Goal: Task Accomplishment & Management: Use online tool/utility

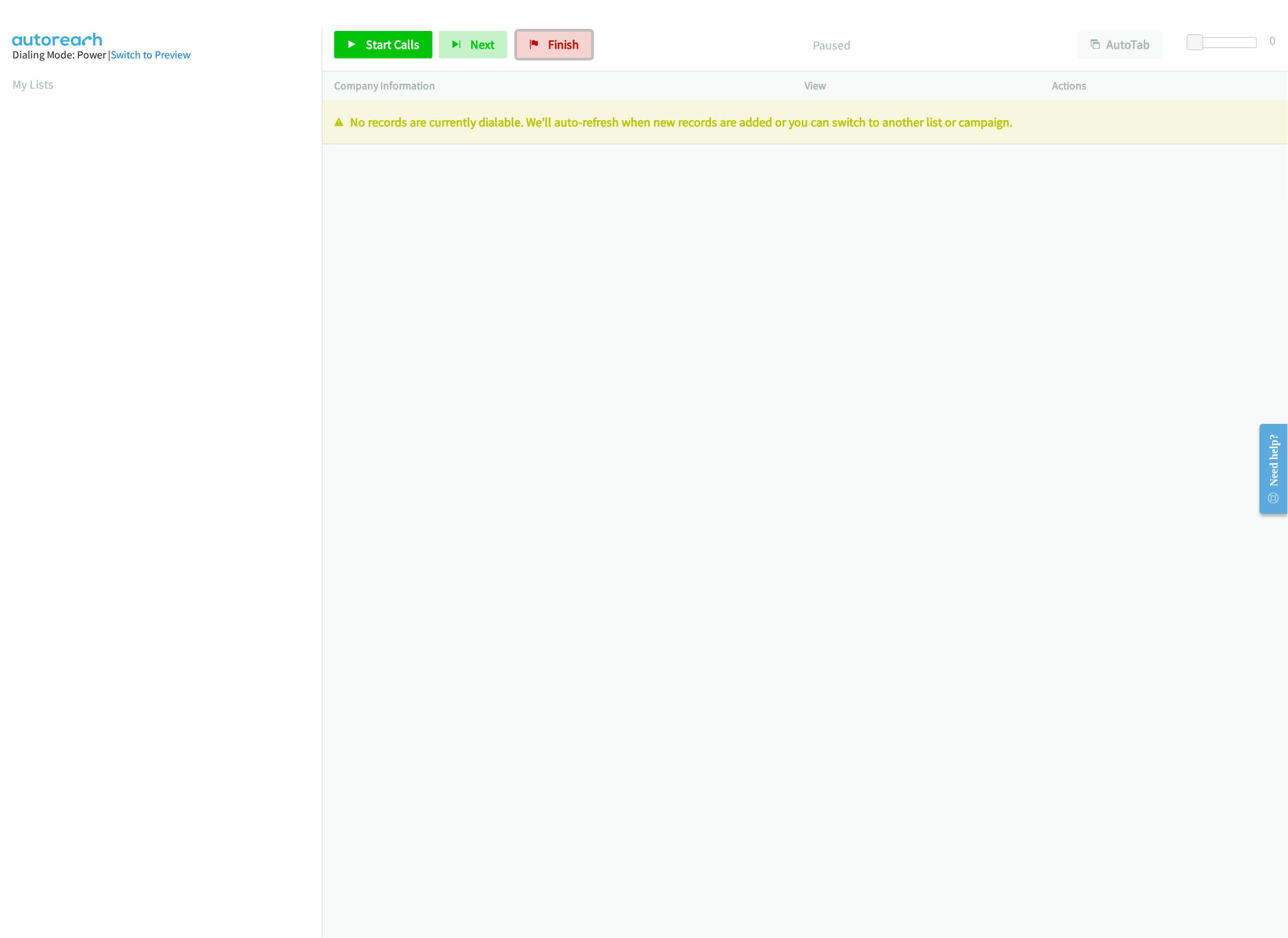
drag, startPoint x: 543, startPoint y: 48, endPoint x: 722, endPoint y: 68, distance: 180.1
click at [543, 48] on link "Finish" at bounding box center [554, 44] width 76 height 27
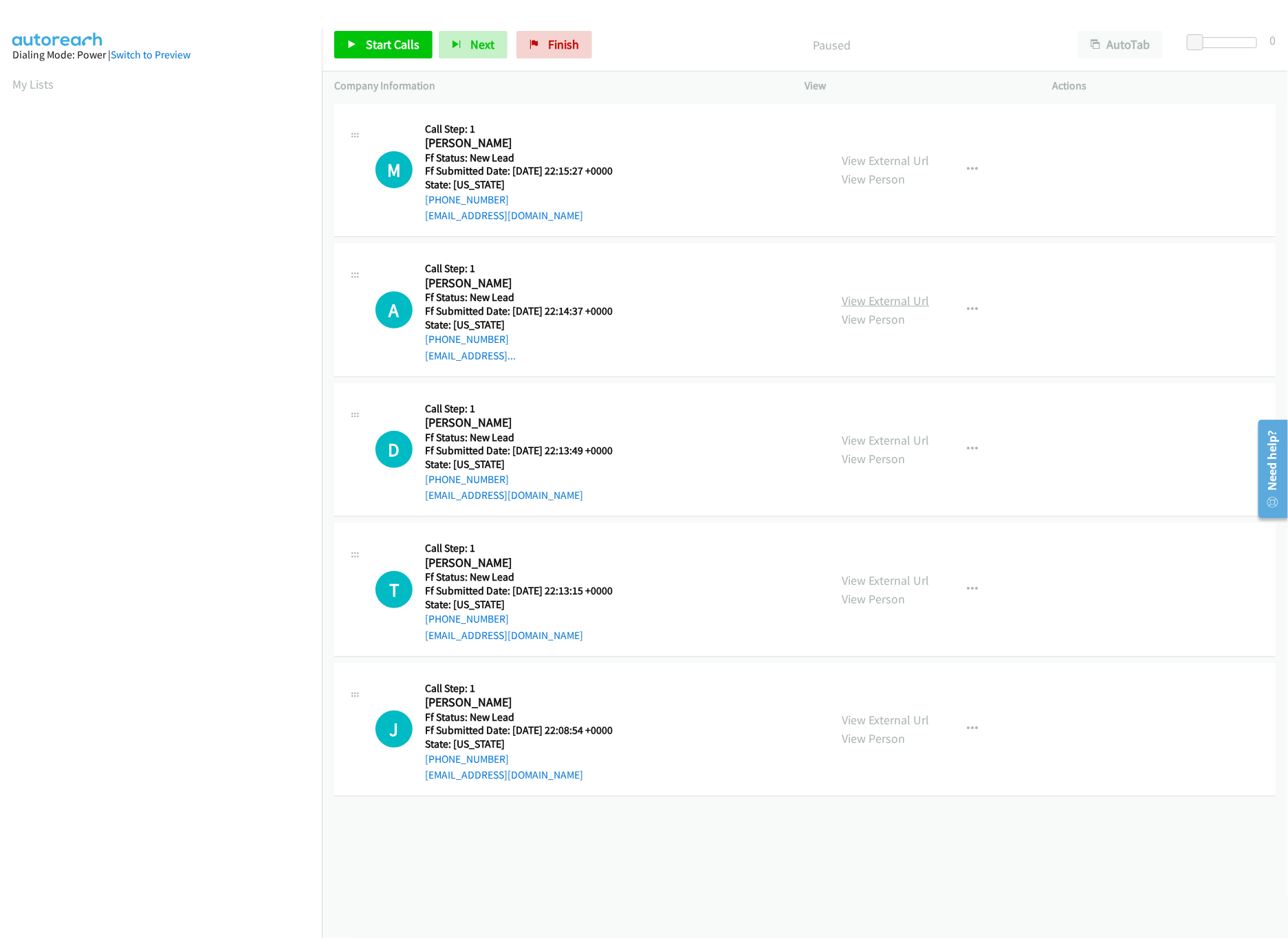
click at [879, 305] on link "View External Url" at bounding box center [886, 301] width 87 height 16
click at [891, 146] on div "View External Url View Person View External Url Email Schedule/Manage Callback …" at bounding box center [960, 170] width 260 height 109
click at [894, 164] on link "View External Url" at bounding box center [886, 161] width 87 height 16
click at [358, 46] on link "Start Calls" at bounding box center [383, 44] width 98 height 27
drag, startPoint x: 1201, startPoint y: 40, endPoint x: 1217, endPoint y: 40, distance: 16.0
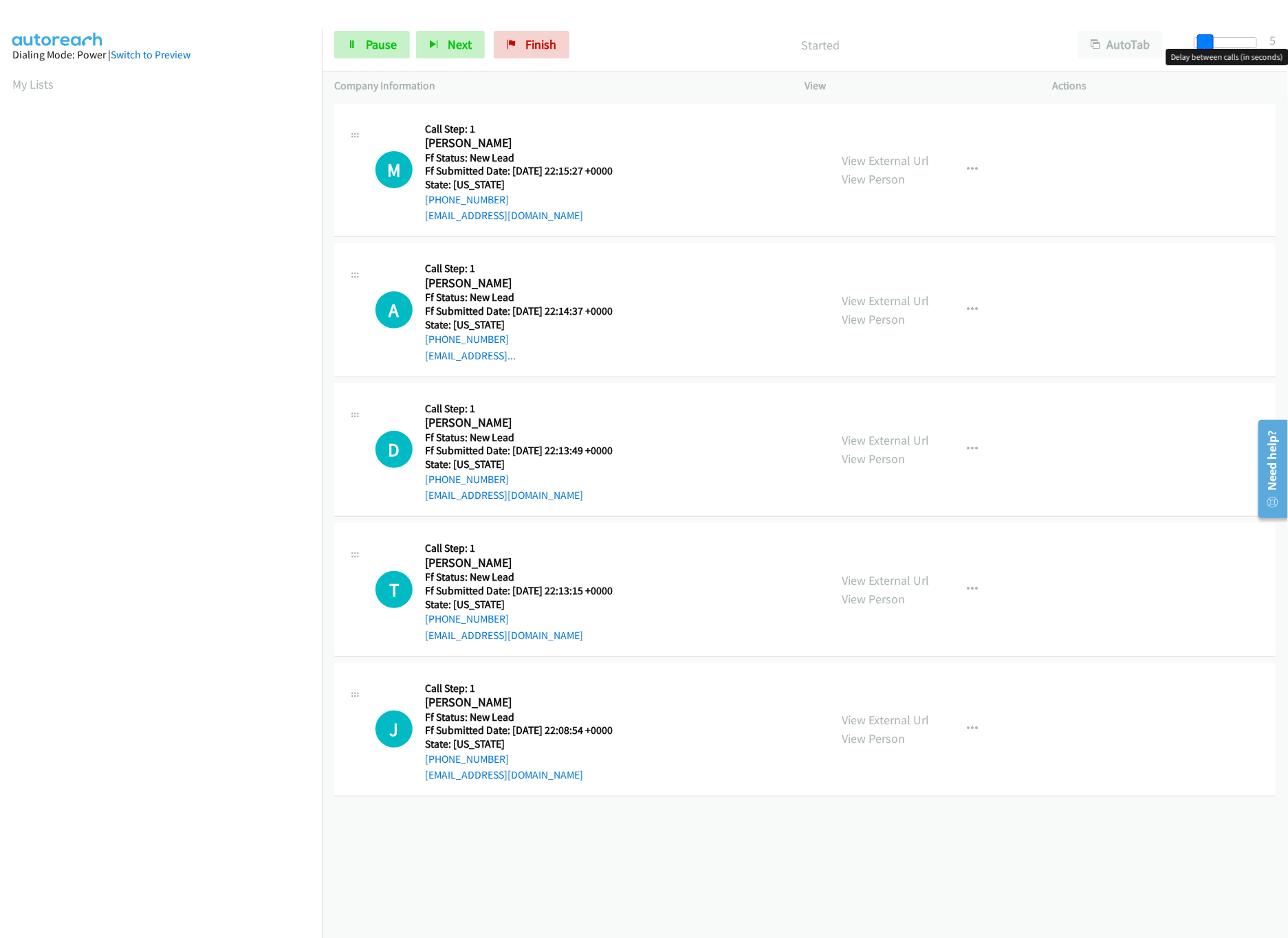
click at [1214, 40] on span at bounding box center [1205, 43] width 16 height 16
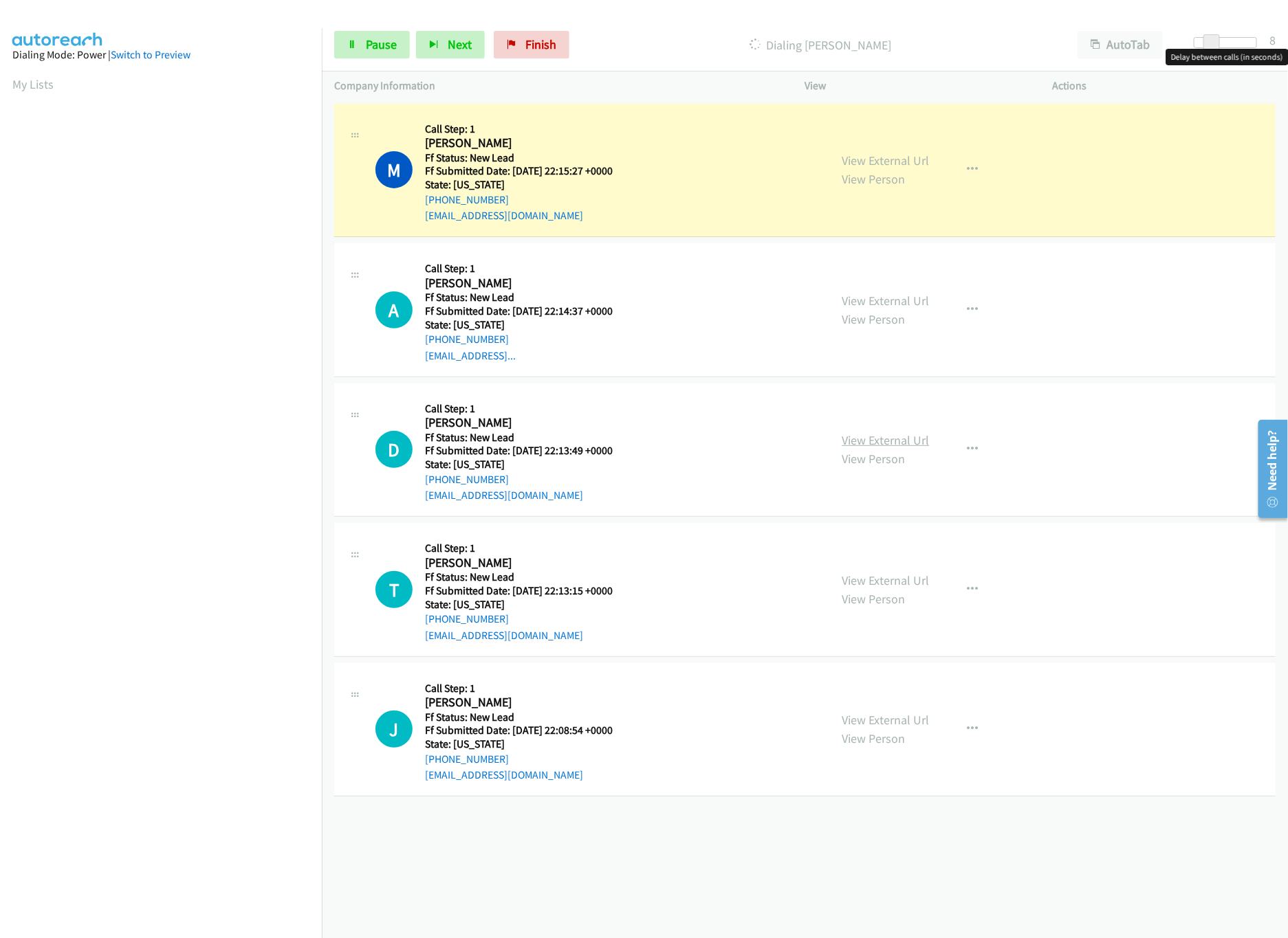
drag, startPoint x: 886, startPoint y: 441, endPoint x: 840, endPoint y: 439, distance: 46.0
click at [886, 441] on link "View External Url" at bounding box center [886, 440] width 87 height 16
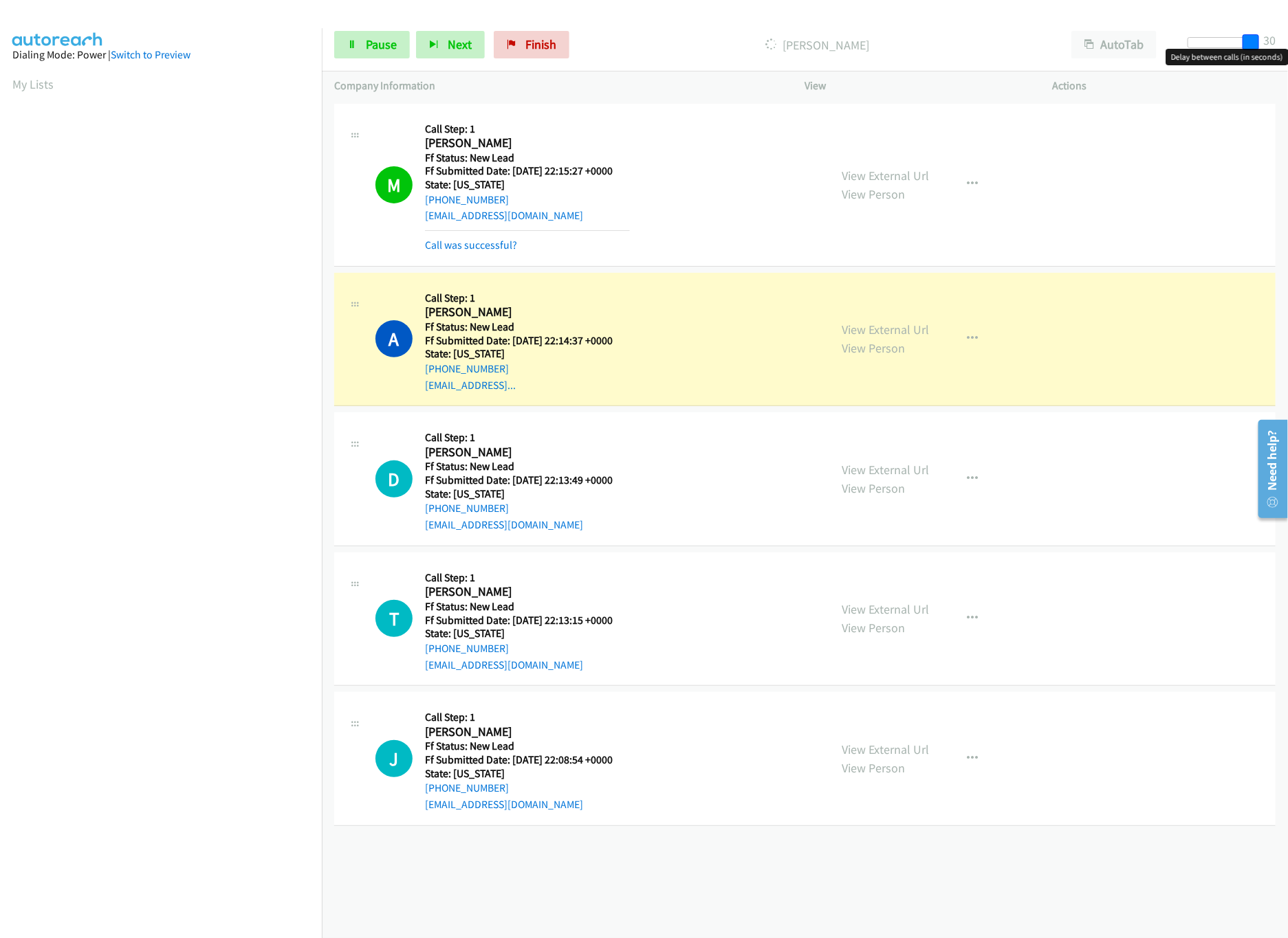
drag, startPoint x: 1209, startPoint y: 37, endPoint x: 1283, endPoint y: 42, distance: 74.2
click at [1283, 42] on div "Start Calls Pause Next Finish Dialing Ana Silva AutoTab AutoTab 30" at bounding box center [804, 45] width 966 height 53
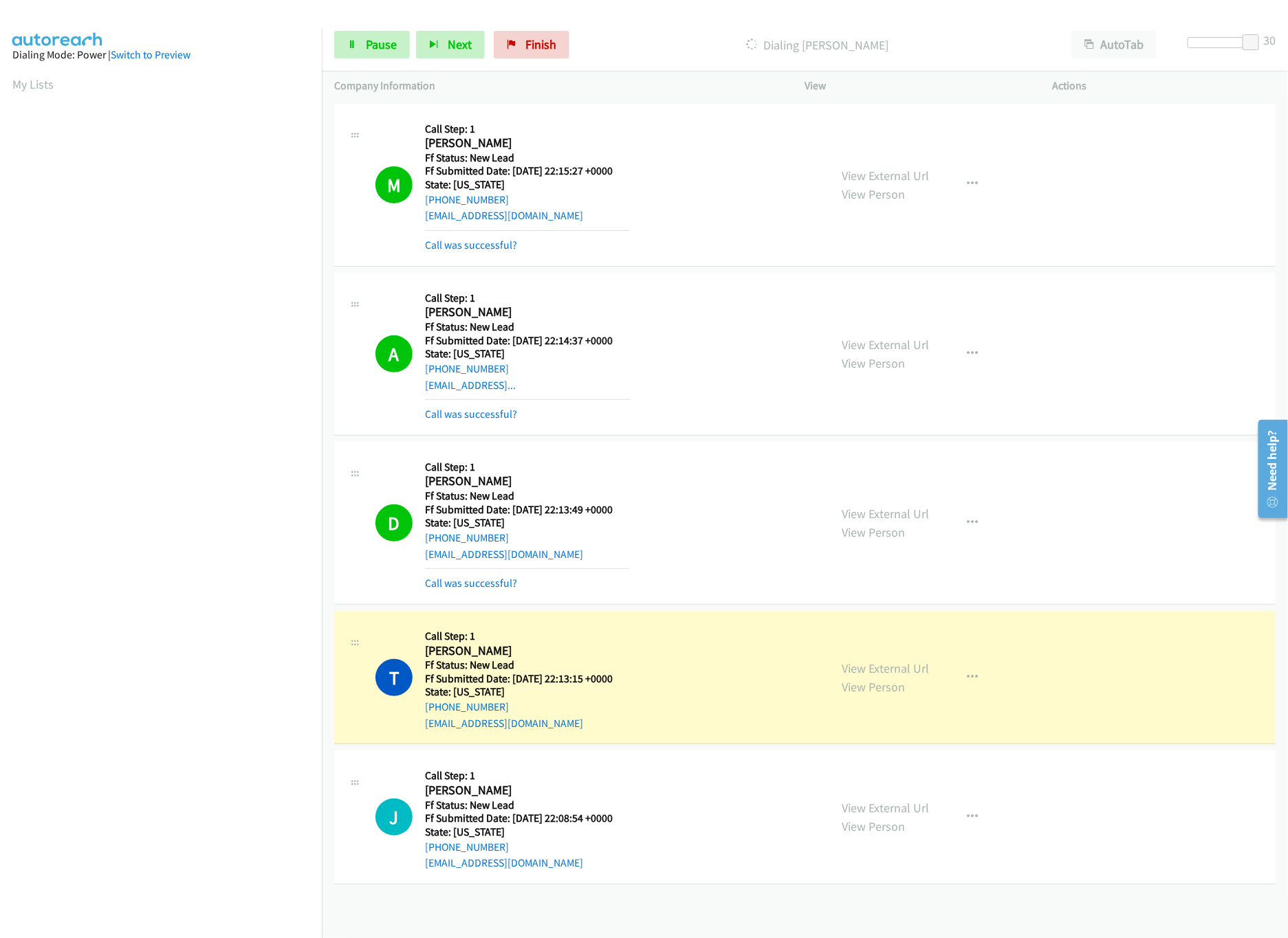
click at [458, 232] on mb0 "Call was successful?" at bounding box center [527, 242] width 205 height 23
click at [458, 239] on link "Call was successful?" at bounding box center [471, 245] width 92 height 13
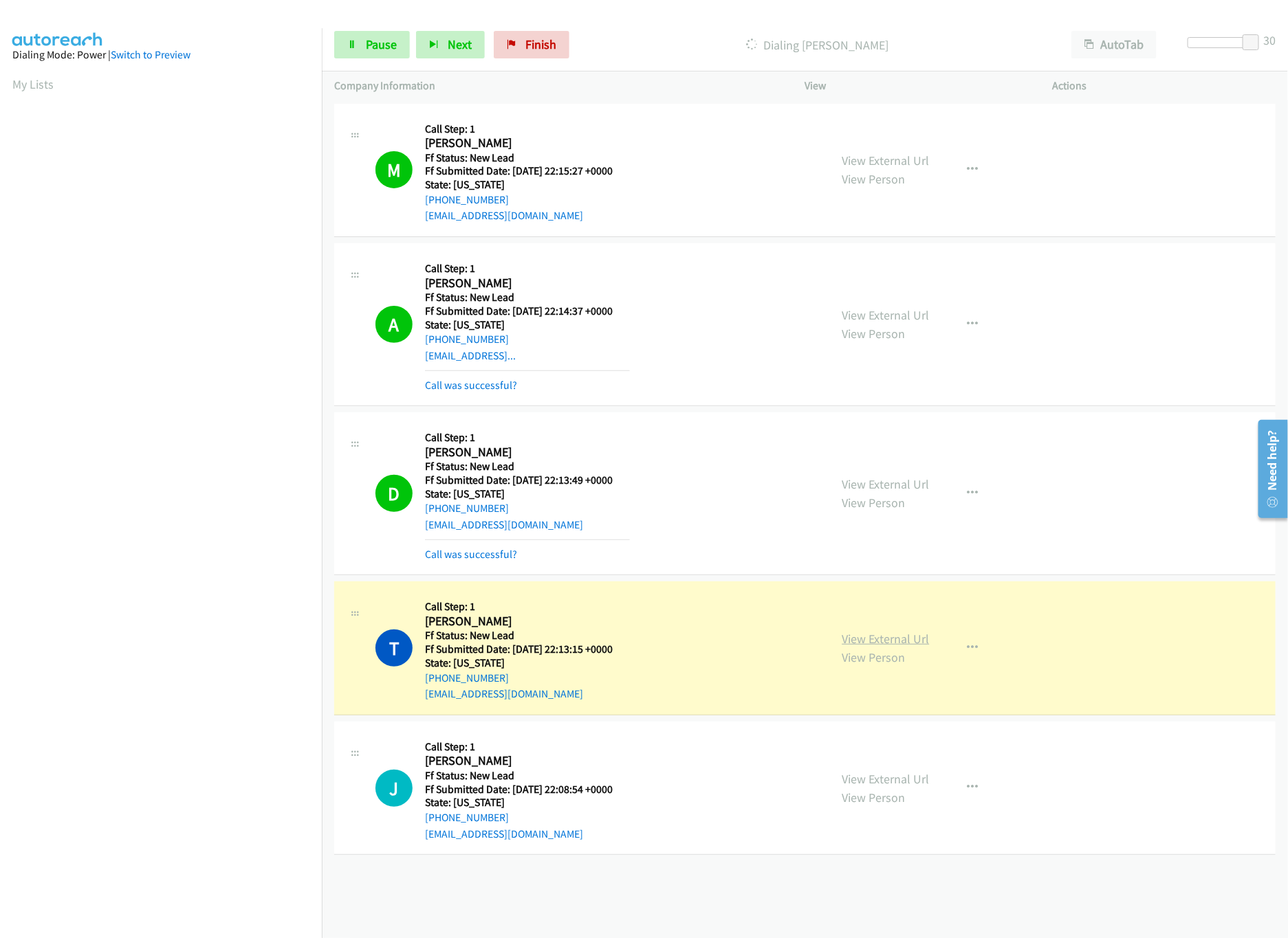
click at [890, 633] on link "View External Url" at bounding box center [886, 639] width 87 height 16
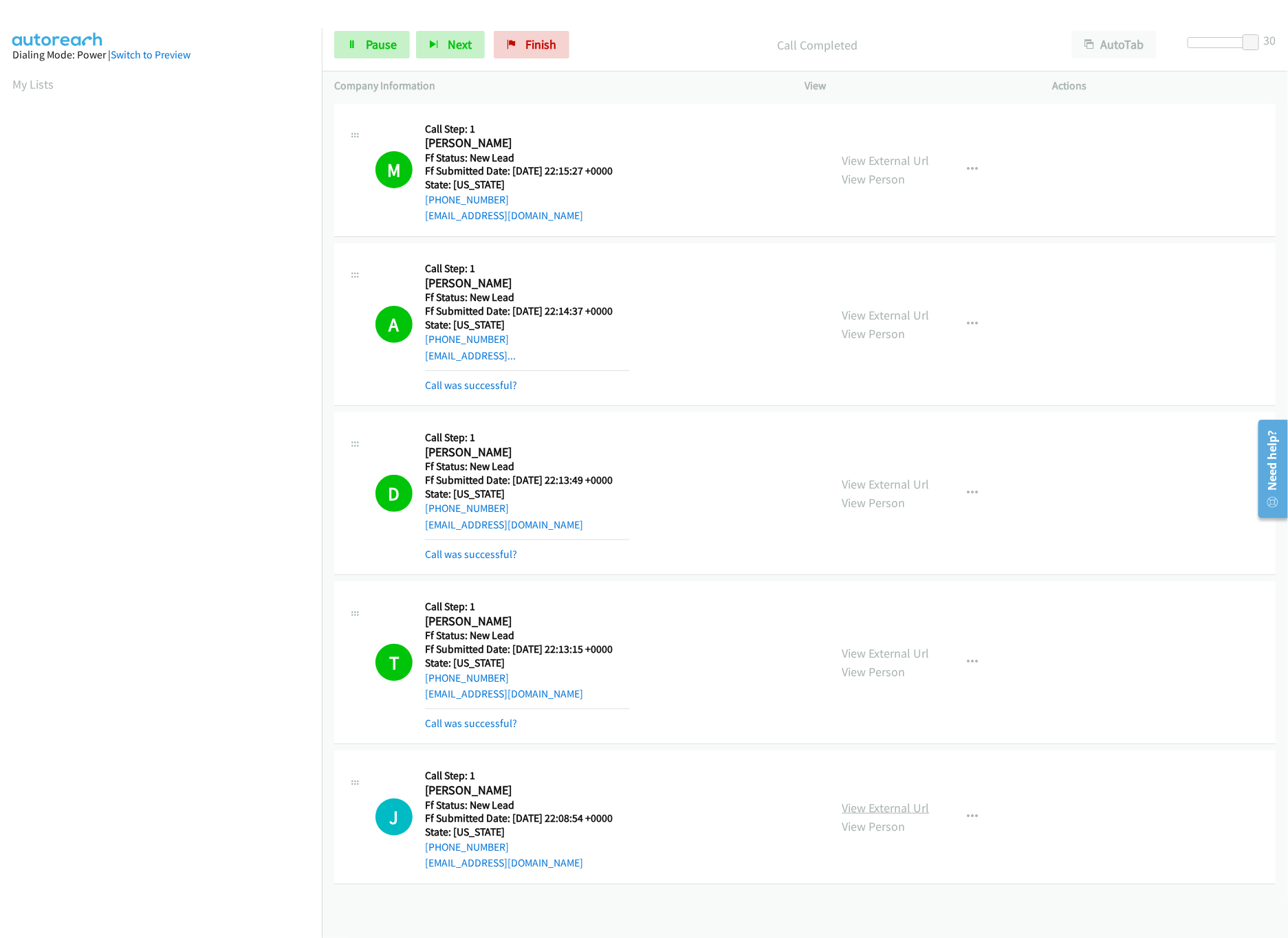
click at [889, 808] on link "View External Url" at bounding box center [886, 808] width 87 height 16
drag, startPoint x: 1248, startPoint y: 41, endPoint x: 1137, endPoint y: 46, distance: 111.1
click at [1137, 46] on div "Start Calls Pause Next Finish Call Completed AutoTab AutoTab 0" at bounding box center [804, 45] width 966 height 53
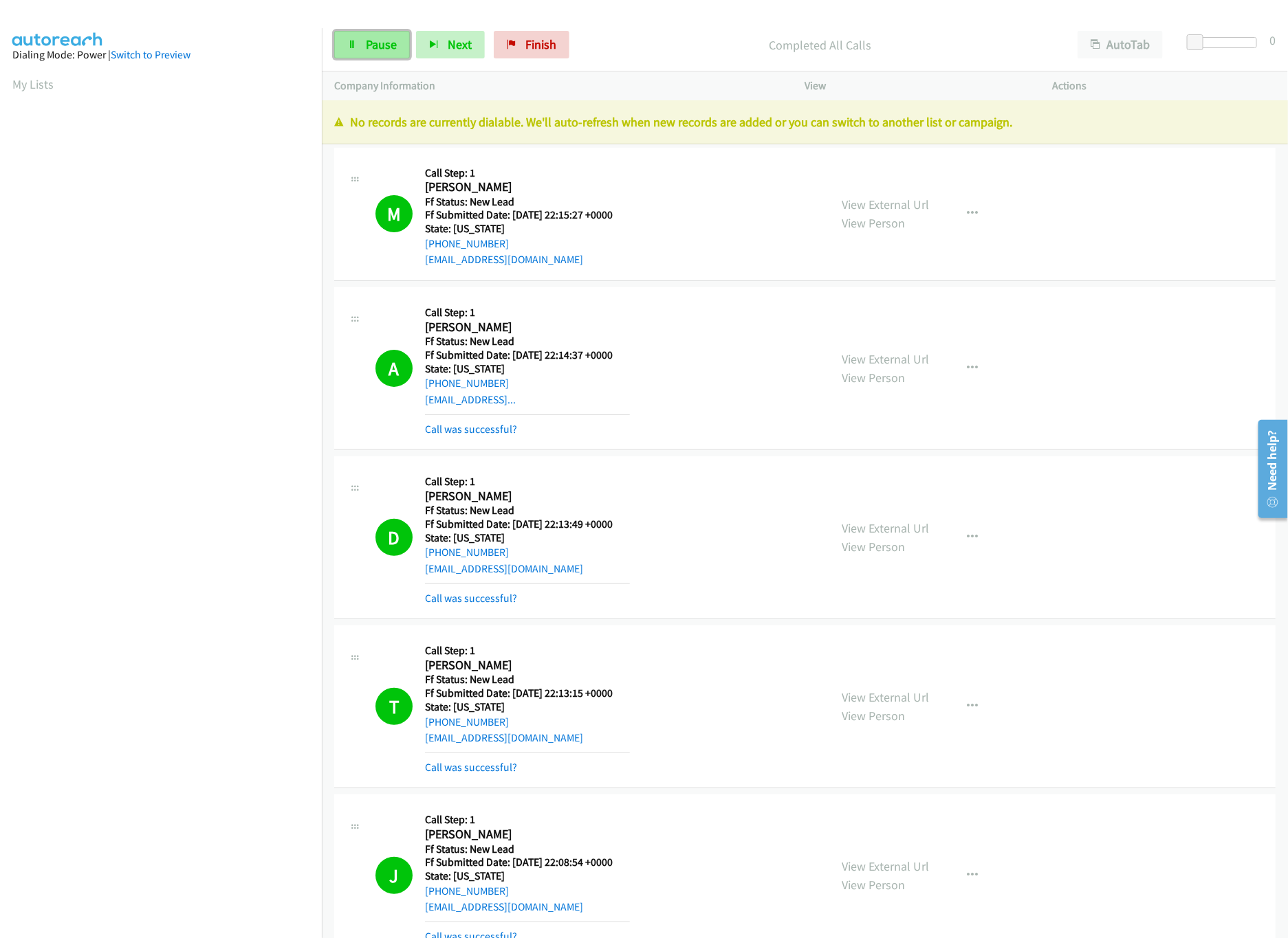
click at [370, 37] on span "Pause" at bounding box center [381, 45] width 31 height 16
click at [559, 29] on div "Start Calls Pause Next Finish Paused AutoTab AutoTab 0" at bounding box center [804, 45] width 966 height 53
click at [559, 40] on span "Finish" at bounding box center [563, 45] width 31 height 16
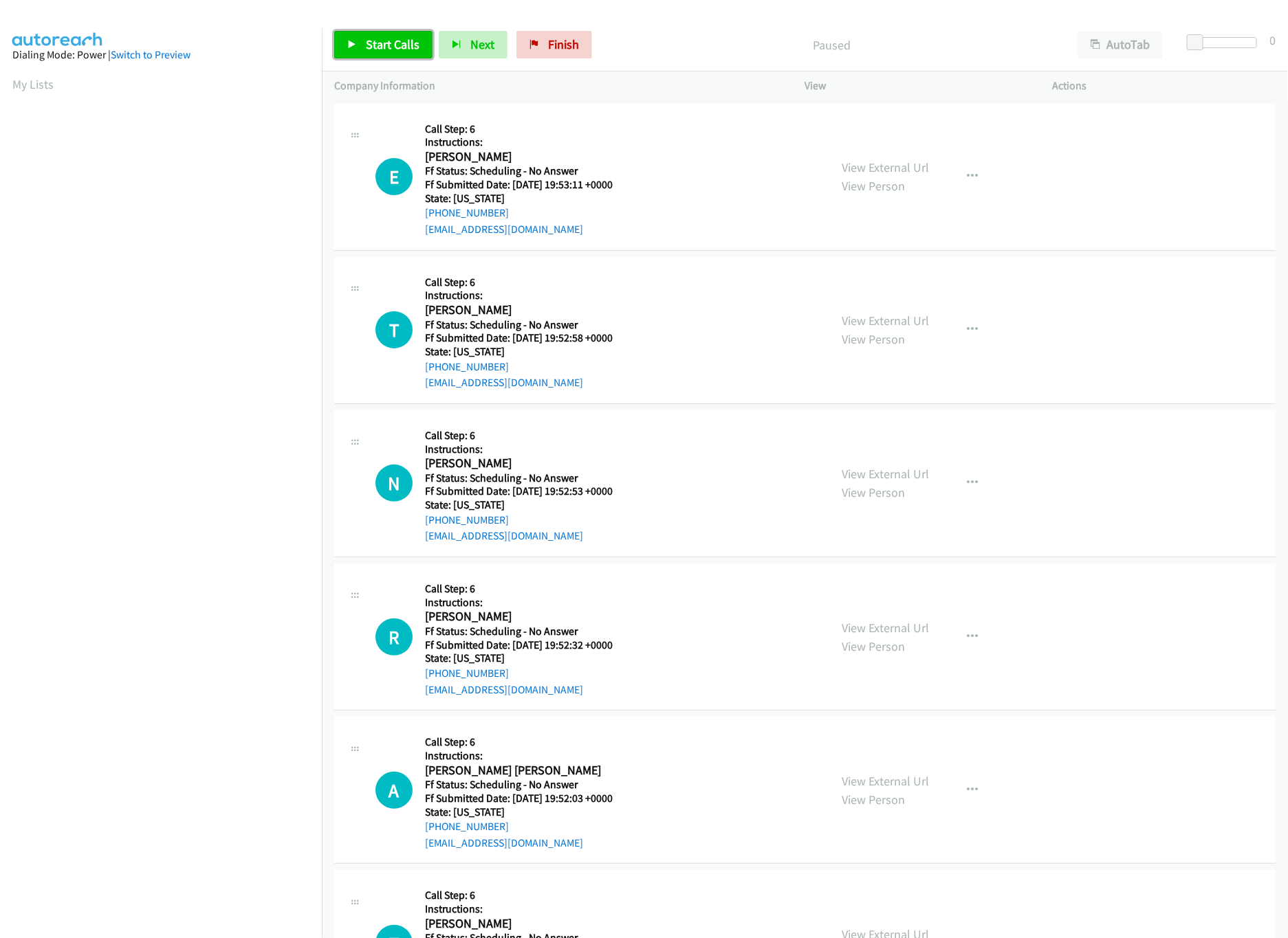
click at [410, 54] on link "Start Calls" at bounding box center [383, 44] width 98 height 27
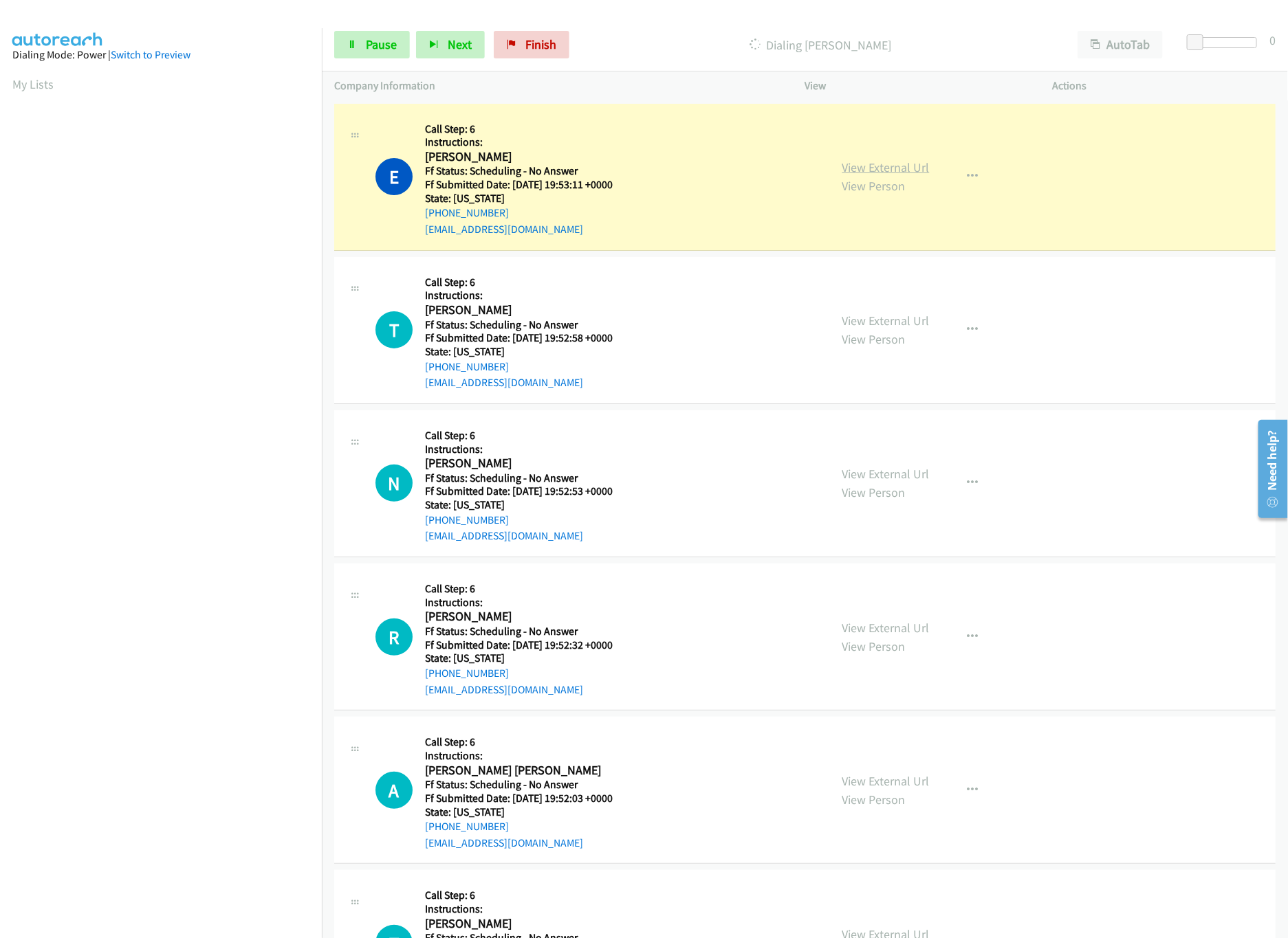
click at [869, 161] on link "View External Url" at bounding box center [886, 167] width 87 height 16
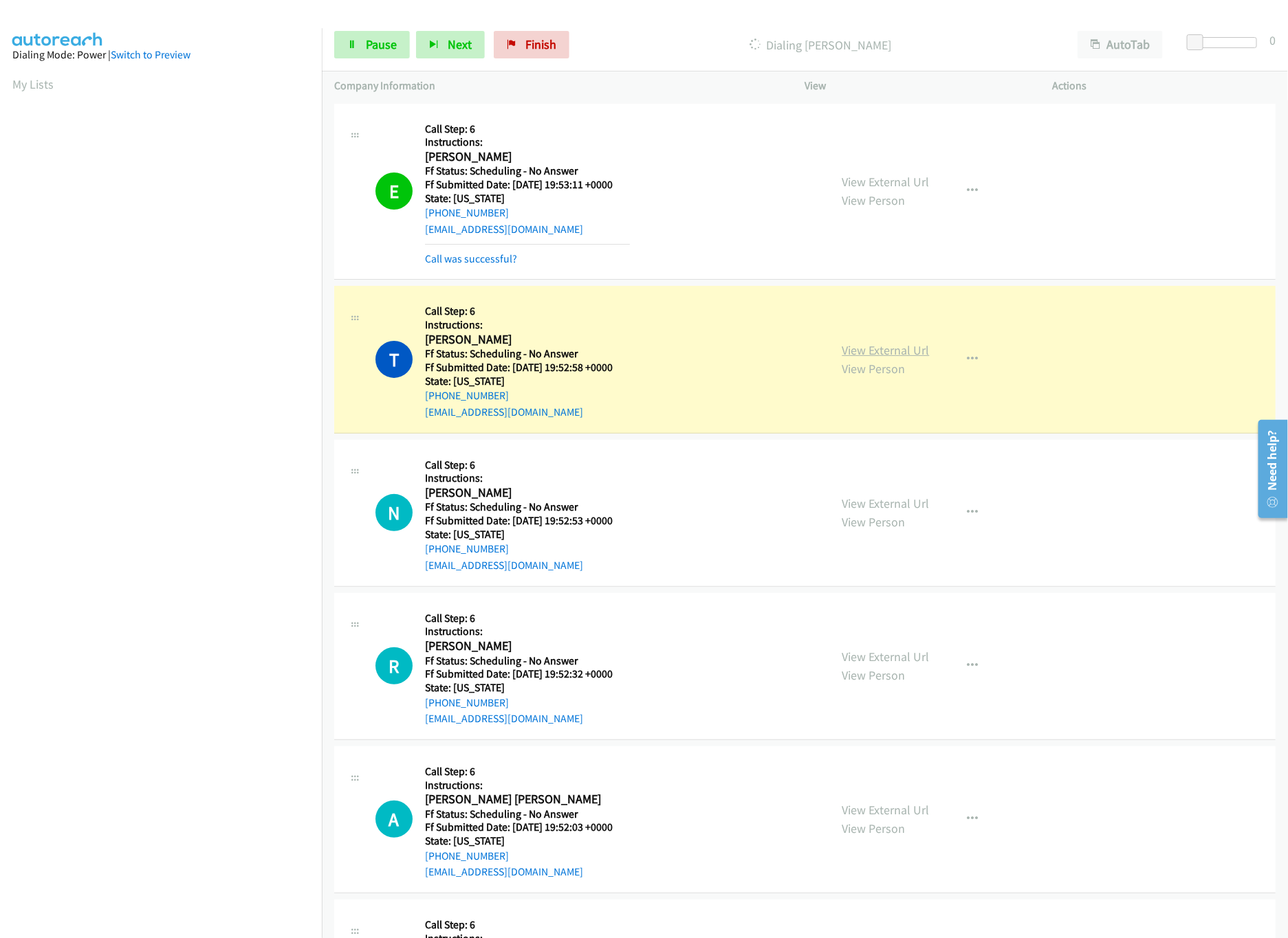
click at [897, 346] on link "View External Url" at bounding box center [886, 350] width 87 height 16
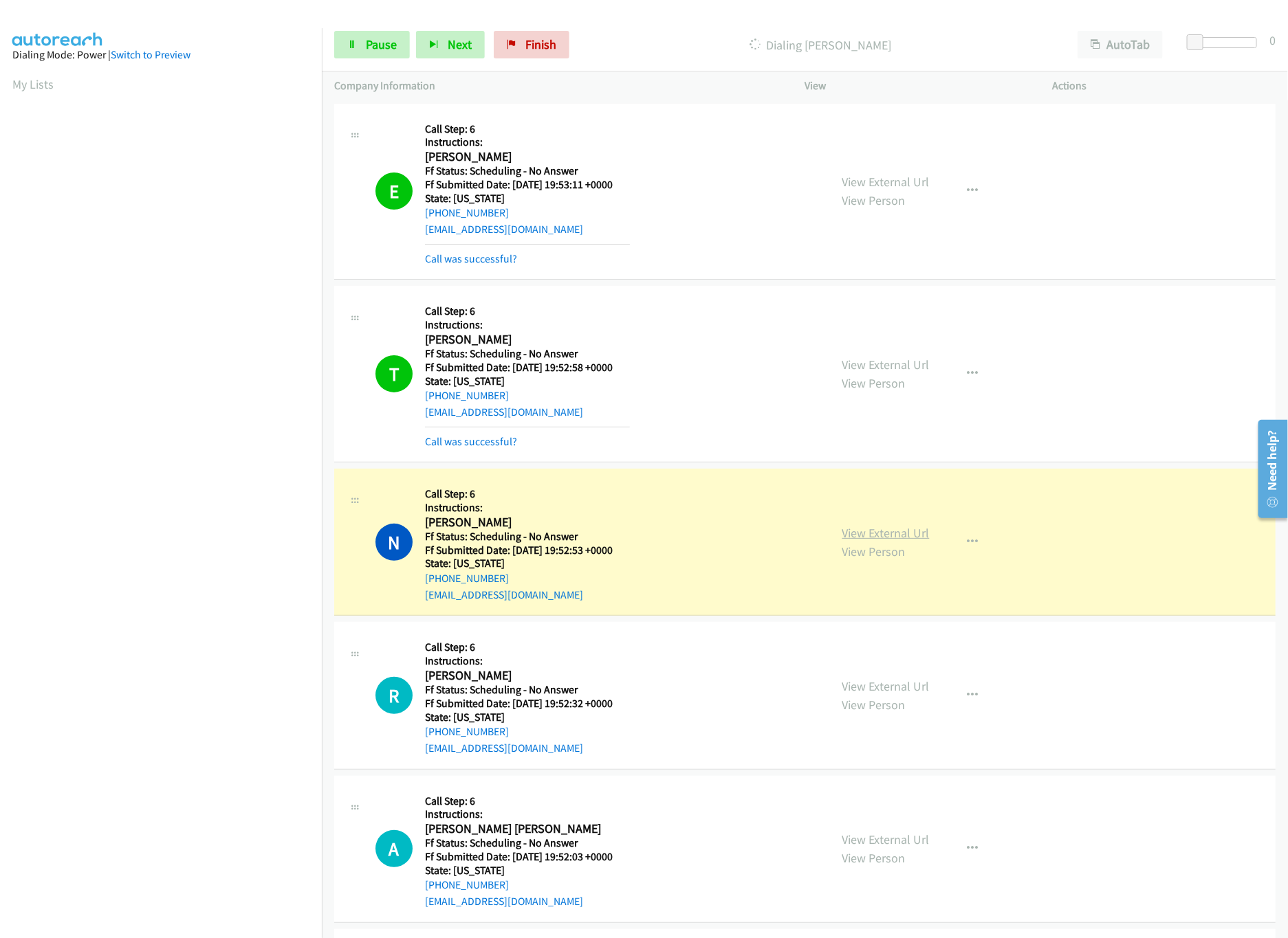
click at [896, 526] on link "View External Url" at bounding box center [886, 533] width 87 height 16
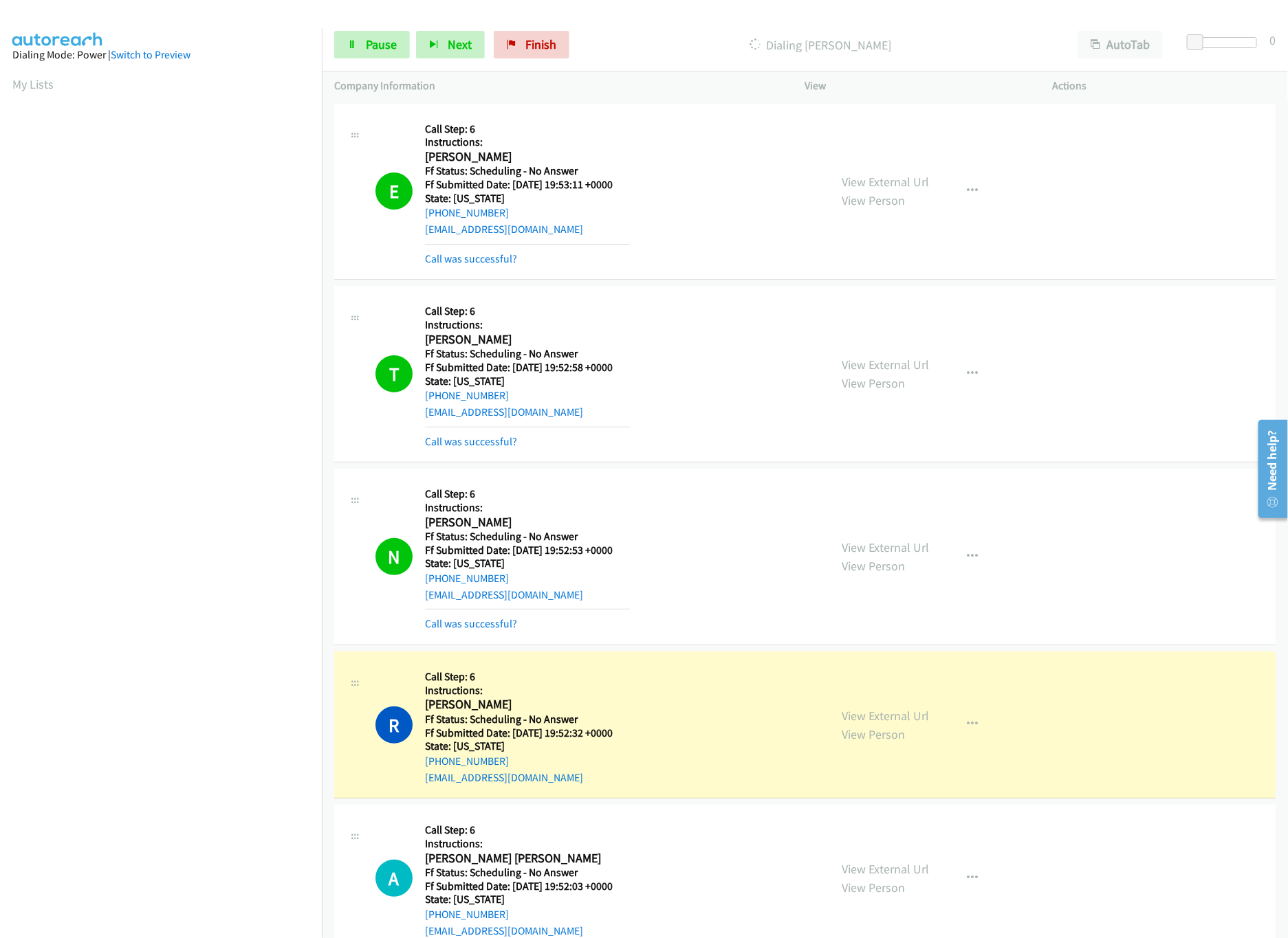
scroll to position [275, 0]
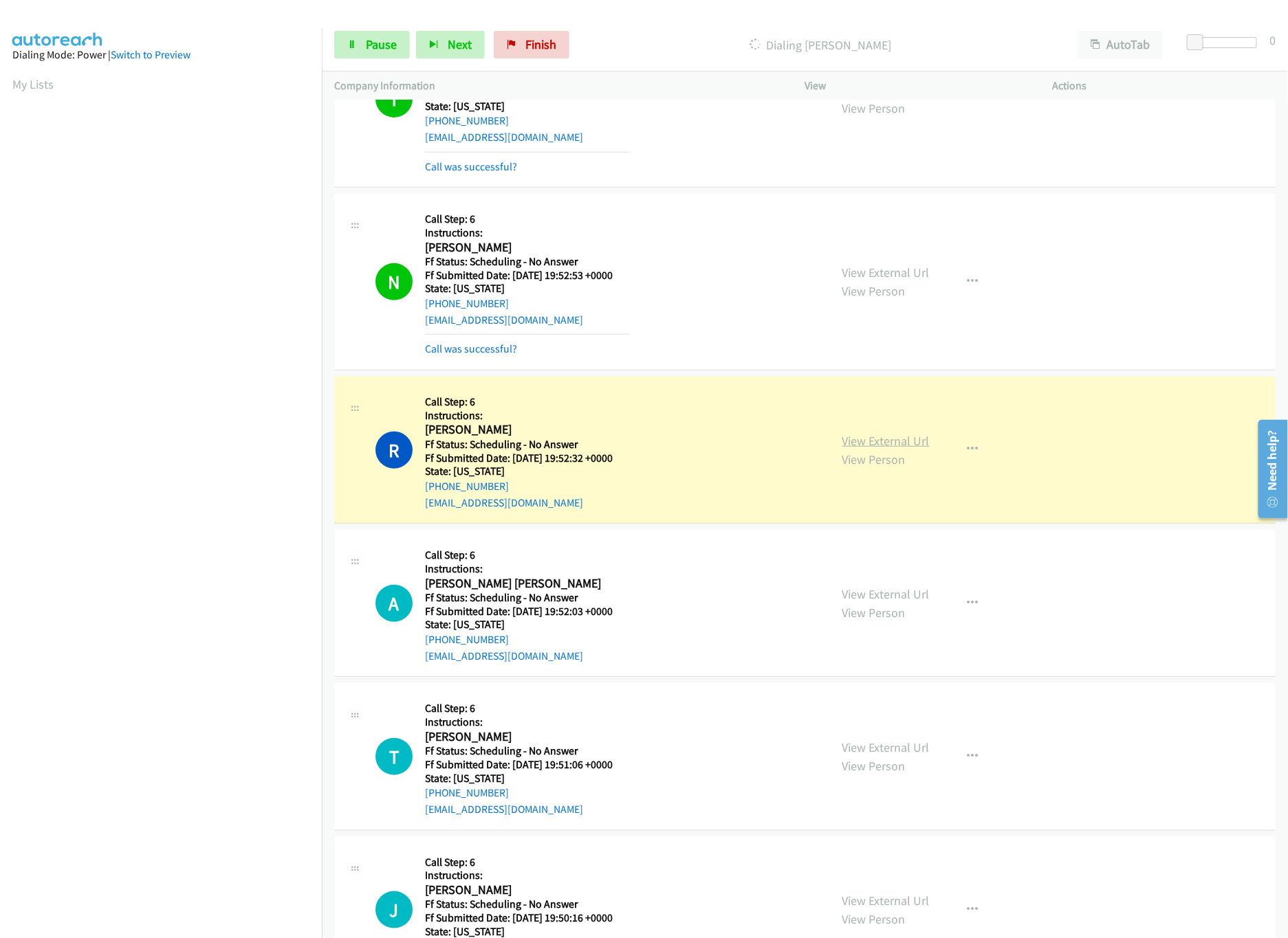
click at [865, 446] on link "View External Url" at bounding box center [886, 441] width 87 height 16
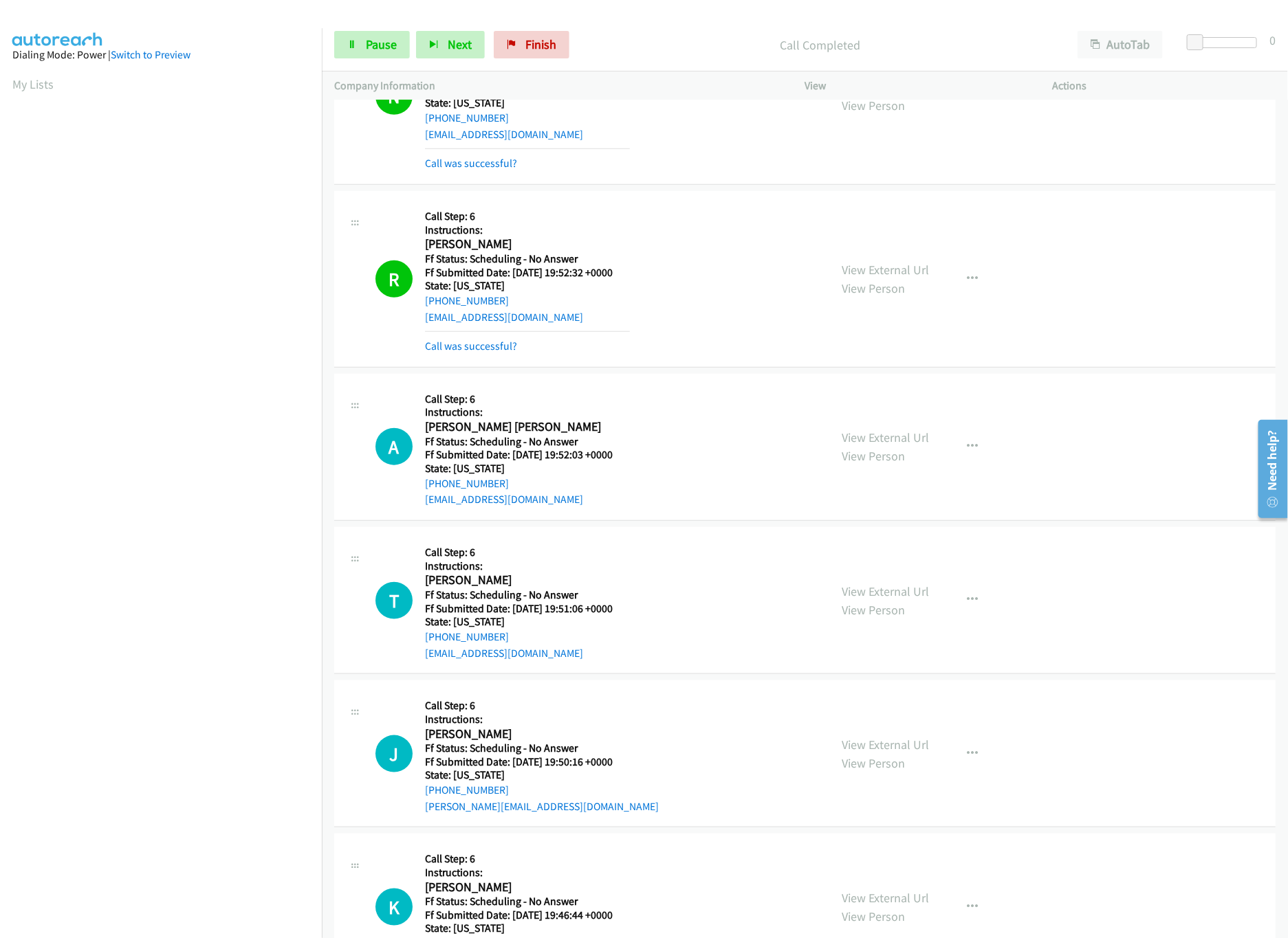
scroll to position [549, 0]
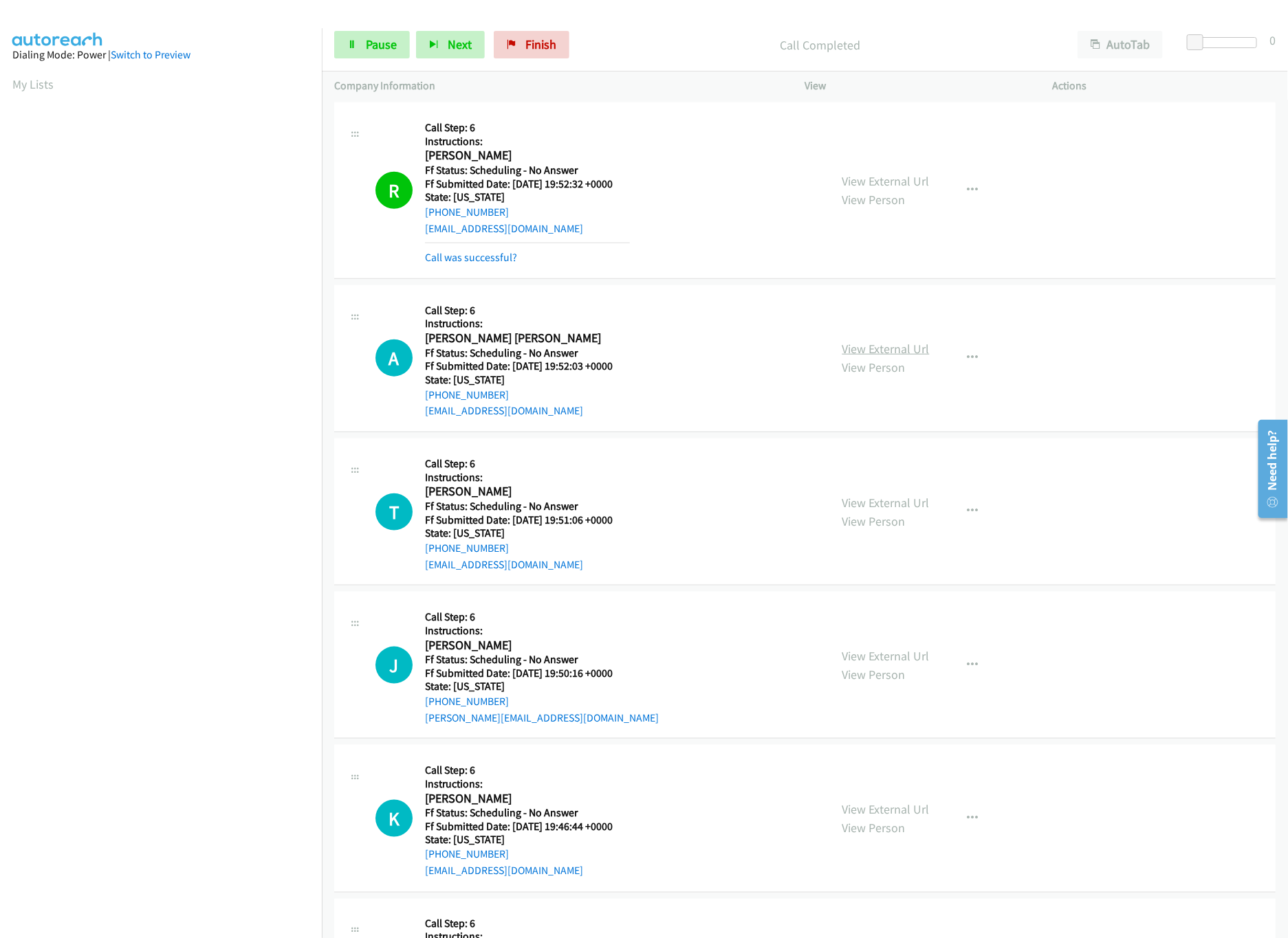
click at [858, 346] on link "View External Url" at bounding box center [886, 349] width 87 height 16
click at [367, 58] on link "Pause" at bounding box center [372, 44] width 76 height 27
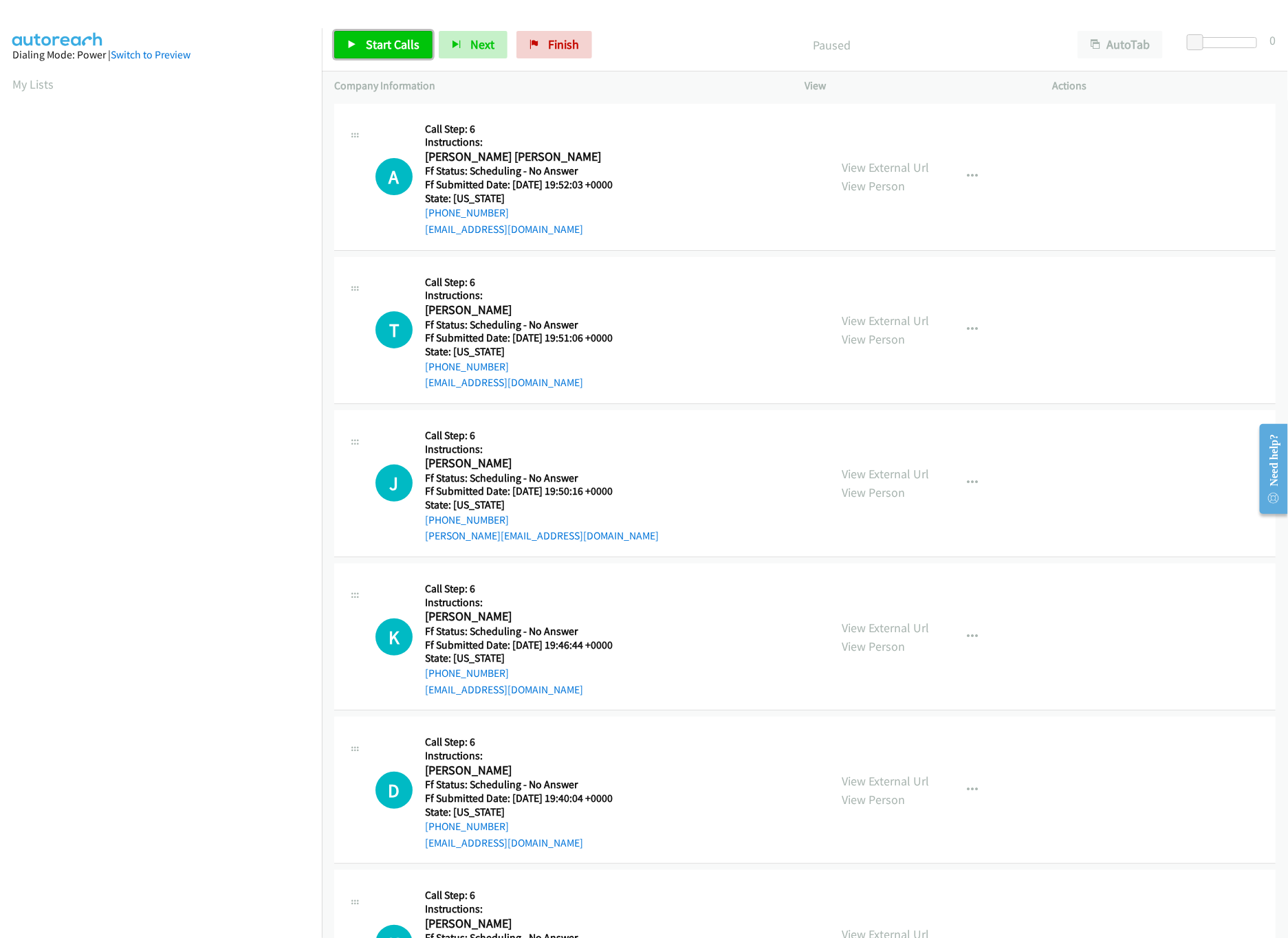
click at [383, 42] on span "Start Calls" at bounding box center [392, 45] width 54 height 16
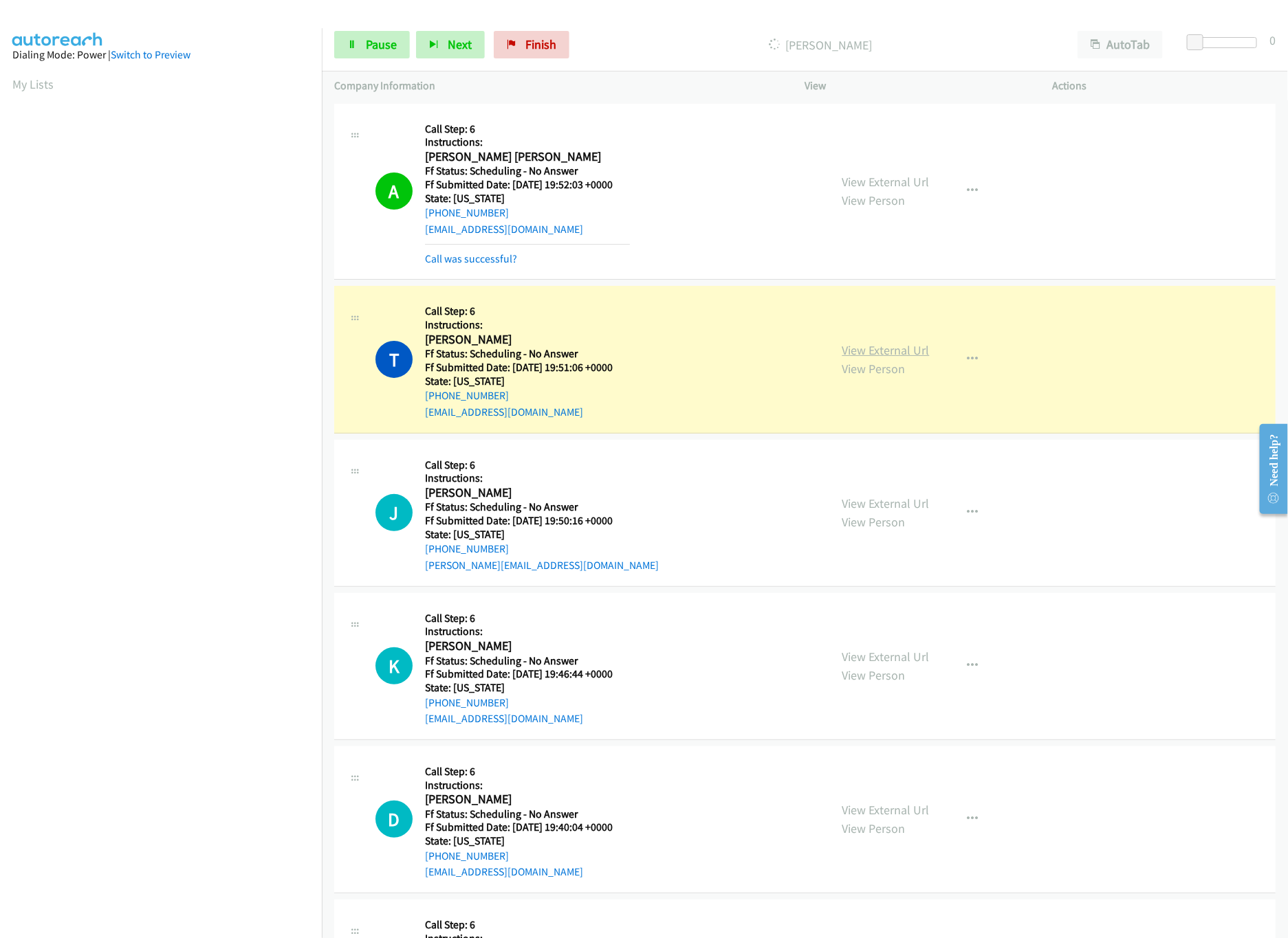
click at [890, 343] on link "View External Url" at bounding box center [886, 350] width 87 height 16
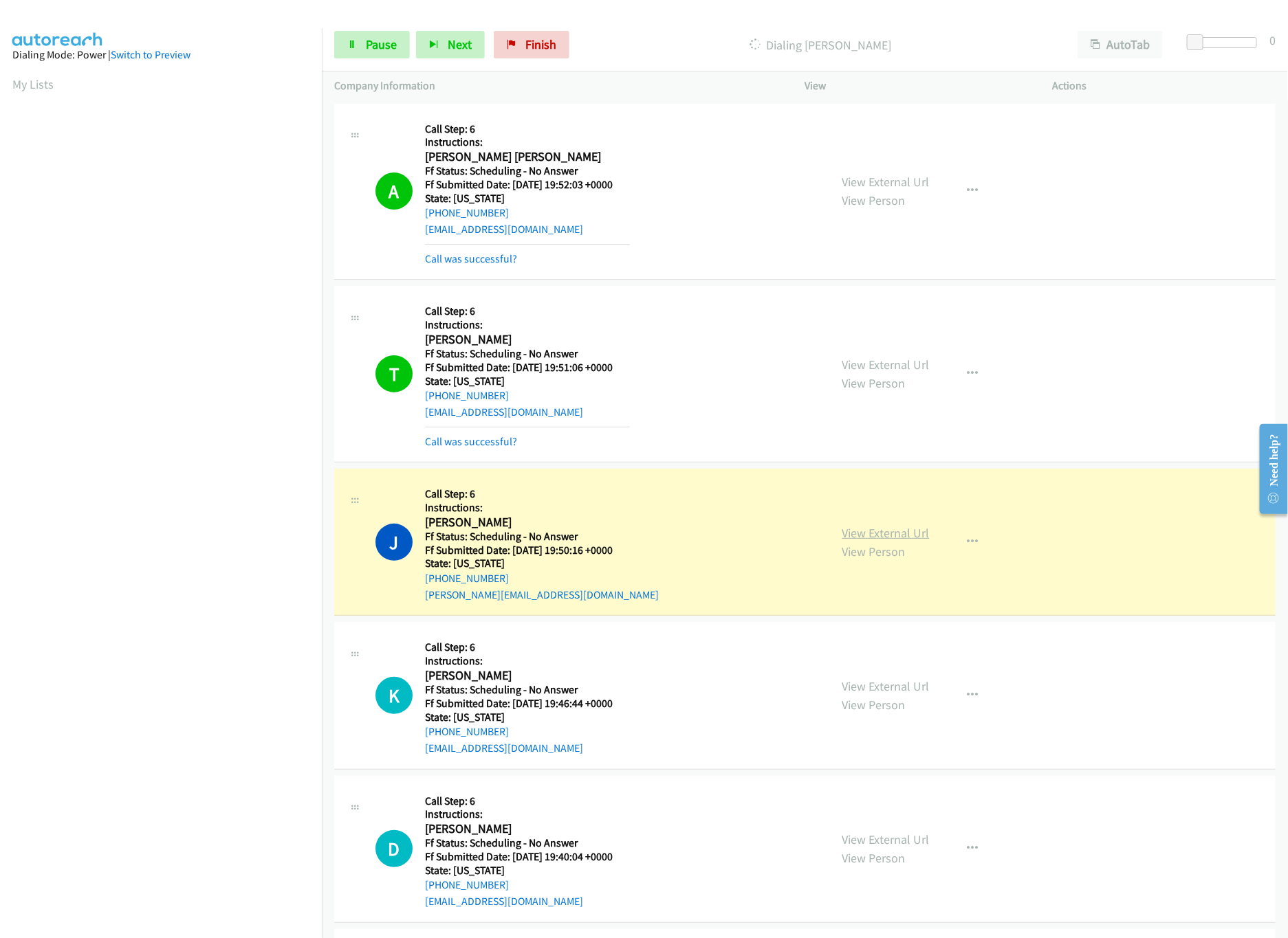
click at [869, 528] on link "View External Url" at bounding box center [886, 533] width 87 height 16
drag, startPoint x: 1194, startPoint y: 37, endPoint x: 1298, endPoint y: 42, distance: 104.1
click at [1287, 42] on html "Start Calls Pause Next Finish Dialing Jan Boone AutoTab AutoTab 30 Company Info…" at bounding box center [644, 32] width 1288 height 65
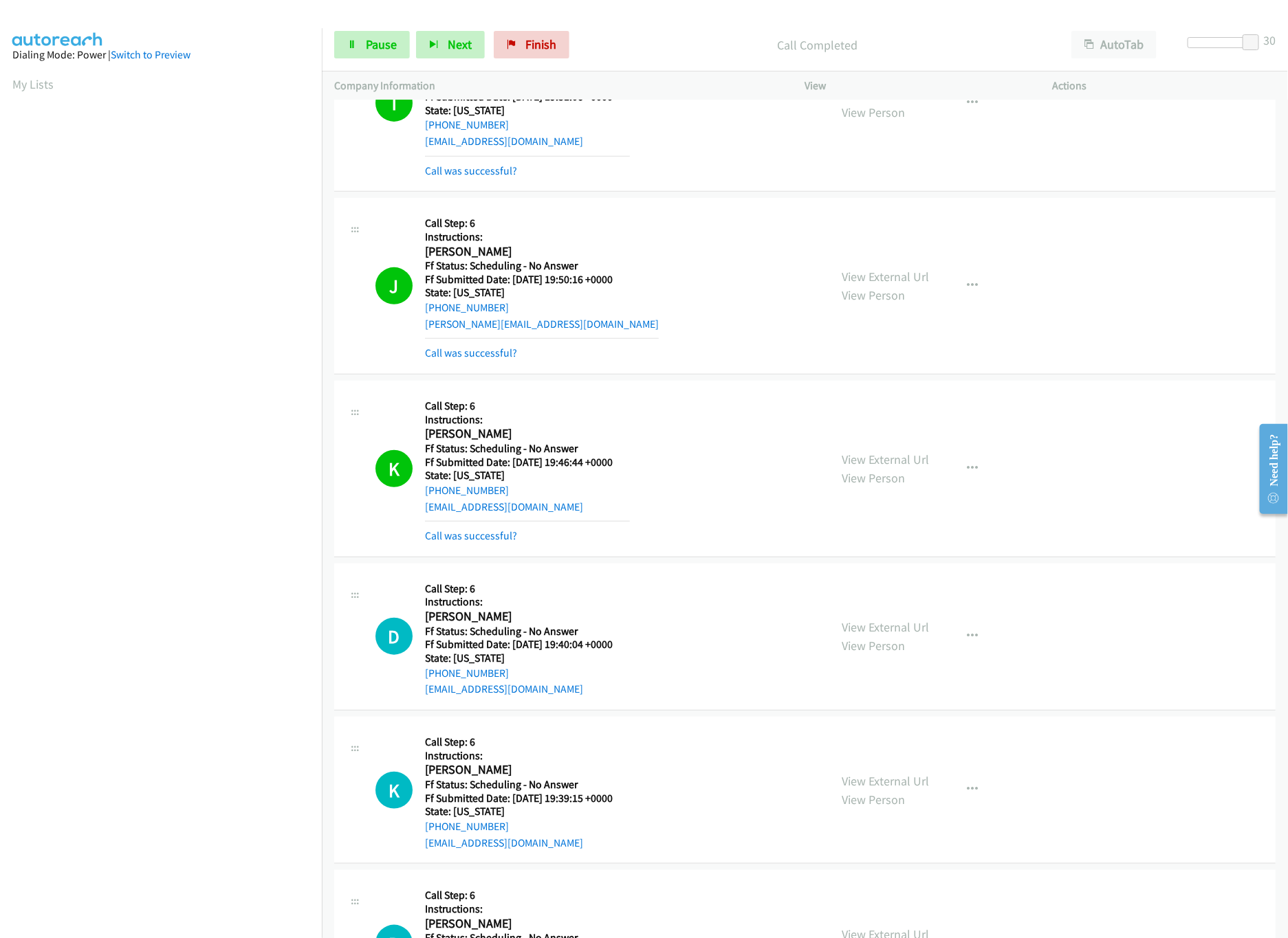
scroll to position [275, 0]
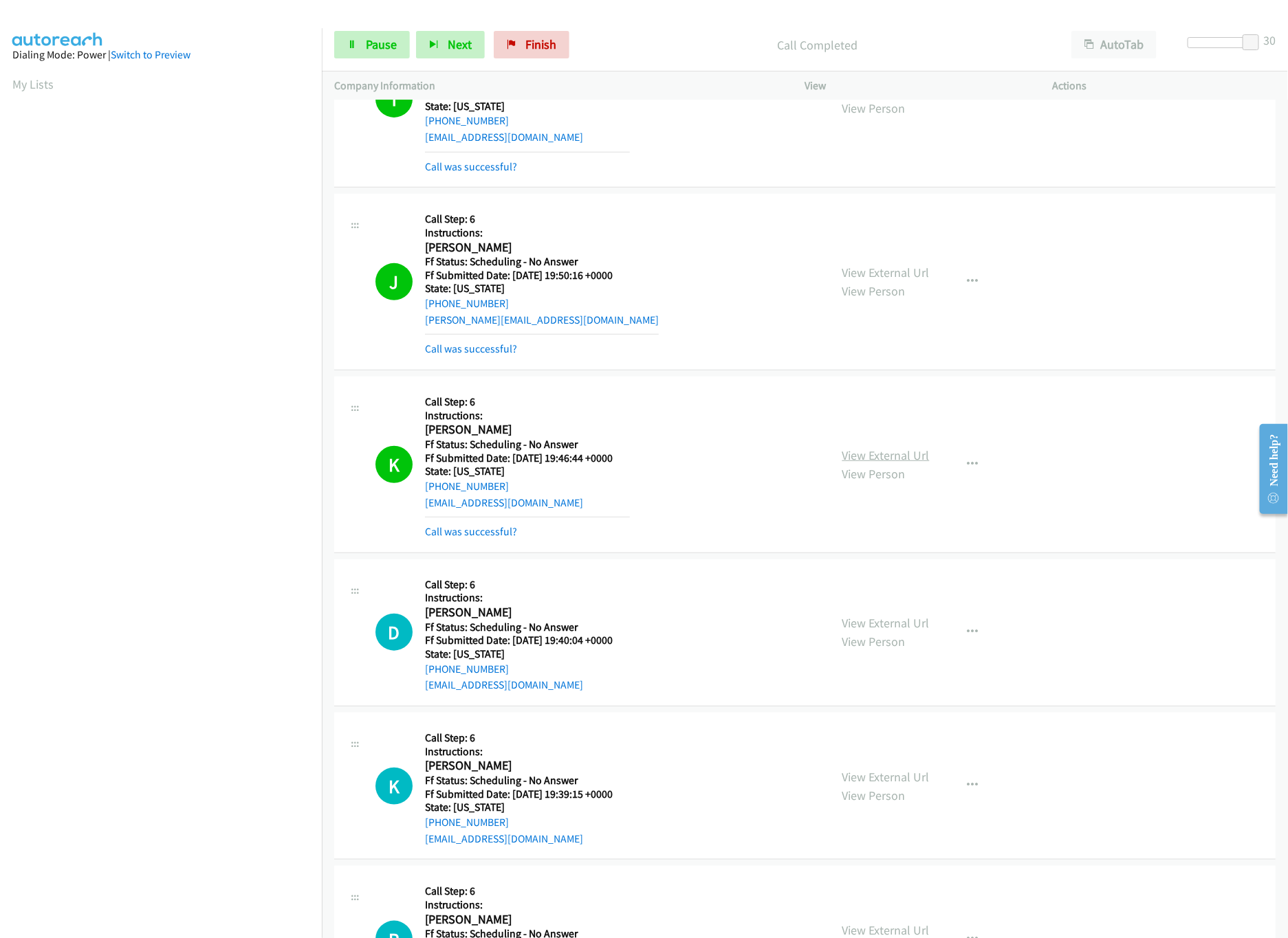
click at [875, 450] on link "View External Url" at bounding box center [886, 456] width 87 height 16
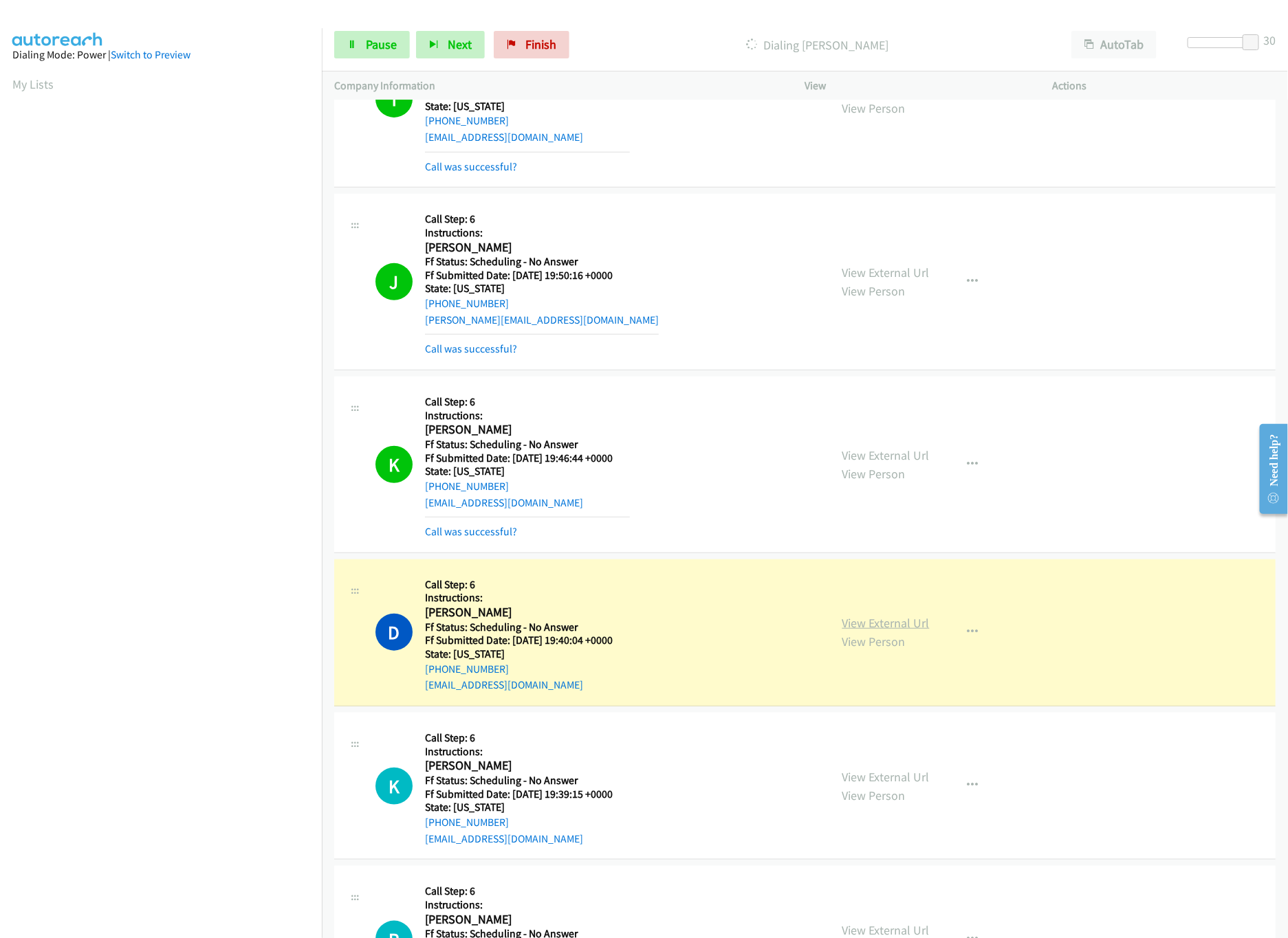
click at [844, 621] on link "View External Url" at bounding box center [886, 623] width 87 height 16
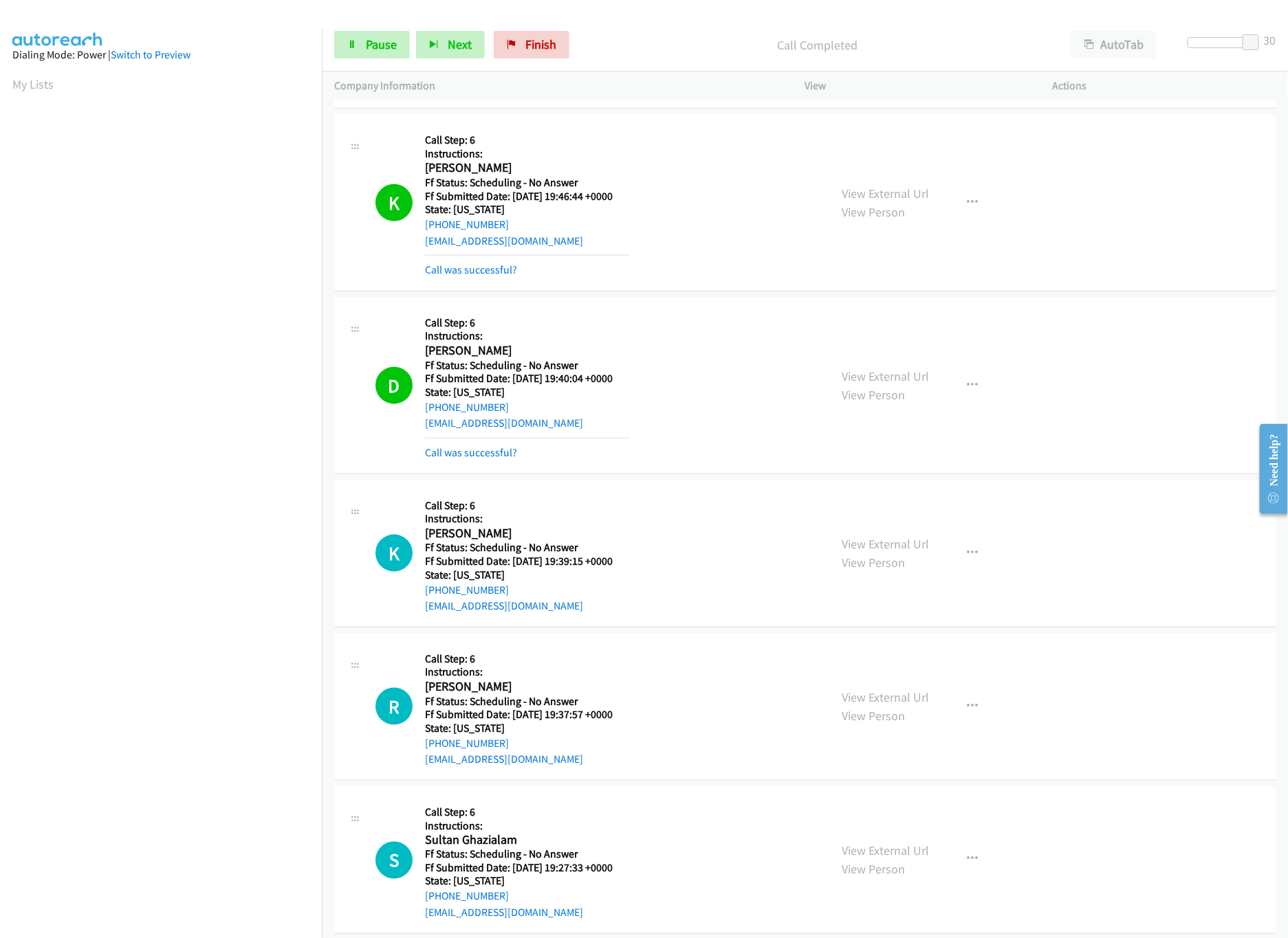
scroll to position [549, 0]
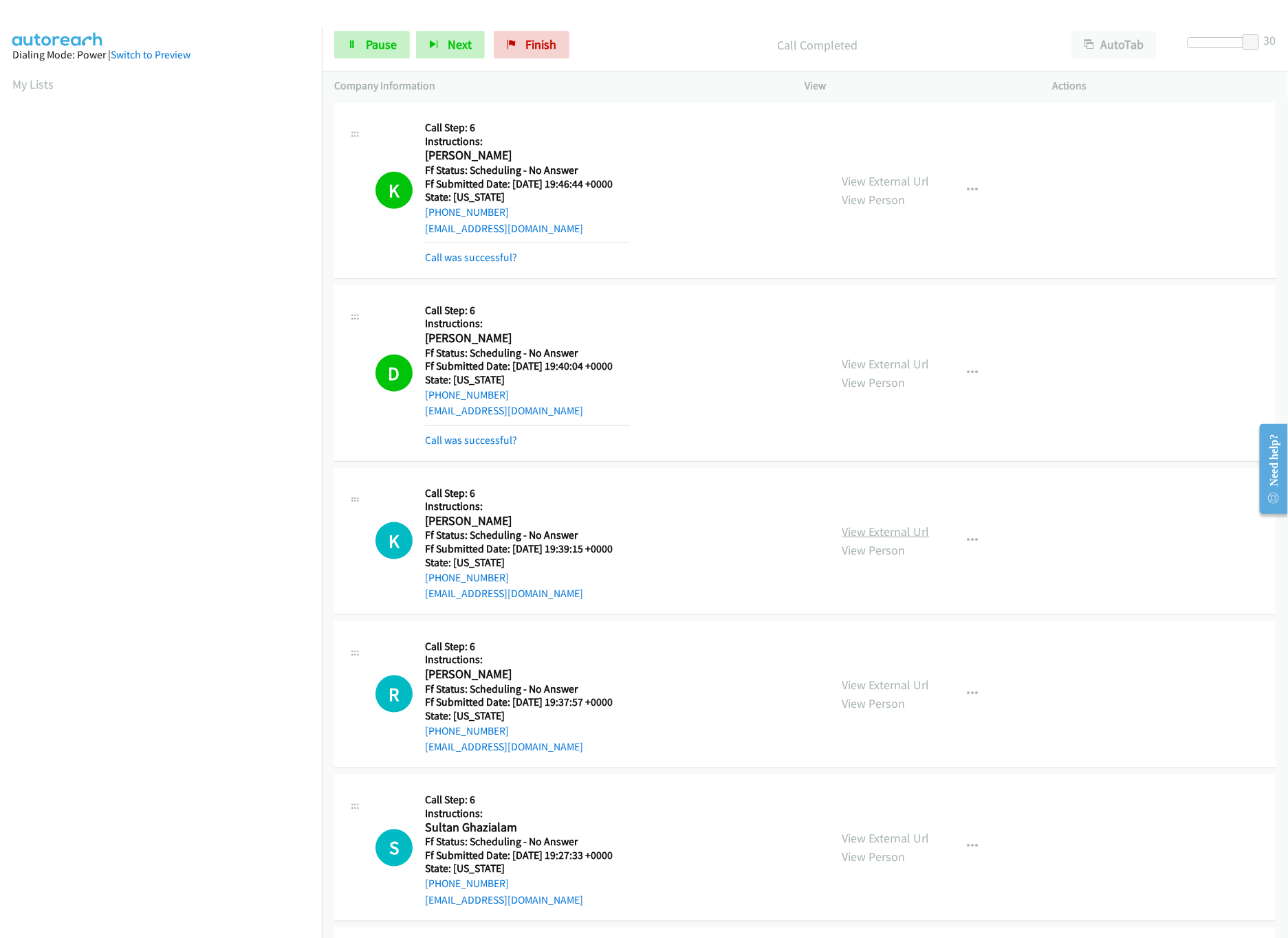
click at [880, 538] on link "View External Url" at bounding box center [886, 531] width 87 height 16
click at [398, 48] on link "Pause" at bounding box center [372, 44] width 76 height 27
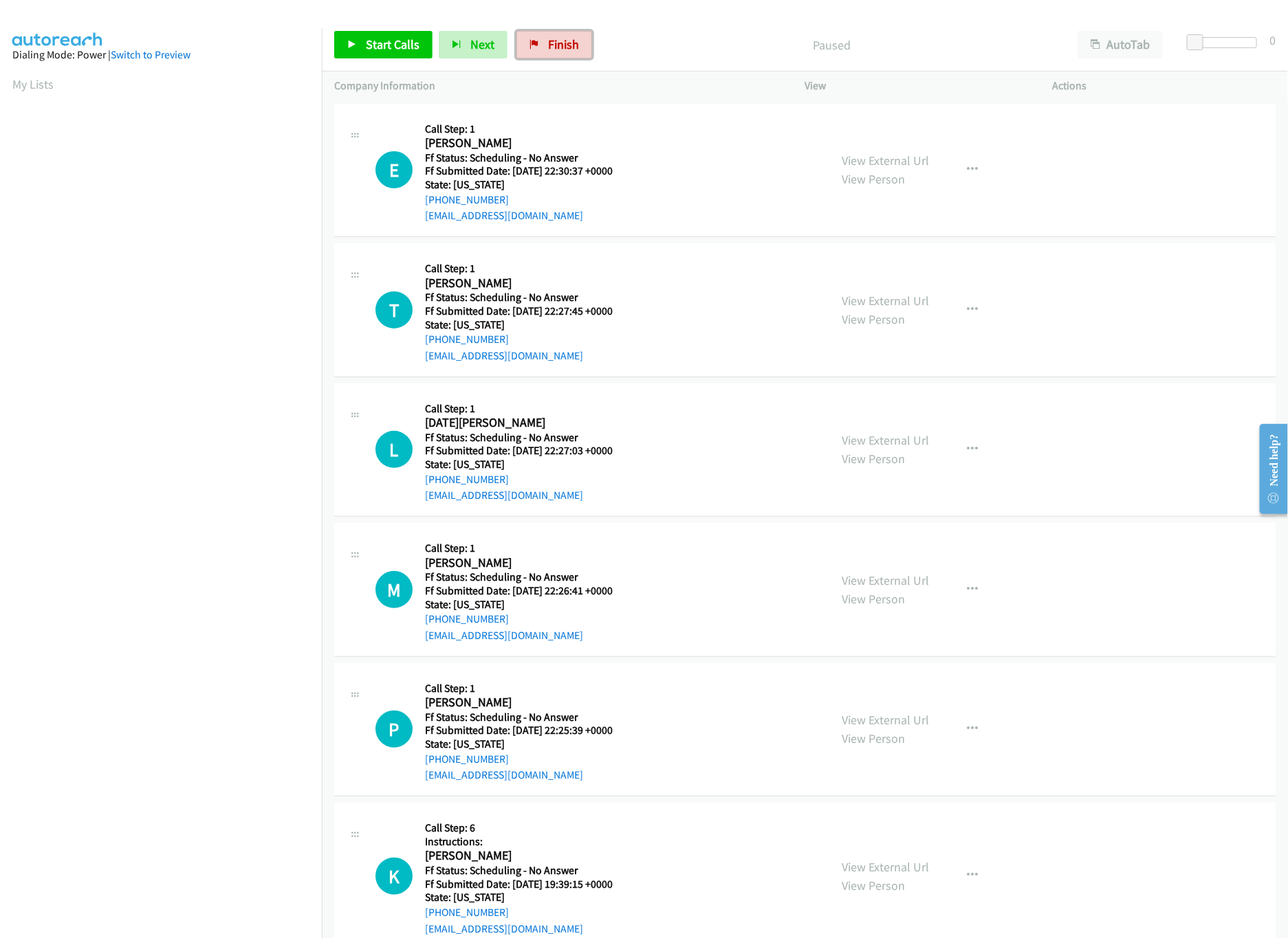
drag, startPoint x: 560, startPoint y: 33, endPoint x: 554, endPoint y: 2, distance: 31.6
click at [560, 33] on link "Finish" at bounding box center [554, 44] width 76 height 27
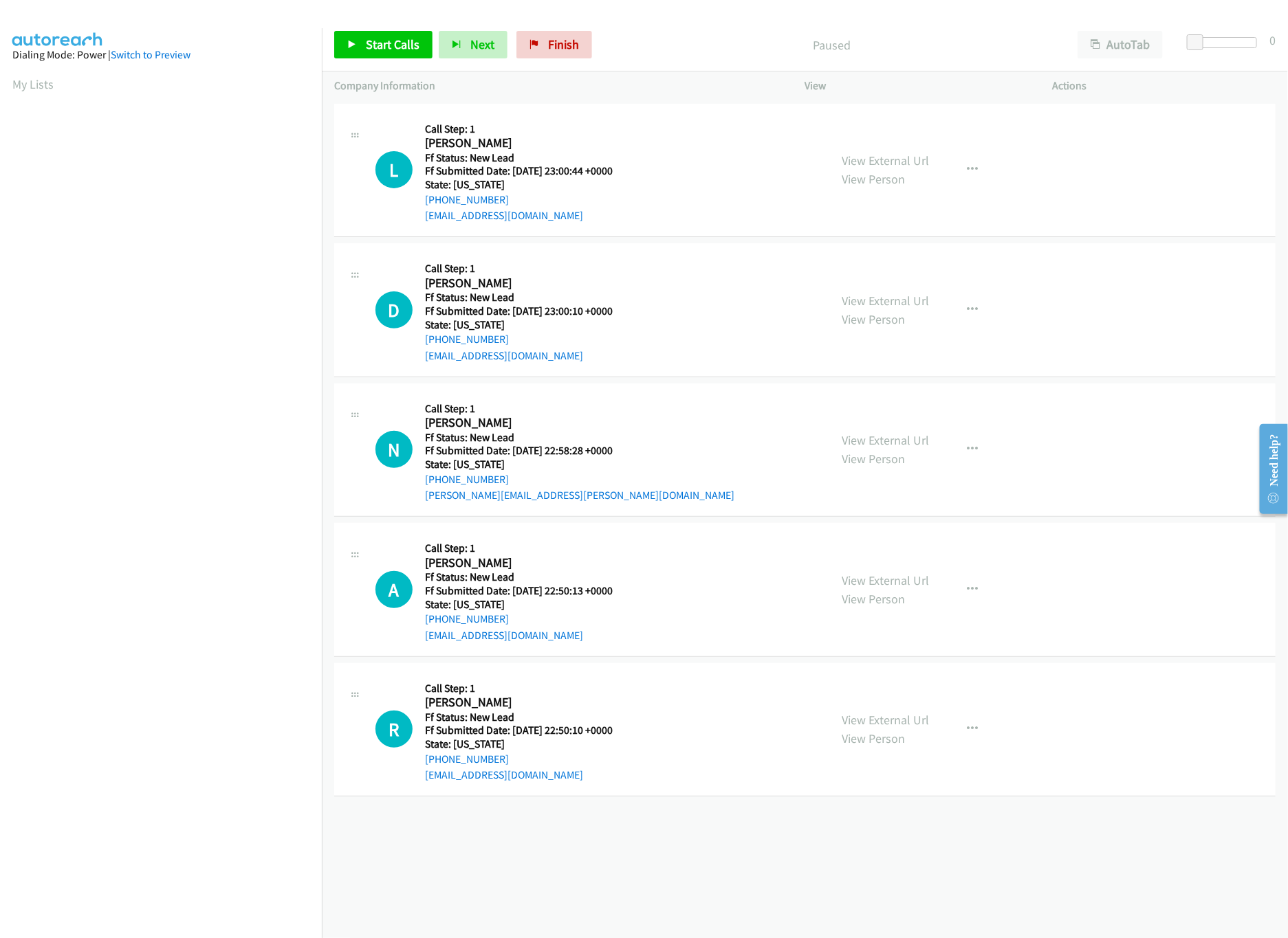
drag, startPoint x: 646, startPoint y: 885, endPoint x: 601, endPoint y: 810, distance: 87.5
click at [646, 885] on div "+1 415-964-1034 Call failed - Please reload the list and try again The Callbar …" at bounding box center [804, 519] width 966 height 837
click at [879, 289] on div "View External Url View Person View External Url Email Schedule/Manage Callback …" at bounding box center [960, 310] width 260 height 109
click at [885, 312] on link "View Person" at bounding box center [874, 319] width 63 height 16
click at [897, 295] on link "View External Url" at bounding box center [886, 301] width 87 height 16
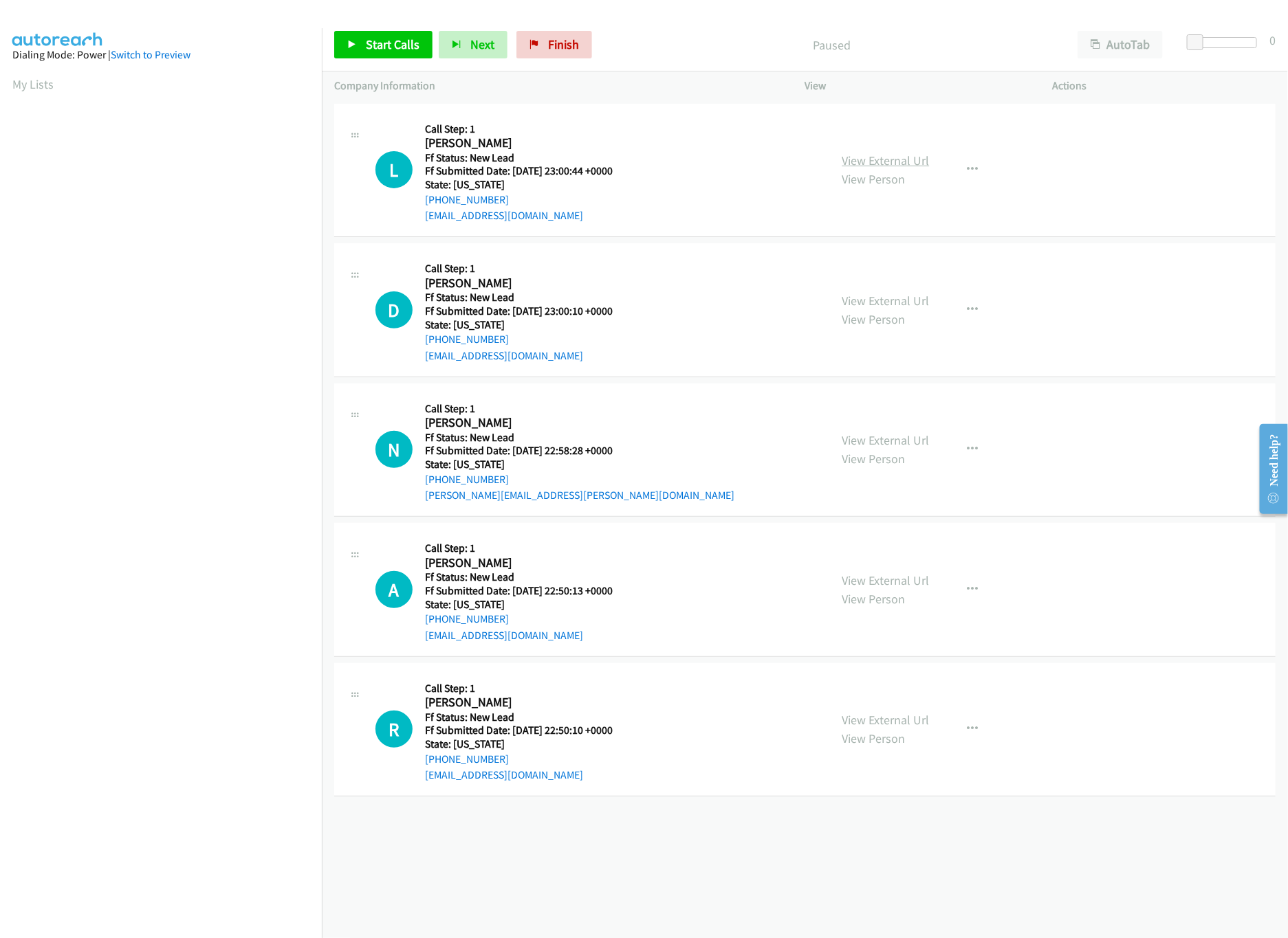
click at [891, 161] on link "View External Url" at bounding box center [886, 161] width 87 height 16
click at [366, 52] on link "Start Calls" at bounding box center [383, 44] width 98 height 27
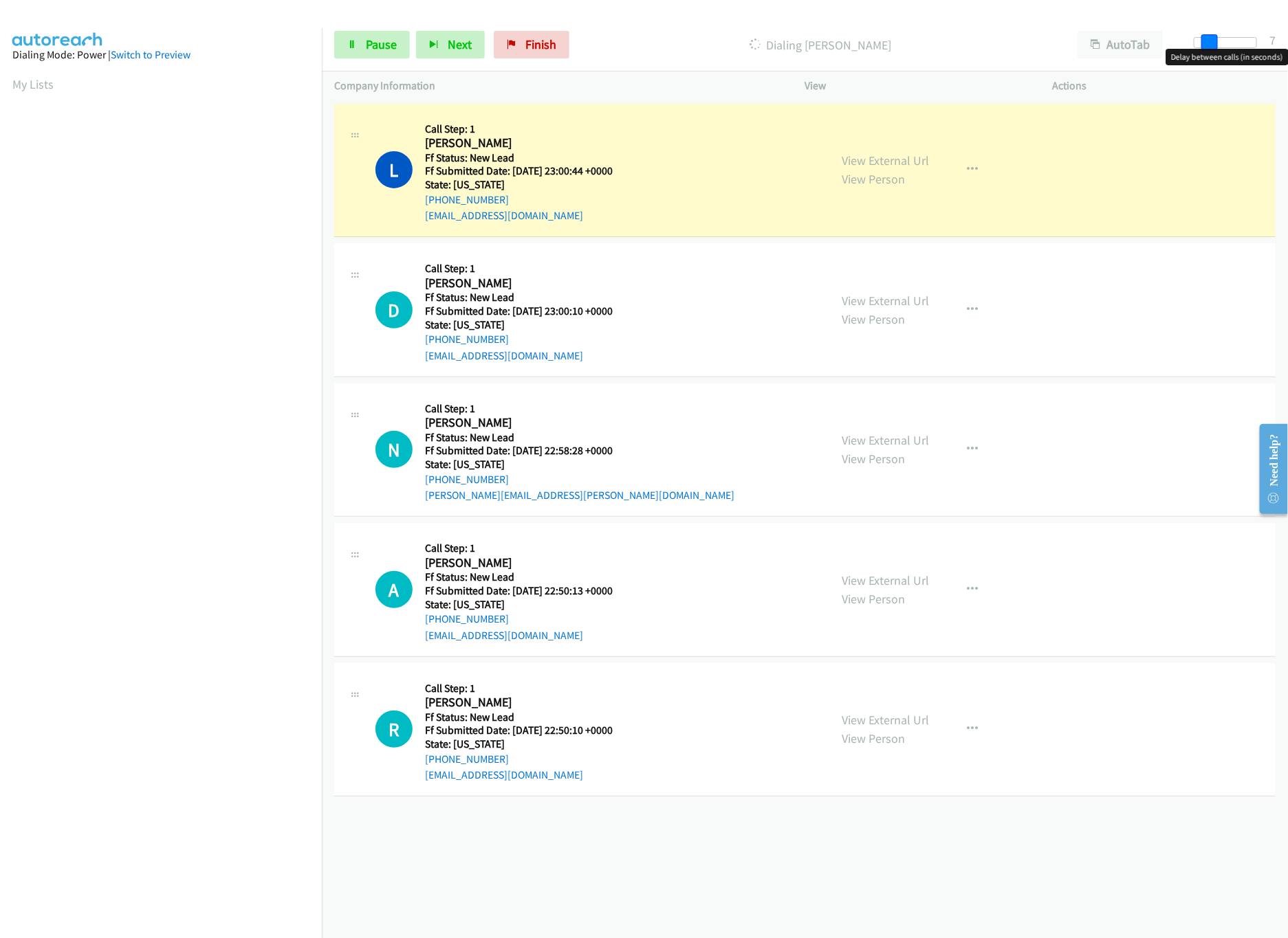
drag, startPoint x: 1195, startPoint y: 42, endPoint x: 1211, endPoint y: 42, distance: 16.0
click at [1211, 42] on span at bounding box center [1209, 43] width 16 height 16
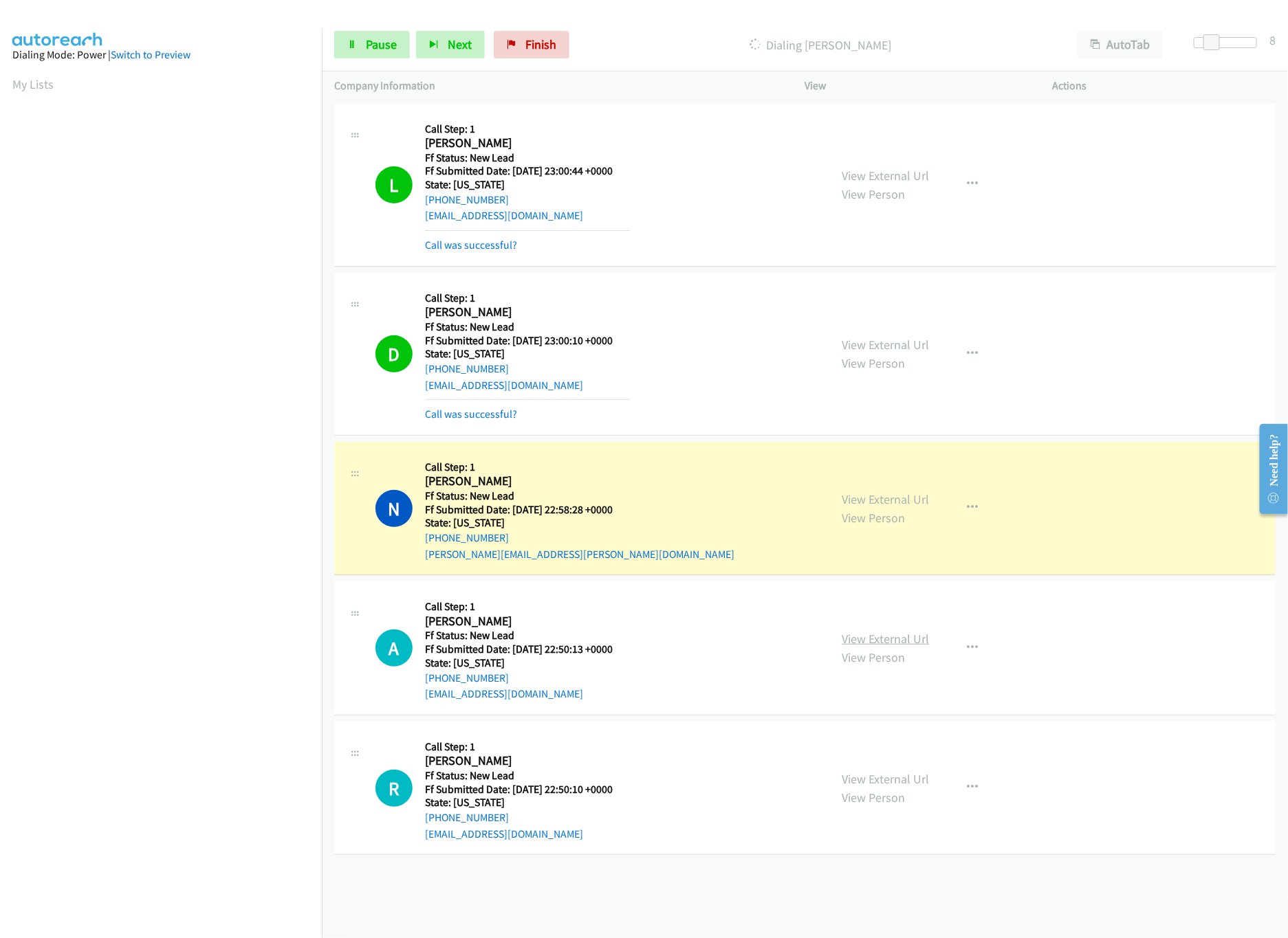
click at [871, 641] on link "View External Url" at bounding box center [886, 639] width 87 height 16
click at [912, 492] on link "View External Url" at bounding box center [886, 499] width 87 height 16
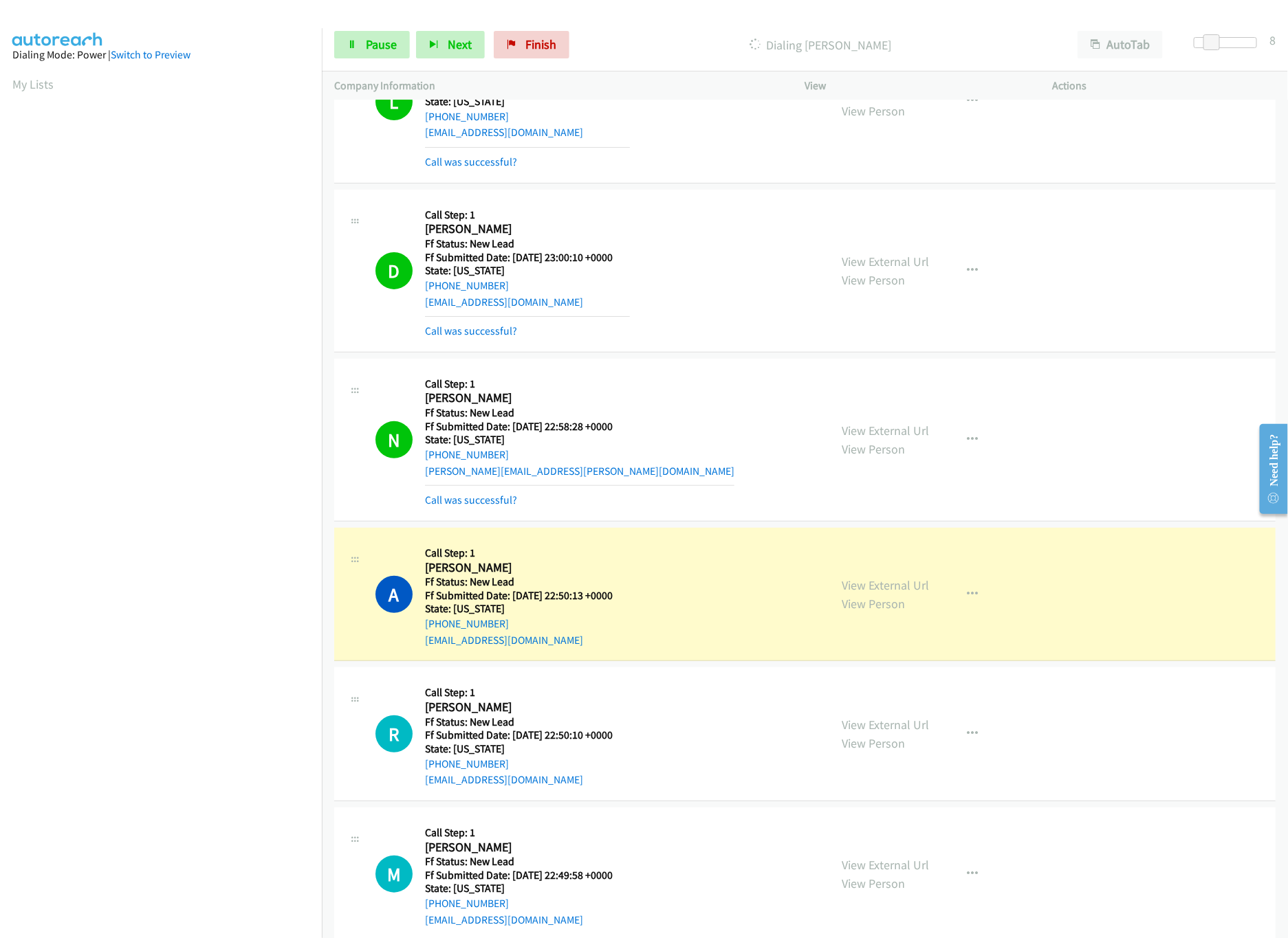
scroll to position [254, 0]
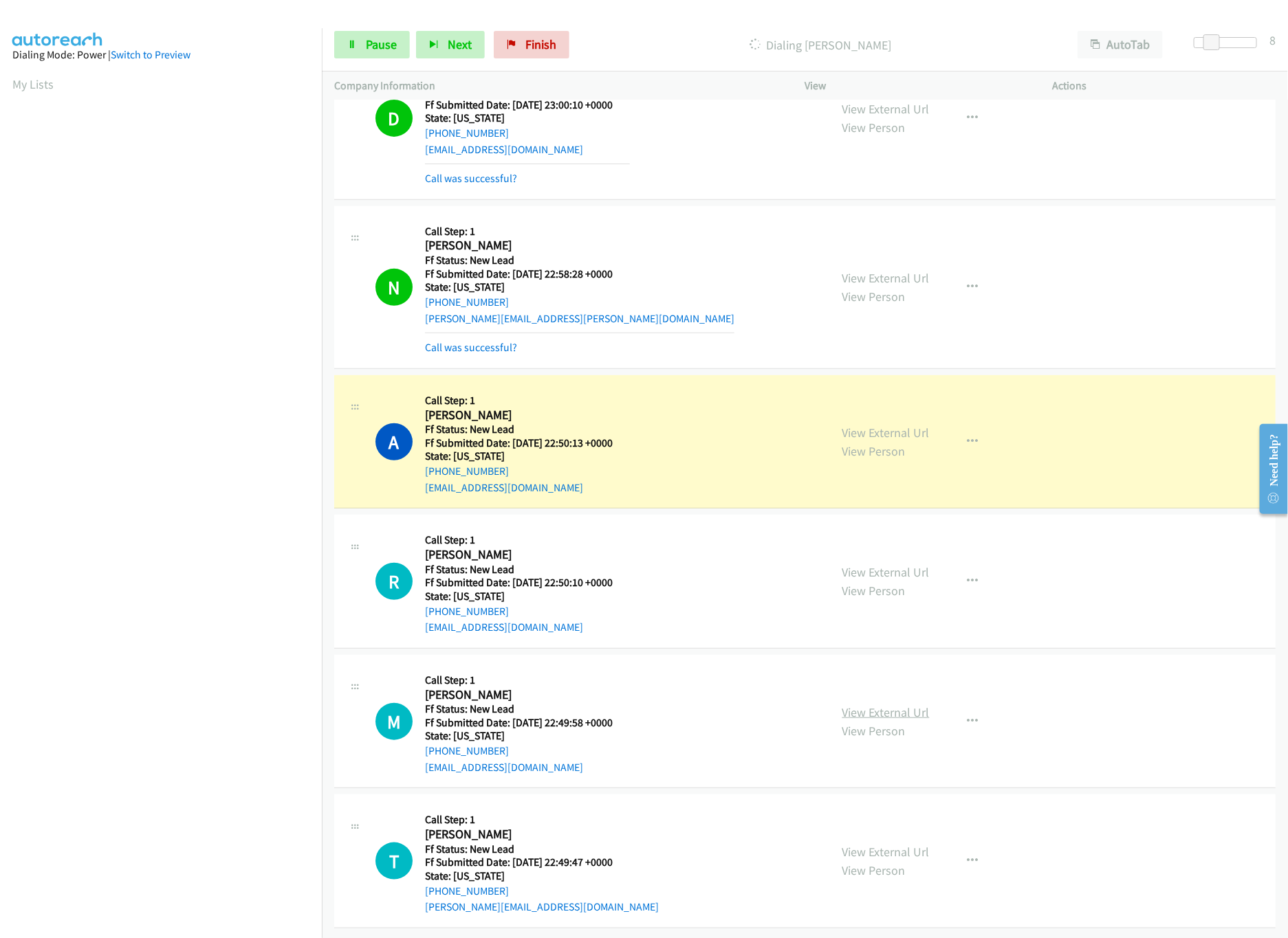
click at [904, 705] on link "View External Url" at bounding box center [886, 713] width 87 height 16
click at [901, 545] on div "View External Url View Person View External Url Email Schedule/Manage Callback …" at bounding box center [960, 581] width 260 height 109
click at [901, 564] on link "View External Url" at bounding box center [886, 572] width 87 height 16
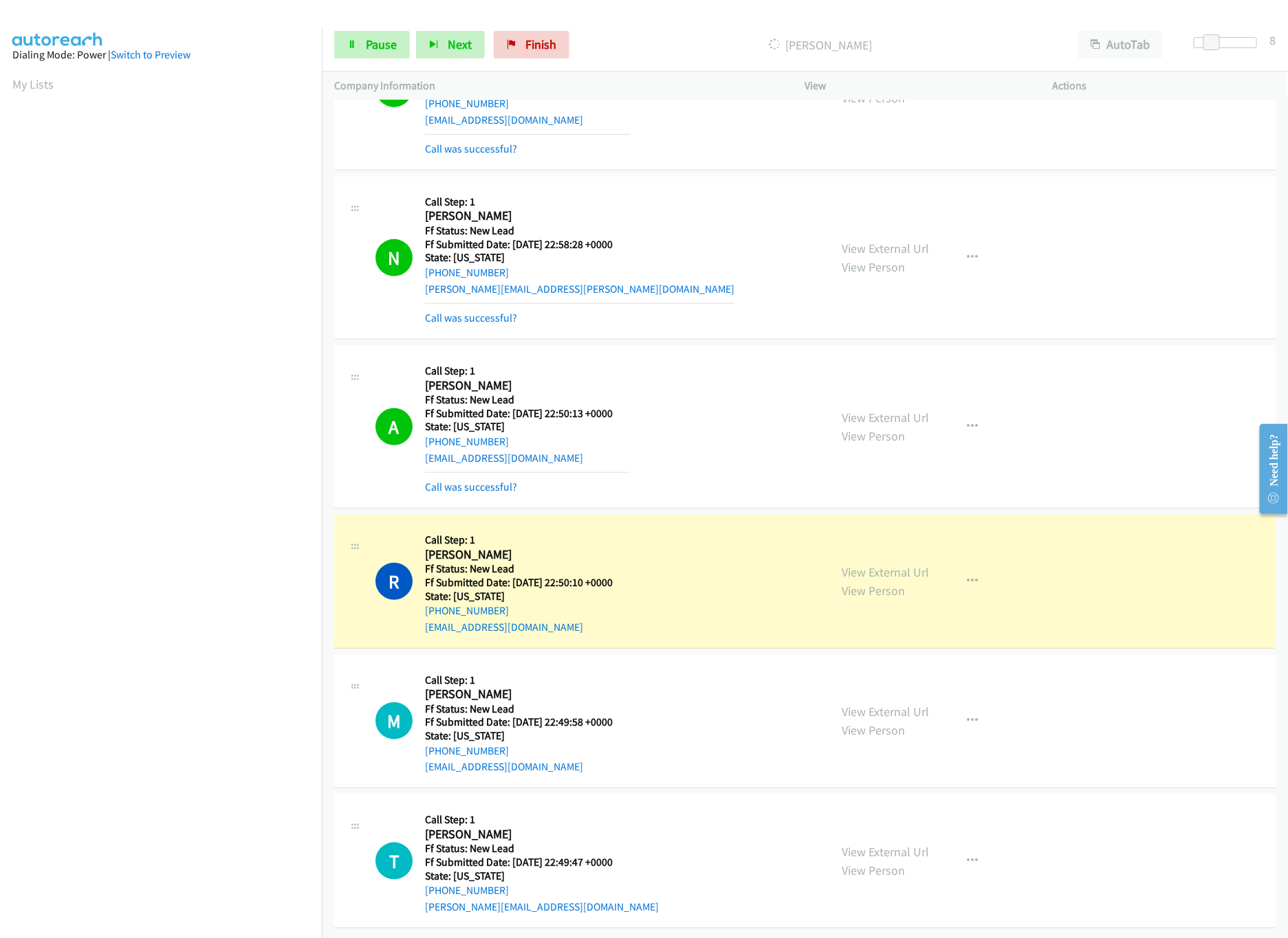
scroll to position [285, 0]
click at [880, 844] on link "View External Url" at bounding box center [886, 852] width 87 height 16
click at [1245, 50] on div at bounding box center [1226, 48] width 88 height 21
click at [1245, 39] on div at bounding box center [1225, 43] width 63 height 11
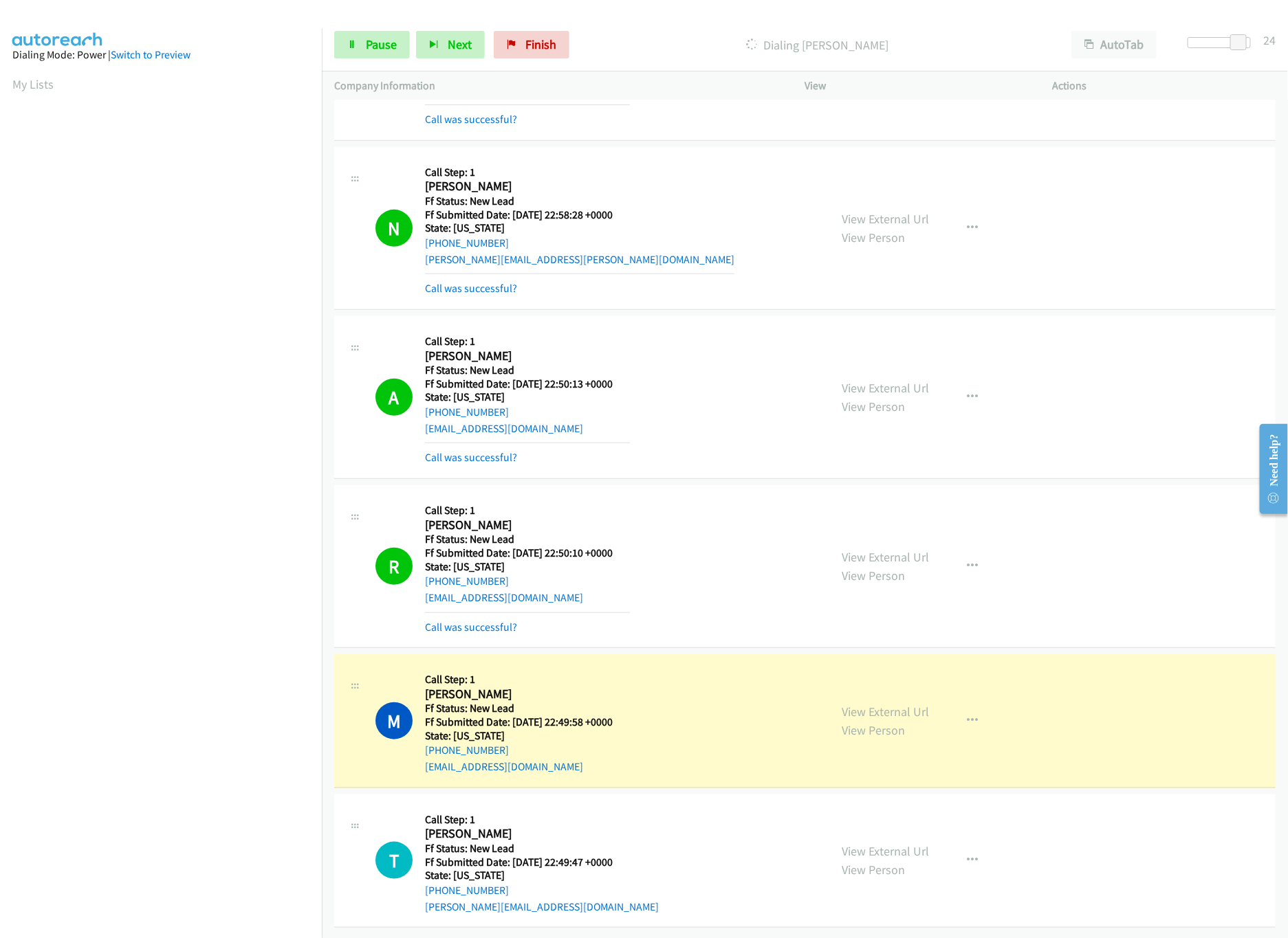
scroll to position [313, 0]
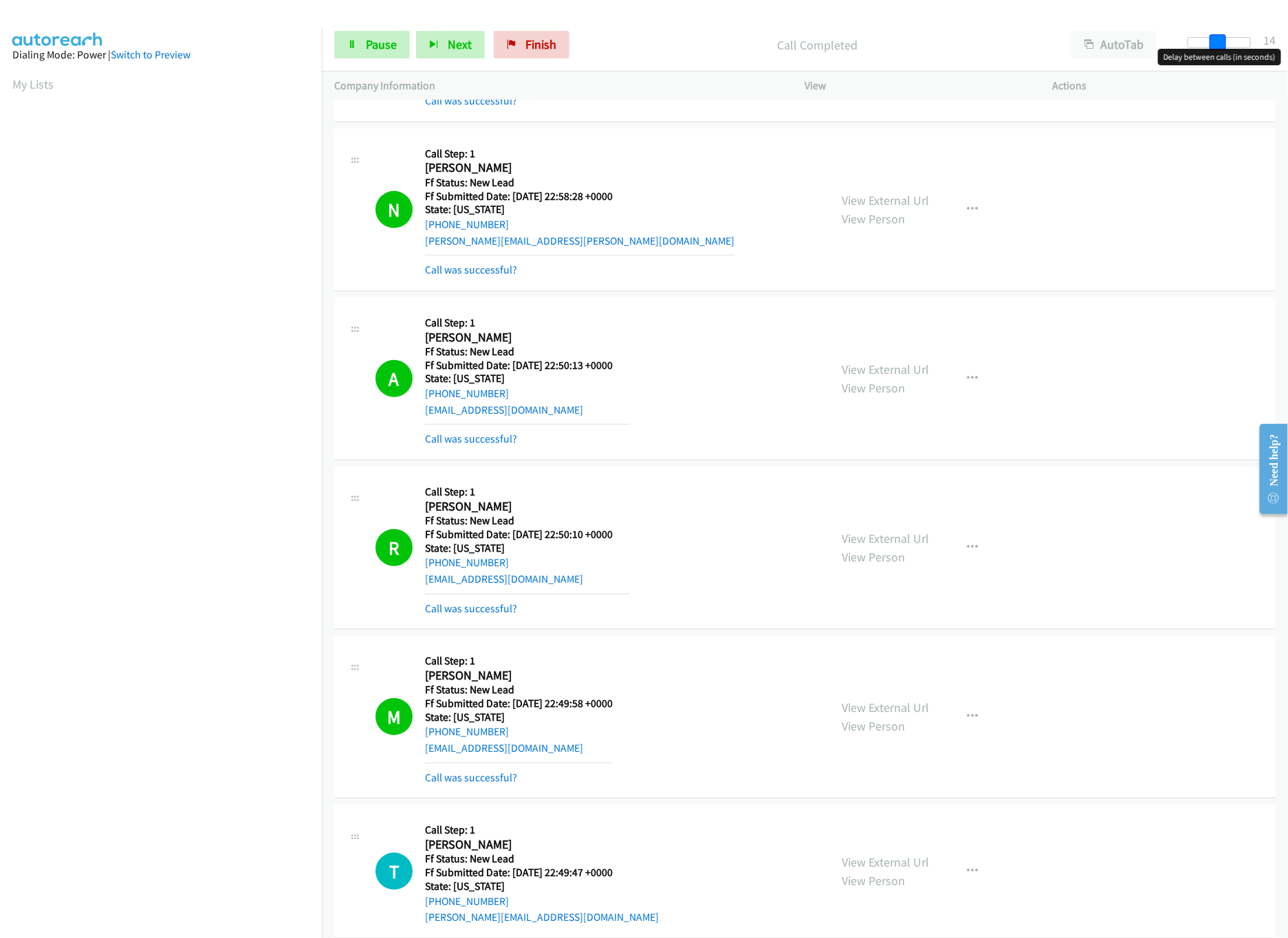
drag, startPoint x: 1234, startPoint y: 43, endPoint x: 1198, endPoint y: 48, distance: 36.3
click at [1198, 48] on body "Start Calls Pause Next Finish Call Completed AutoTab AutoTab 14 Company Informa…" at bounding box center [644, 32] width 1288 height 65
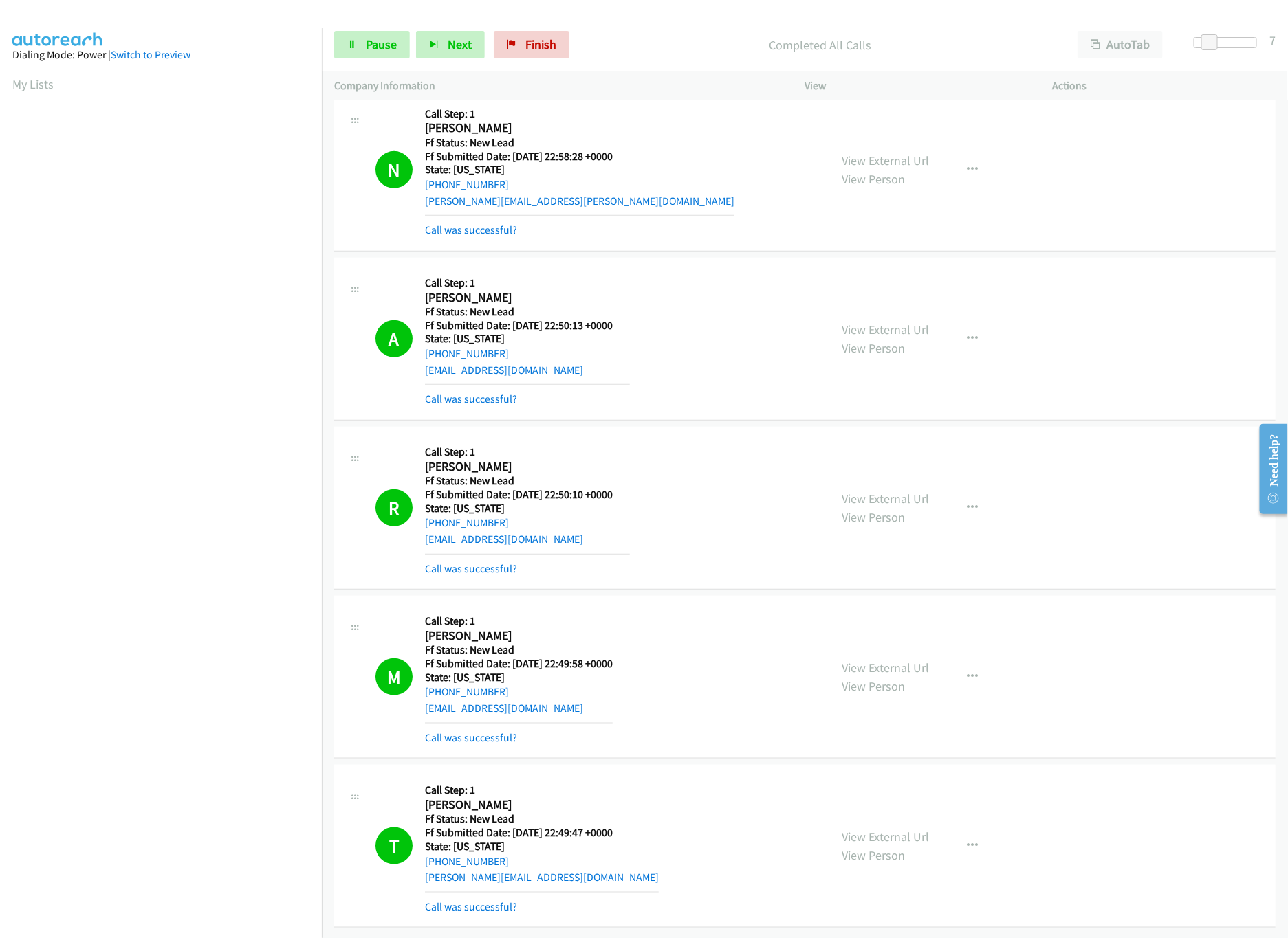
scroll to position [0, 0]
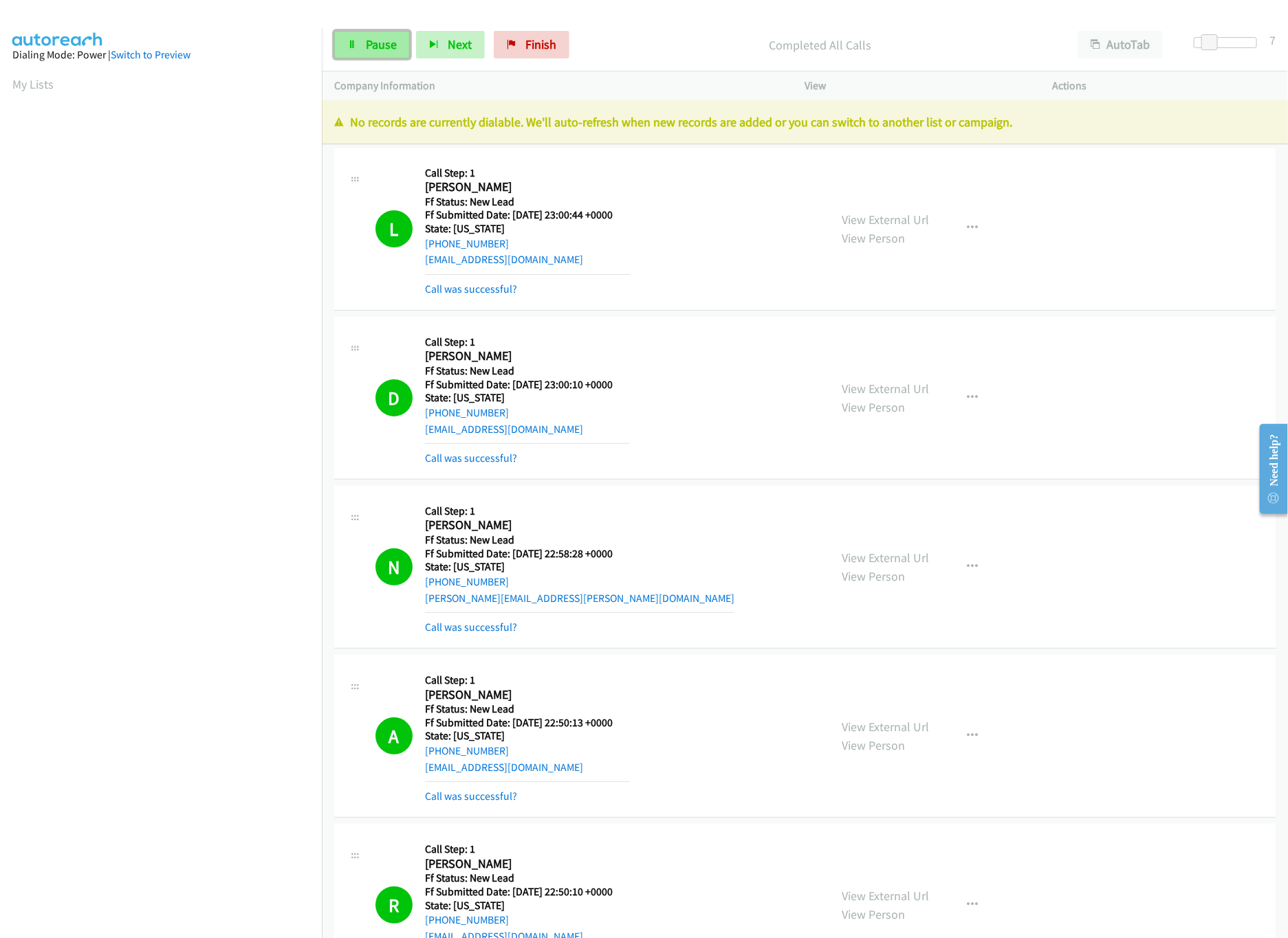
click at [393, 36] on link "Pause" at bounding box center [372, 44] width 76 height 27
click at [524, 46] on link "Finish" at bounding box center [554, 44] width 76 height 27
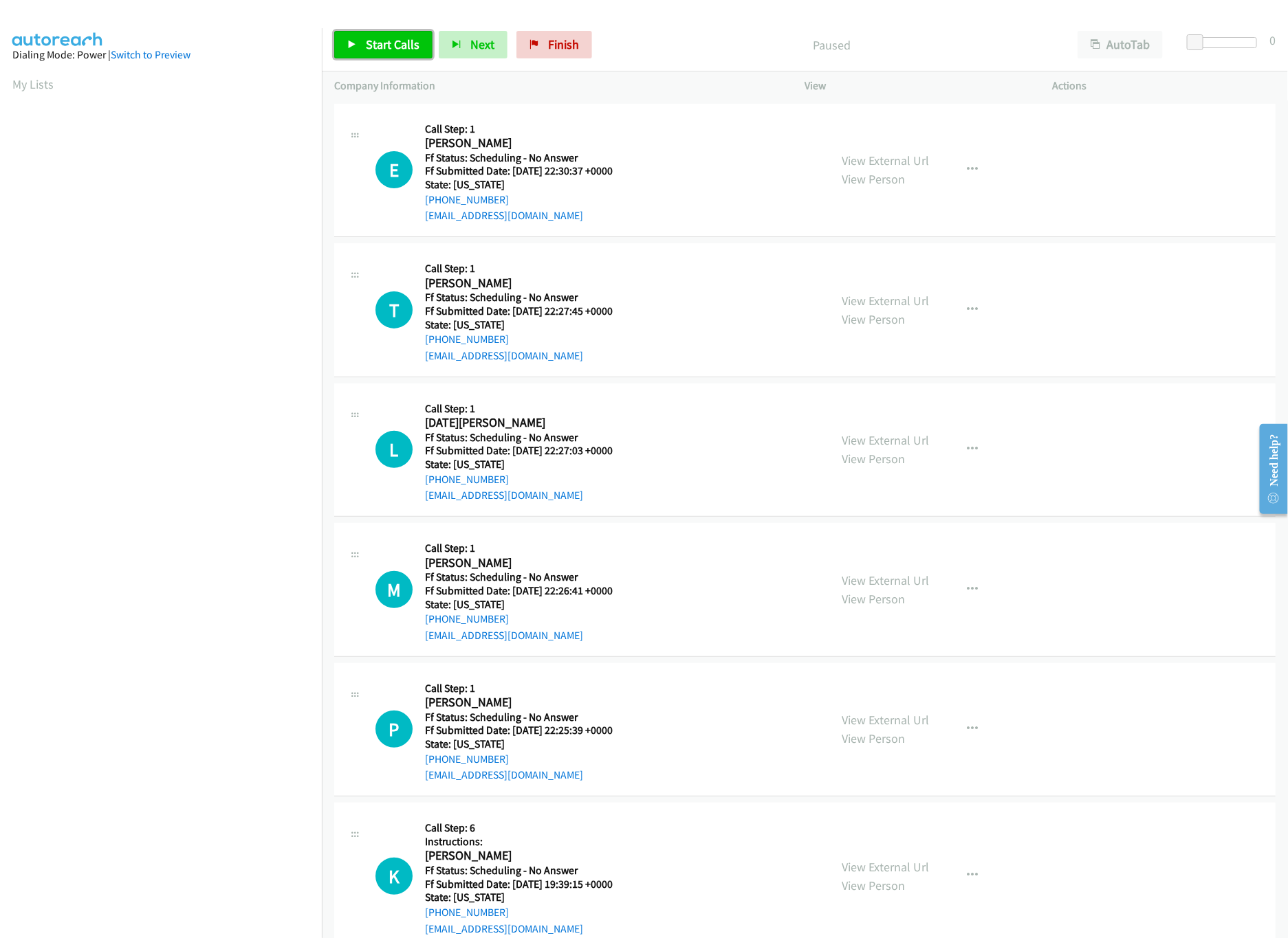
click at [361, 42] on link "Start Calls" at bounding box center [383, 44] width 98 height 27
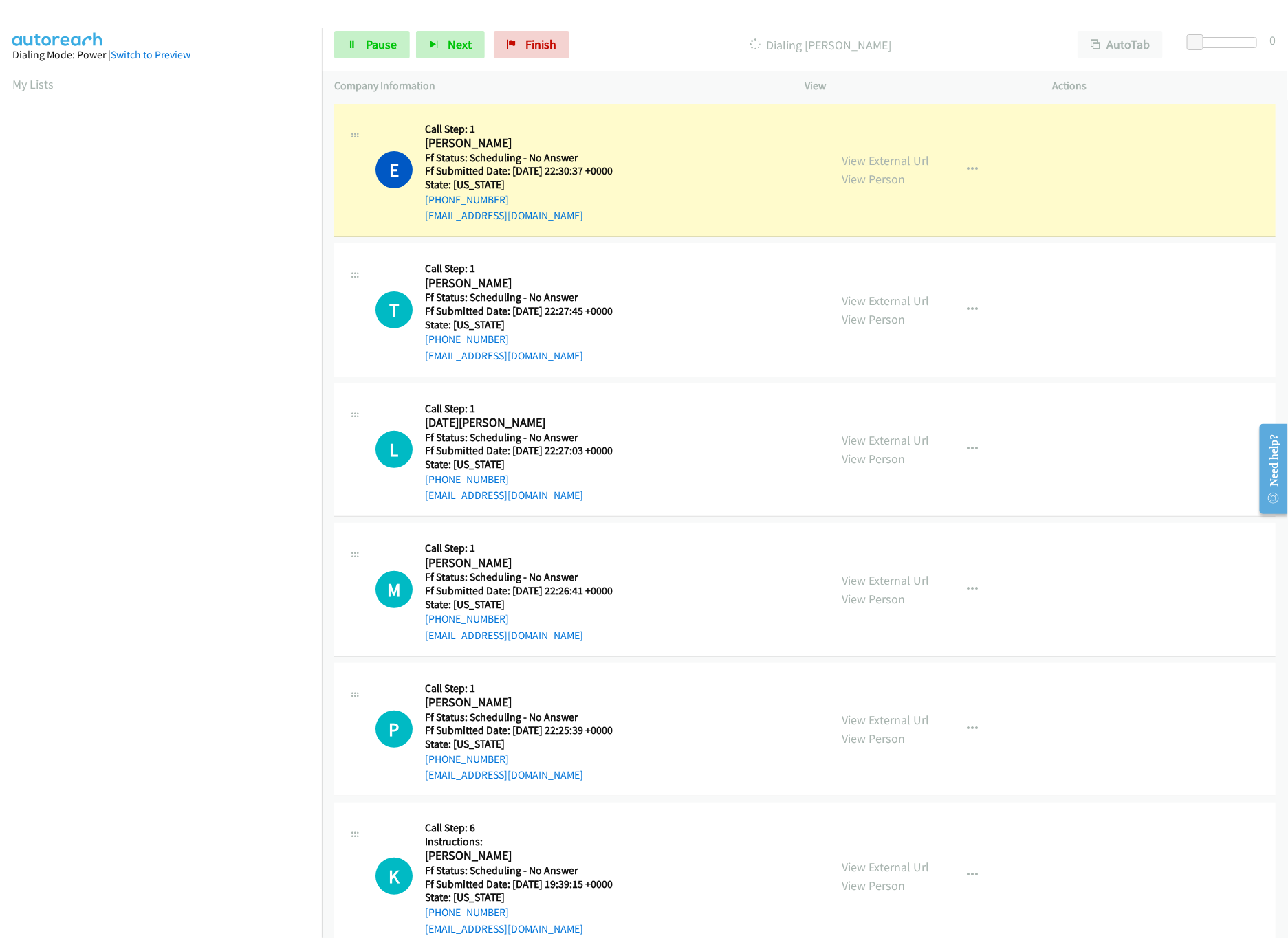
click at [867, 156] on link "View External Url" at bounding box center [886, 161] width 87 height 16
click at [864, 293] on link "View External Url" at bounding box center [886, 301] width 87 height 16
click at [361, 36] on link "Pause" at bounding box center [372, 44] width 76 height 27
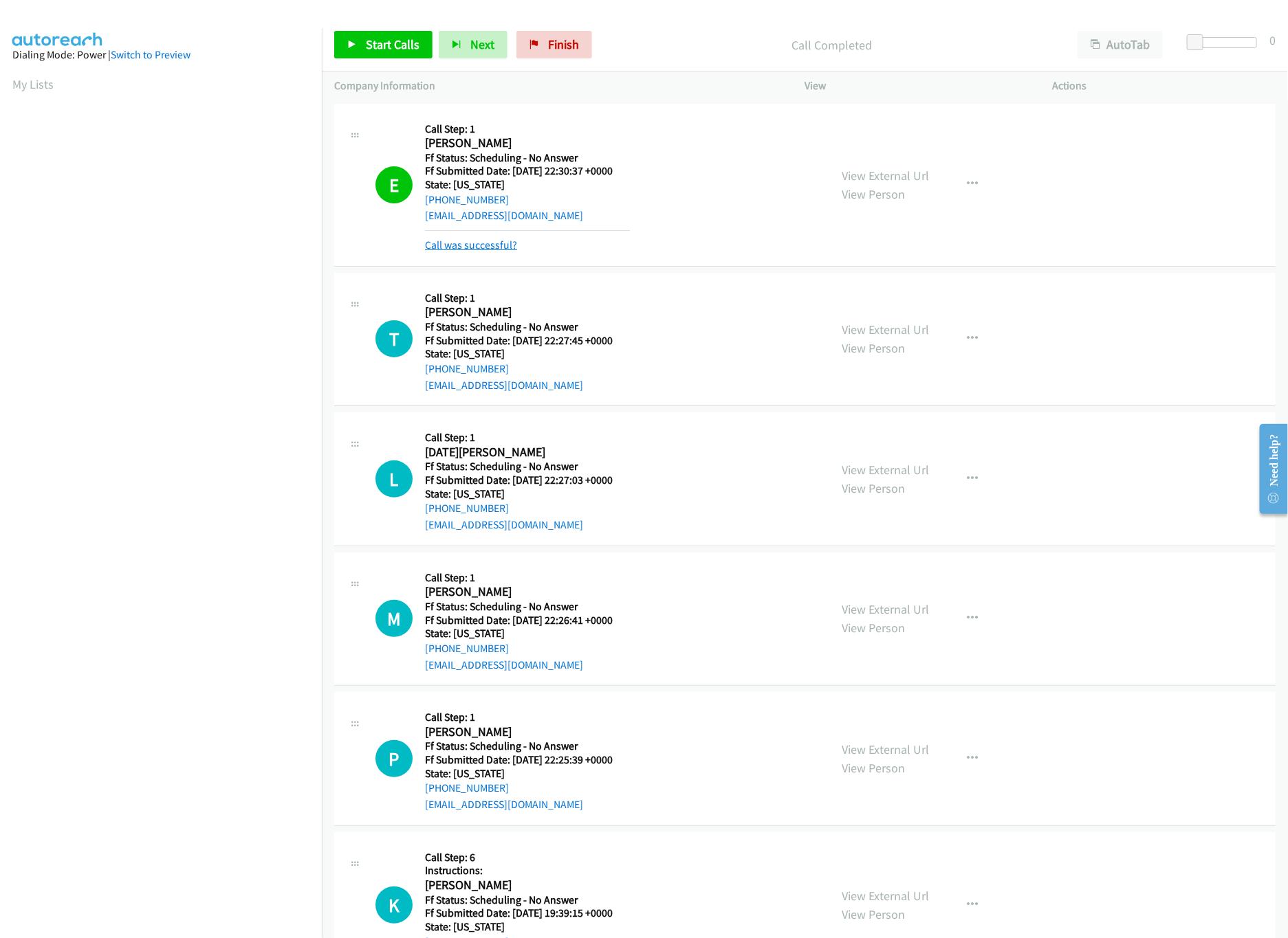
click at [466, 246] on link "Call was successful?" at bounding box center [471, 245] width 92 height 13
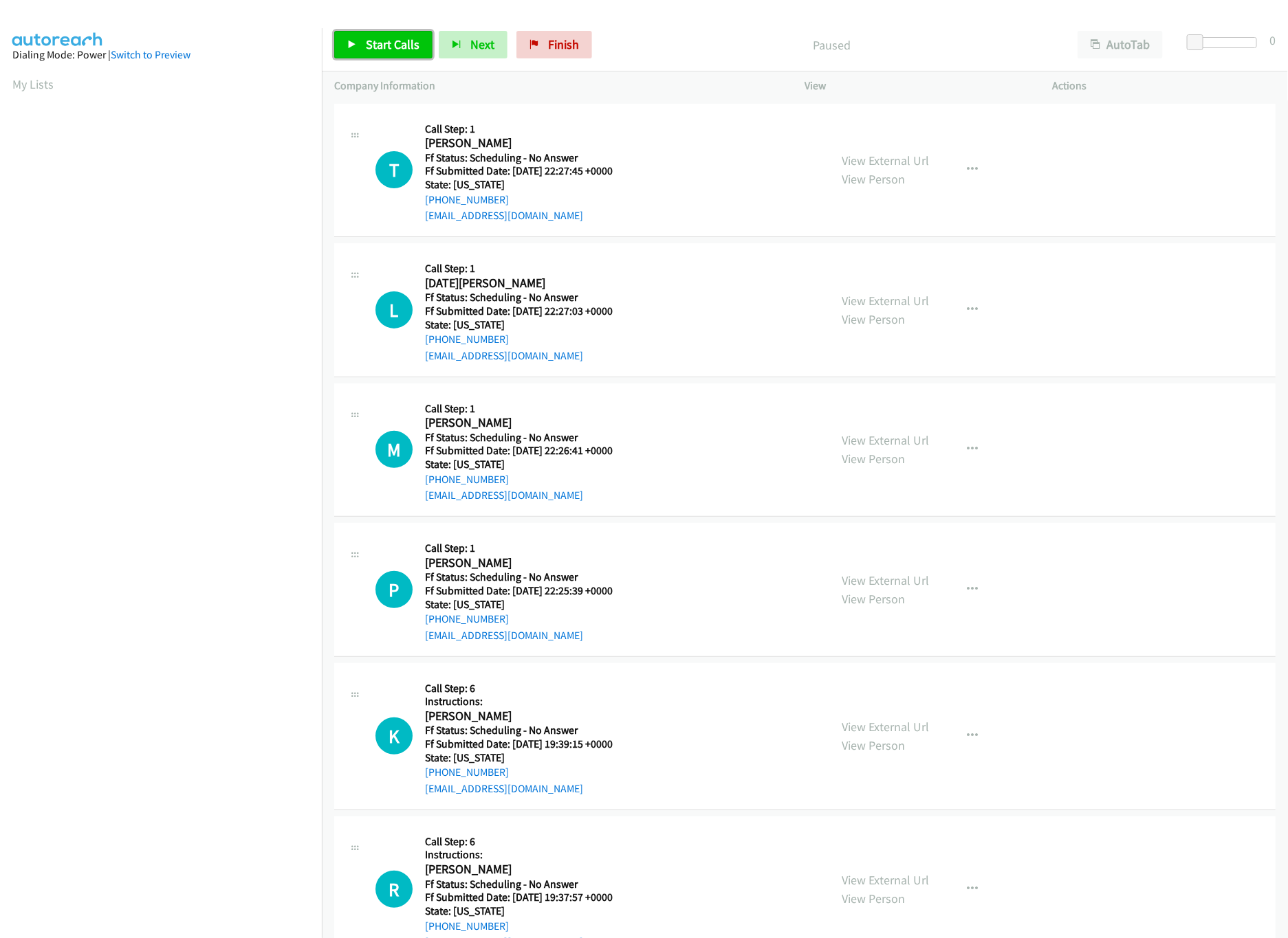
drag, startPoint x: 0, startPoint y: 0, endPoint x: 363, endPoint y: 50, distance: 366.4
click at [363, 50] on link "Start Calls" at bounding box center [383, 44] width 98 height 27
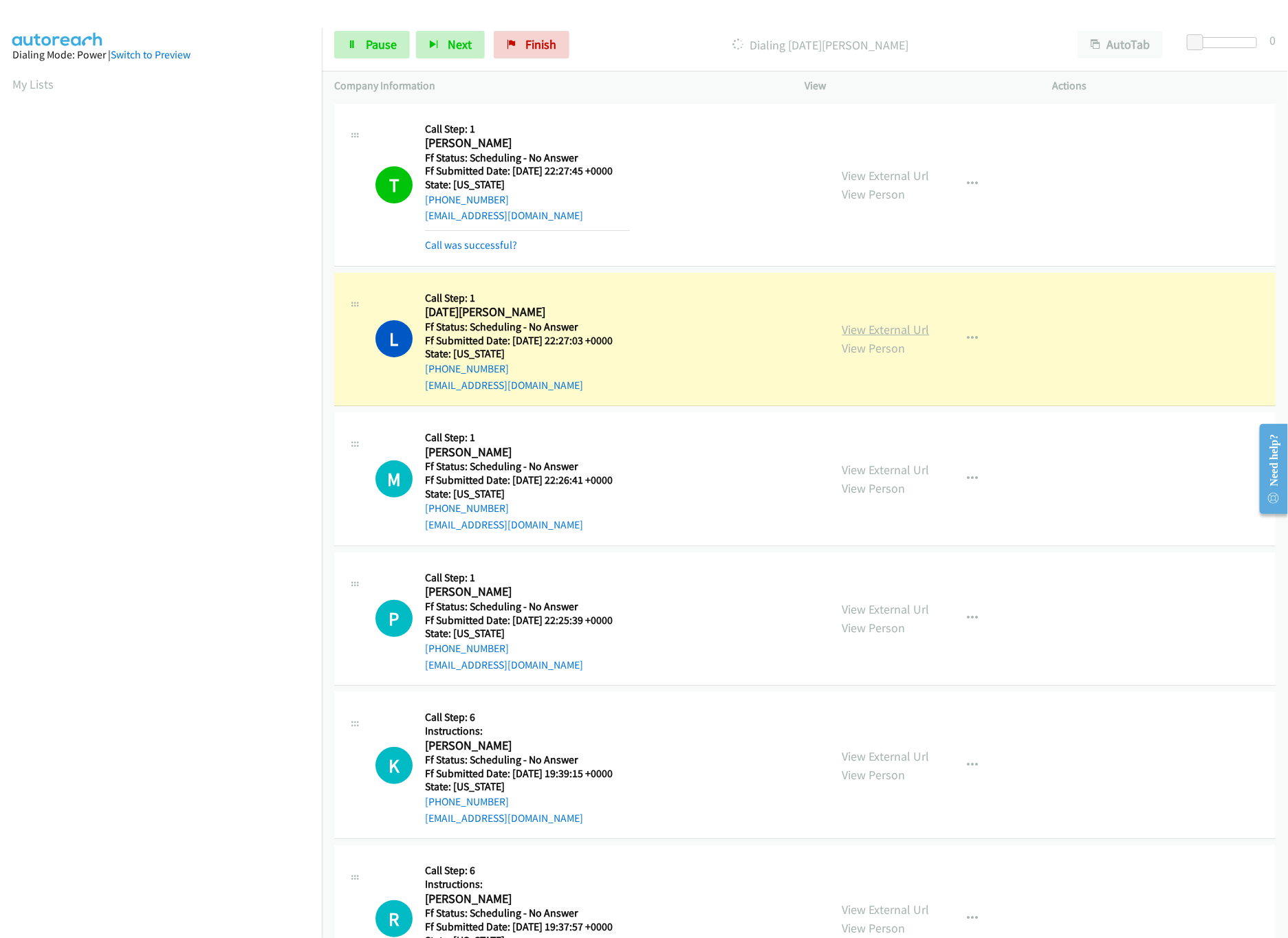
click at [911, 326] on link "View External Url" at bounding box center [886, 330] width 87 height 16
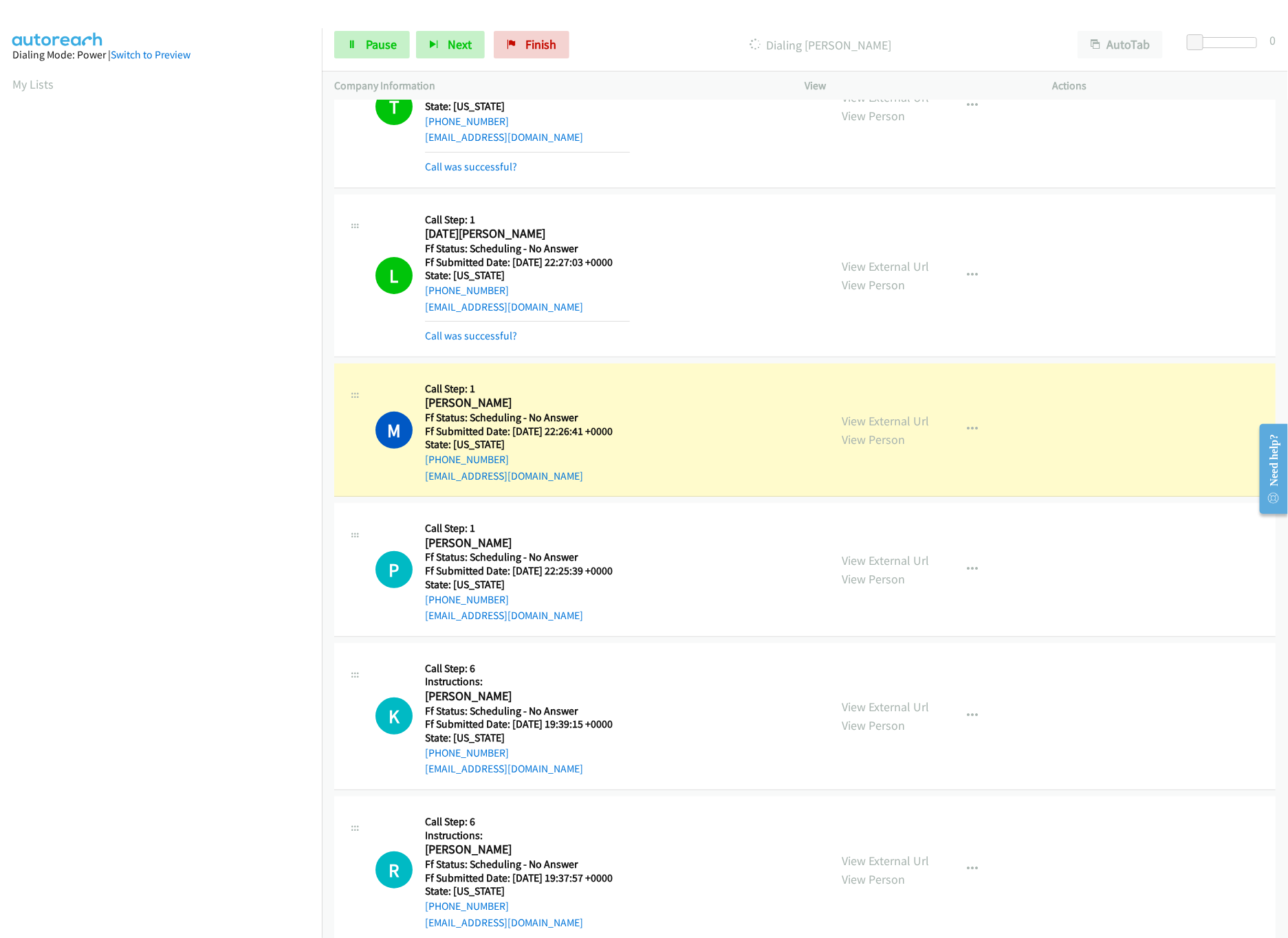
scroll to position [275, 0]
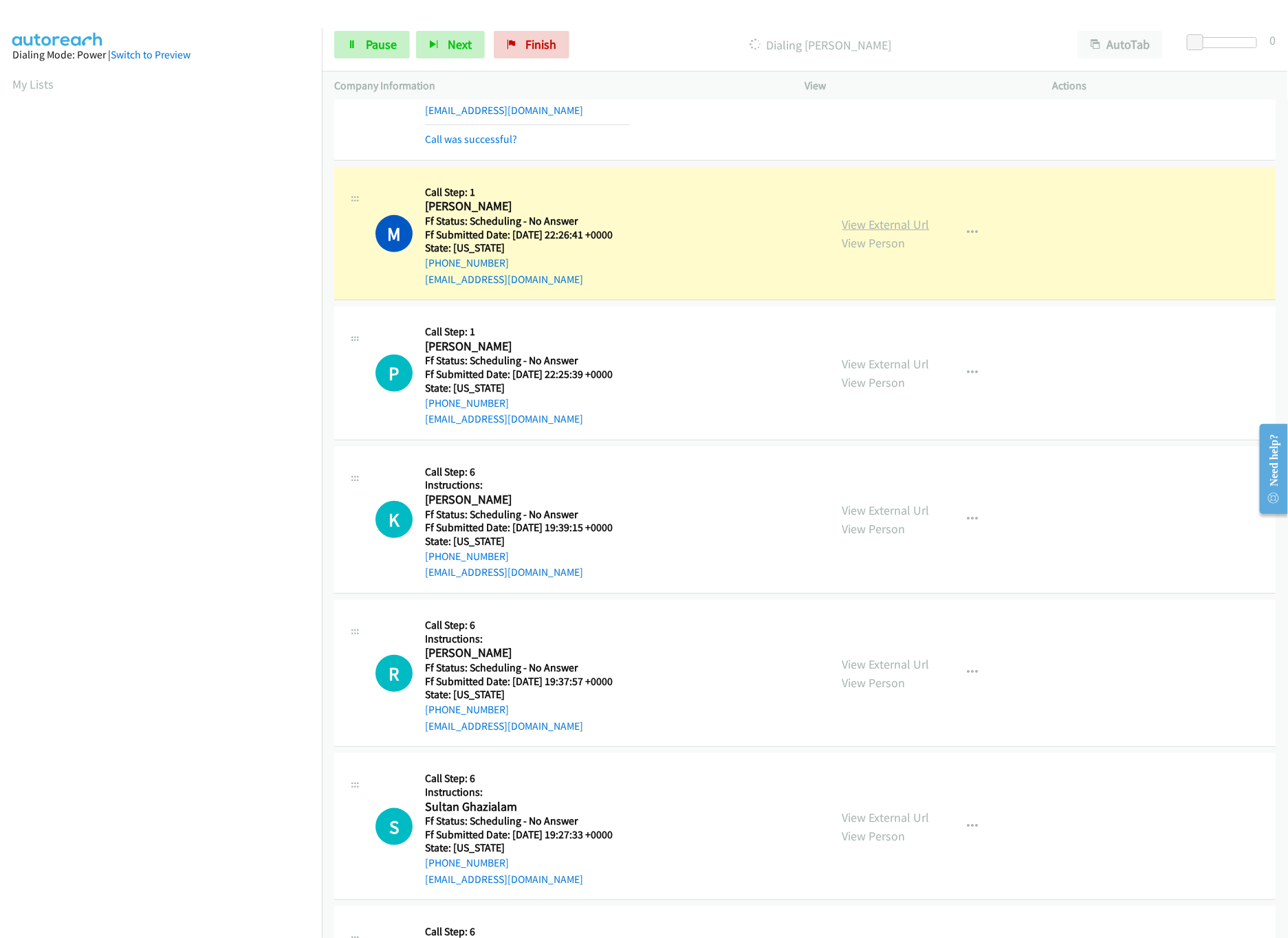
click at [901, 230] on link "View External Url" at bounding box center [886, 225] width 87 height 16
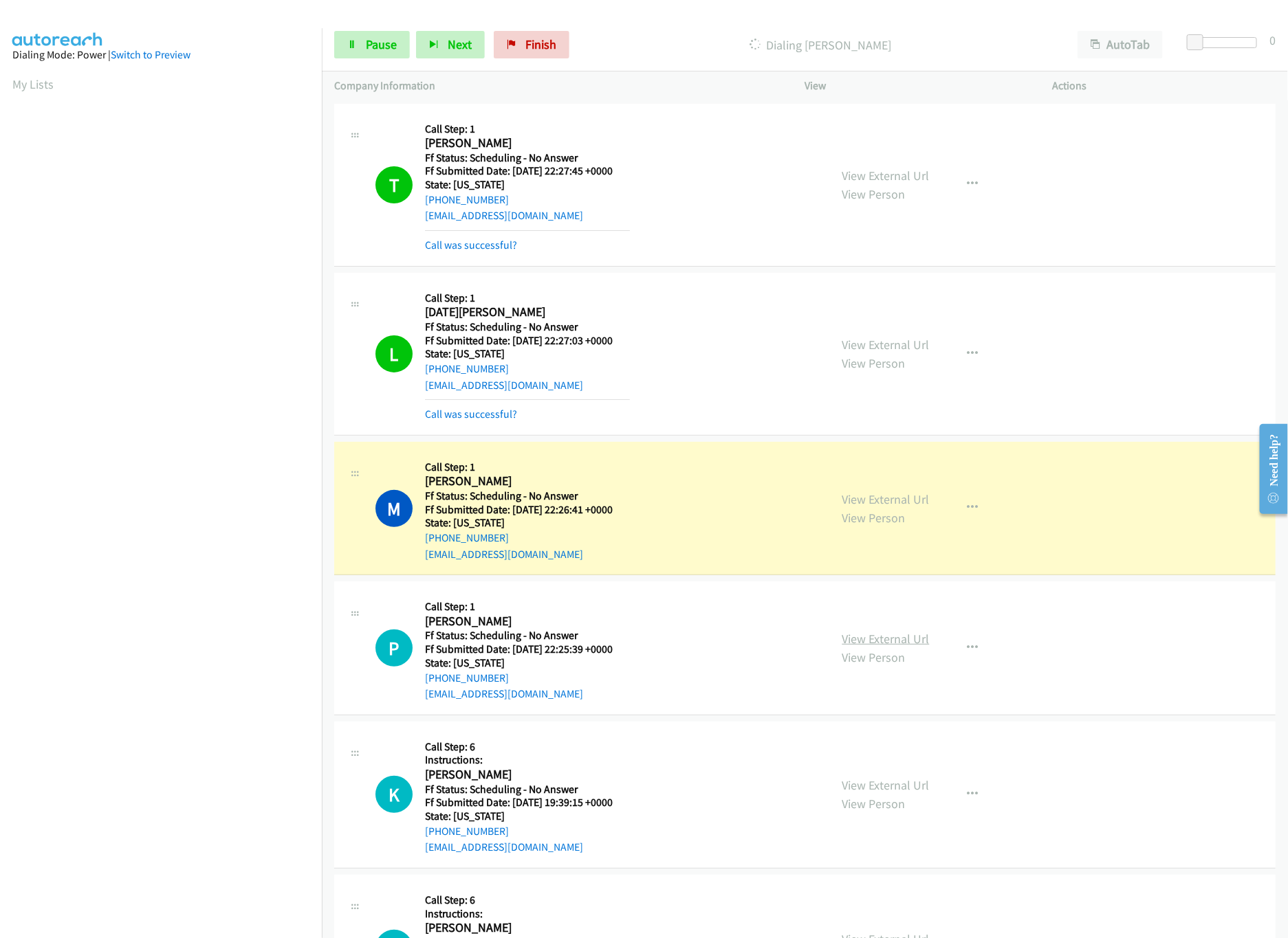
click at [920, 637] on link "View External Url" at bounding box center [886, 639] width 87 height 16
click at [893, 350] on link "View External Url" at bounding box center [886, 345] width 87 height 16
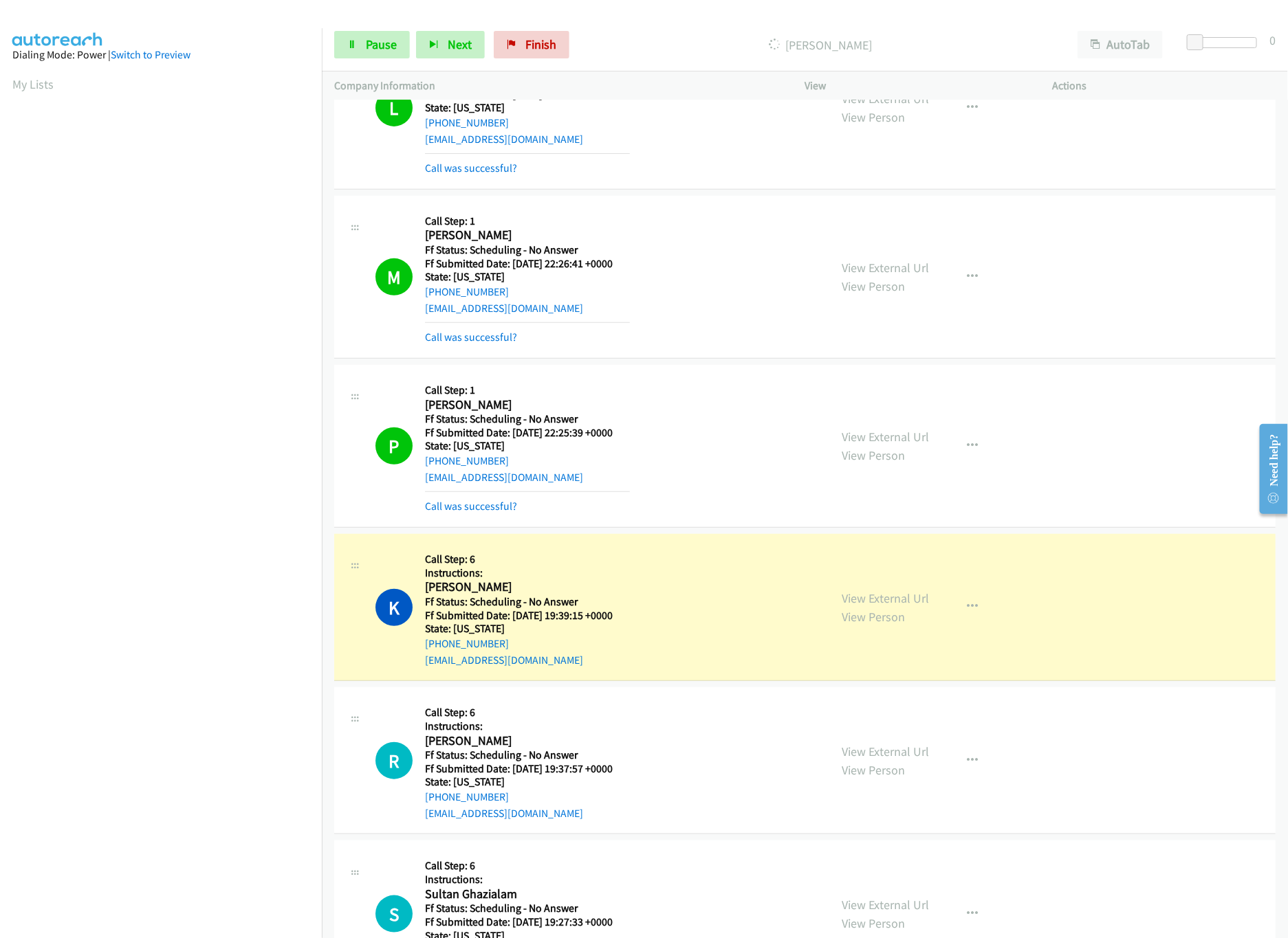
scroll to position [275, 0]
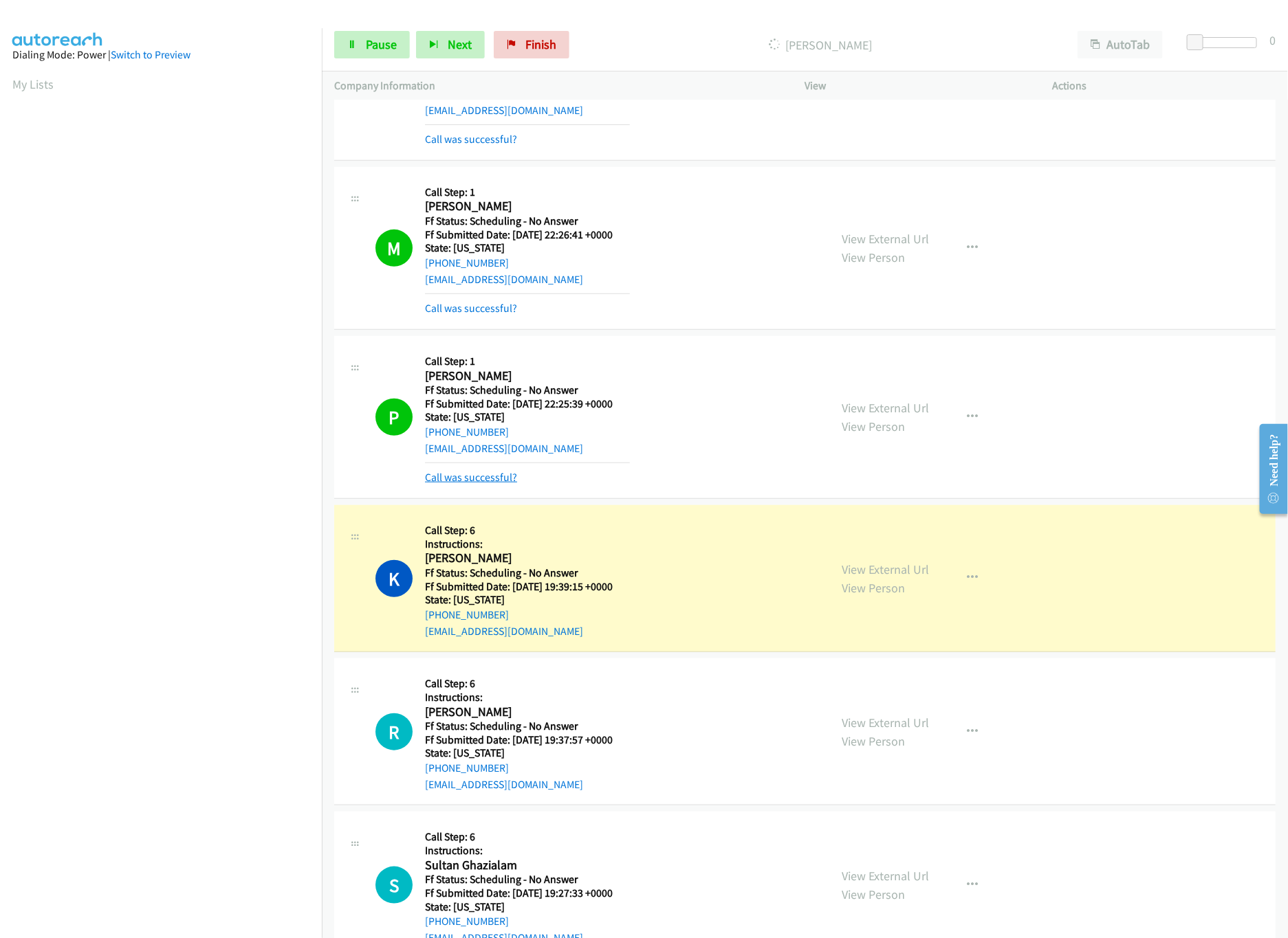
click at [470, 477] on link "Call was successful?" at bounding box center [471, 477] width 92 height 13
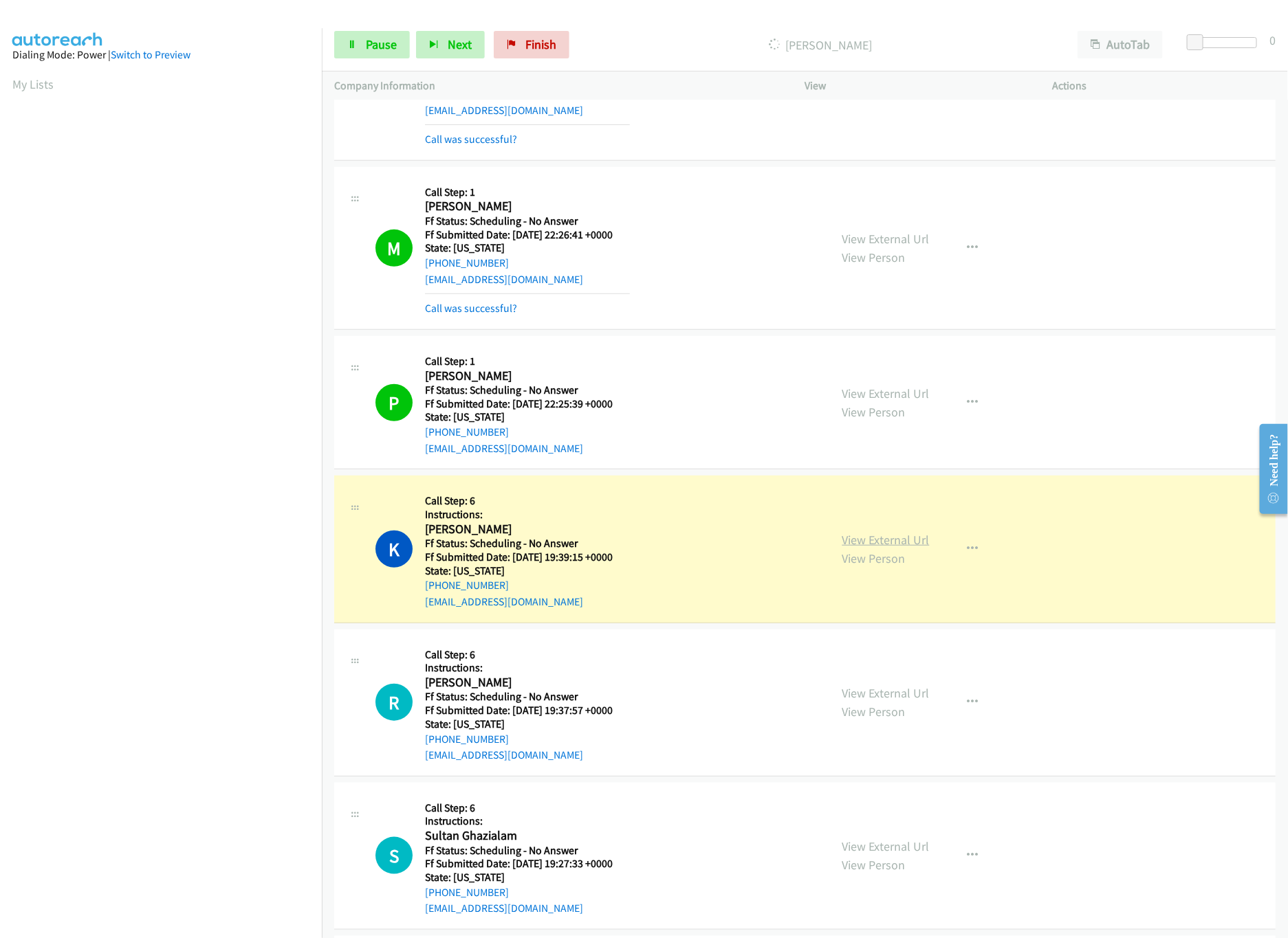
click at [891, 534] on link "View External Url" at bounding box center [886, 540] width 87 height 16
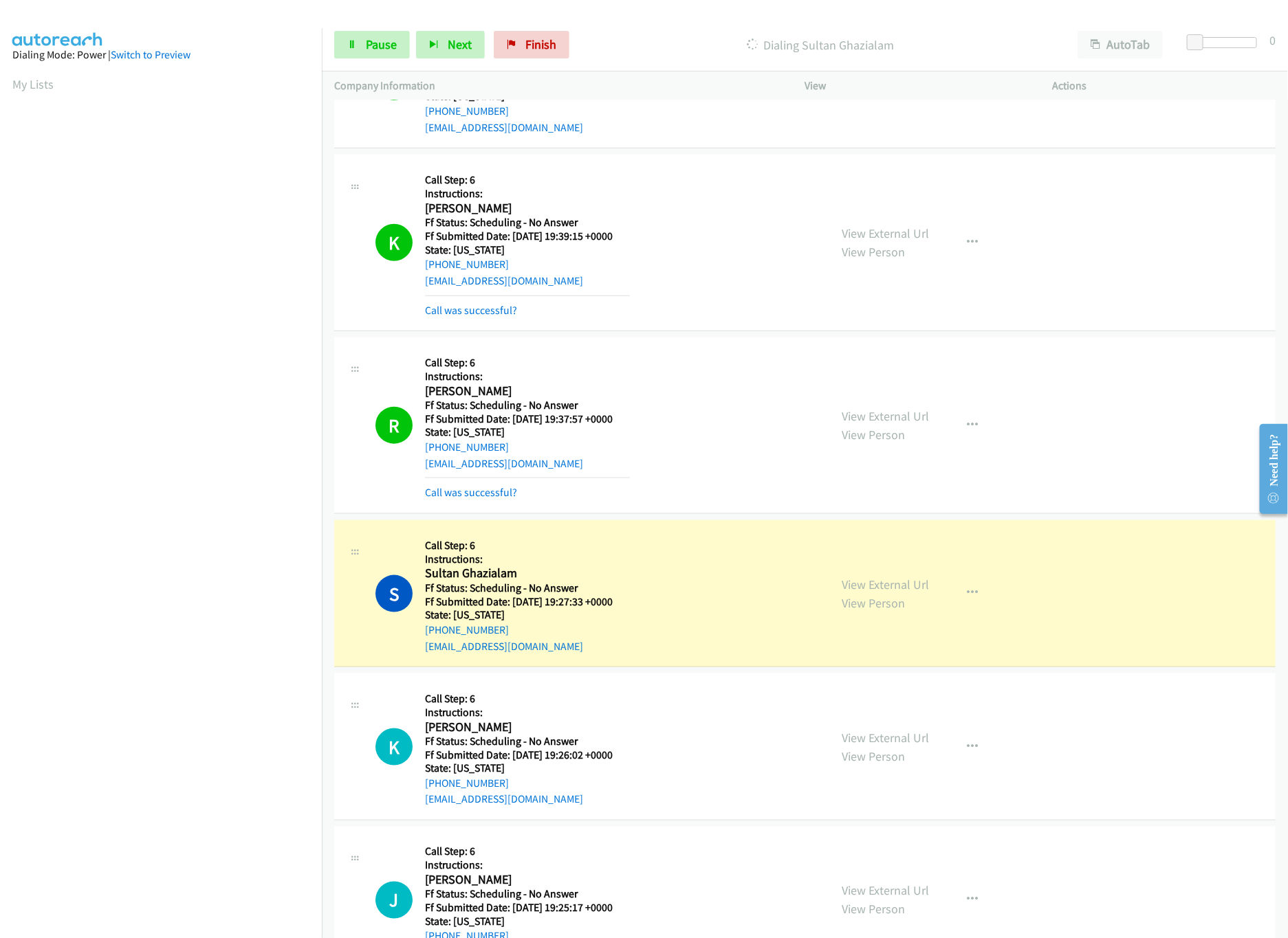
scroll to position [549, 0]
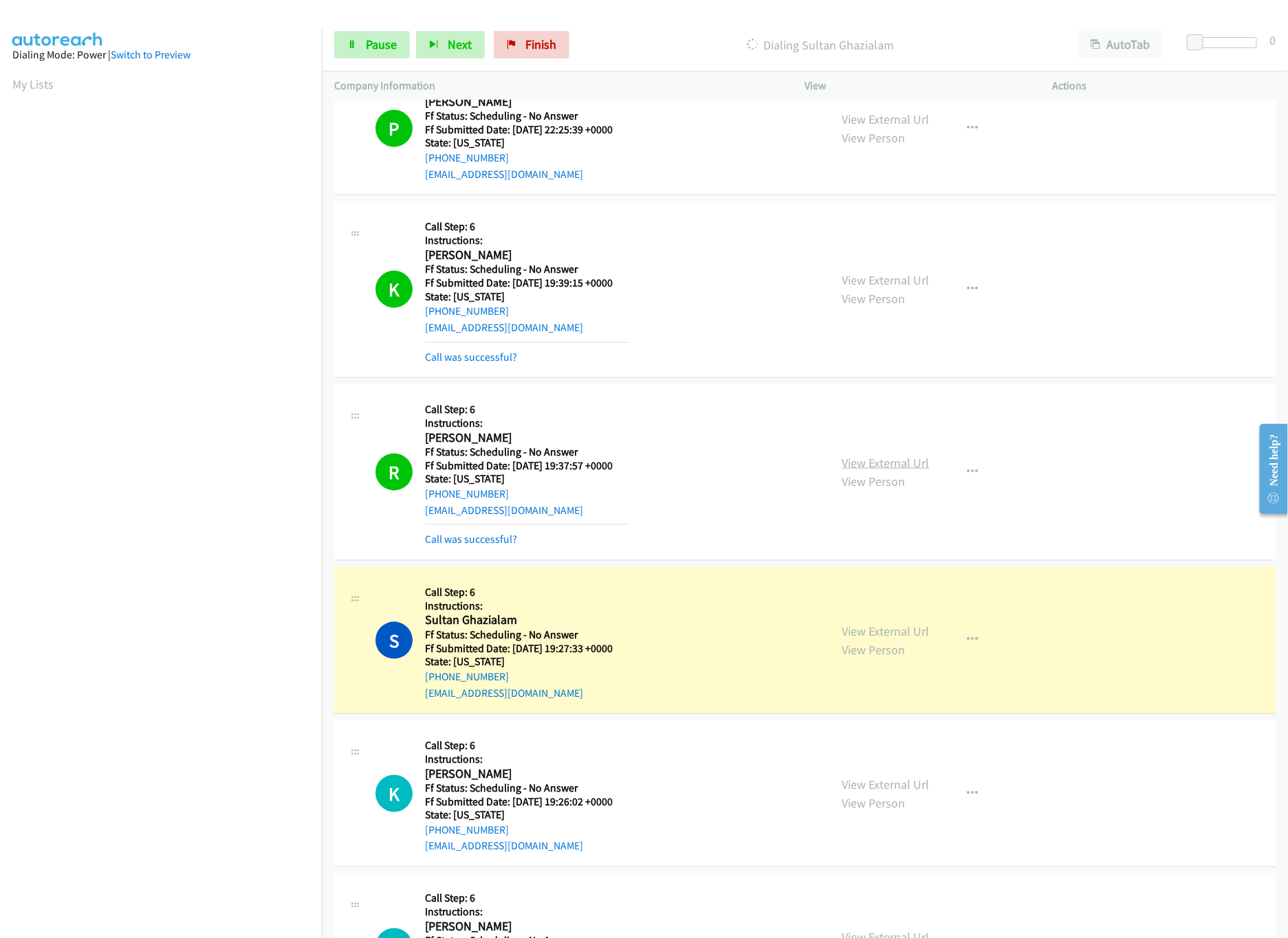
click at [900, 462] on link "View External Url" at bounding box center [886, 463] width 87 height 16
click at [861, 636] on link "View External Url" at bounding box center [886, 631] width 87 height 16
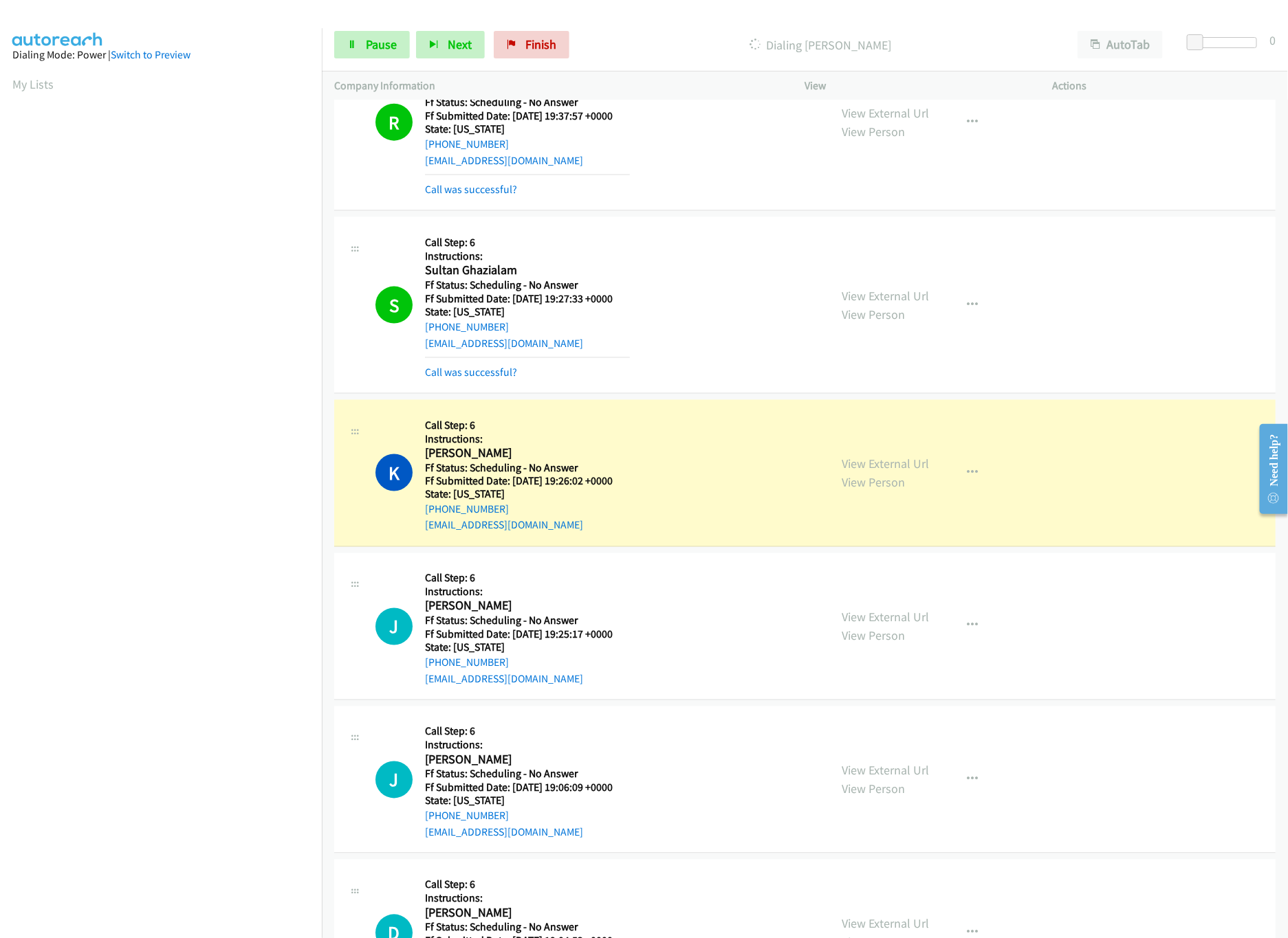
scroll to position [1099, 0]
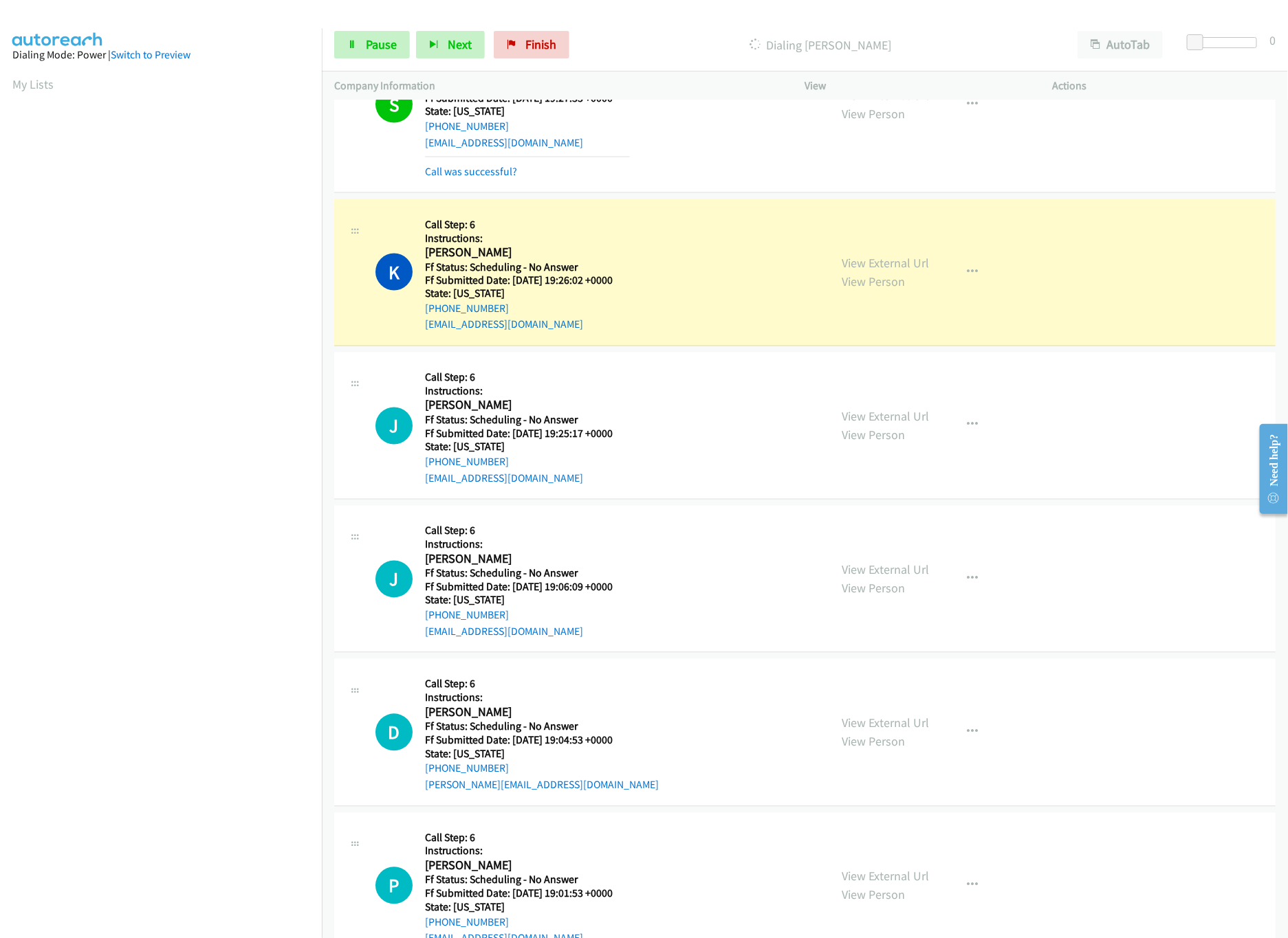
drag, startPoint x: 906, startPoint y: 269, endPoint x: 906, endPoint y: 283, distance: 14.0
click at [906, 269] on link "View External Url" at bounding box center [886, 263] width 87 height 16
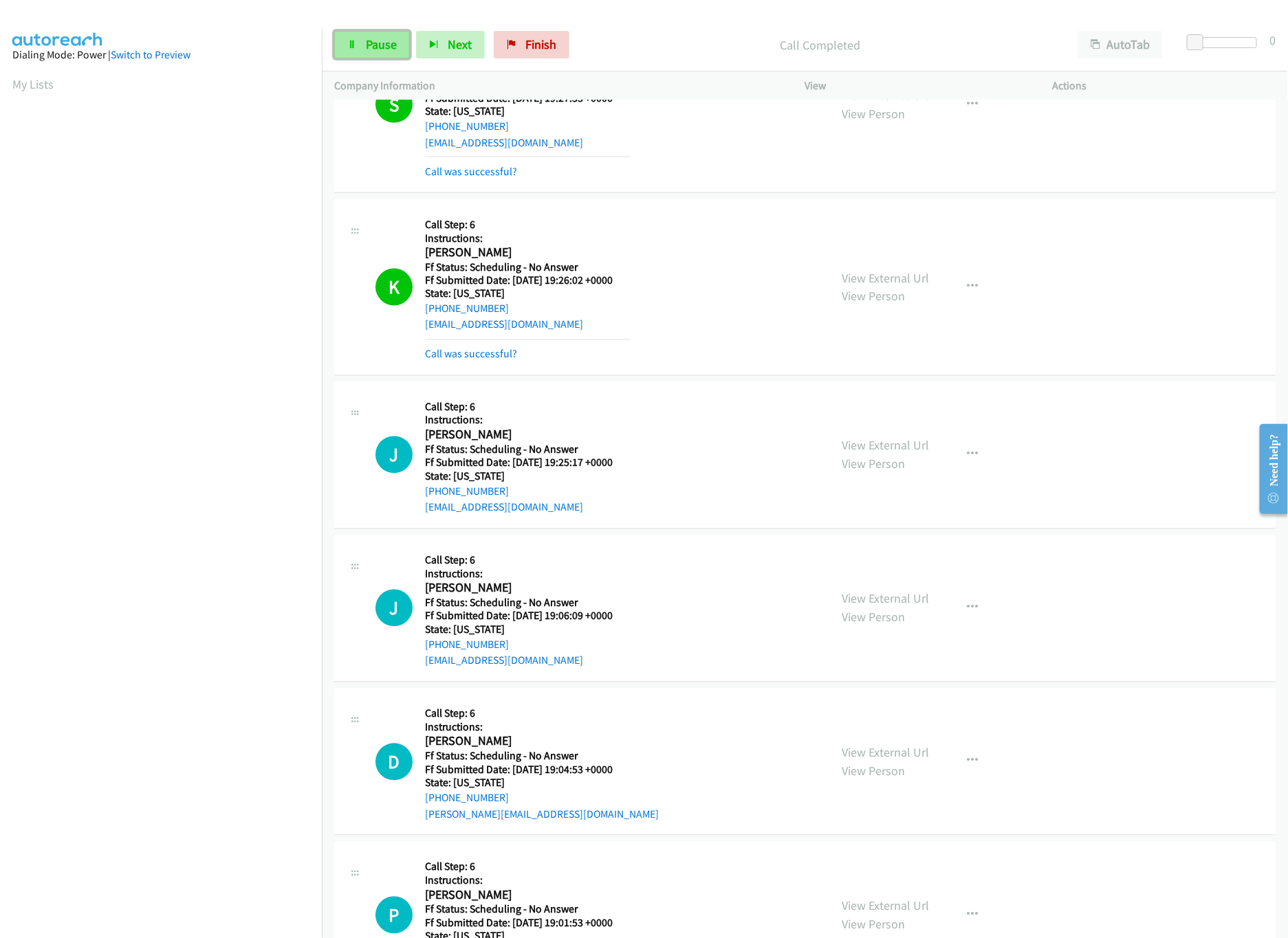
click at [360, 48] on link "Pause" at bounding box center [372, 44] width 76 height 27
click at [549, 44] on span "Finish" at bounding box center [563, 45] width 31 height 16
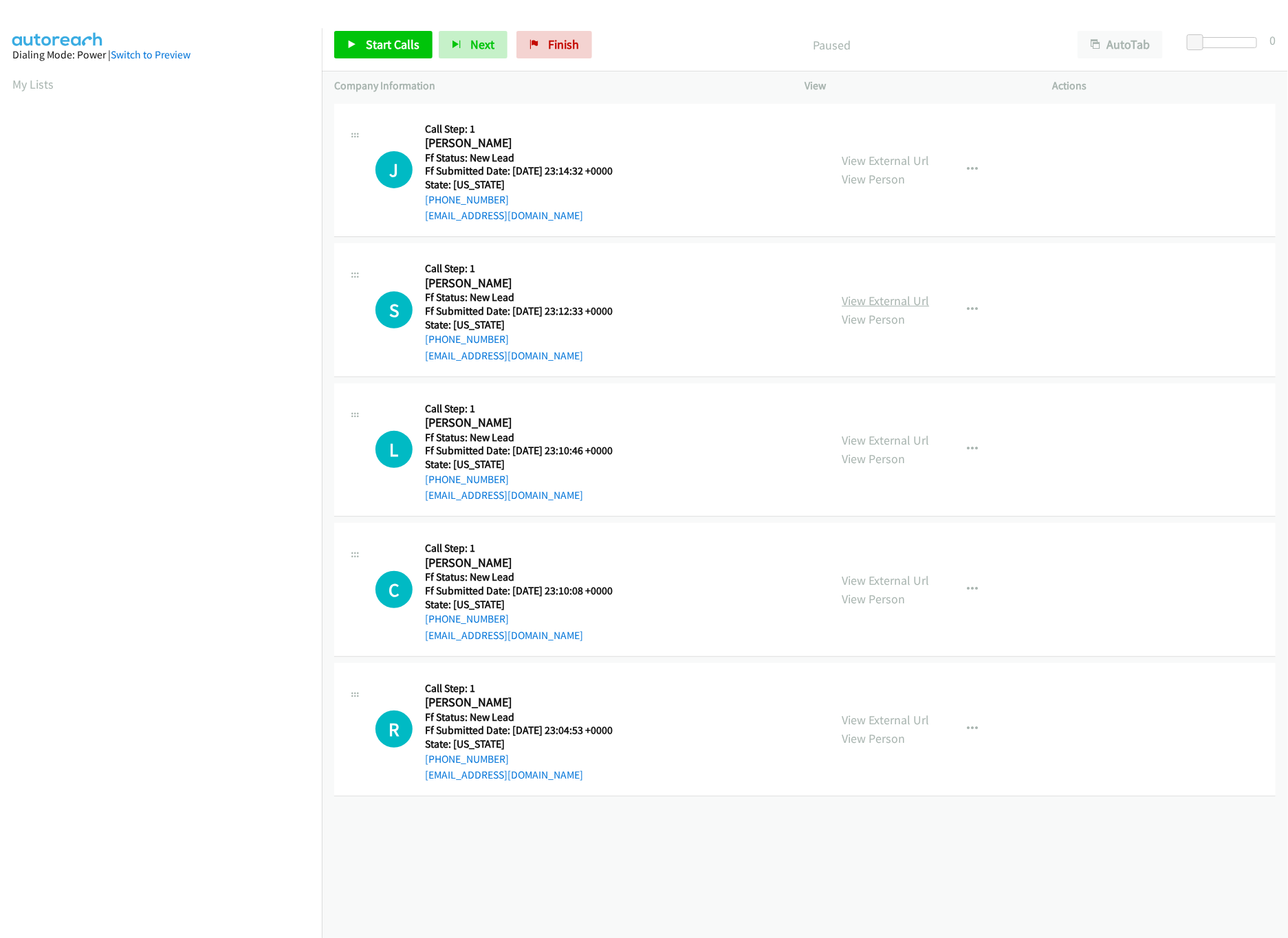
click at [862, 296] on link "View External Url" at bounding box center [886, 301] width 87 height 16
click at [908, 163] on link "View External Url" at bounding box center [886, 161] width 87 height 16
click at [392, 60] on div "Start Calls Pause Next Finish Paused AutoTab AutoTab 0" at bounding box center [804, 45] width 966 height 53
click at [401, 43] on span "Start Calls" at bounding box center [392, 45] width 54 height 16
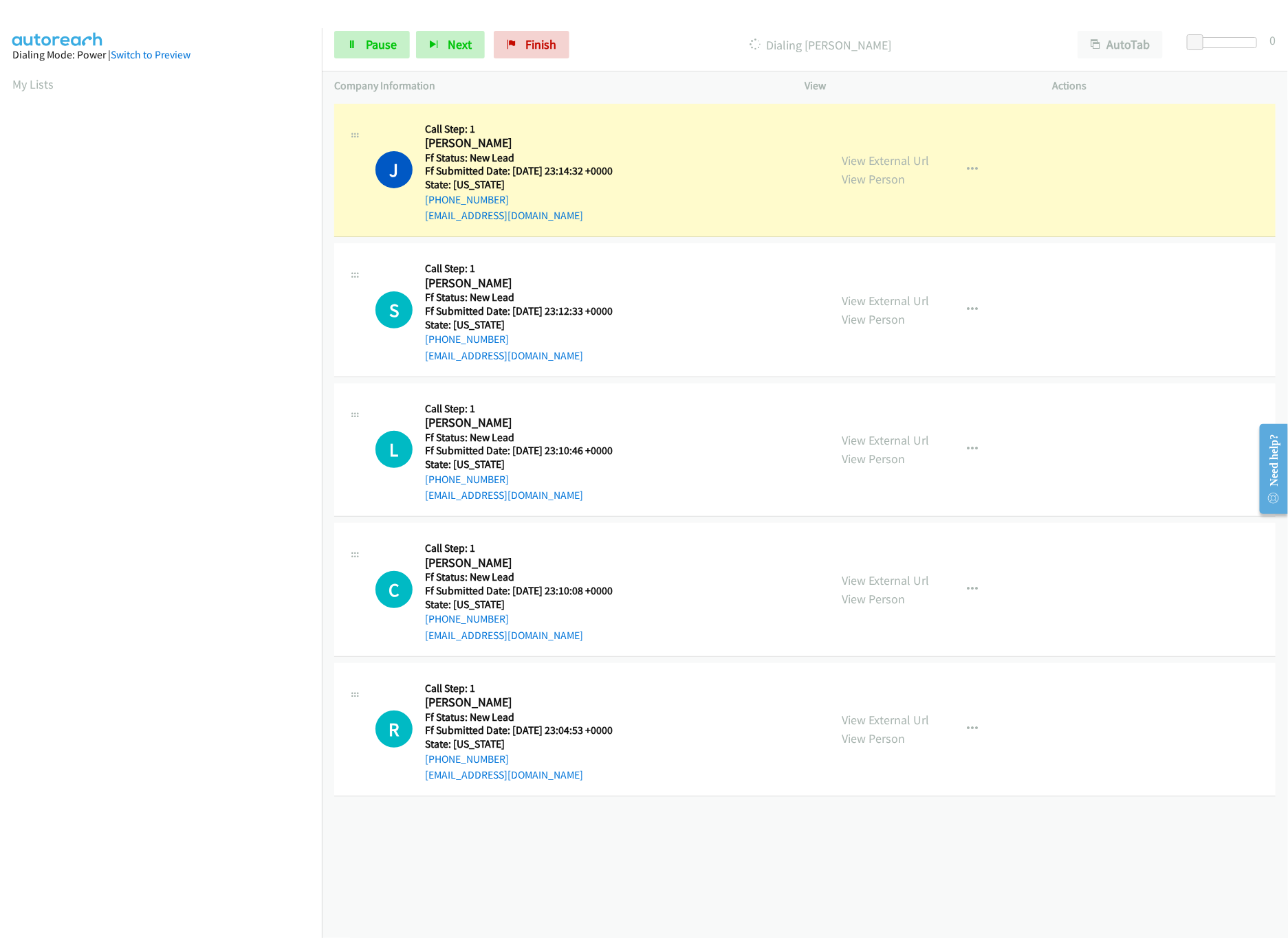
click at [898, 429] on div "View External Url View Person View External Url Email Schedule/Manage Callback …" at bounding box center [960, 450] width 260 height 109
click at [878, 573] on link "View External Url" at bounding box center [886, 581] width 87 height 16
click at [895, 442] on link "View External Url" at bounding box center [886, 440] width 87 height 16
drag, startPoint x: 1199, startPoint y: 37, endPoint x: 1214, endPoint y: 41, distance: 15.5
click at [1214, 41] on span at bounding box center [1209, 43] width 16 height 16
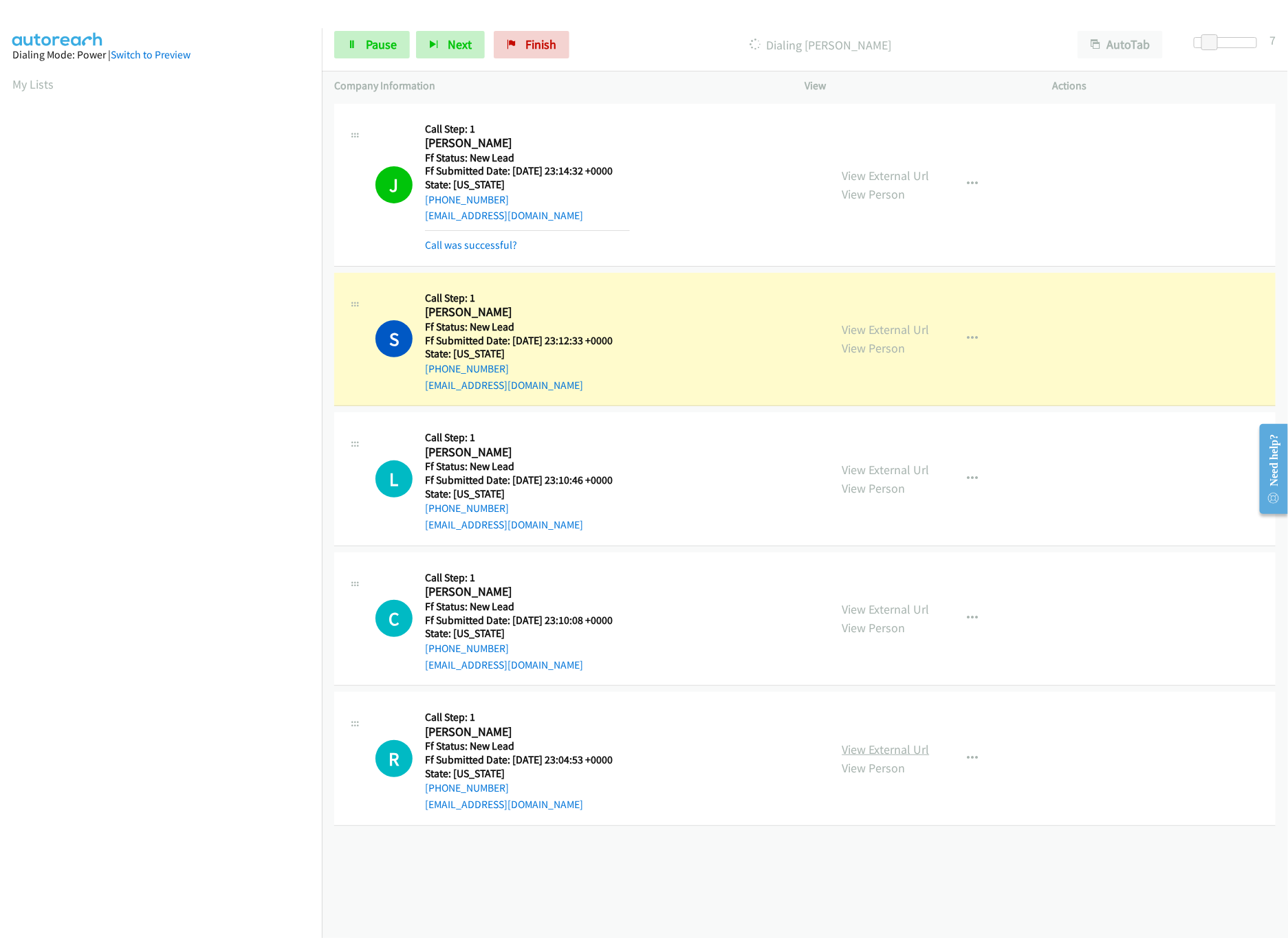
click at [861, 749] on link "View External Url" at bounding box center [886, 749] width 87 height 16
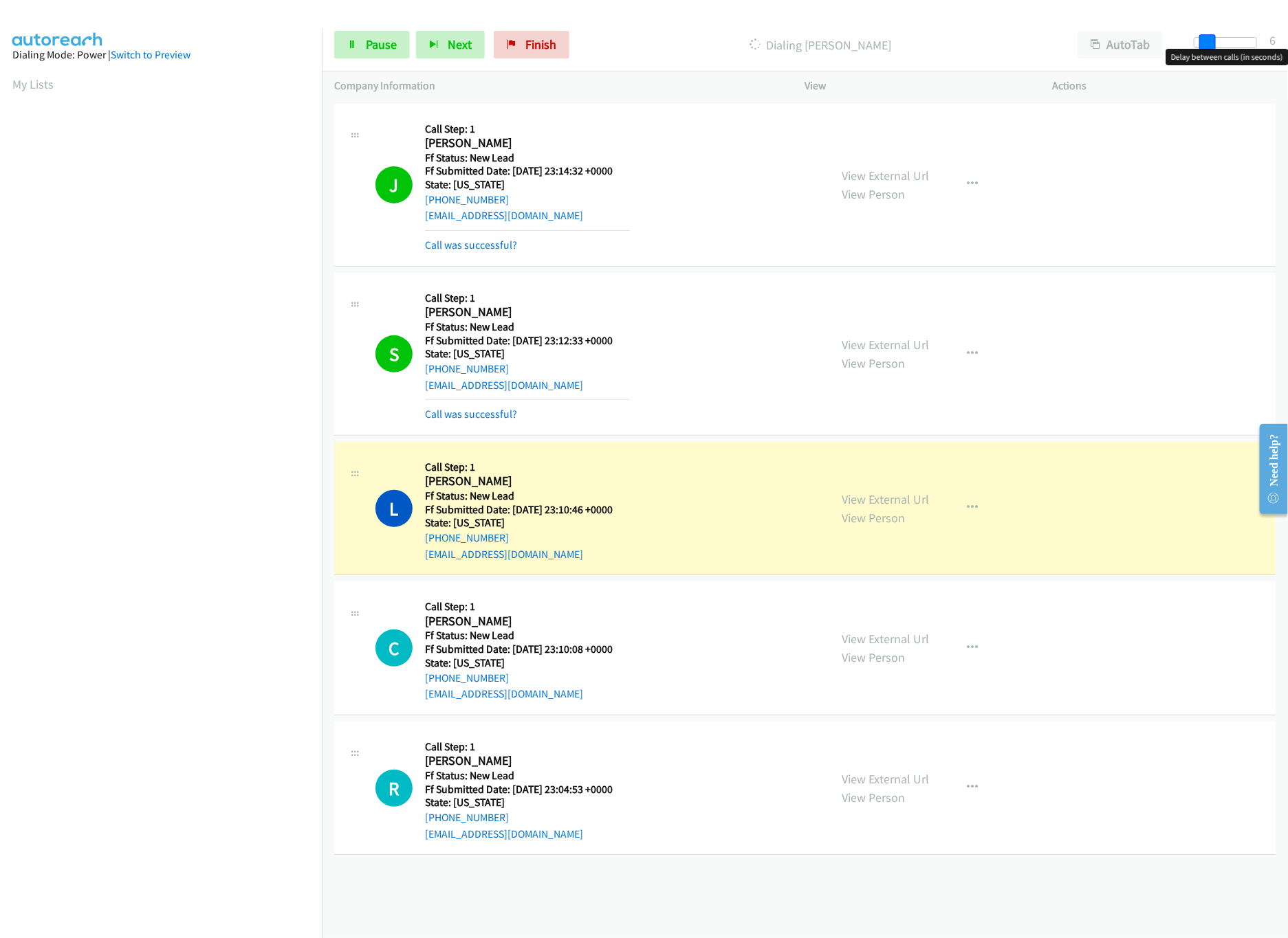
click at [1209, 43] on span at bounding box center [1207, 43] width 16 height 16
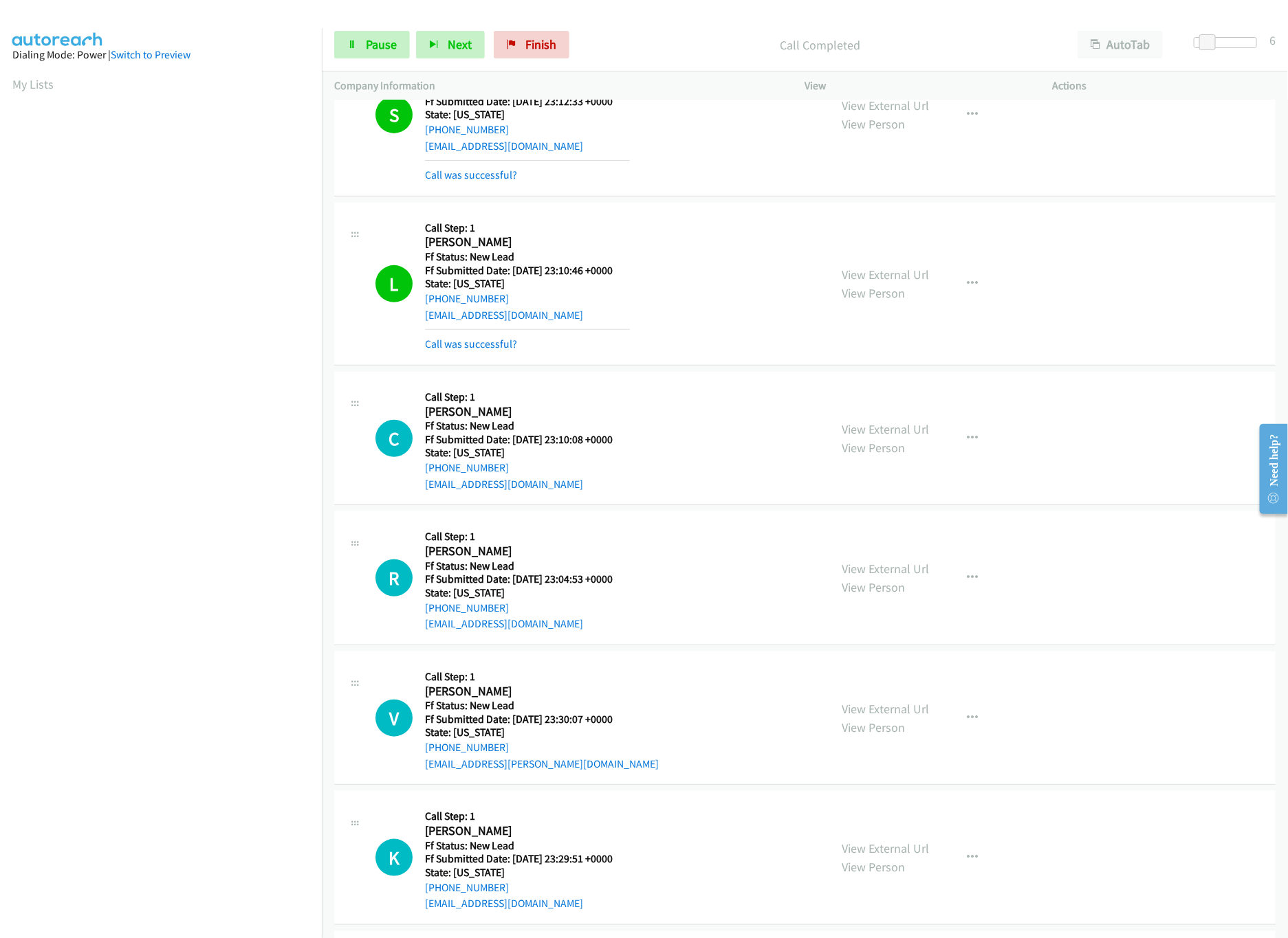
scroll to position [394, 0]
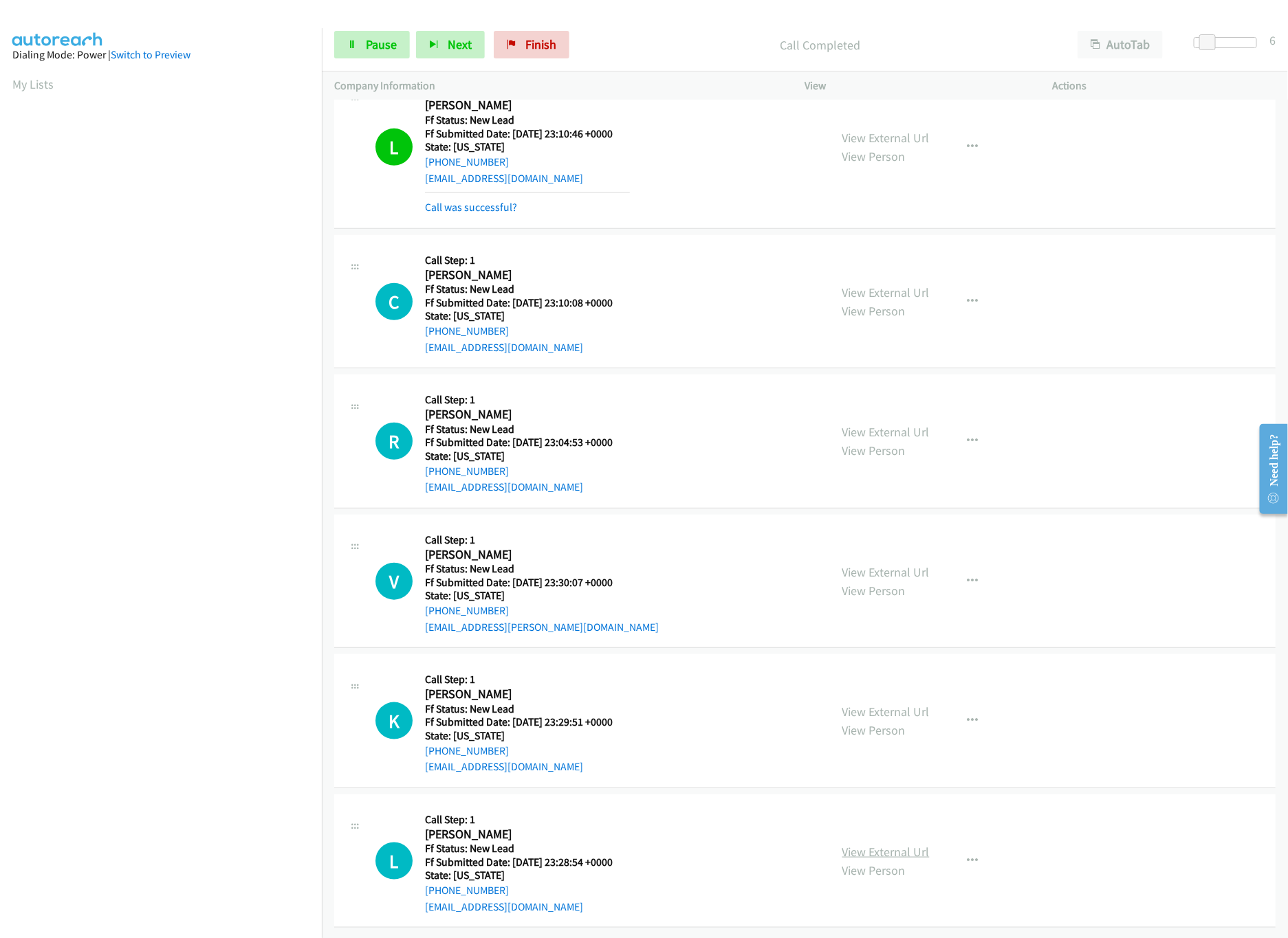
click at [886, 844] on link "View External Url" at bounding box center [886, 852] width 87 height 16
click at [908, 704] on link "View External Url" at bounding box center [886, 712] width 87 height 16
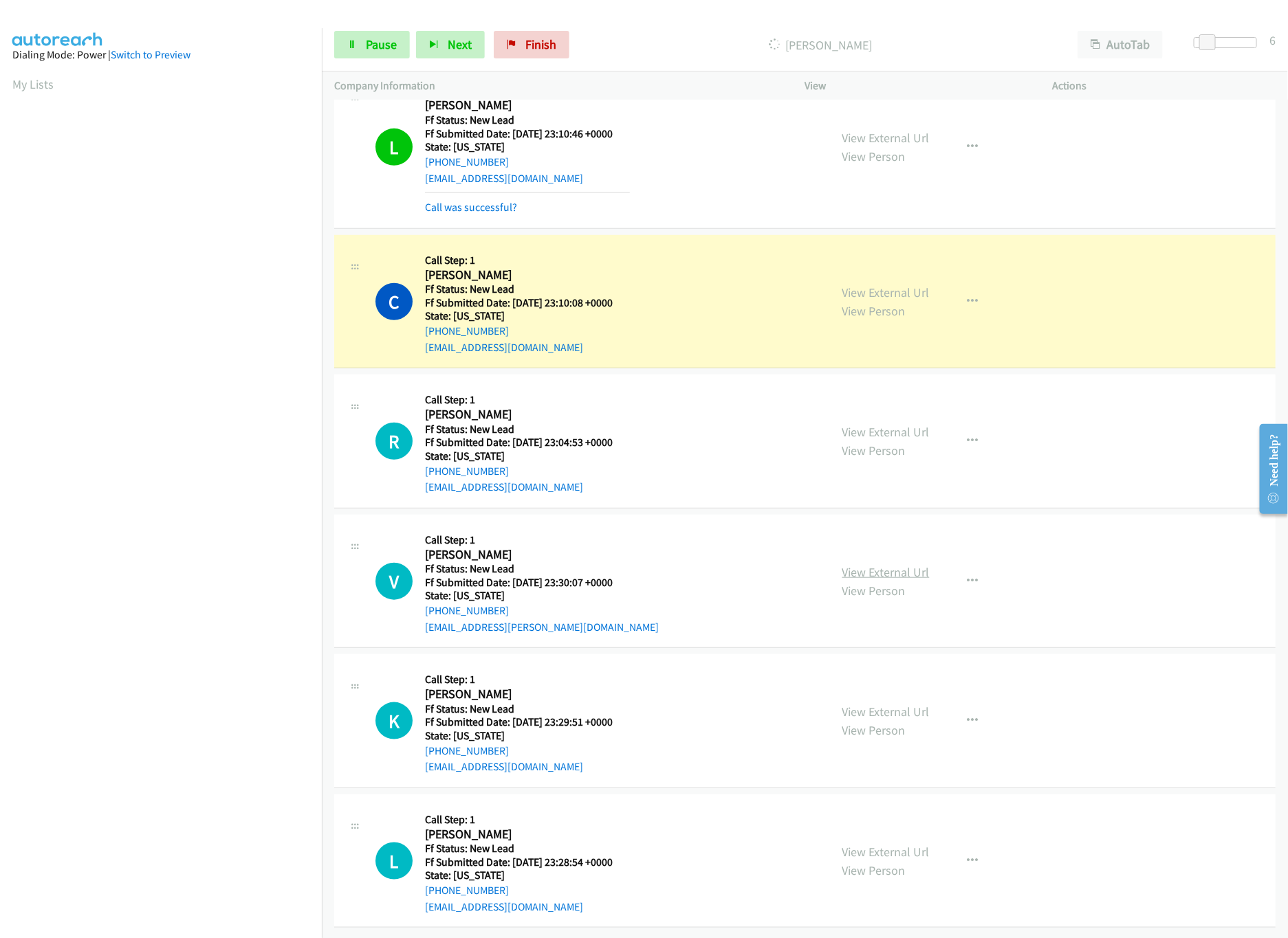
click at [869, 564] on link "View External Url" at bounding box center [886, 572] width 87 height 16
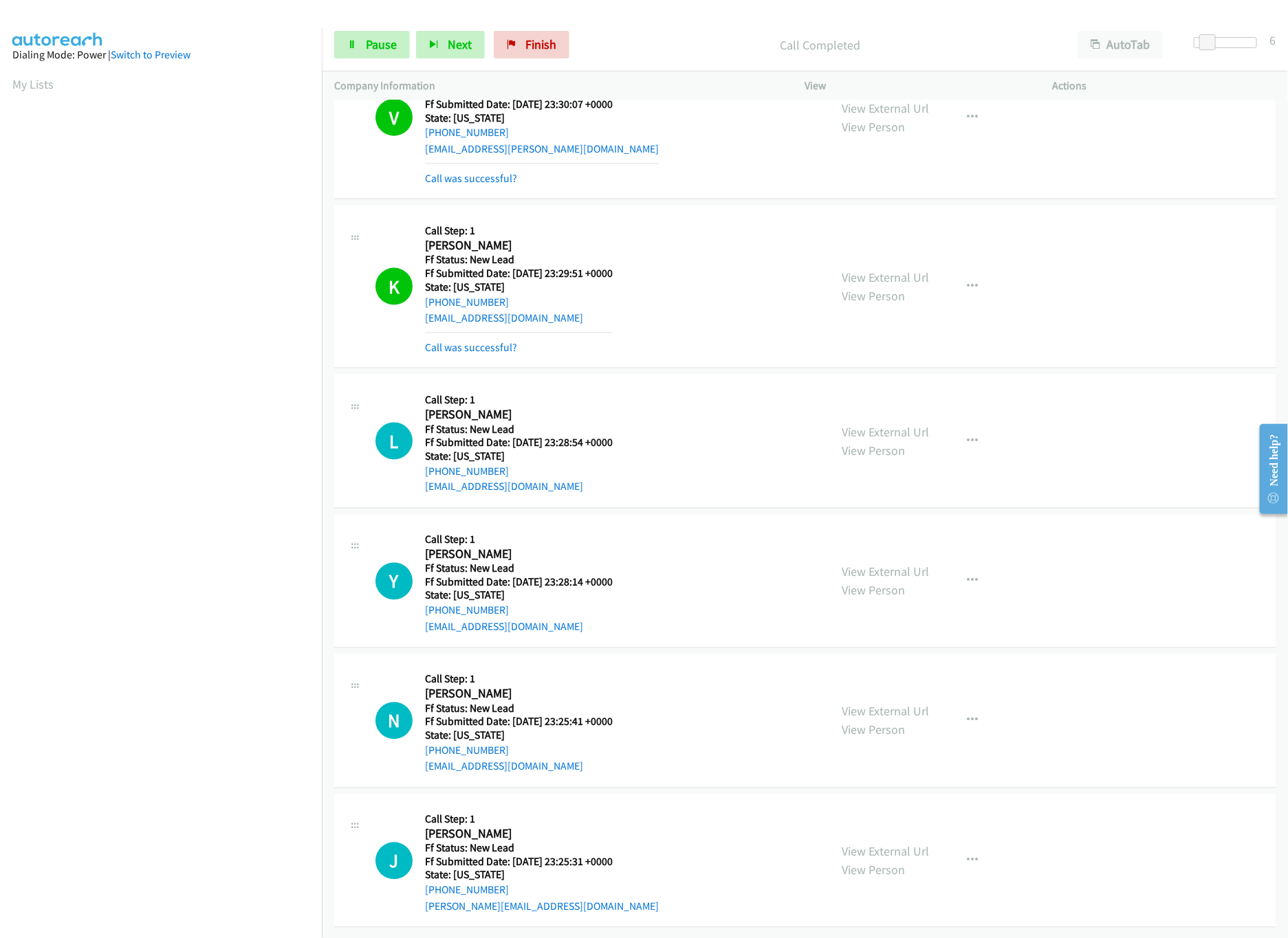
scroll to position [934, 0]
click at [900, 704] on link "View External Url" at bounding box center [886, 712] width 87 height 16
click at [877, 564] on link "View External Url" at bounding box center [886, 572] width 87 height 16
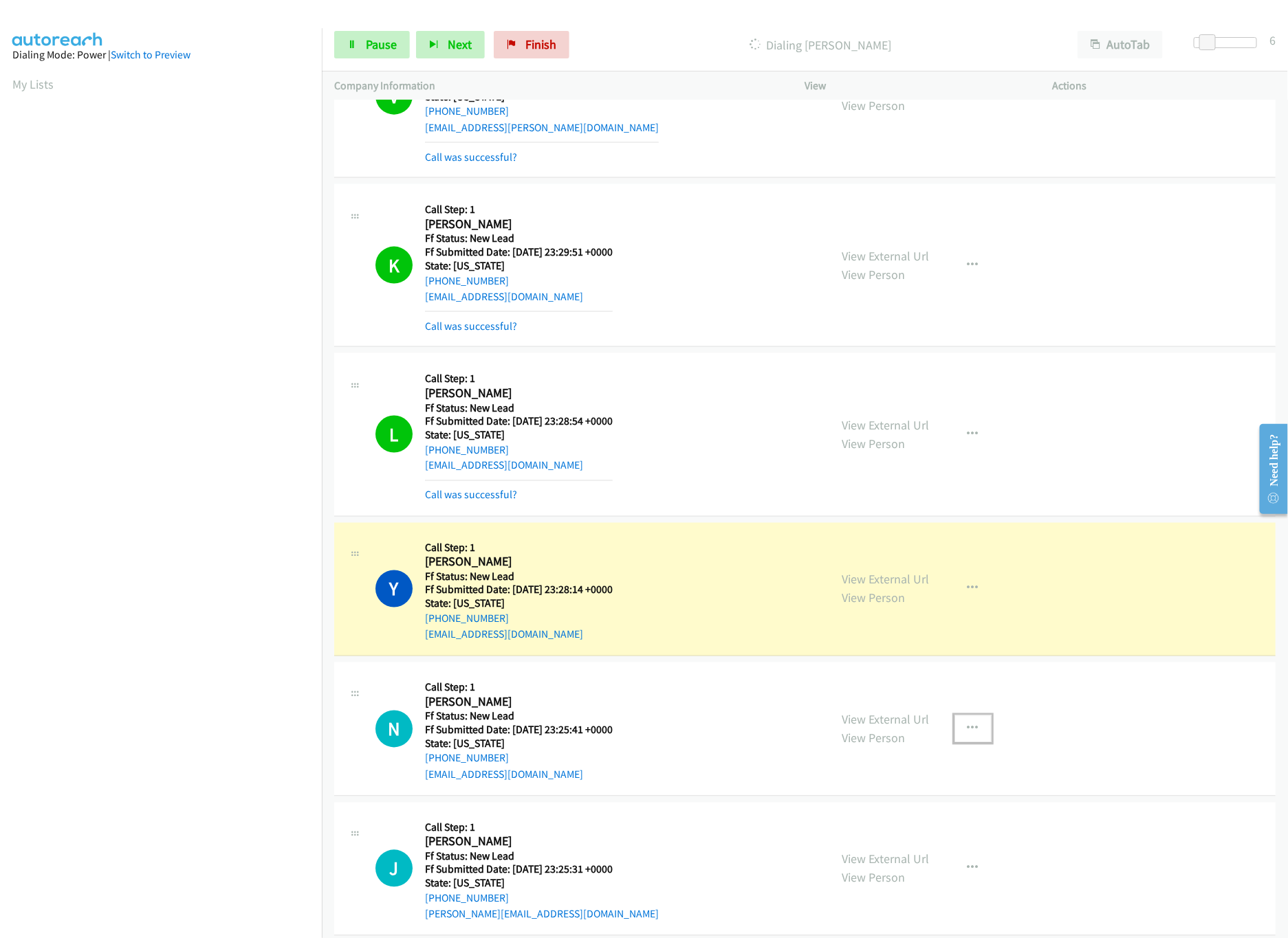
click at [968, 730] on icon "button" at bounding box center [972, 729] width 11 height 11
click at [853, 825] on link "Skip Call" at bounding box center [899, 818] width 183 height 27
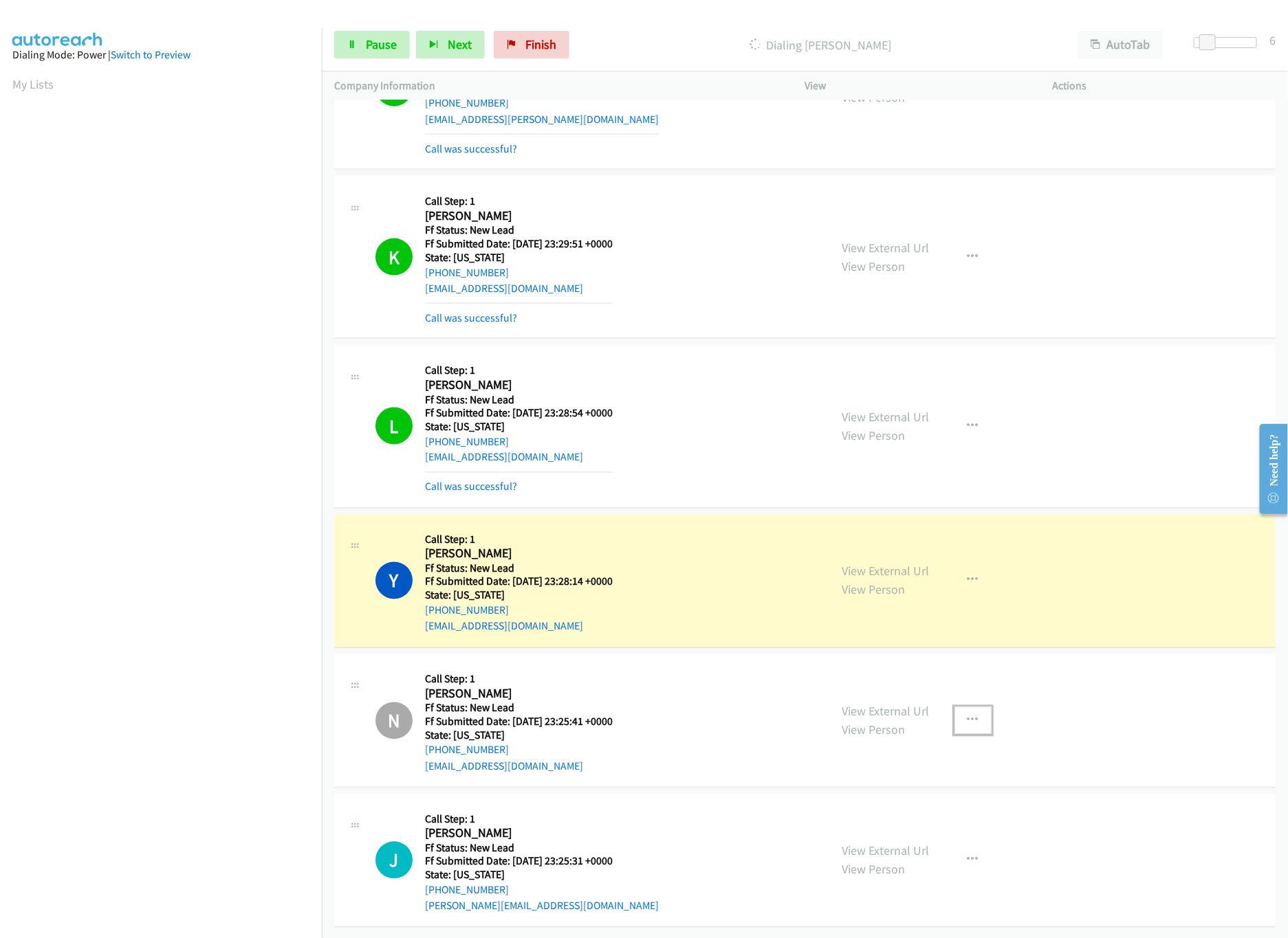
scroll to position [964, 0]
click at [883, 843] on link "View External Url" at bounding box center [886, 851] width 87 height 16
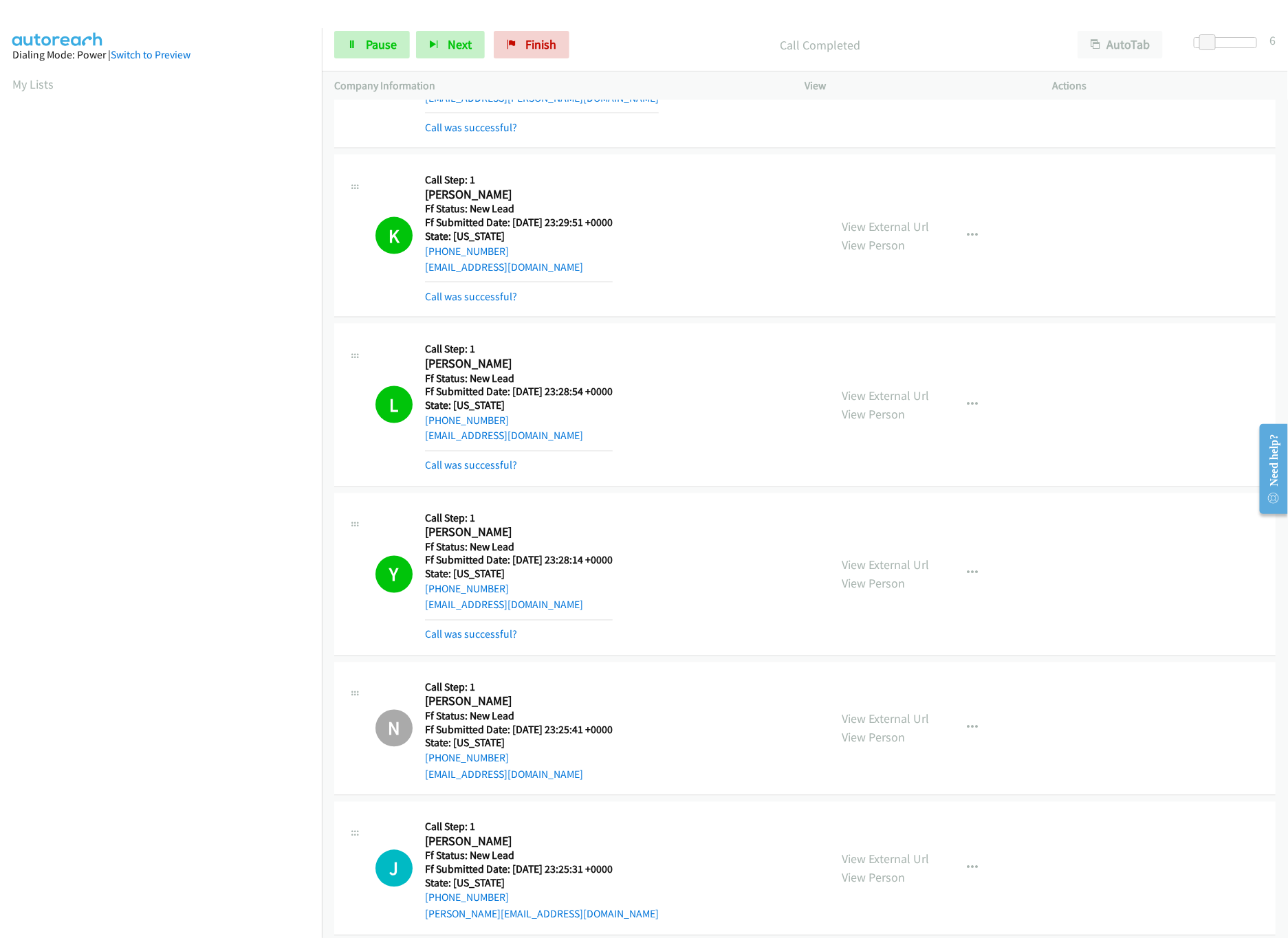
scroll to position [1553, 0]
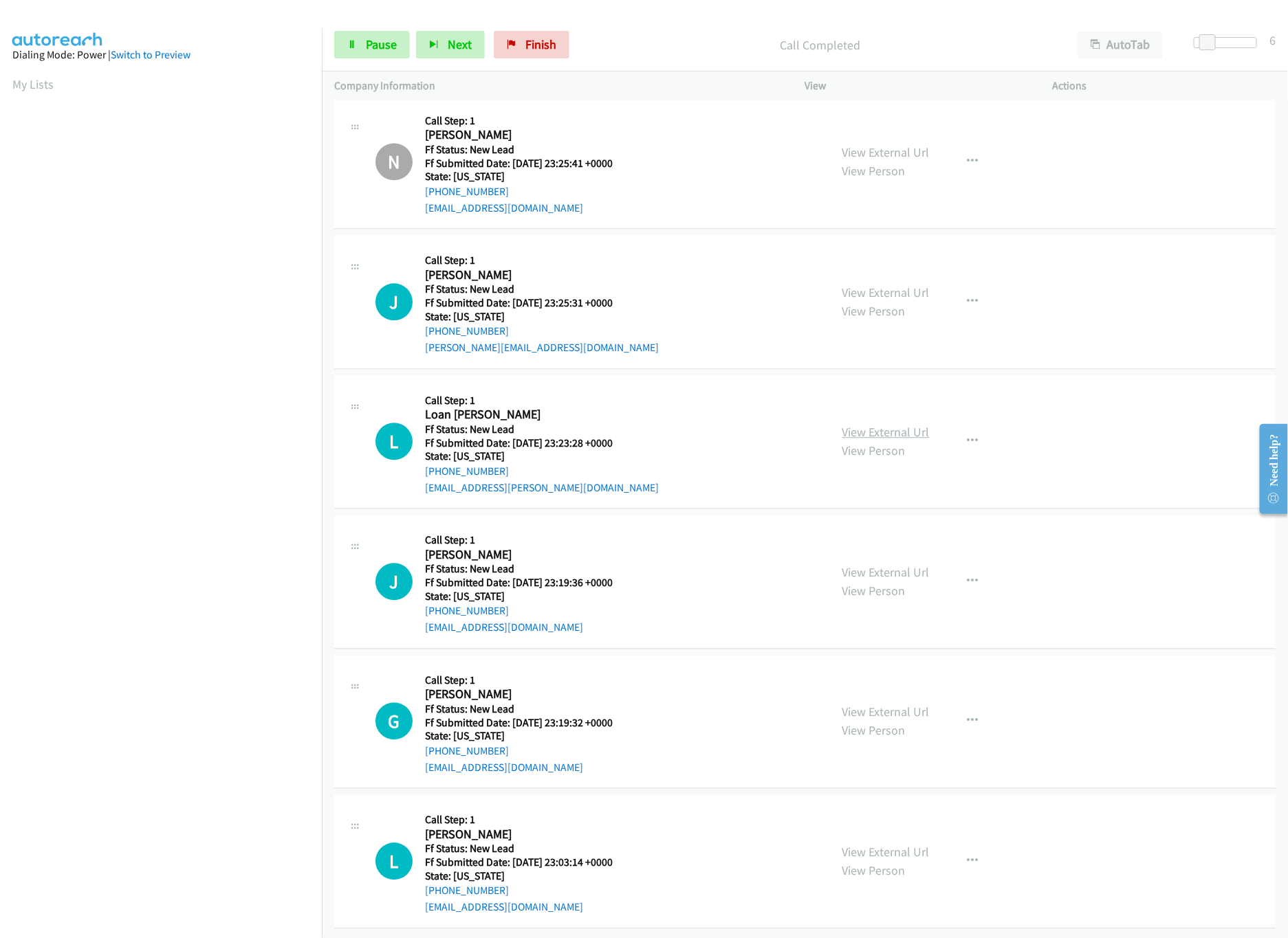
click at [889, 424] on link "View External Url" at bounding box center [886, 432] width 87 height 16
click at [369, 43] on span "Pause" at bounding box center [381, 45] width 31 height 16
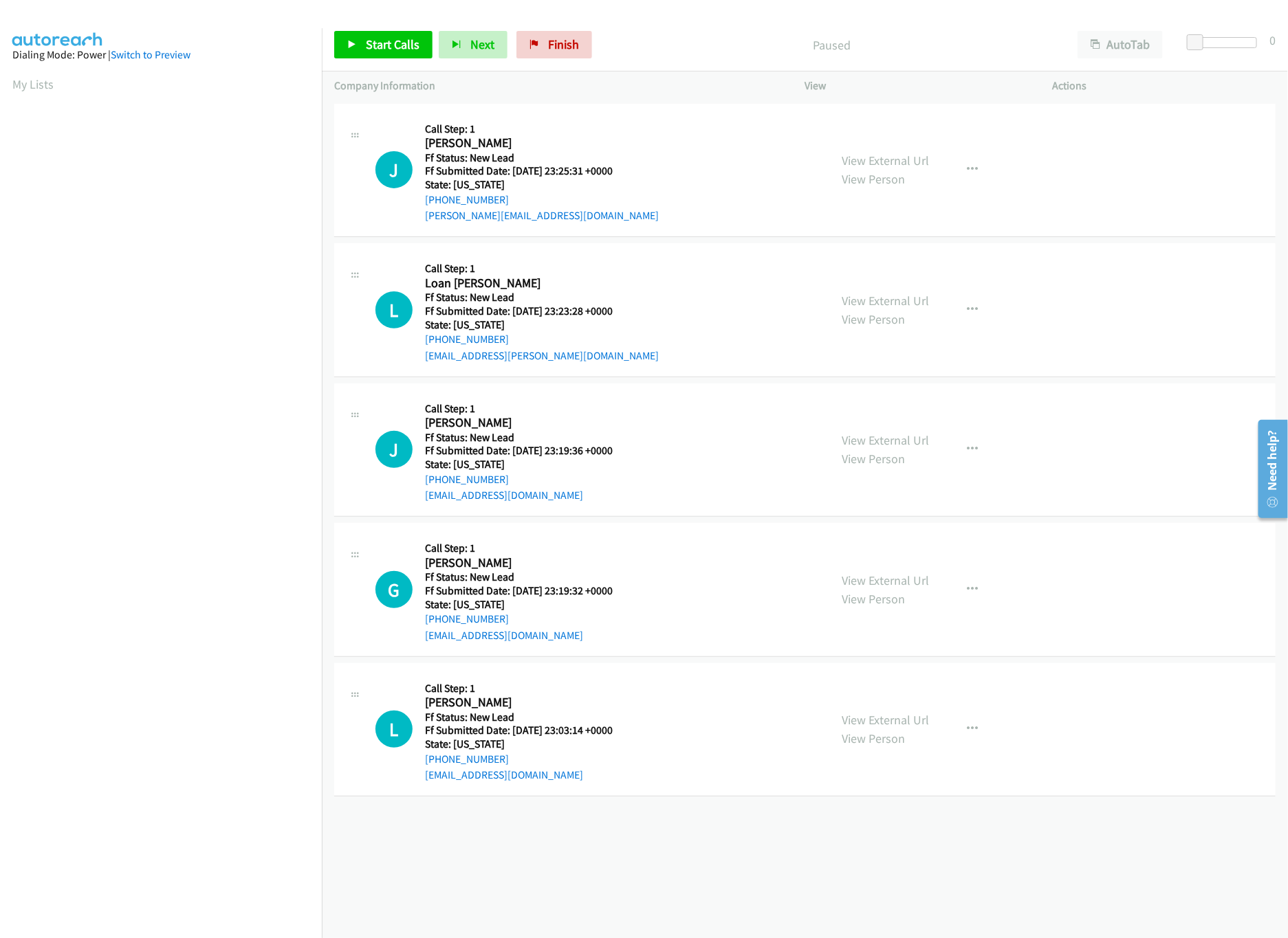
click at [807, 904] on div "[PHONE_NUMBER] Call failed - Please reload the list and try again The Callbar F…" at bounding box center [804, 519] width 966 height 837
click at [559, 52] on link "Finish" at bounding box center [554, 44] width 76 height 27
click at [382, 56] on link "Start Calls" at bounding box center [383, 44] width 98 height 27
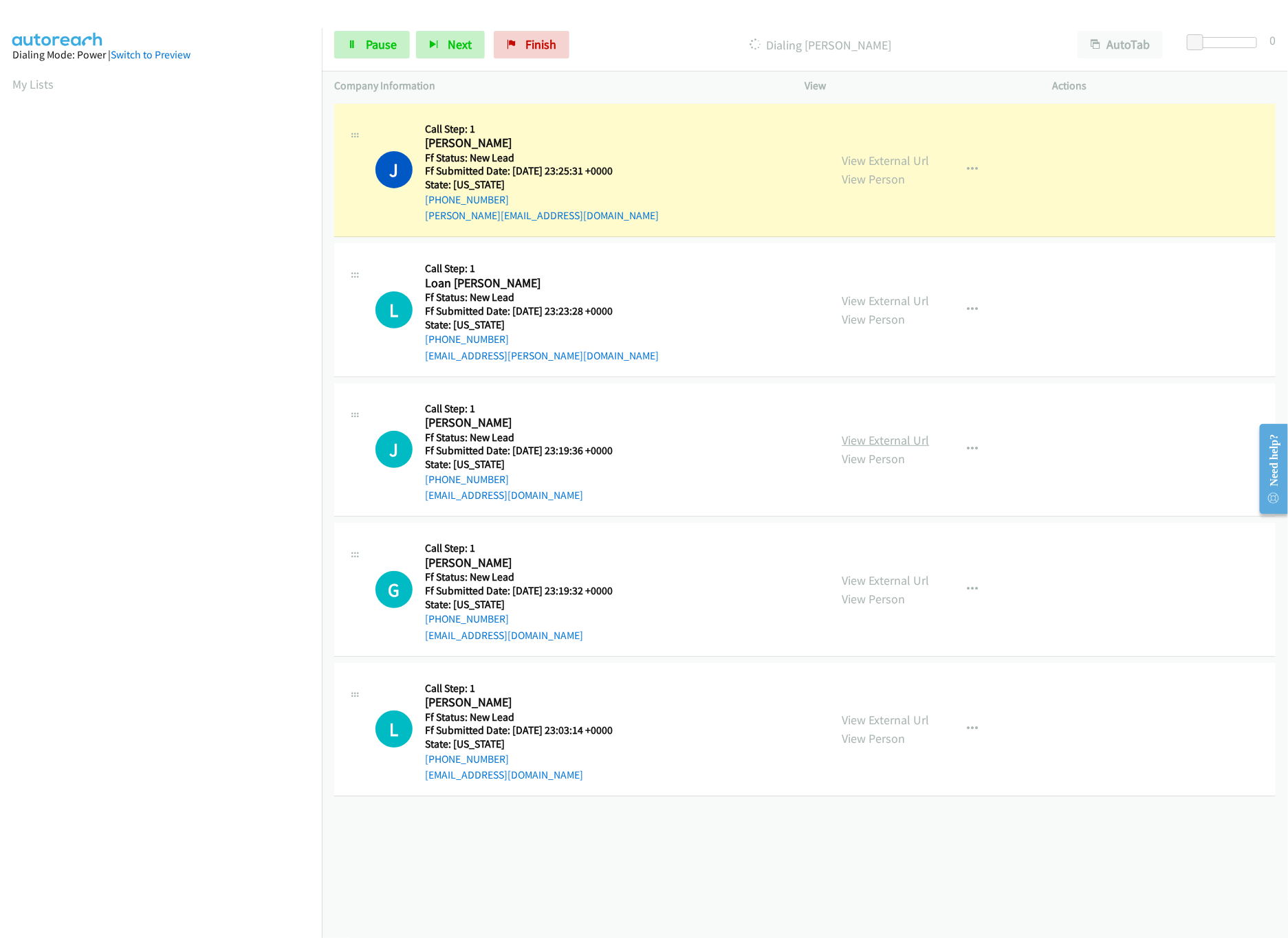
click at [891, 437] on link "View External Url" at bounding box center [886, 440] width 87 height 16
click at [1214, 37] on div at bounding box center [1225, 43] width 63 height 11
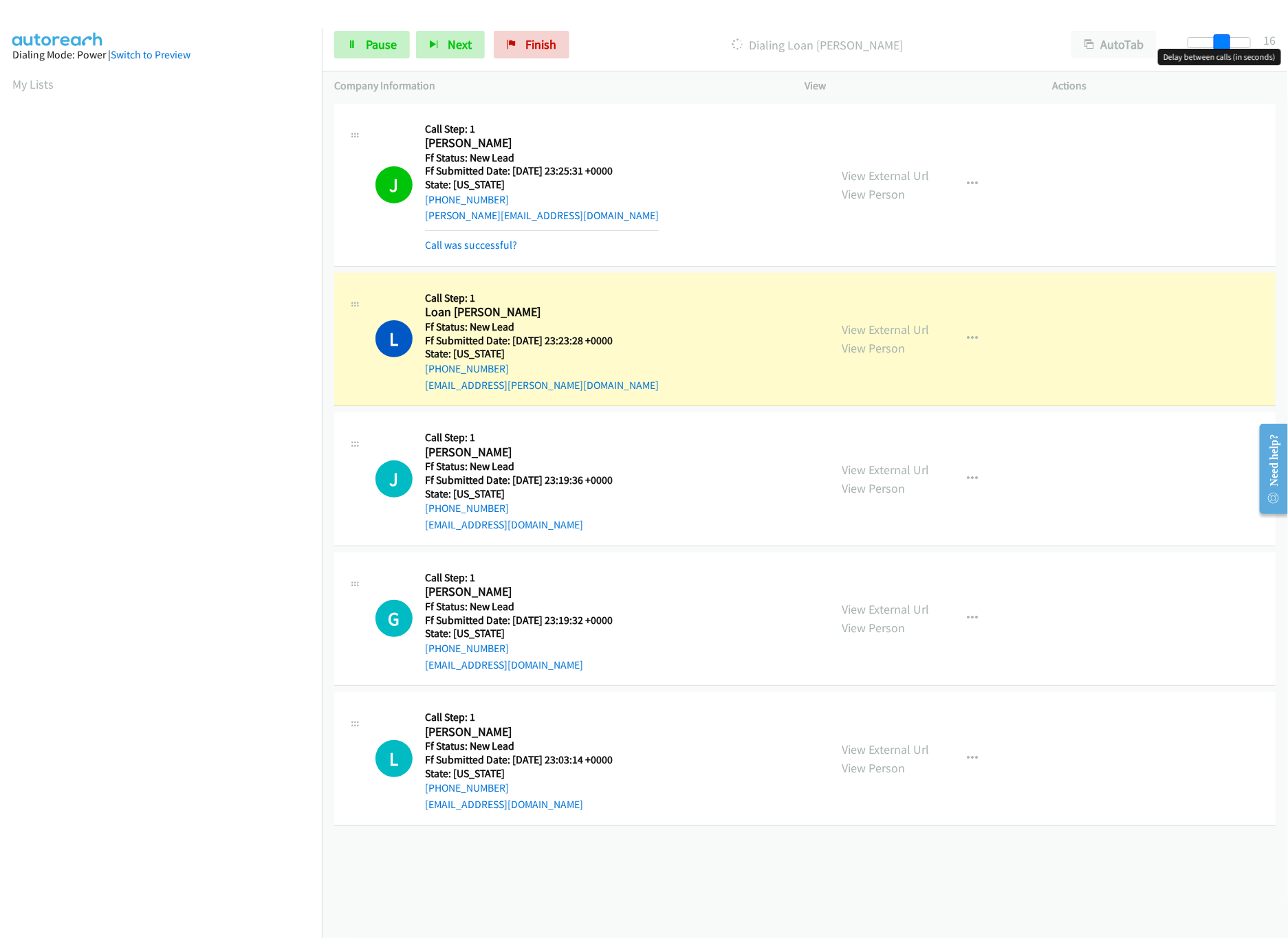
drag, startPoint x: 1213, startPoint y: 37, endPoint x: 1226, endPoint y: 40, distance: 13.3
click at [1226, 40] on span at bounding box center [1222, 43] width 16 height 16
click at [485, 245] on link "Call was successful?" at bounding box center [471, 245] width 92 height 13
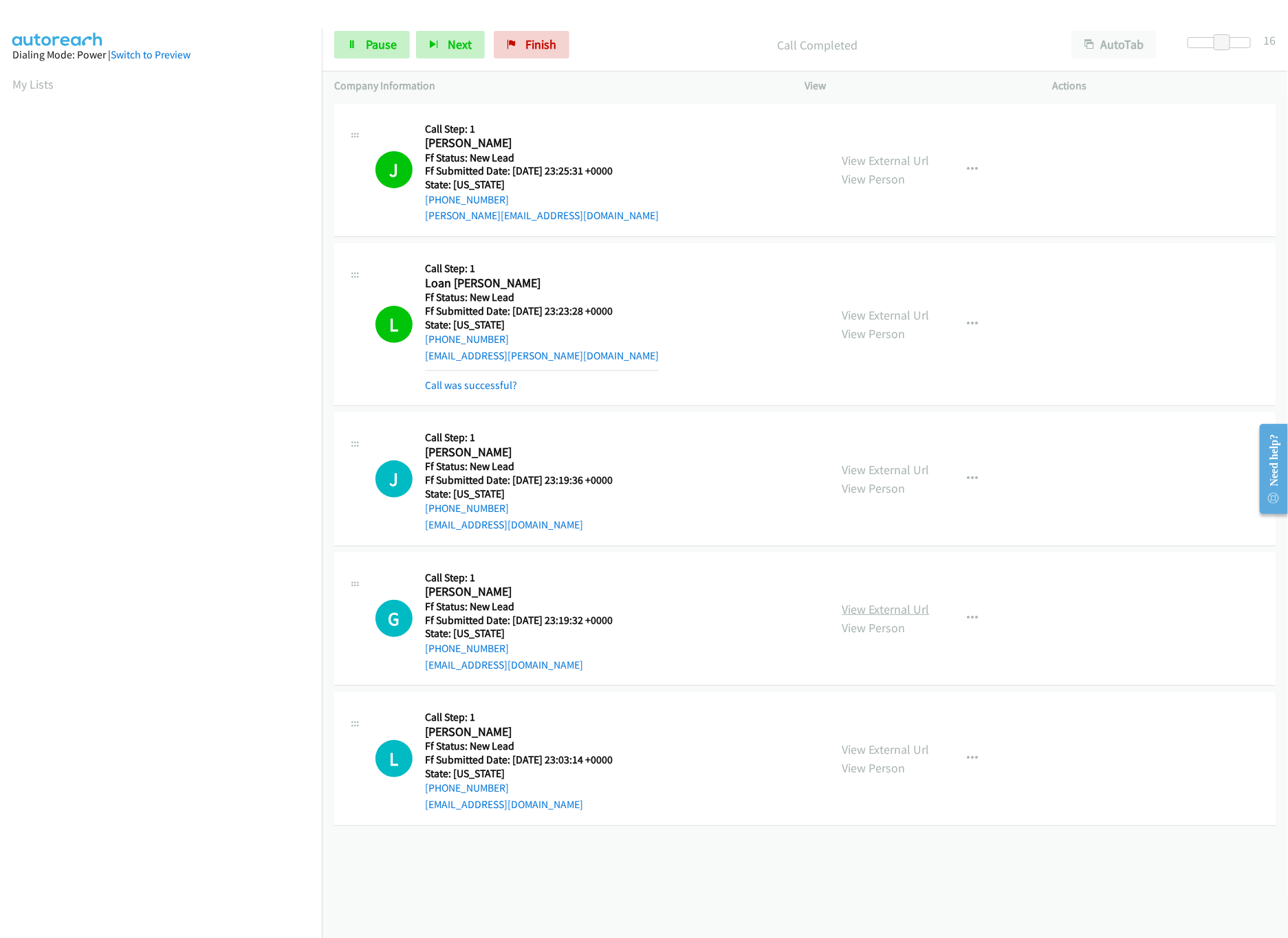
click at [912, 609] on link "View External Url" at bounding box center [886, 609] width 87 height 16
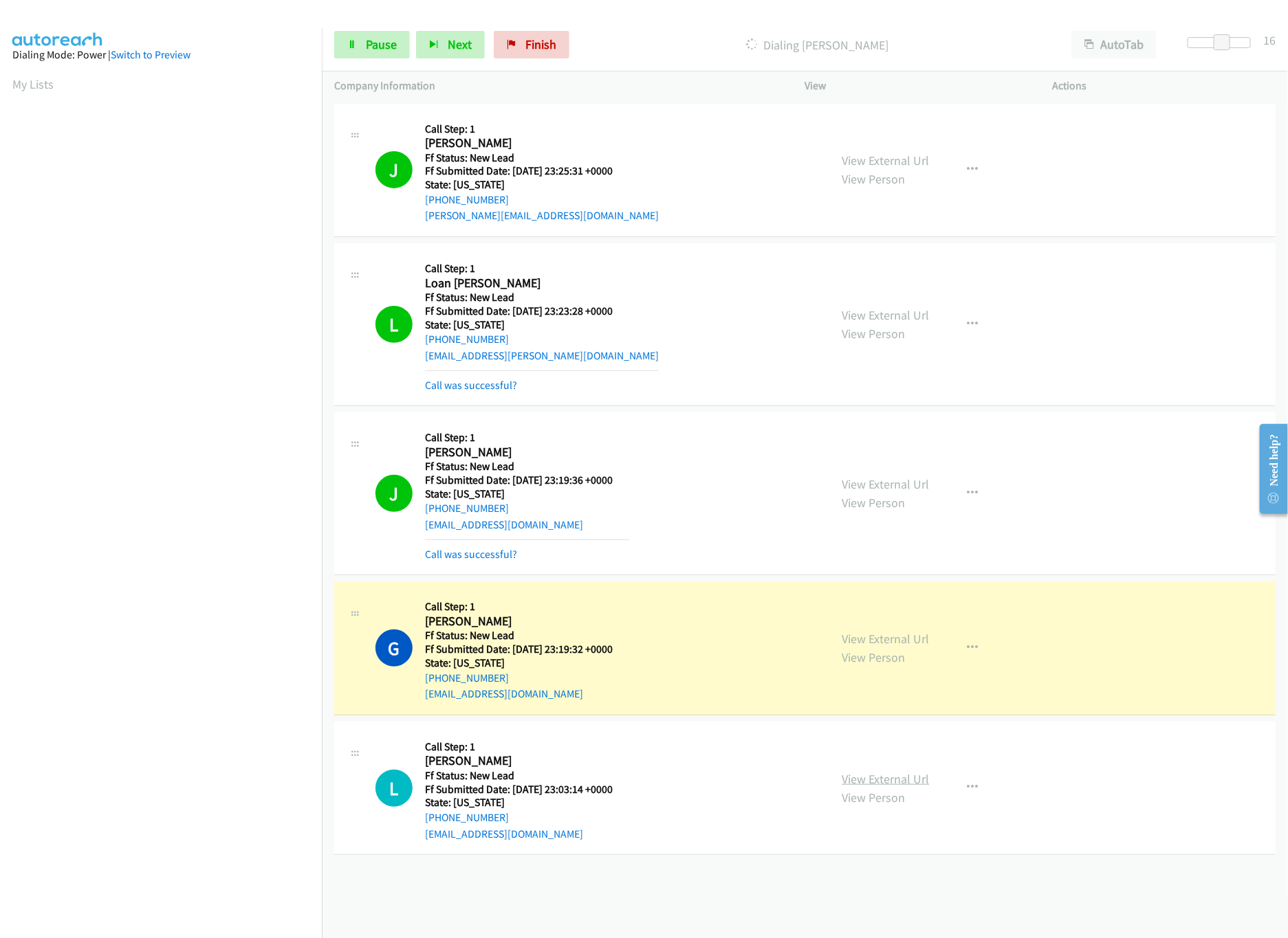
click at [877, 778] on link "View External Url" at bounding box center [886, 779] width 87 height 16
click at [372, 42] on span "Pause" at bounding box center [381, 45] width 31 height 16
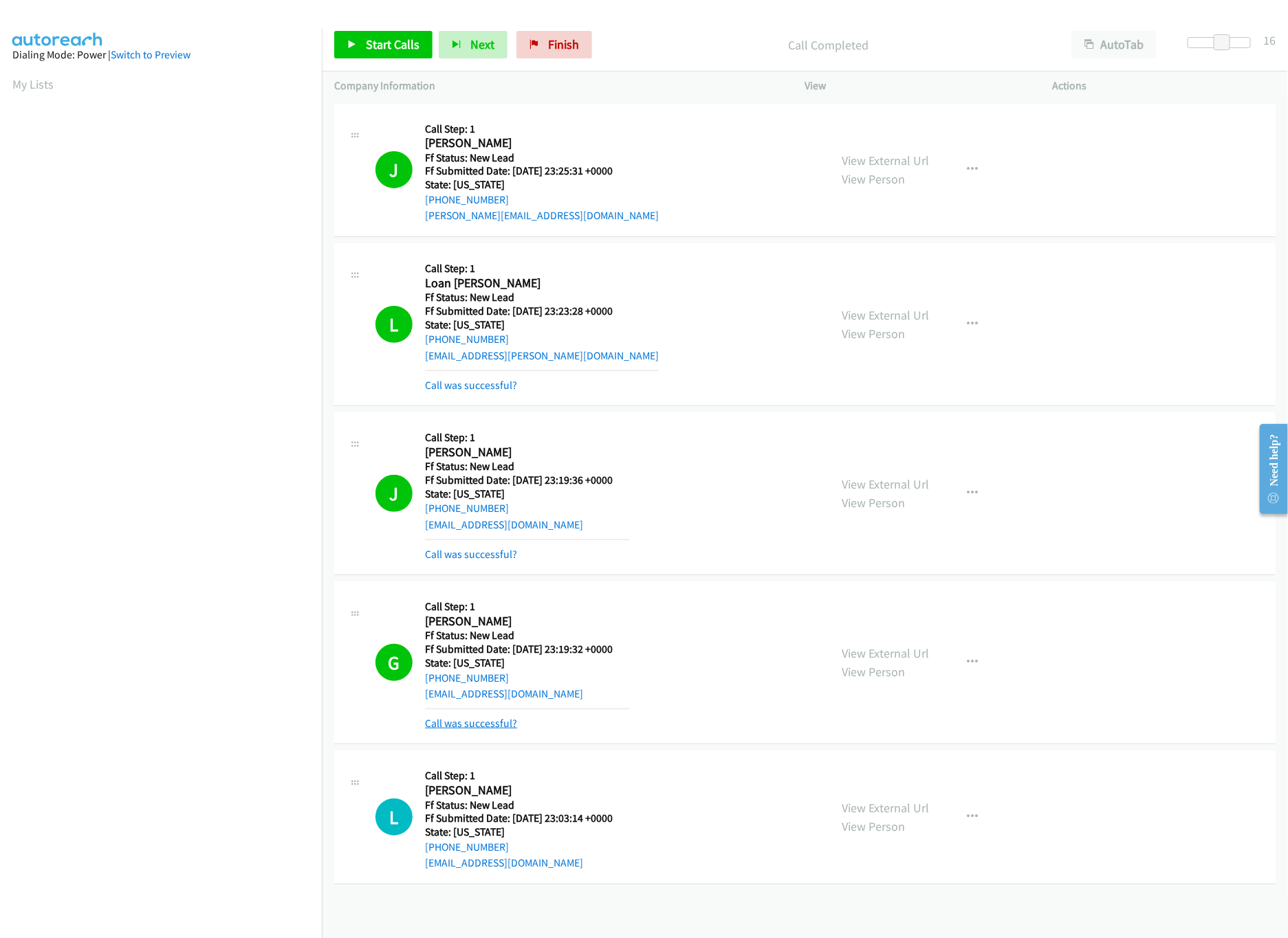
click at [477, 719] on link "Call was successful?" at bounding box center [471, 724] width 92 height 13
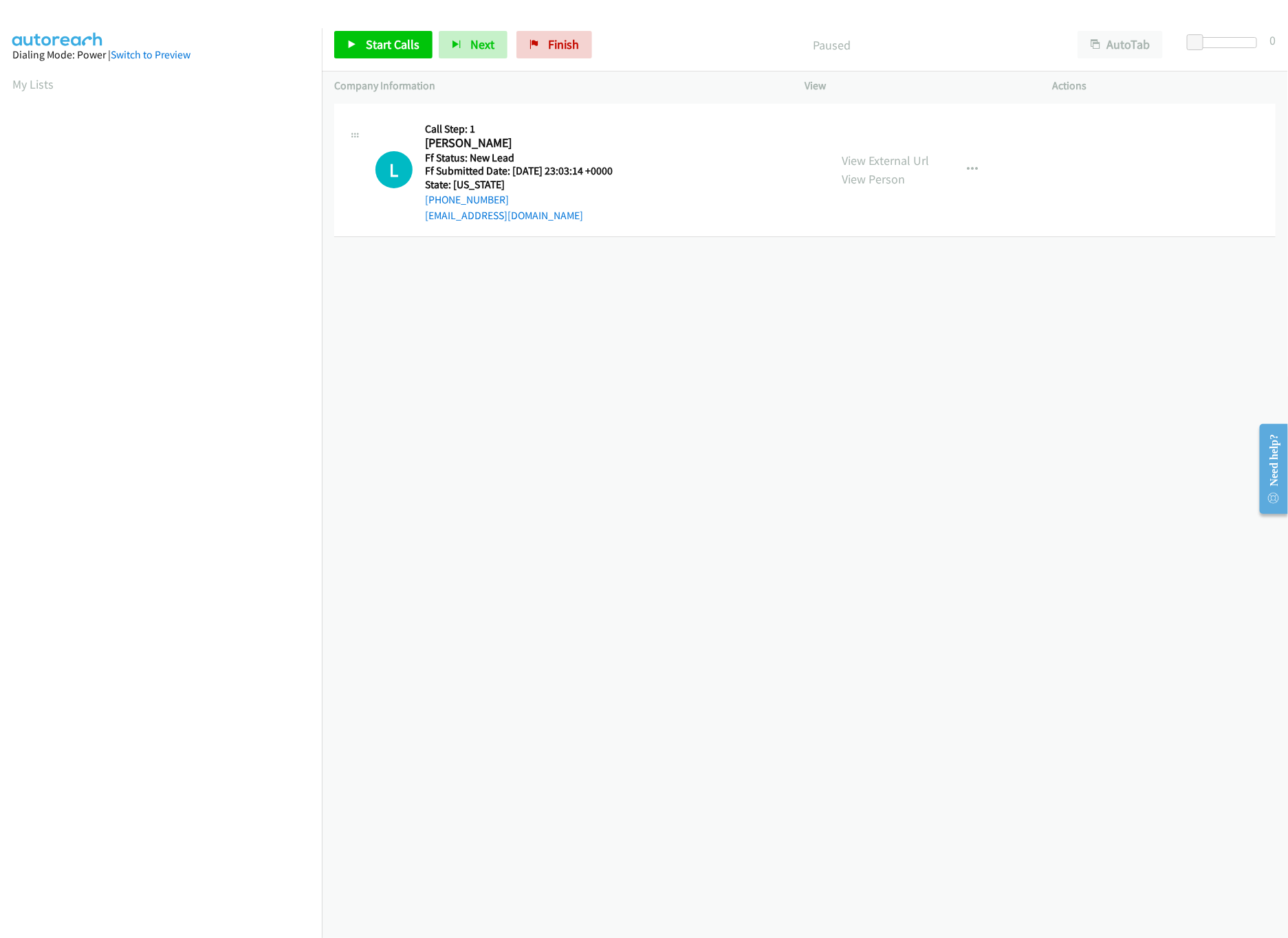
drag, startPoint x: 684, startPoint y: 538, endPoint x: 668, endPoint y: 500, distance: 41.2
click at [685, 547] on div "+1 415-964-1034 Call failed - Please reload the list and try again The Callbar …" at bounding box center [804, 519] width 966 height 837
click at [642, 477] on div "+1 415-964-1034 Call failed - Please reload the list and try again The Callbar …" at bounding box center [804, 519] width 966 height 837
click at [372, 34] on link "Start Calls" at bounding box center [383, 44] width 98 height 27
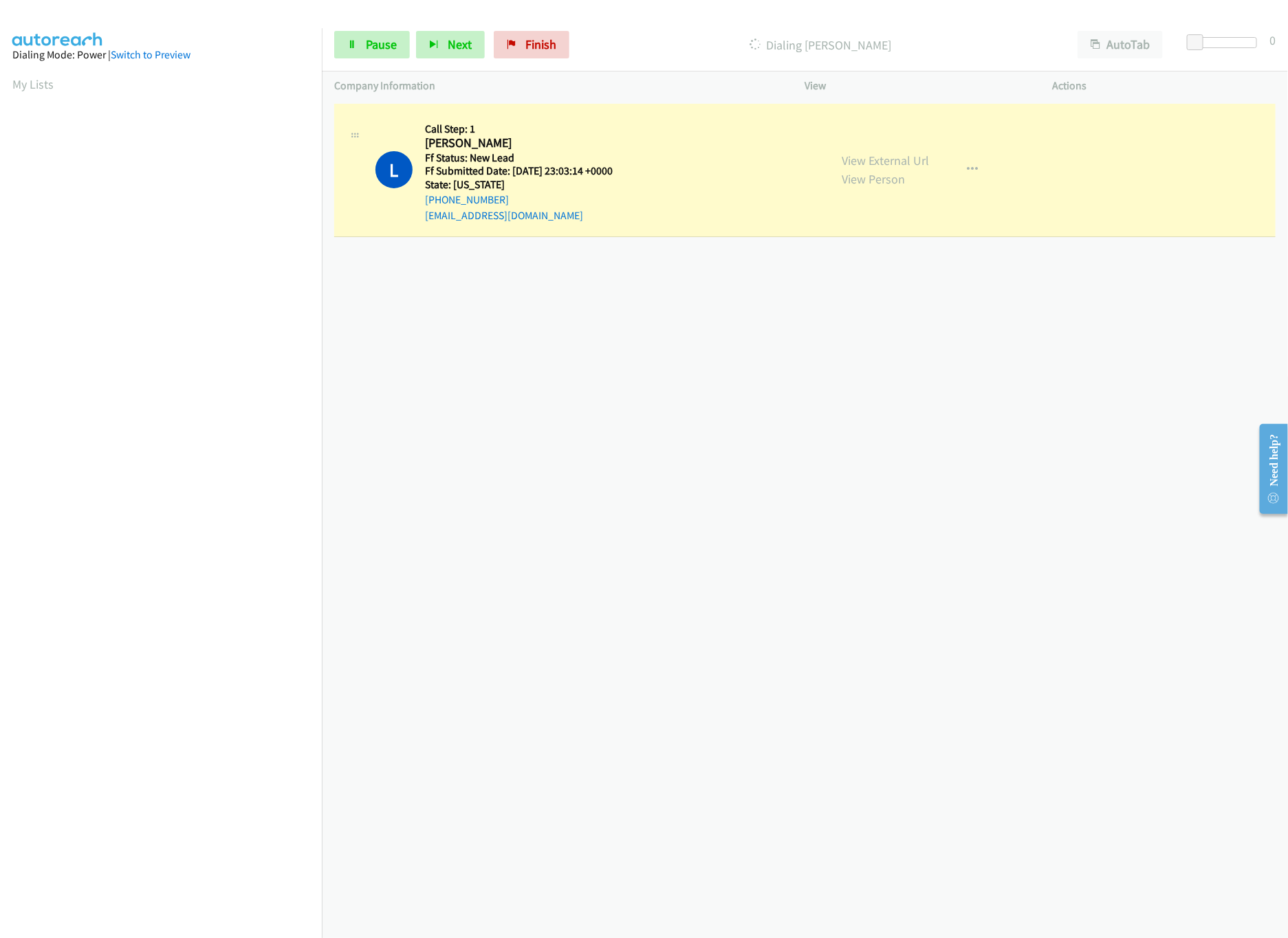
click at [593, 429] on div "+1 415-964-1034 Call failed - Please reload the list and try again The Callbar …" at bounding box center [804, 519] width 966 height 837
click at [800, 451] on div "+1 415-964-1034 Call failed - Please reload the list and try again The Callbar …" at bounding box center [804, 519] width 966 height 837
click at [733, 476] on div "+1 415-964-1034 Call failed - Please reload the list and try again The Callbar …" at bounding box center [804, 519] width 966 height 837
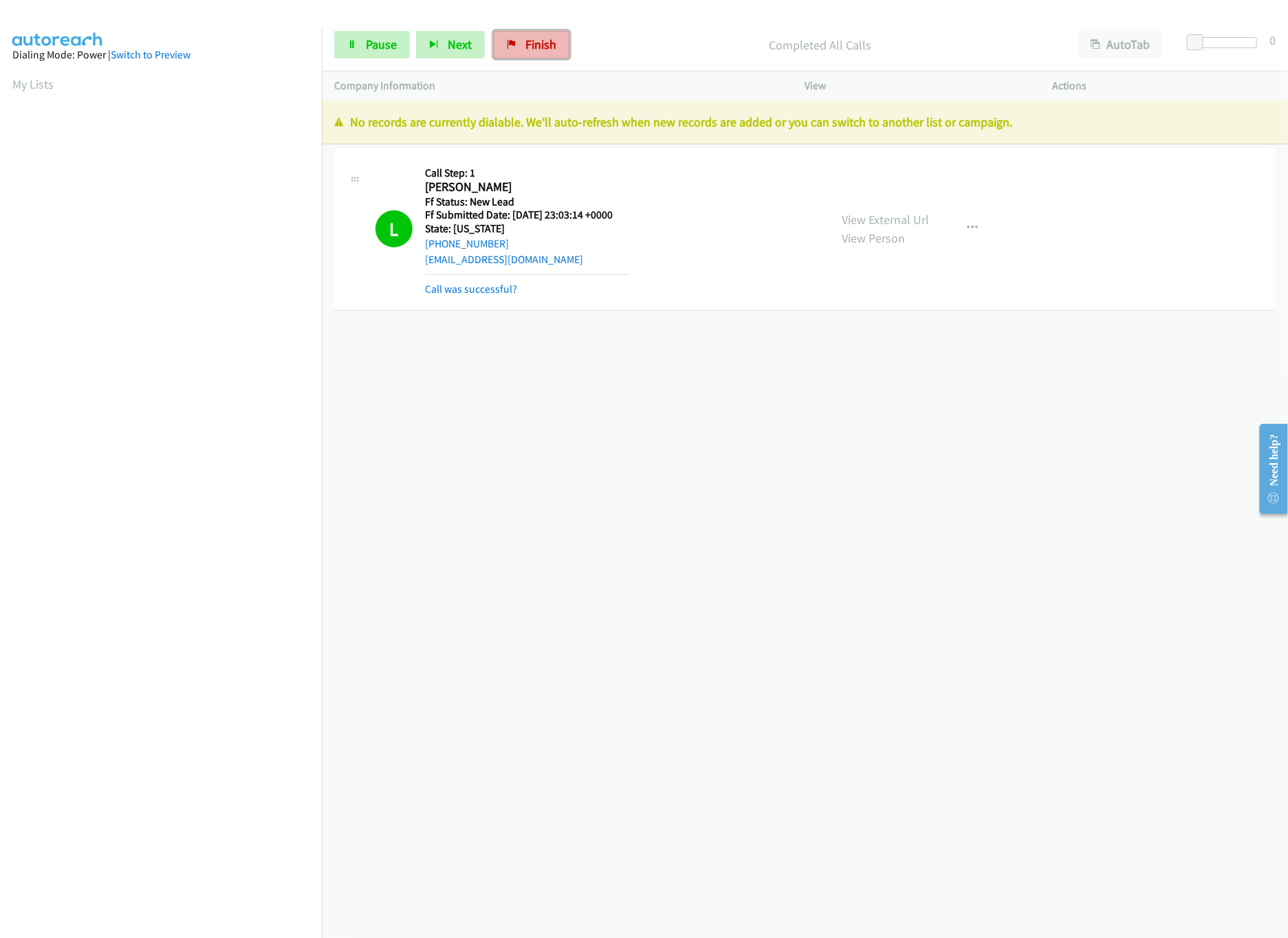
click at [549, 37] on span "Finish" at bounding box center [540, 45] width 31 height 16
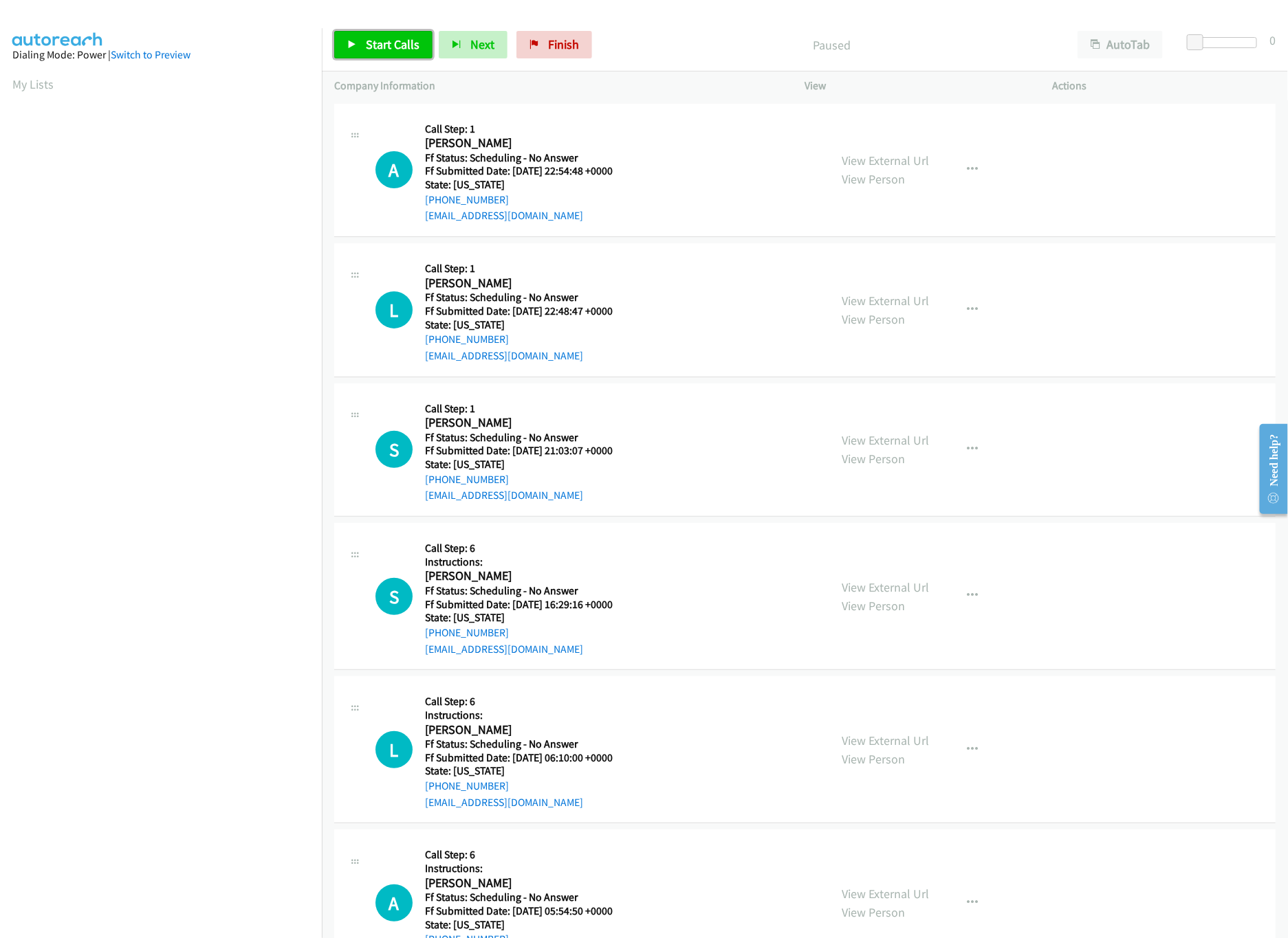
click at [372, 52] on link "Start Calls" at bounding box center [383, 44] width 98 height 27
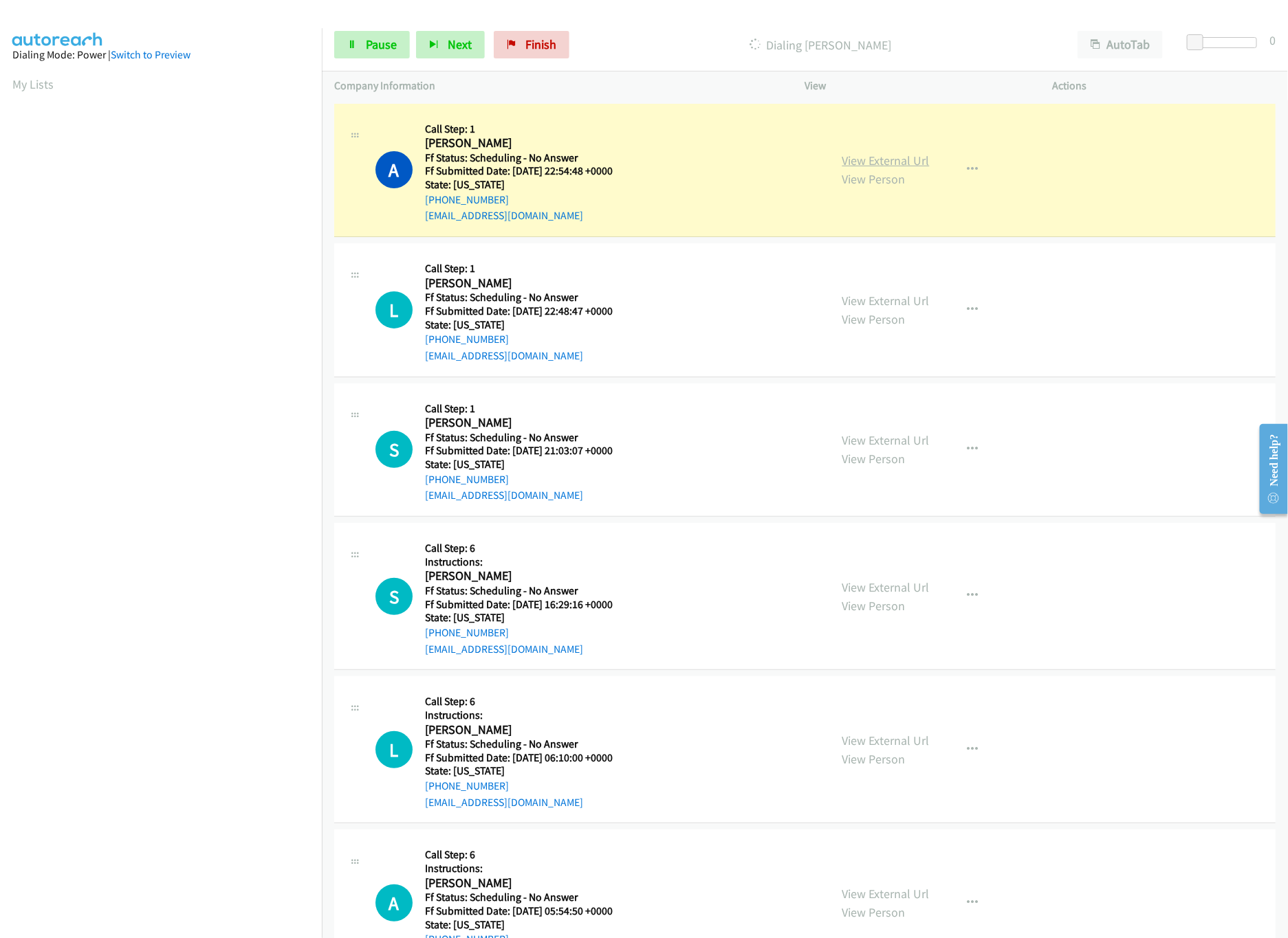
click at [867, 153] on link "View External Url" at bounding box center [886, 161] width 87 height 16
click at [911, 306] on link "View External Url" at bounding box center [886, 301] width 87 height 16
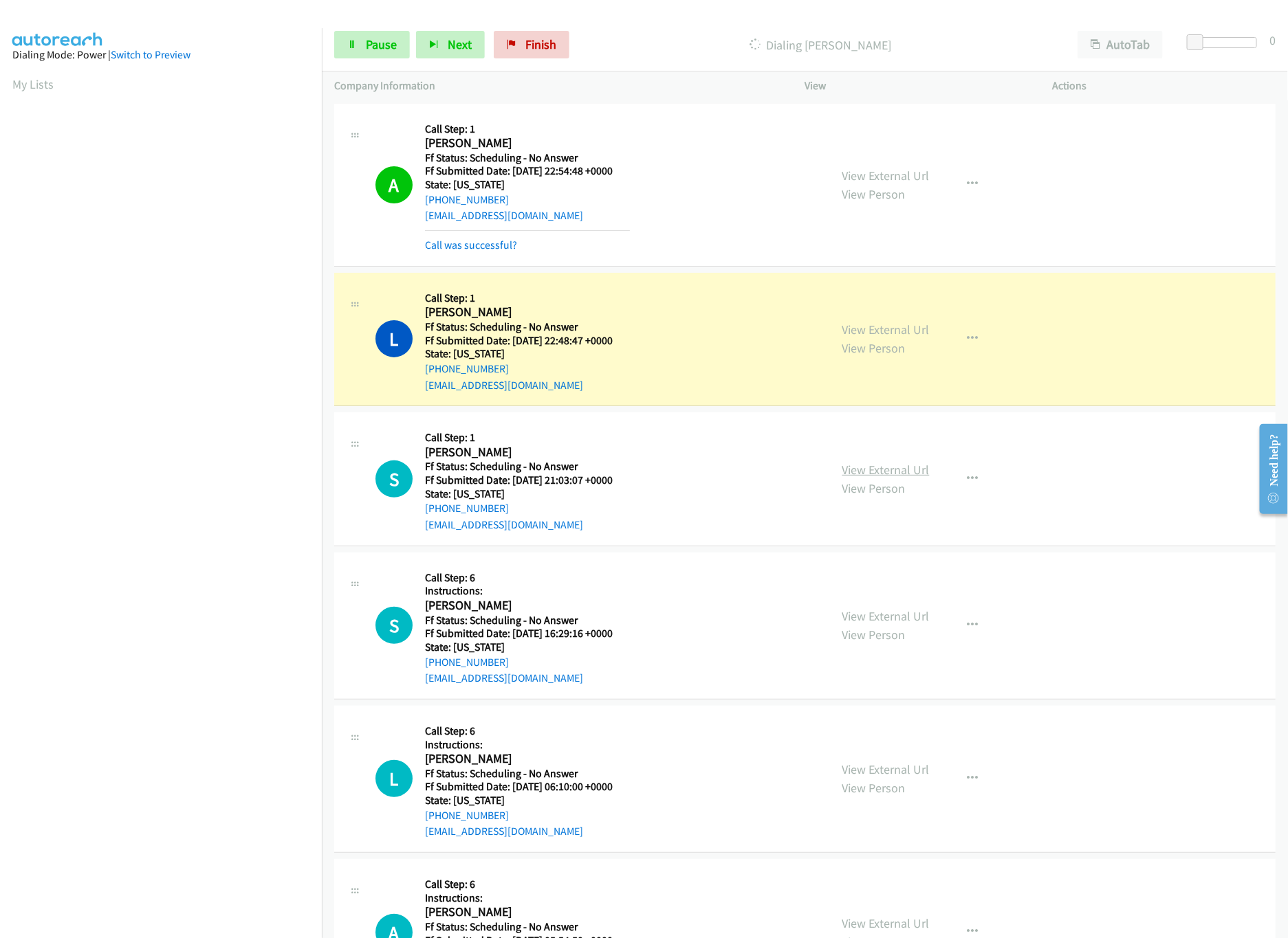
click at [883, 462] on link "View External Url" at bounding box center [886, 470] width 87 height 16
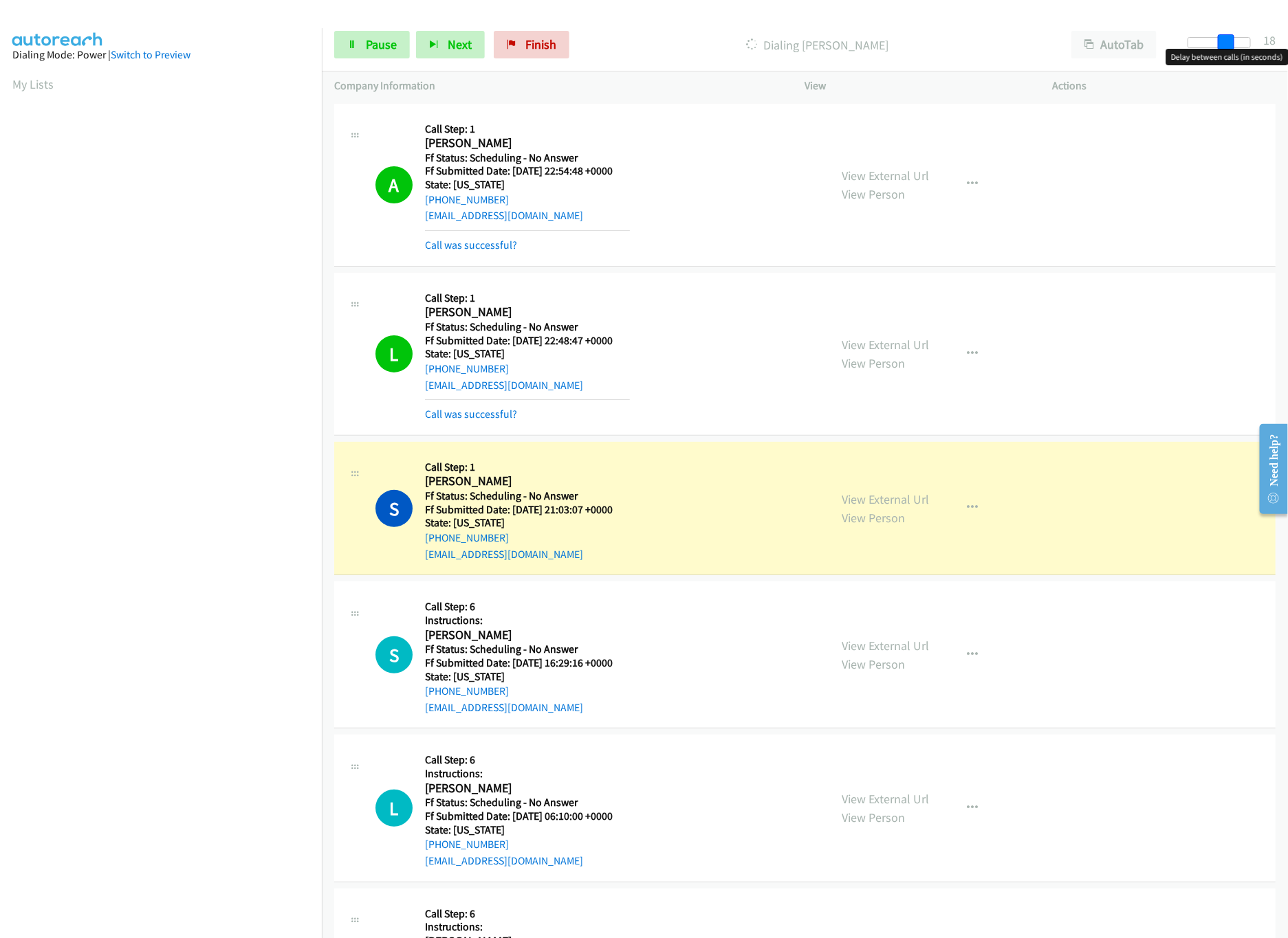
drag, startPoint x: 1203, startPoint y: 41, endPoint x: 1285, endPoint y: 54, distance: 83.0
click at [1285, 54] on body "Start Calls Pause Next Finish Dialing [PERSON_NAME] AutoTab AutoTab 18 Company …" at bounding box center [644, 32] width 1288 height 65
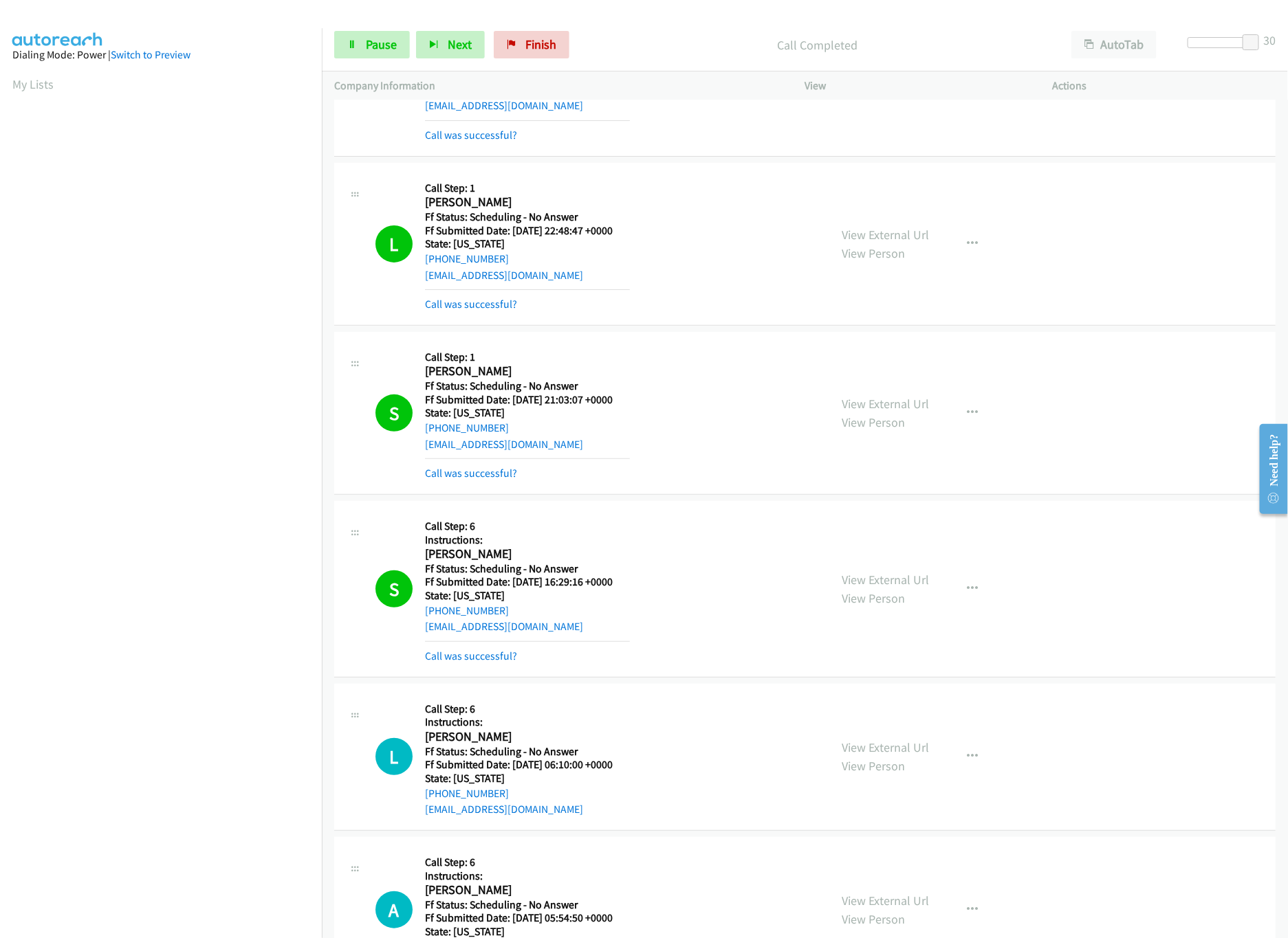
scroll to position [275, 0]
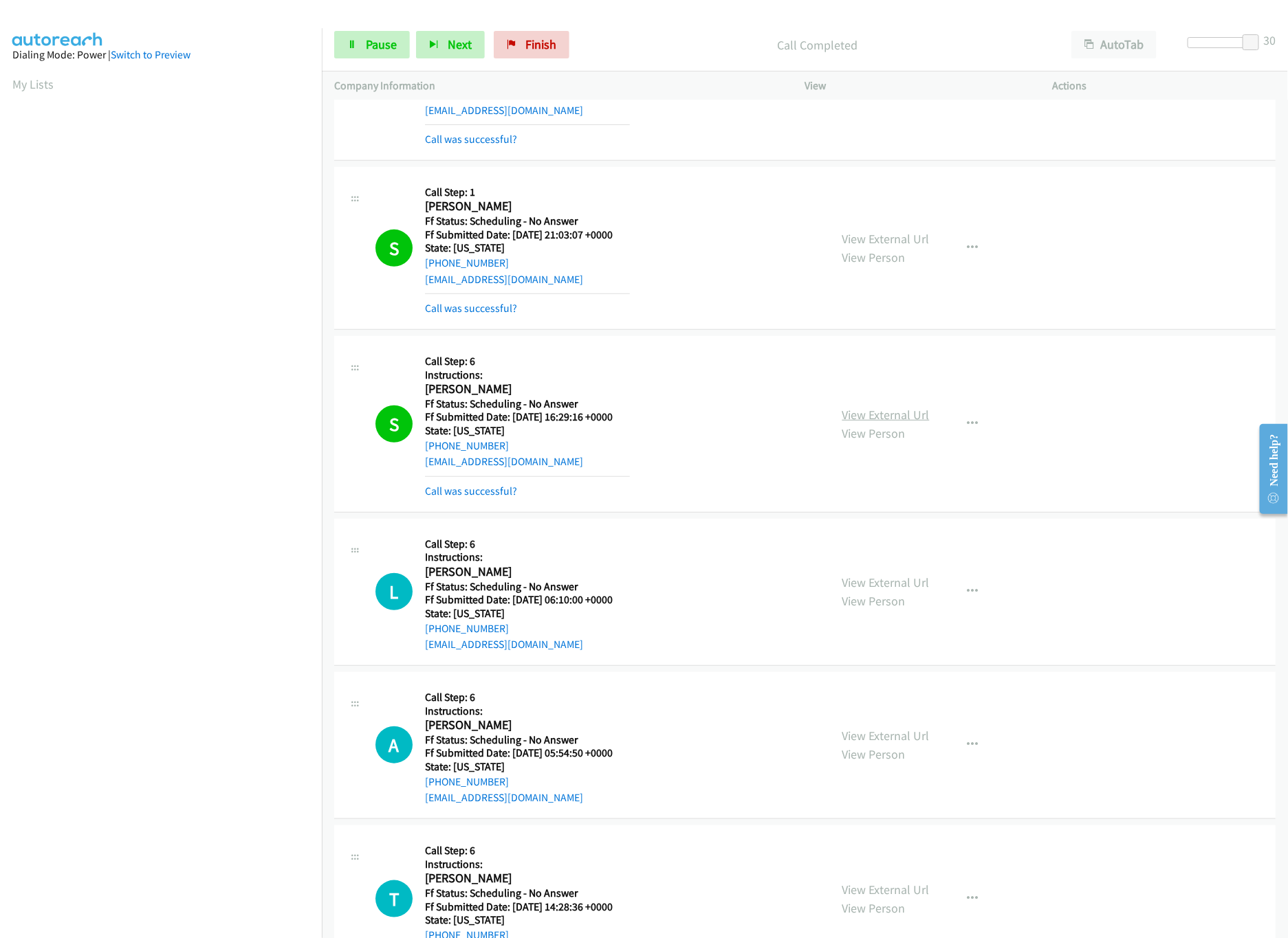
click at [885, 409] on link "View External Url" at bounding box center [886, 415] width 87 height 16
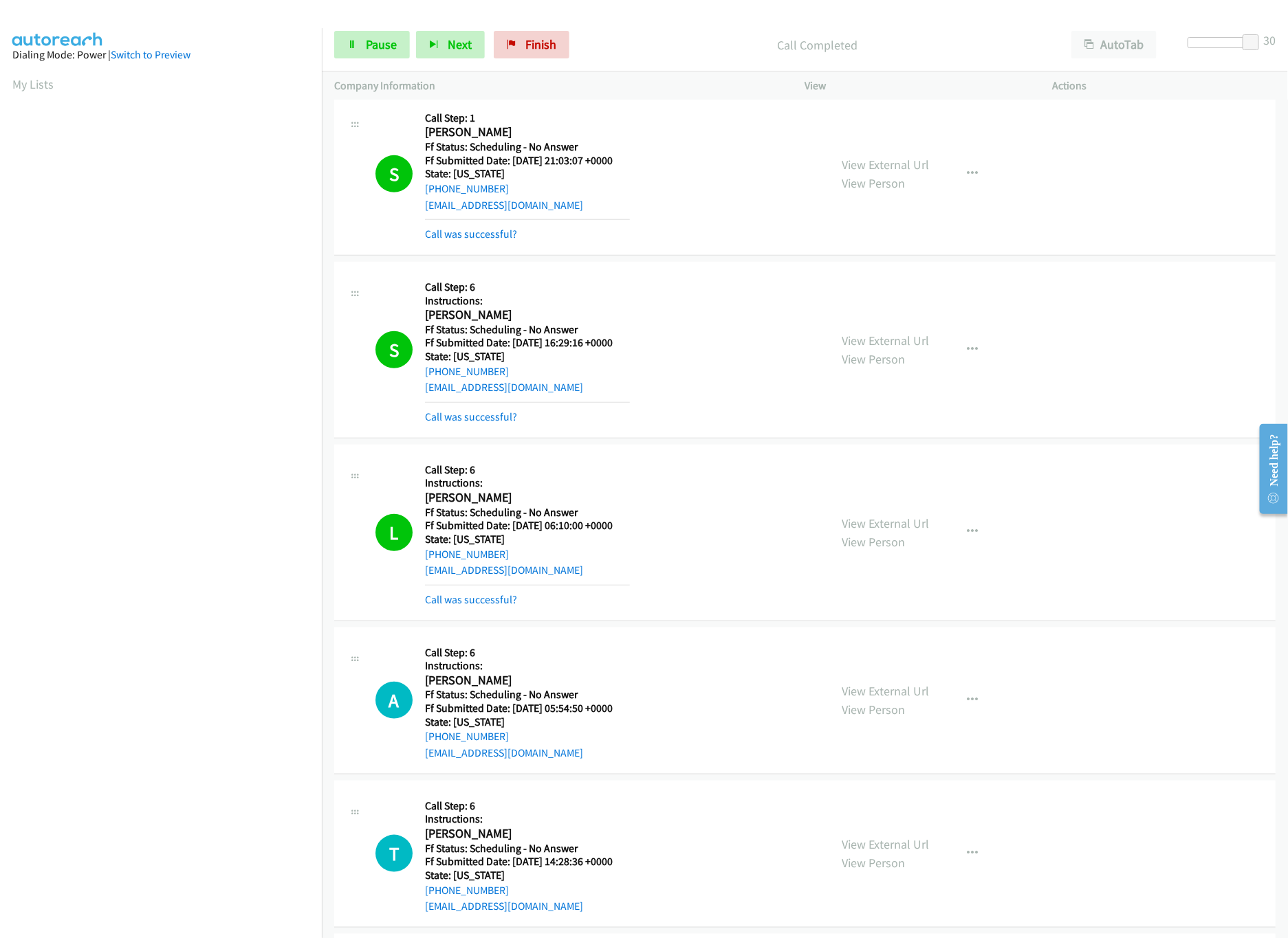
scroll to position [412, 0]
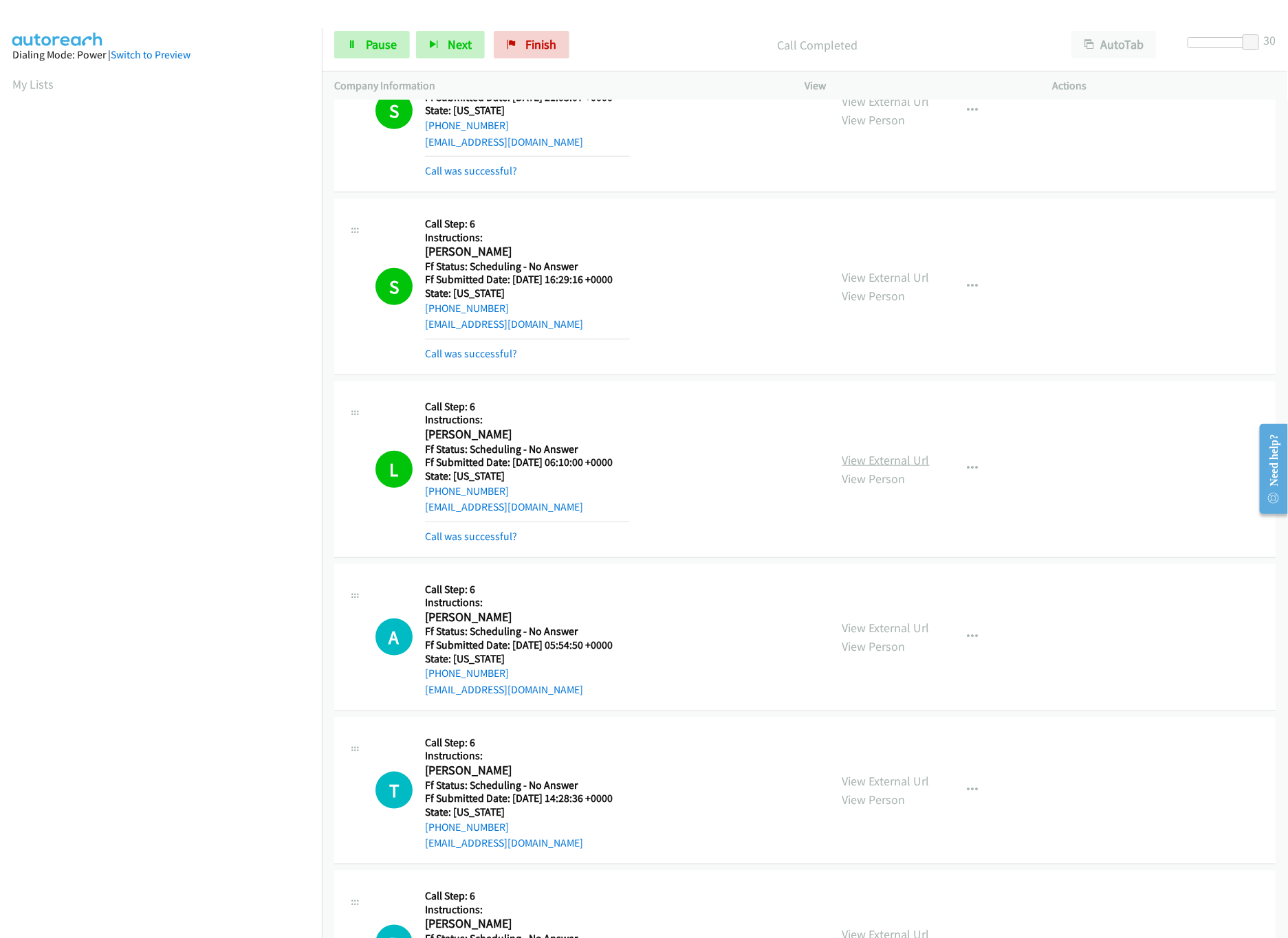
click at [867, 464] on link "View External Url" at bounding box center [886, 460] width 87 height 16
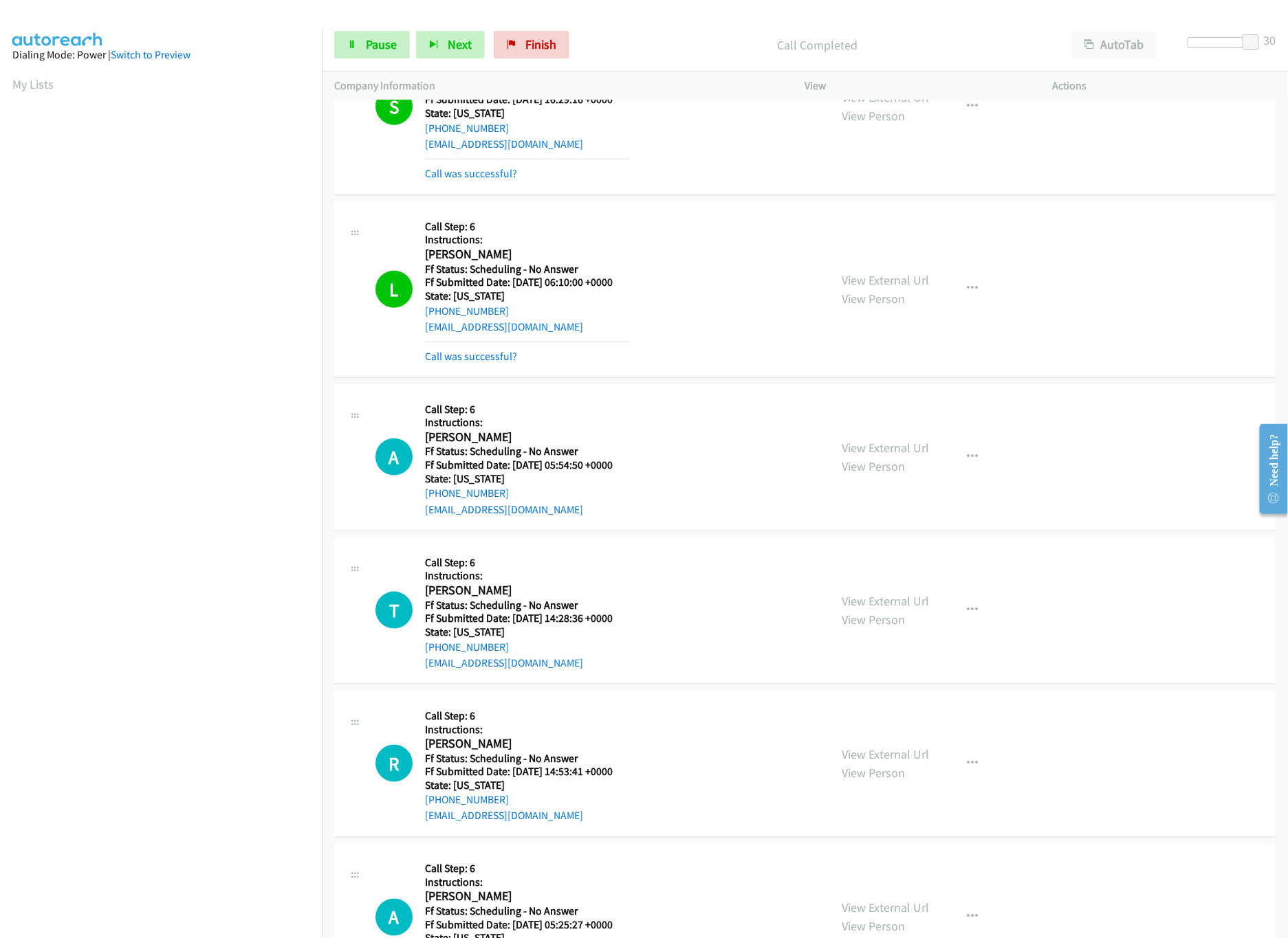
scroll to position [687, 0]
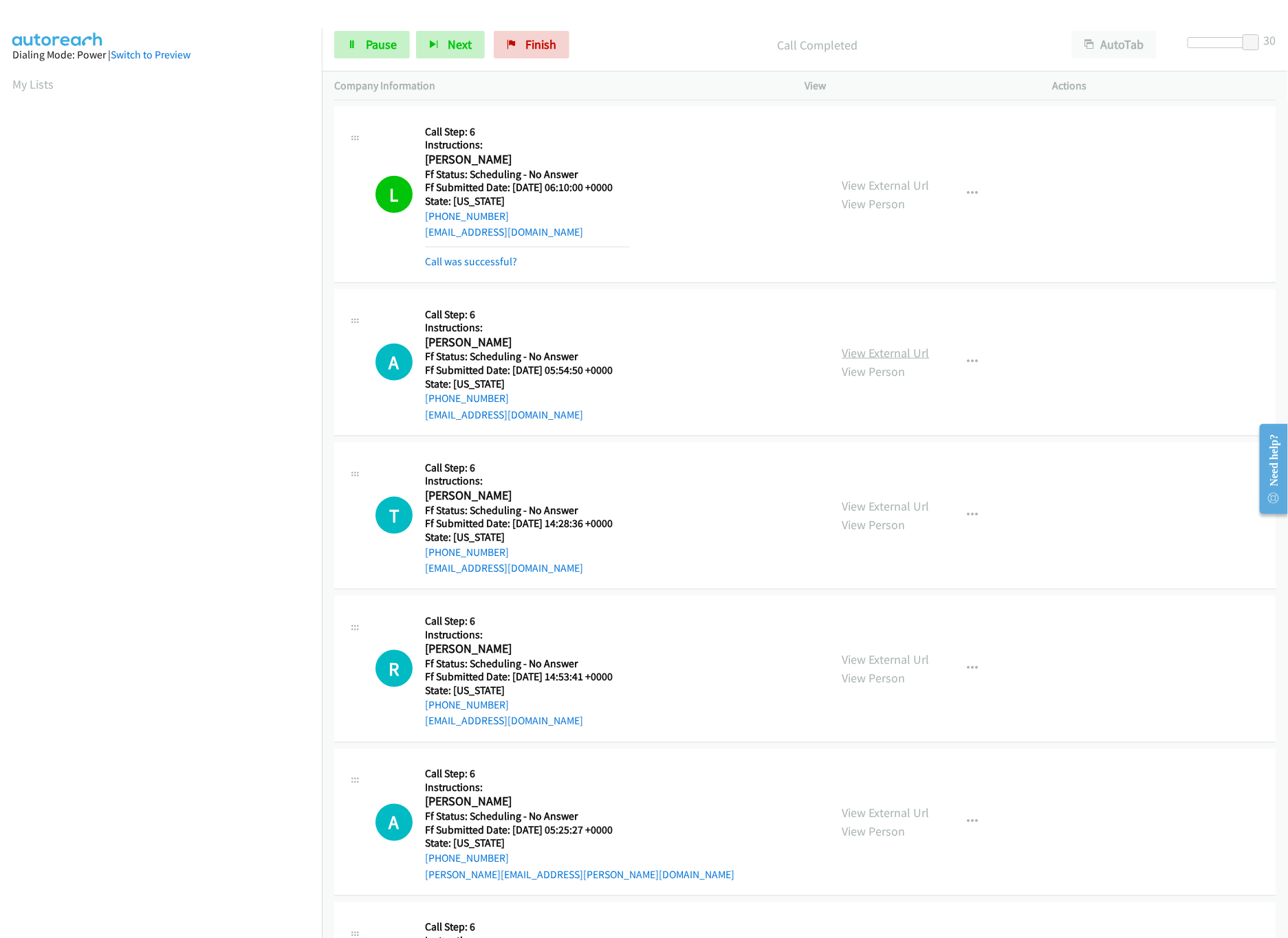
click at [873, 361] on link "View External Url" at bounding box center [886, 353] width 87 height 16
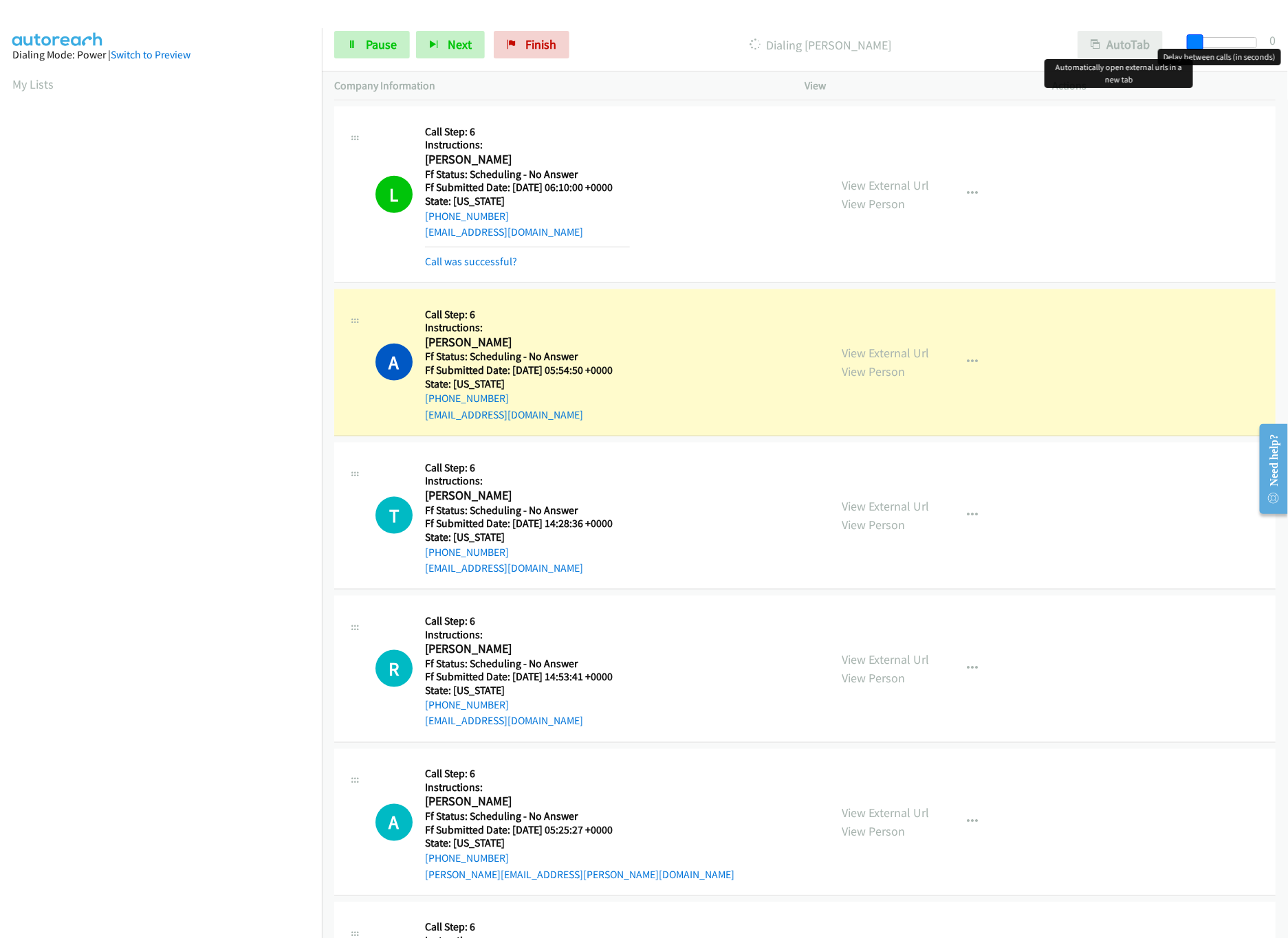
drag, startPoint x: 1254, startPoint y: 40, endPoint x: 1121, endPoint y: 56, distance: 134.0
click at [1121, 56] on div "Start Calls Pause Next Finish Dialing [PERSON_NAME] AutoTab AutoTab 0" at bounding box center [804, 45] width 966 height 53
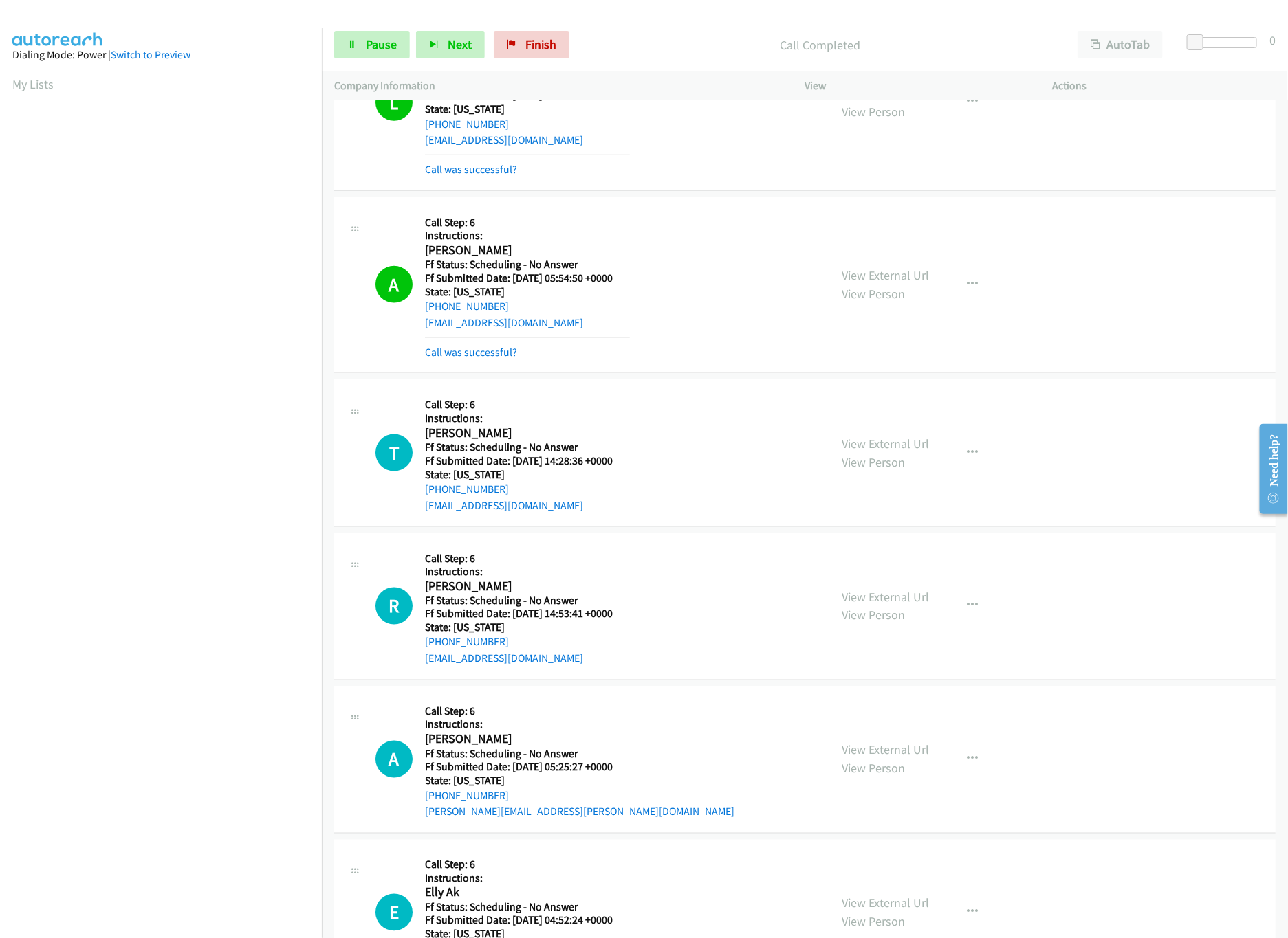
scroll to position [825, 0]
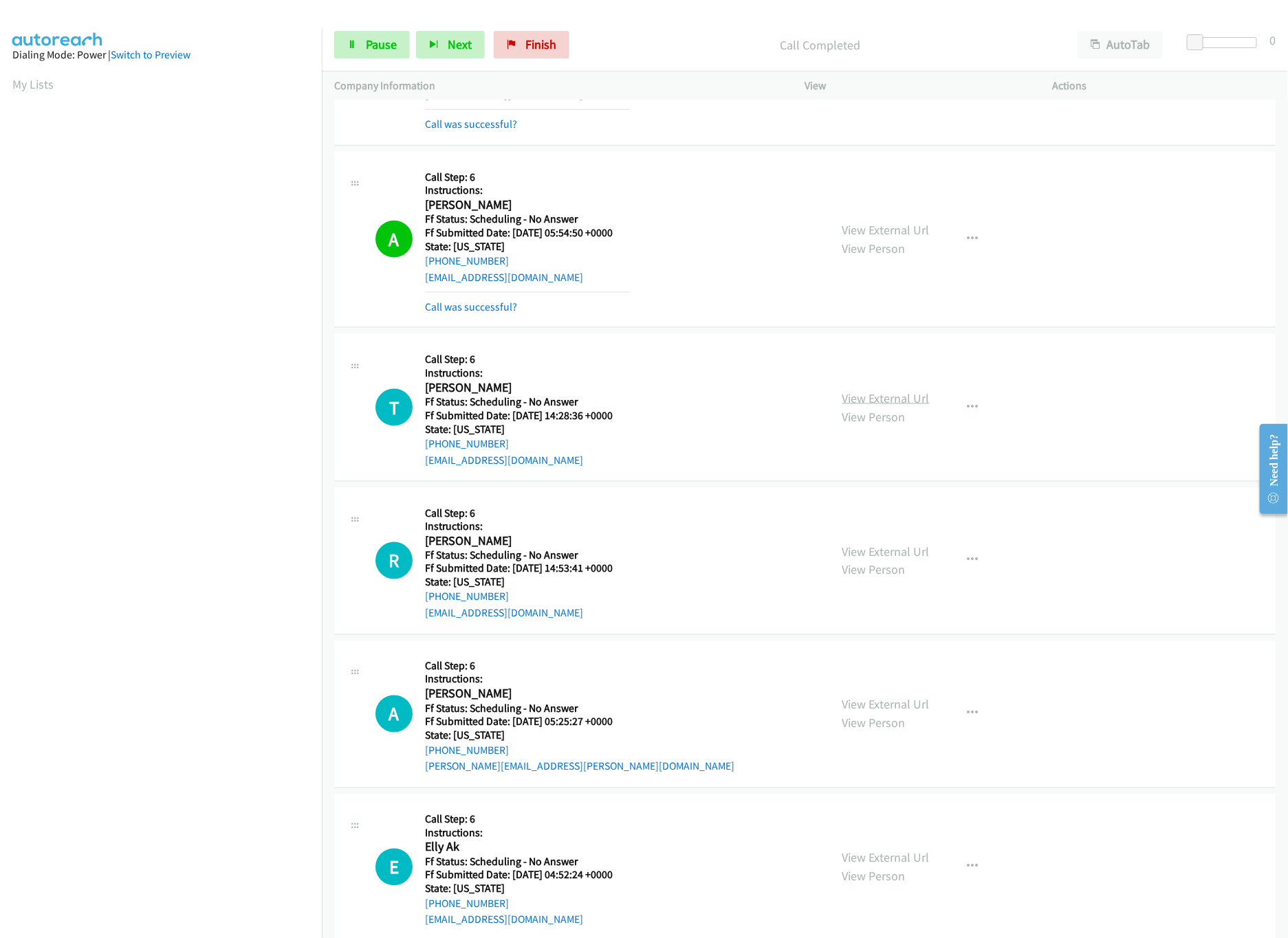
click at [904, 399] on link "View External Url" at bounding box center [886, 399] width 87 height 16
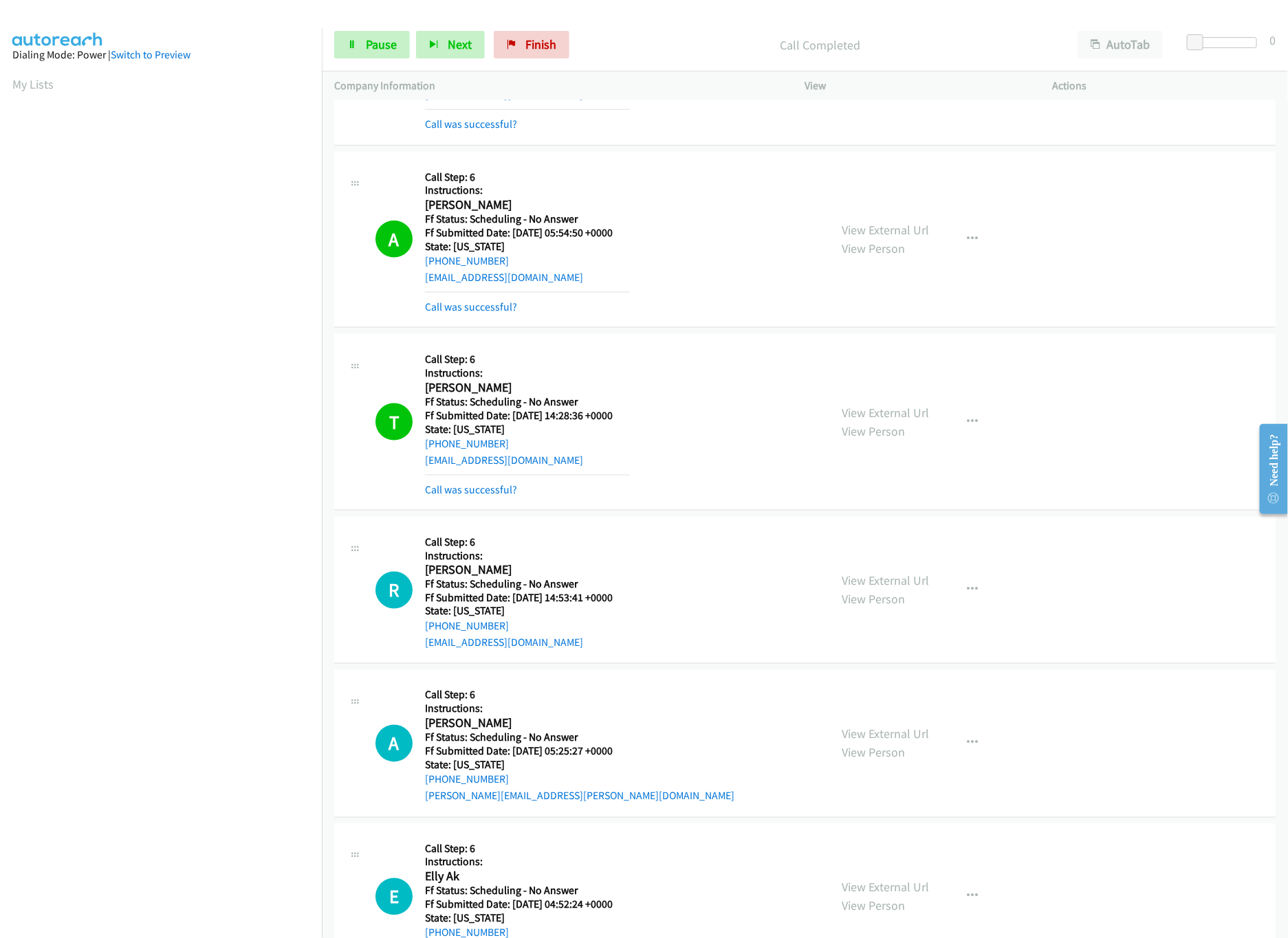
scroll to position [961, 0]
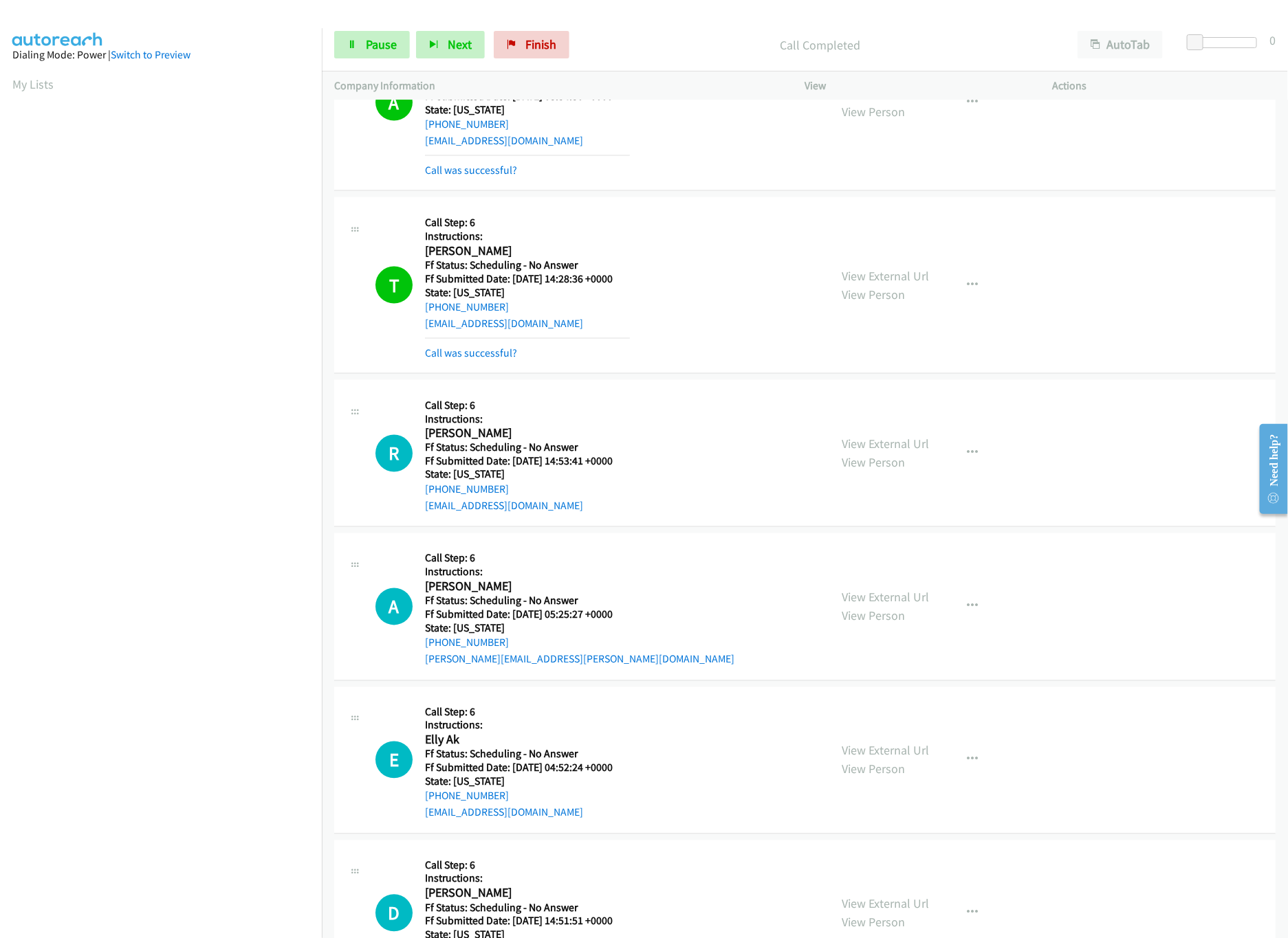
click at [893, 458] on div "View External Url View Person" at bounding box center [886, 454] width 87 height 37
click at [902, 451] on link "View External Url" at bounding box center [886, 445] width 87 height 16
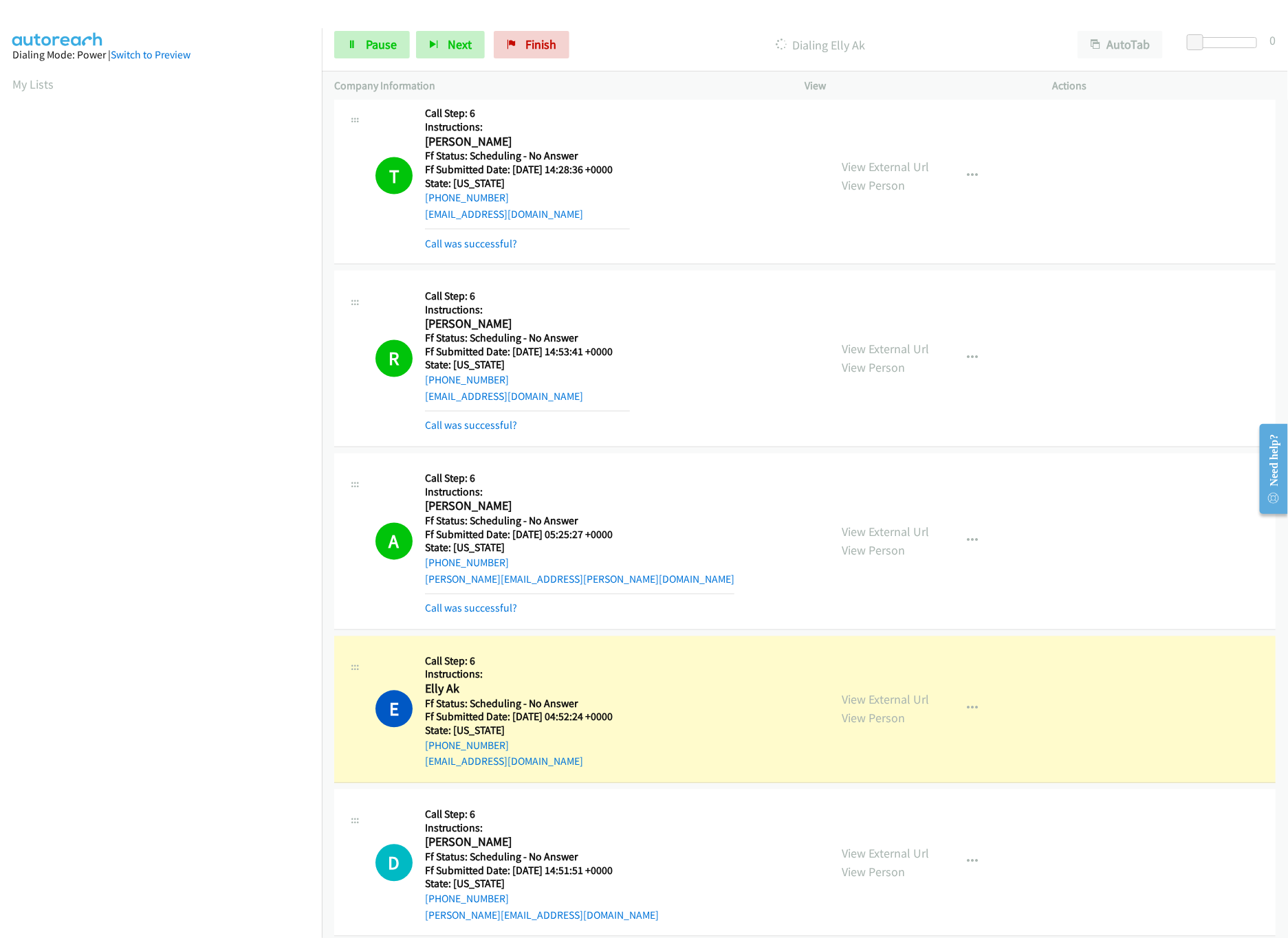
scroll to position [1099, 0]
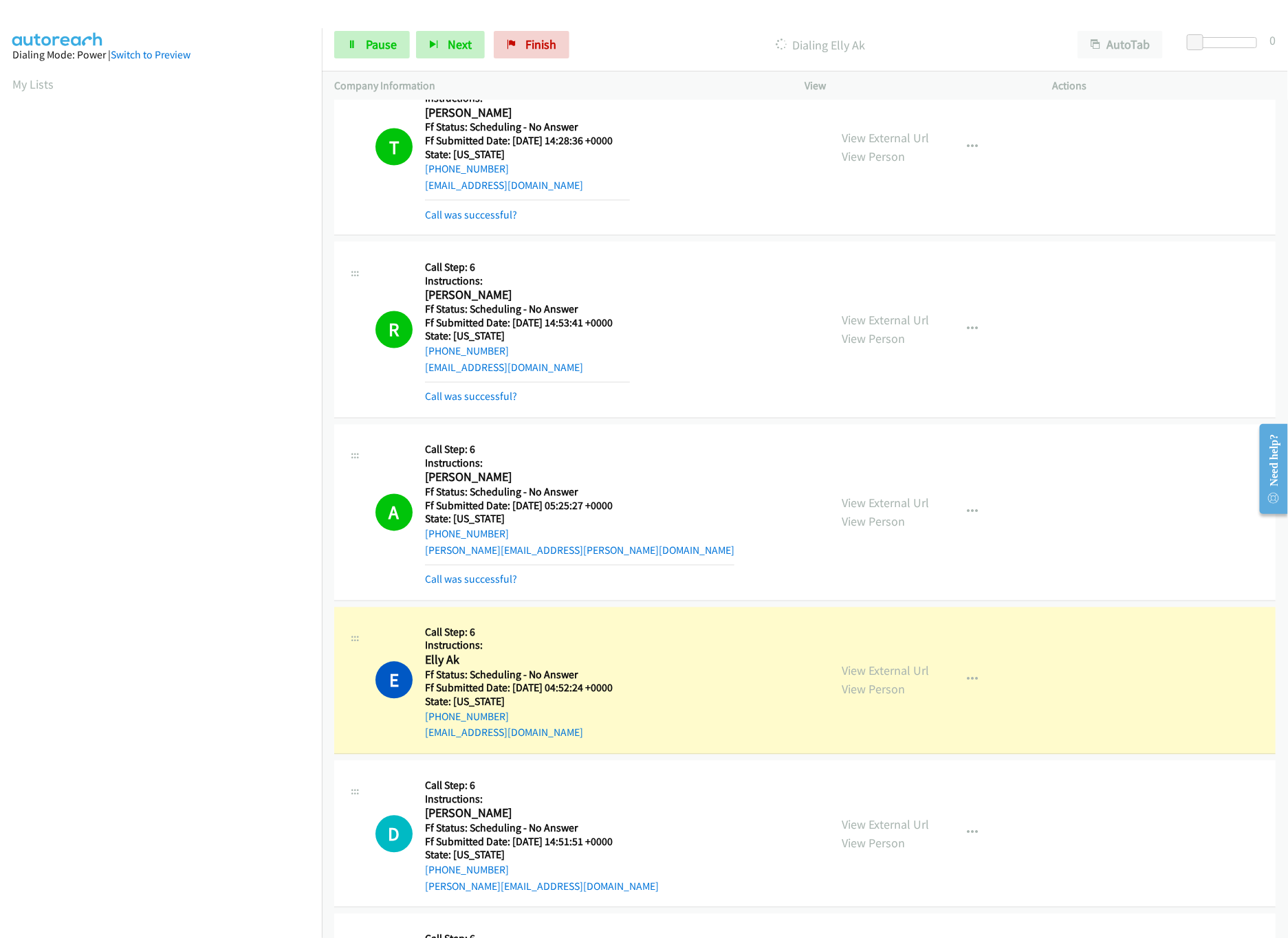
click at [457, 393] on mb0 "Call was successful?" at bounding box center [527, 394] width 205 height 23
click at [460, 398] on link "Call was successful?" at bounding box center [471, 397] width 92 height 13
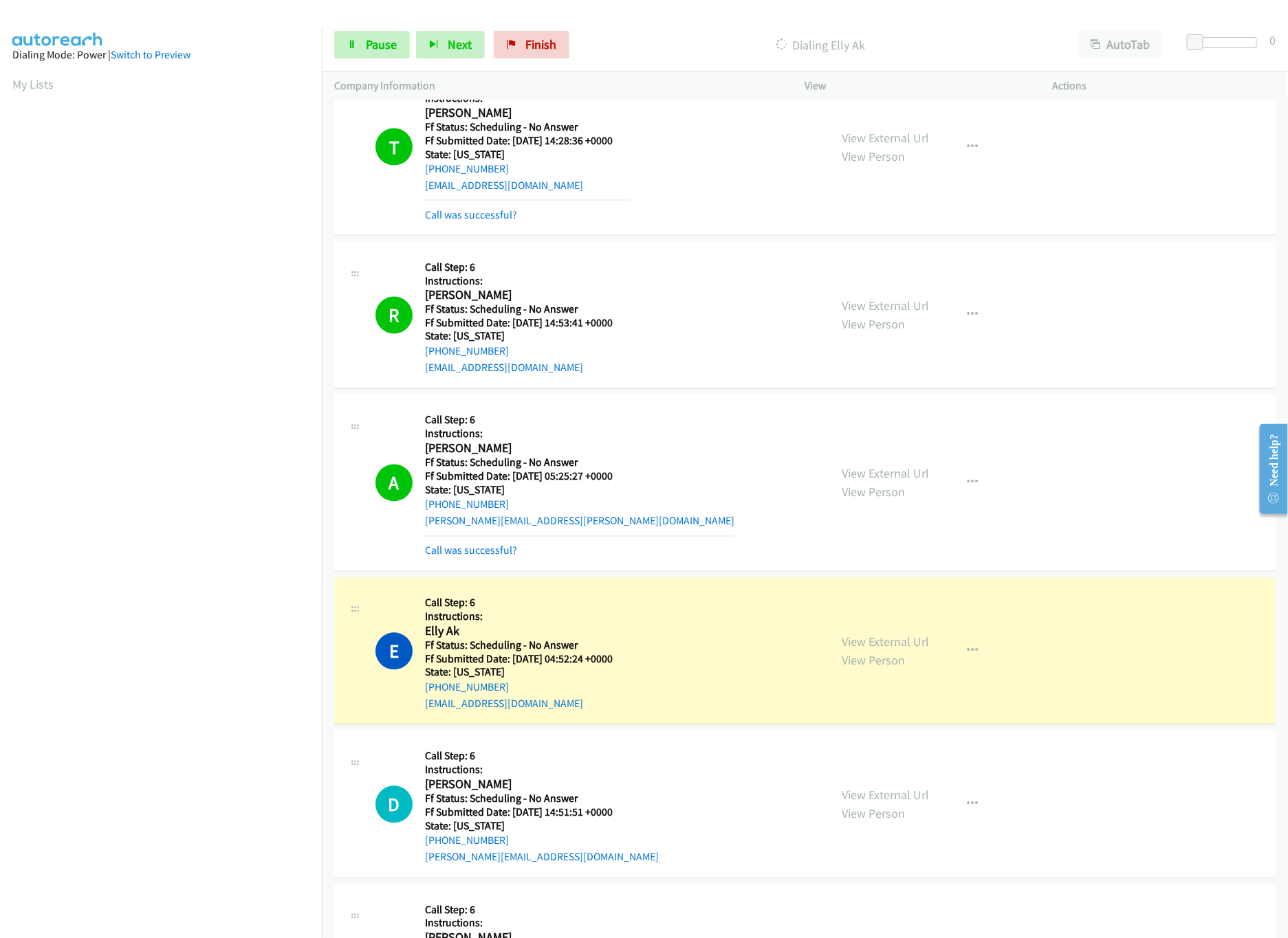
scroll to position [1374, 0]
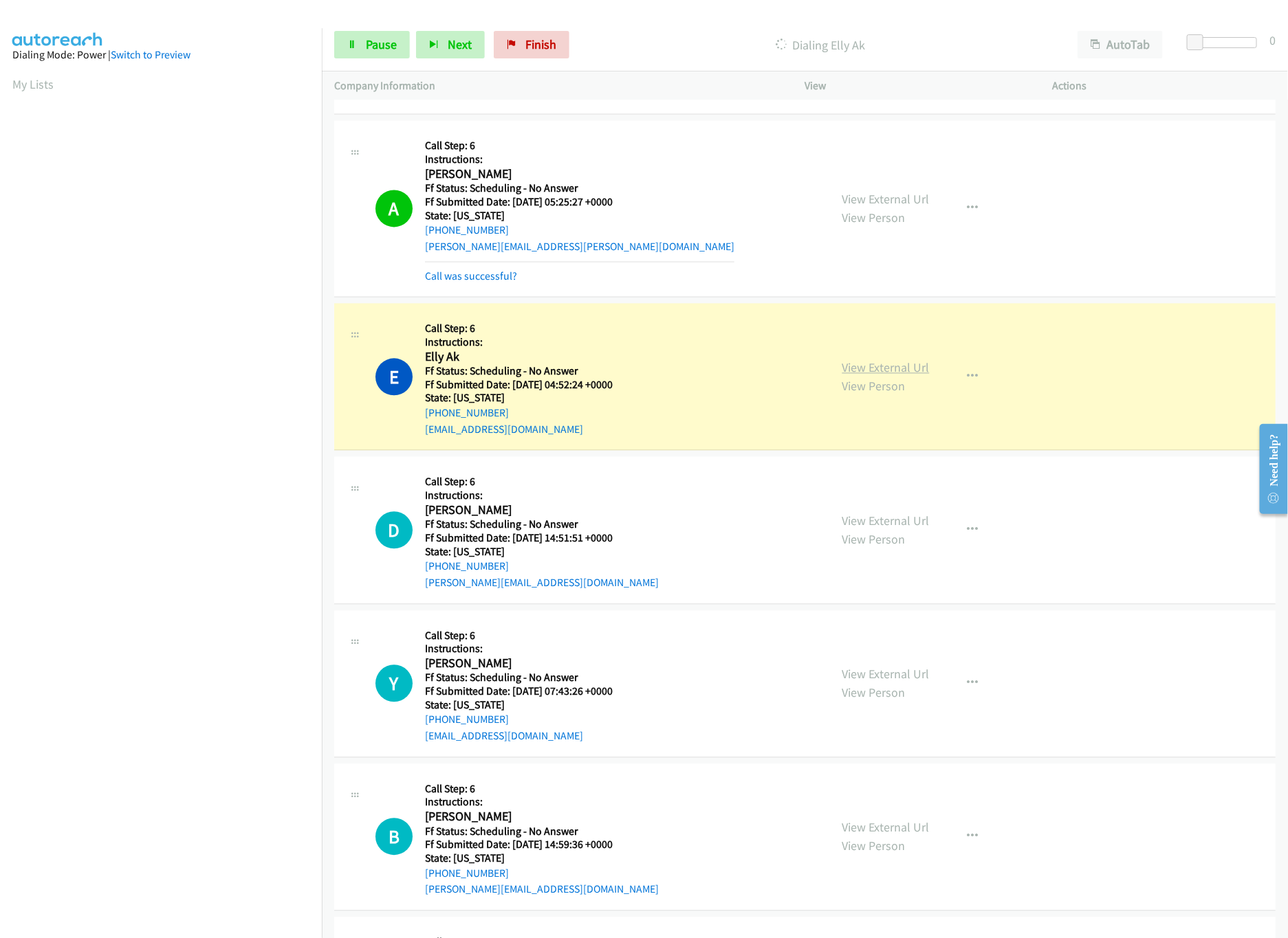
click at [879, 369] on link "View External Url" at bounding box center [886, 368] width 87 height 16
click at [900, 203] on link "View External Url" at bounding box center [886, 200] width 87 height 16
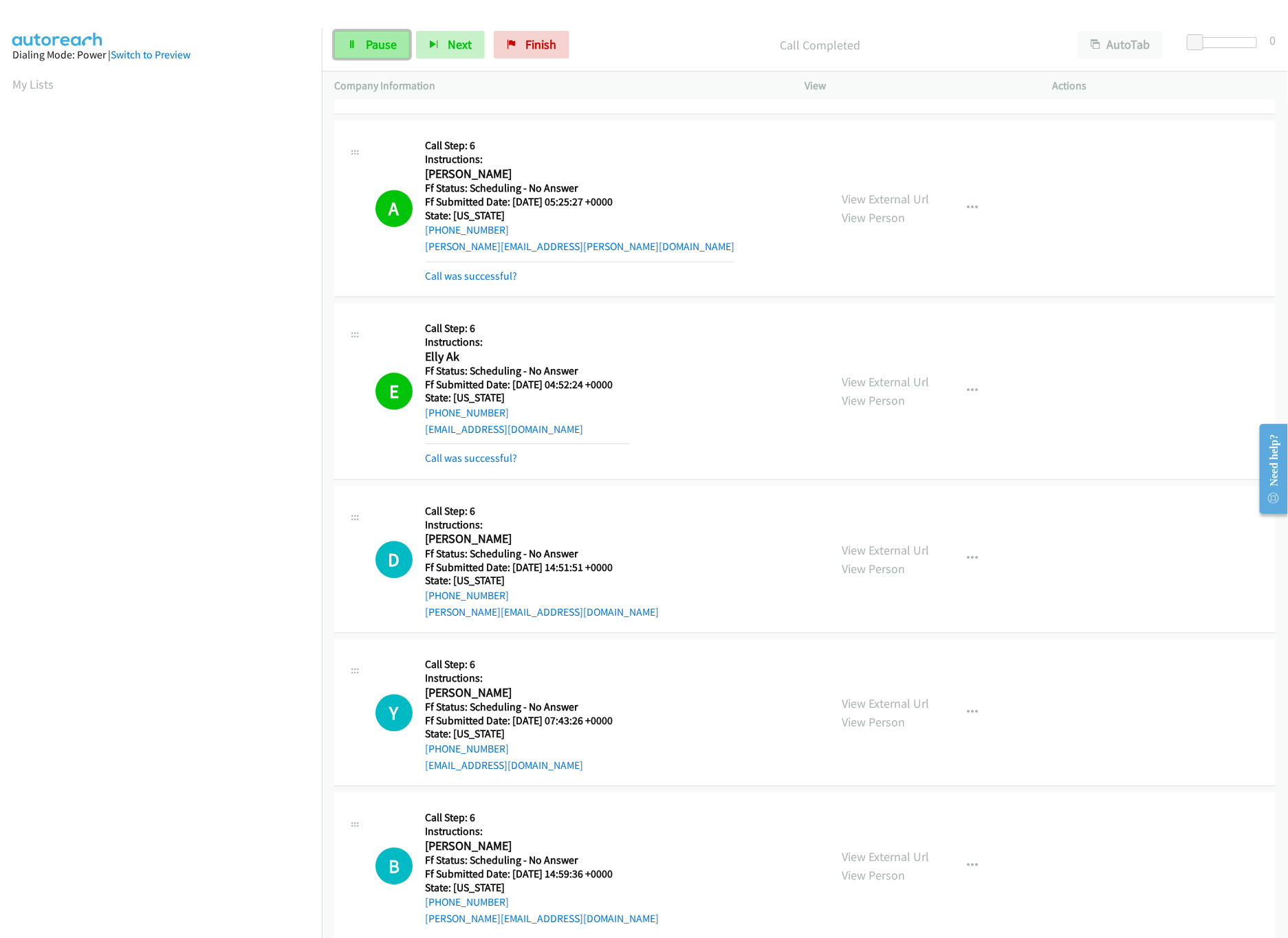
drag, startPoint x: 366, startPoint y: 46, endPoint x: 355, endPoint y: 43, distance: 11.4
click at [366, 46] on span "Pause" at bounding box center [381, 45] width 31 height 16
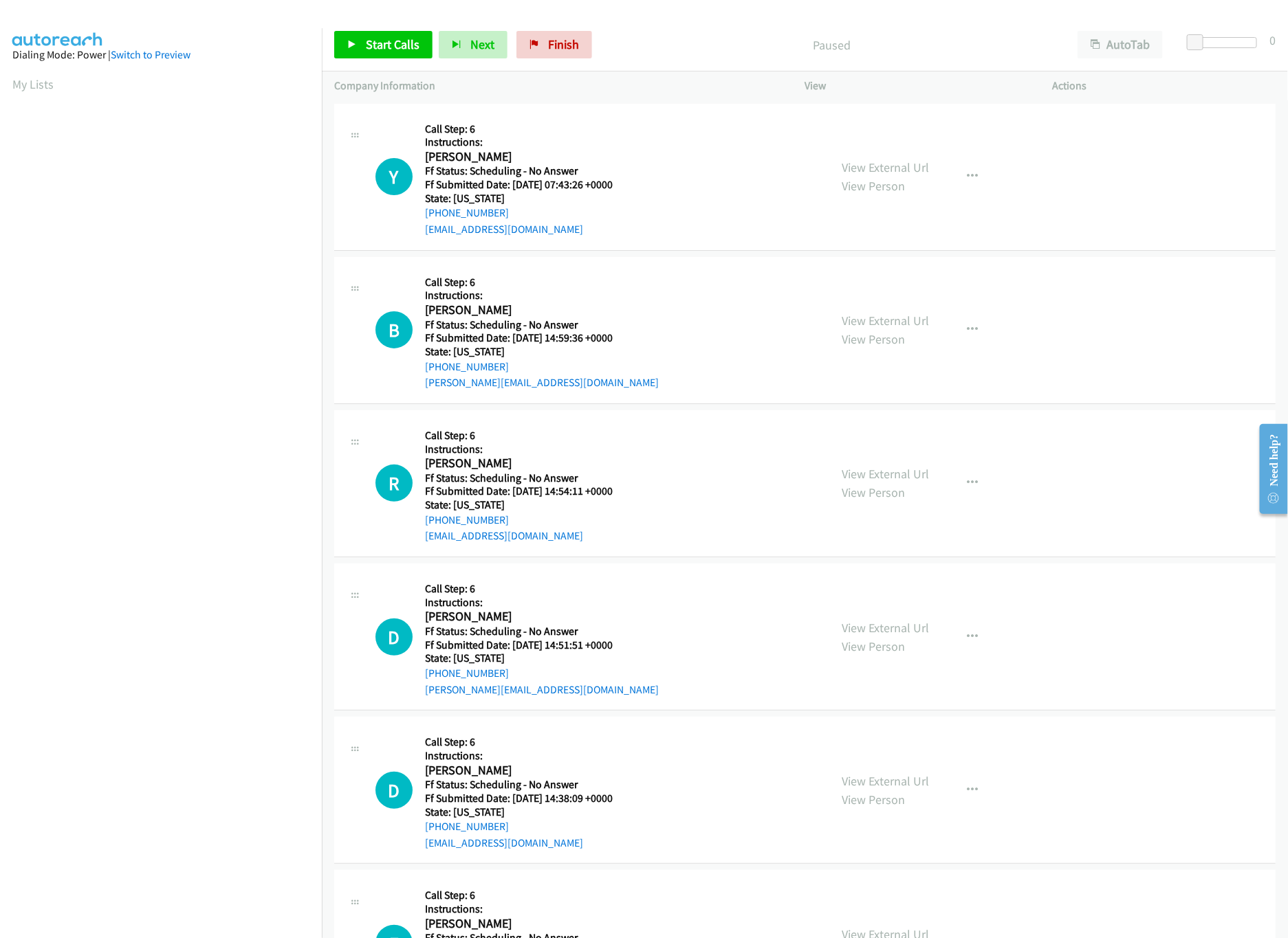
scroll to position [0, 5]
click at [392, 35] on link "Start Calls" at bounding box center [383, 44] width 98 height 27
click at [138, 813] on nav "Dialing Mode: Power | Switch to Preview My Lists" at bounding box center [161, 497] width 322 height 938
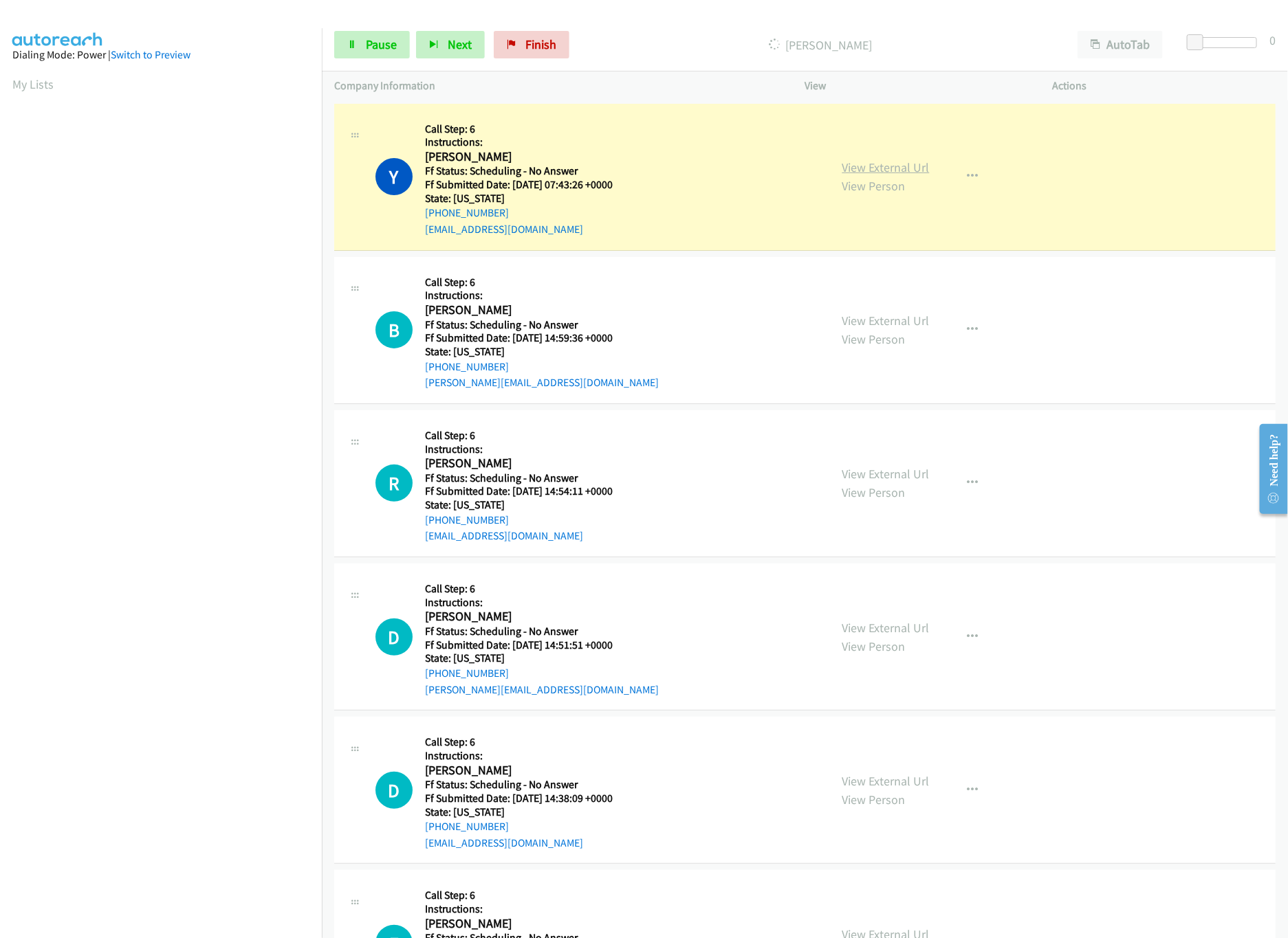
click at [863, 159] on link "View External Url" at bounding box center [886, 167] width 87 height 16
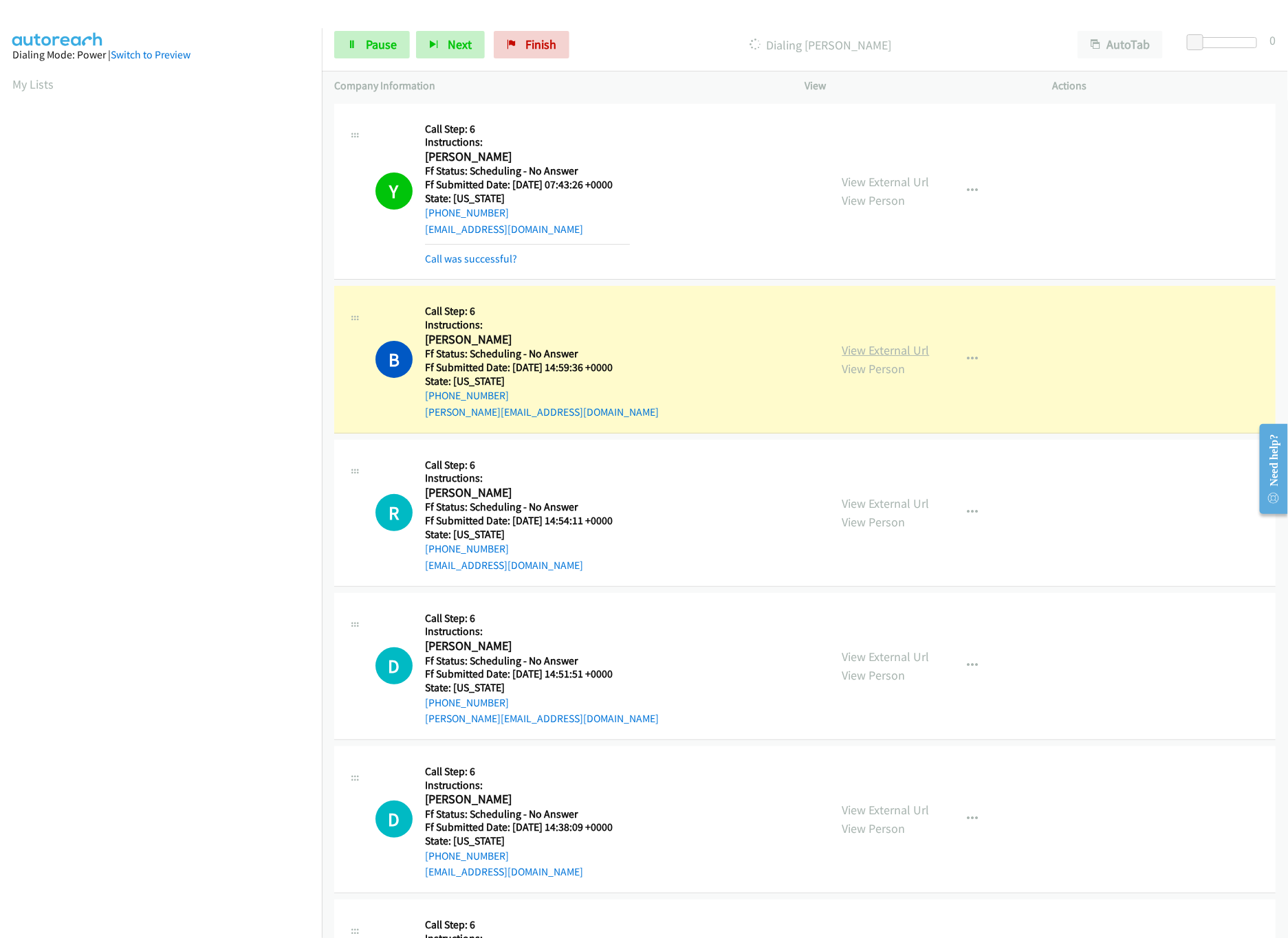
click at [910, 349] on link "View External Url" at bounding box center [886, 350] width 87 height 16
click at [900, 505] on link "View External Url" at bounding box center [886, 503] width 87 height 16
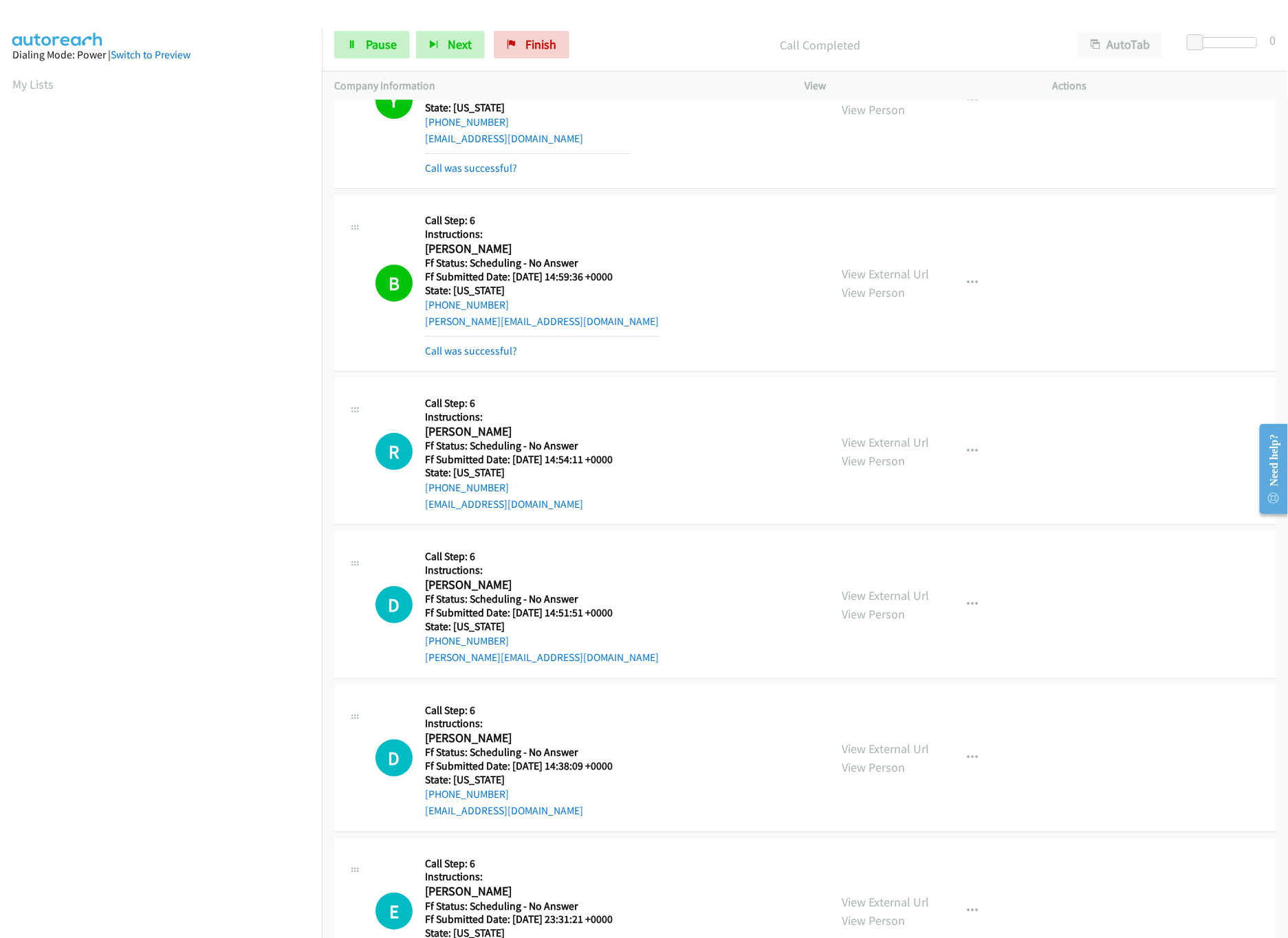
scroll to position [137, 0]
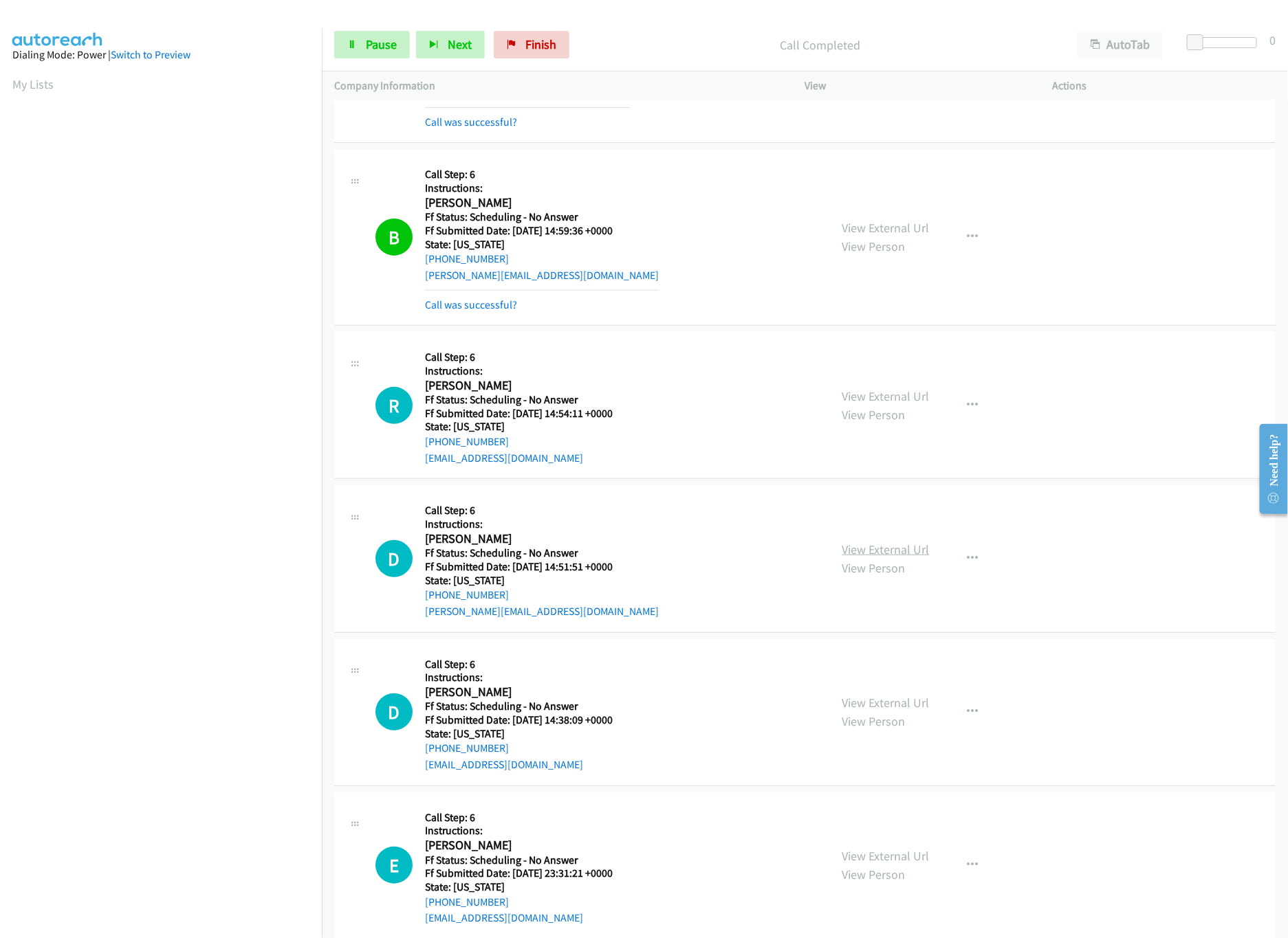
click at [891, 550] on link "View External Url" at bounding box center [886, 550] width 87 height 16
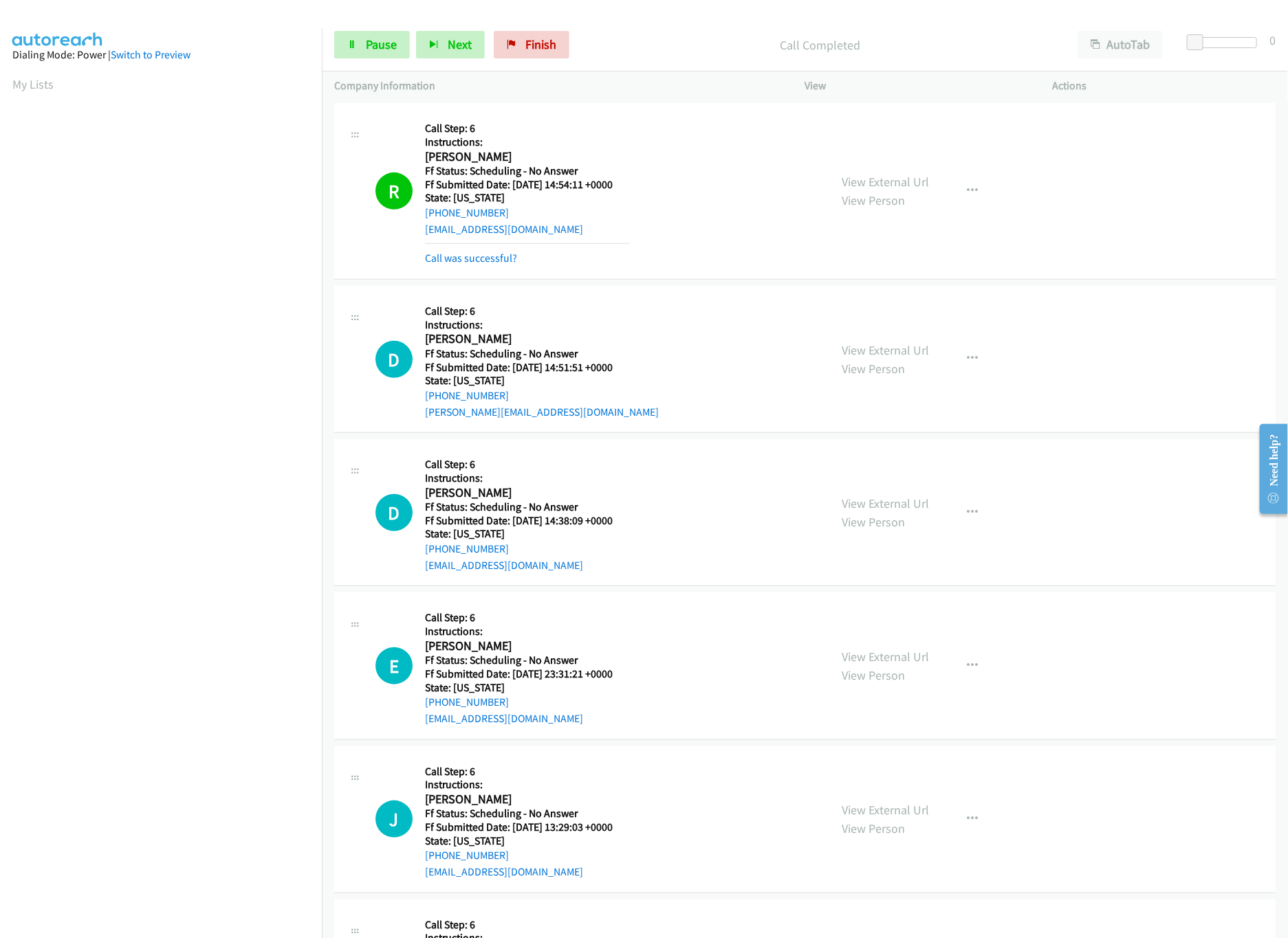
scroll to position [412, 0]
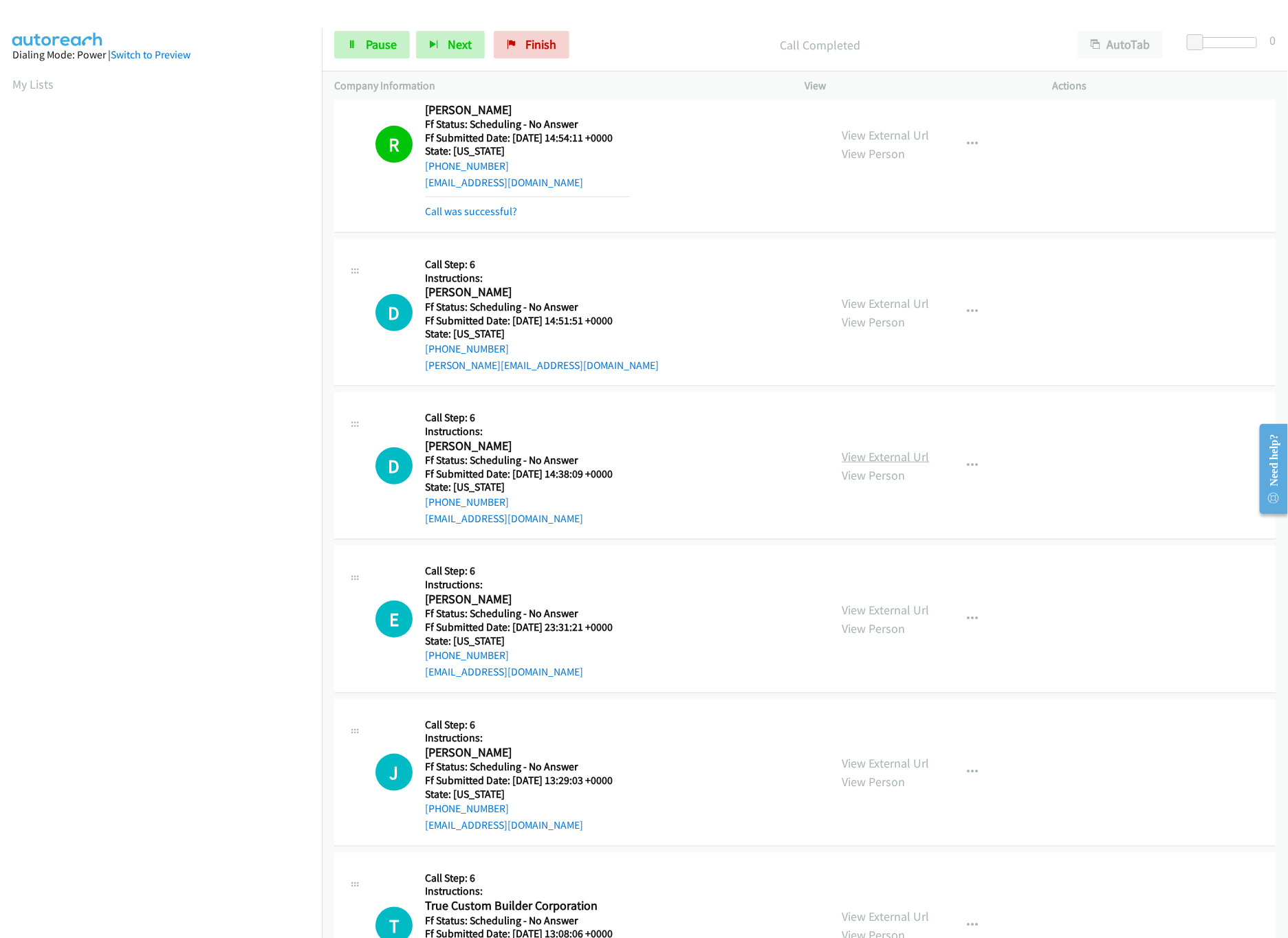
click at [886, 459] on link "View External Url" at bounding box center [886, 457] width 87 height 16
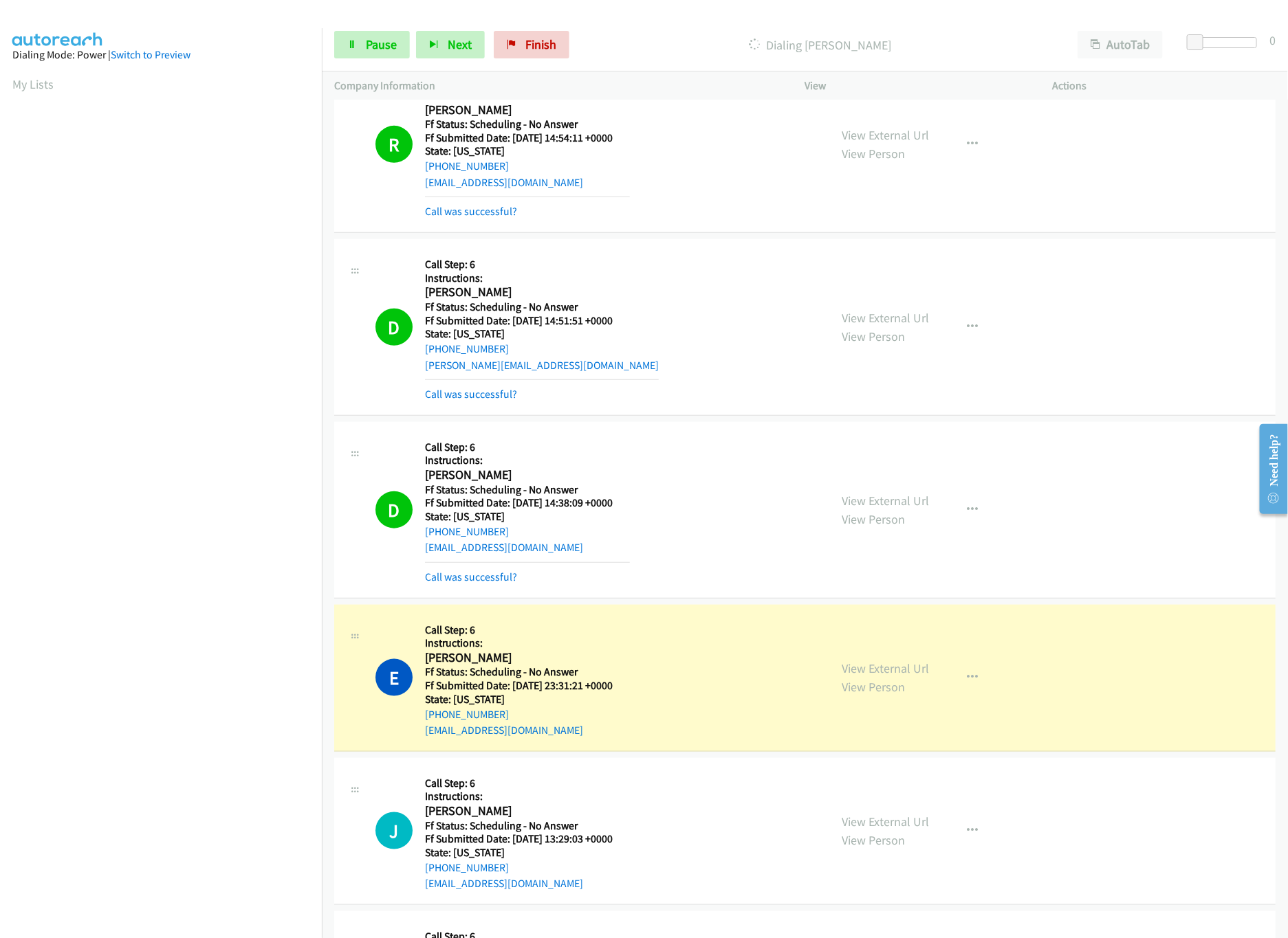
scroll to position [549, 0]
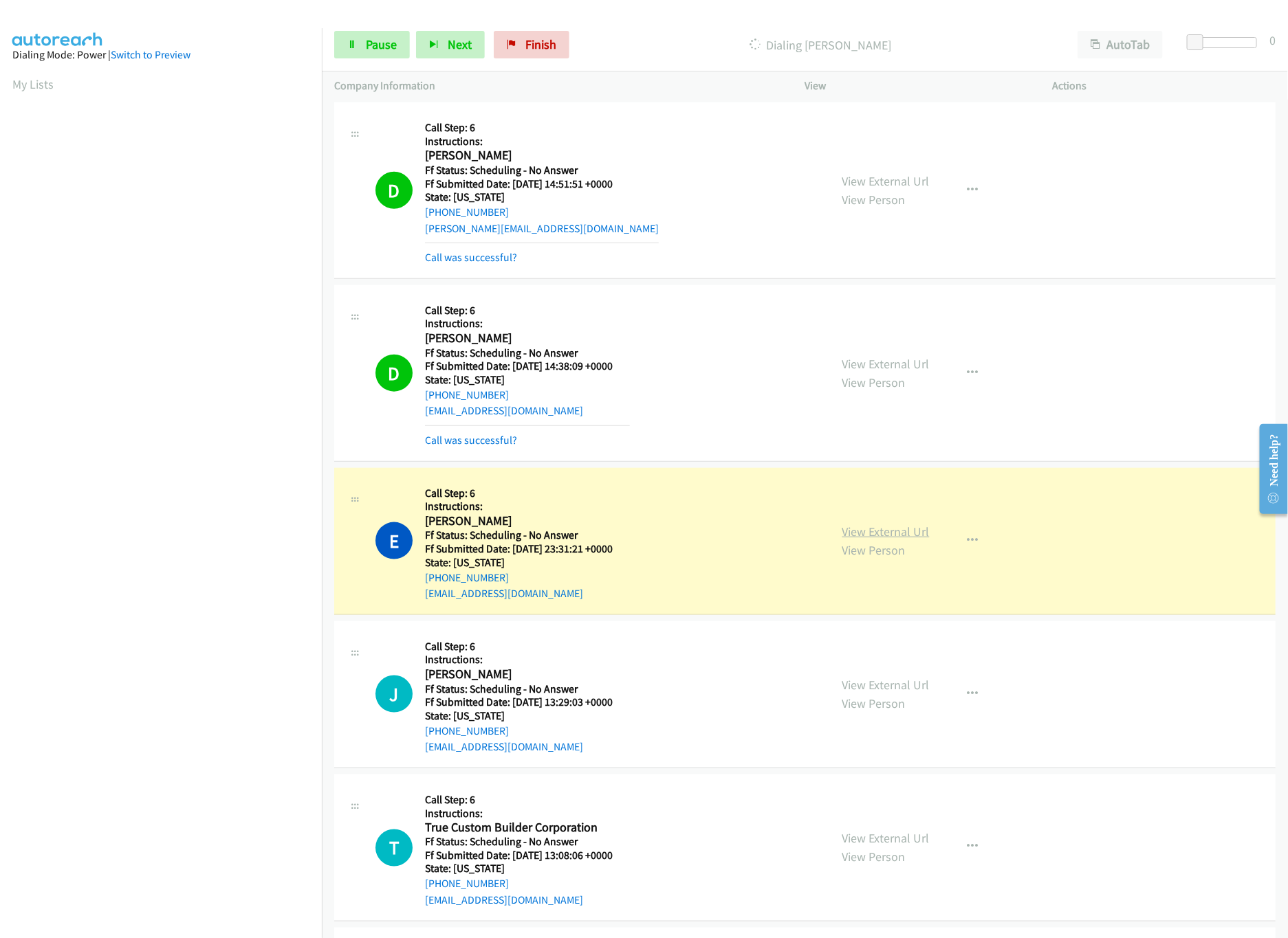
click at [898, 532] on link "View External Url" at bounding box center [886, 531] width 87 height 16
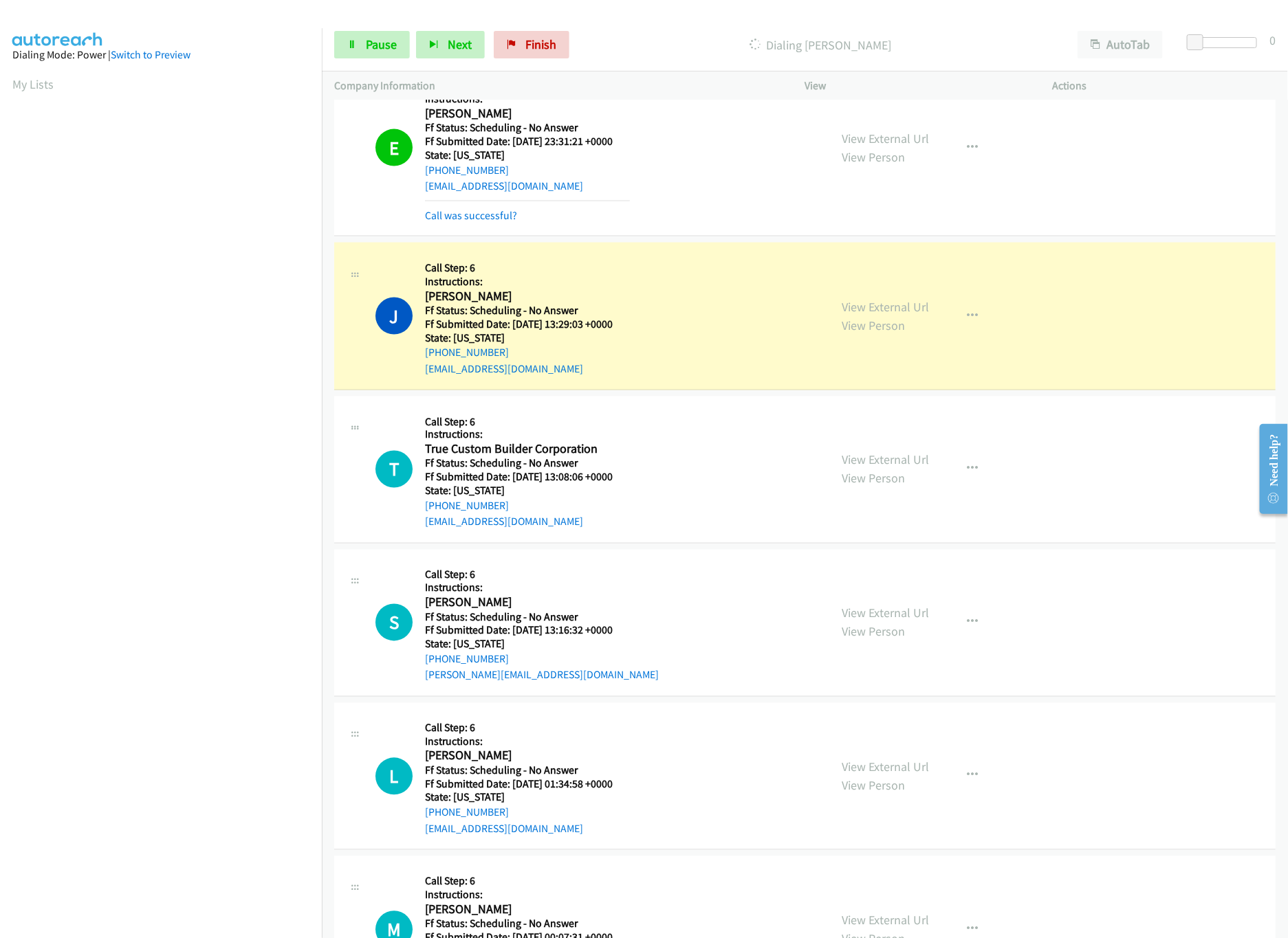
scroll to position [961, 0]
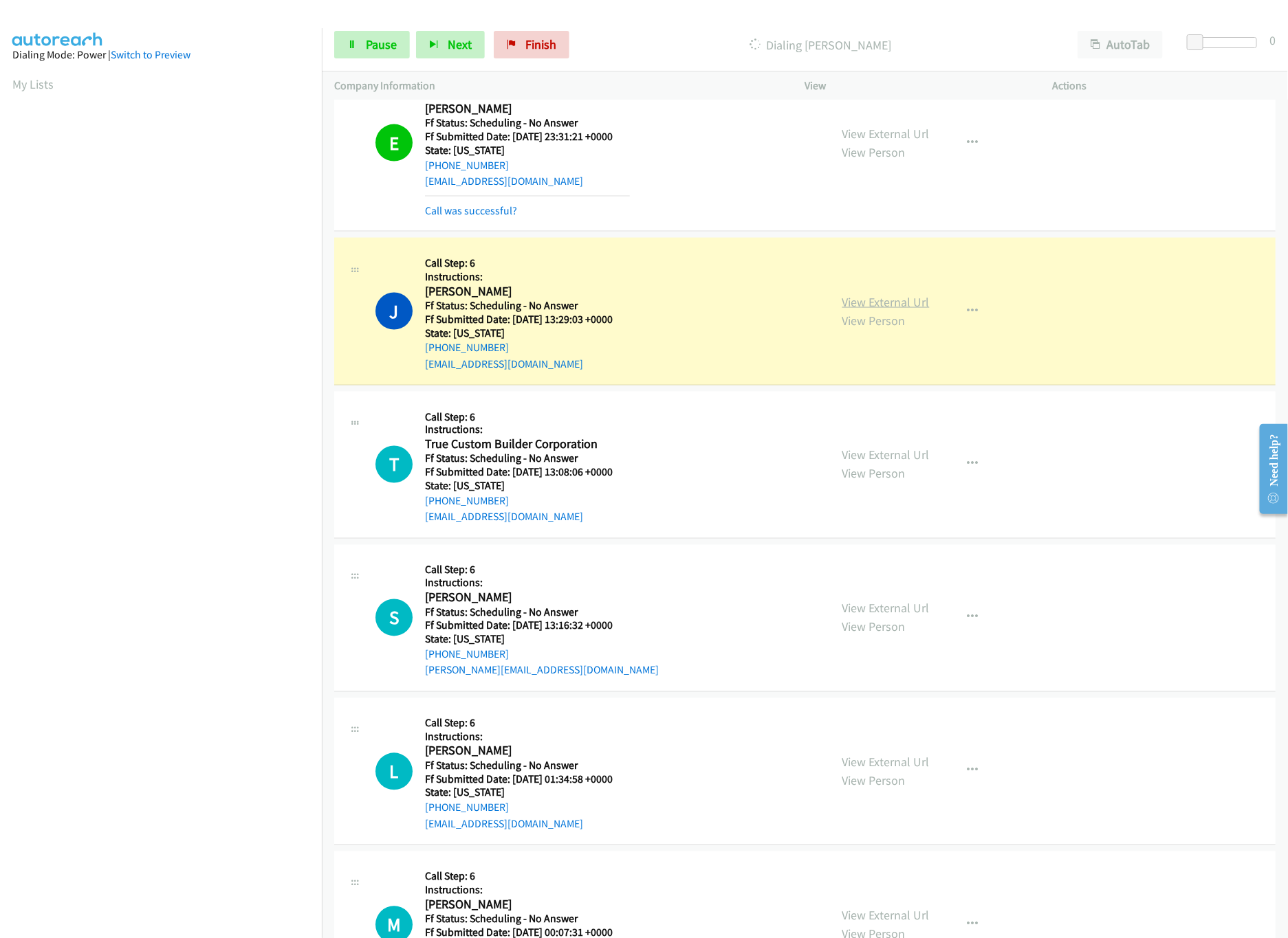
click at [856, 305] on link "View External Url" at bounding box center [886, 302] width 87 height 16
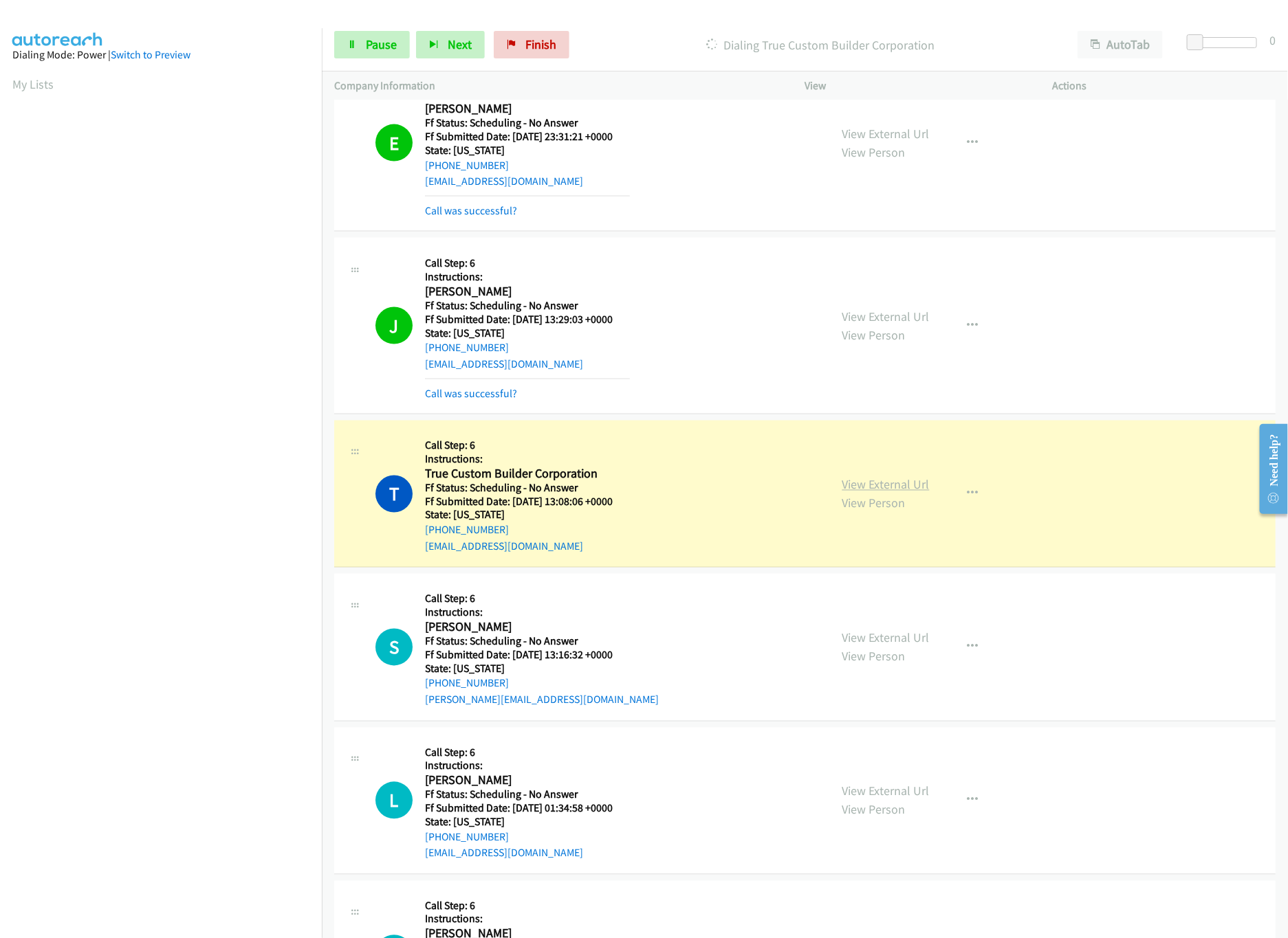
click at [863, 487] on link "View External Url" at bounding box center [886, 485] width 87 height 16
click at [888, 318] on link "View External Url" at bounding box center [886, 316] width 87 height 16
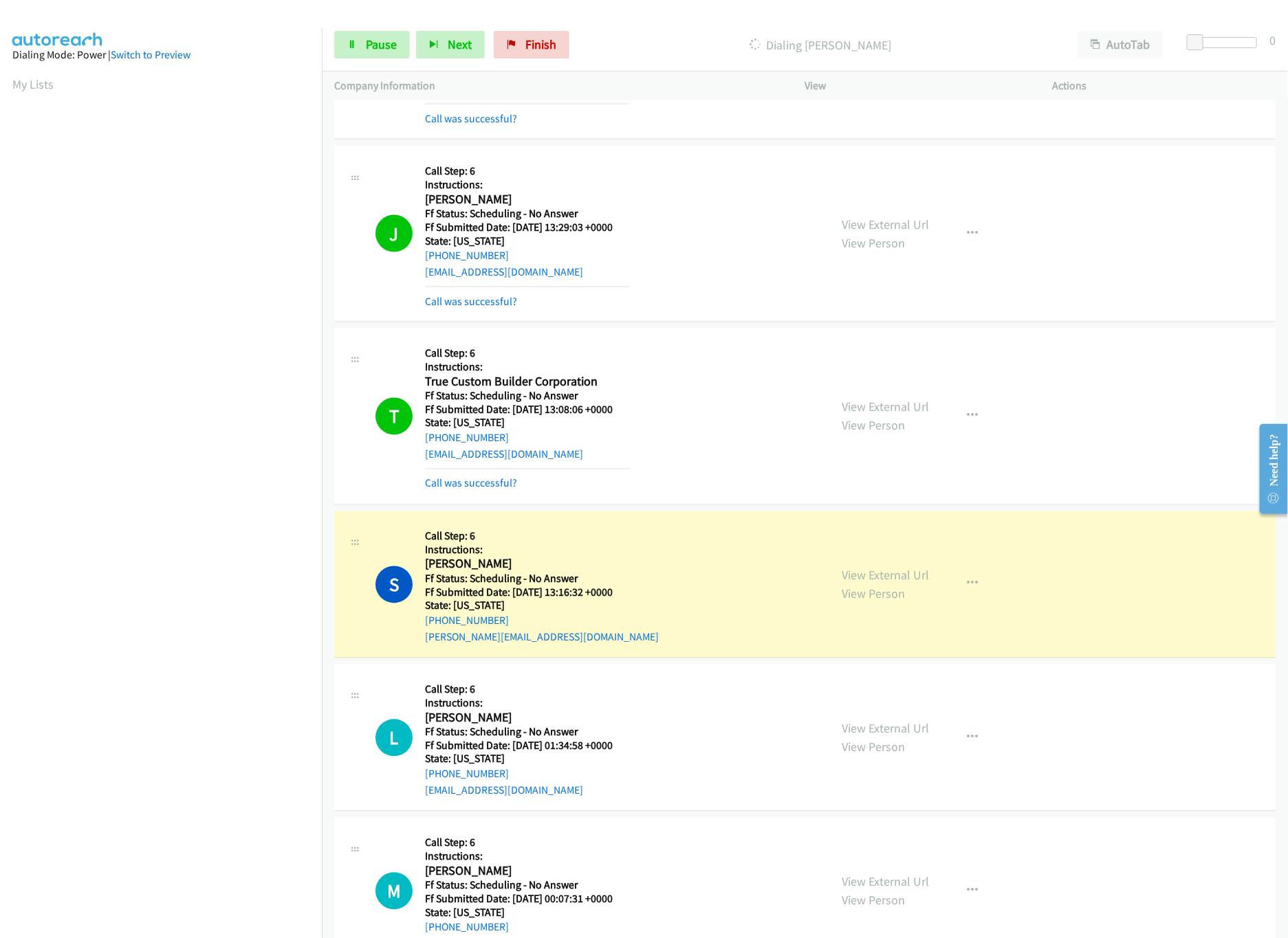
scroll to position [1099, 0]
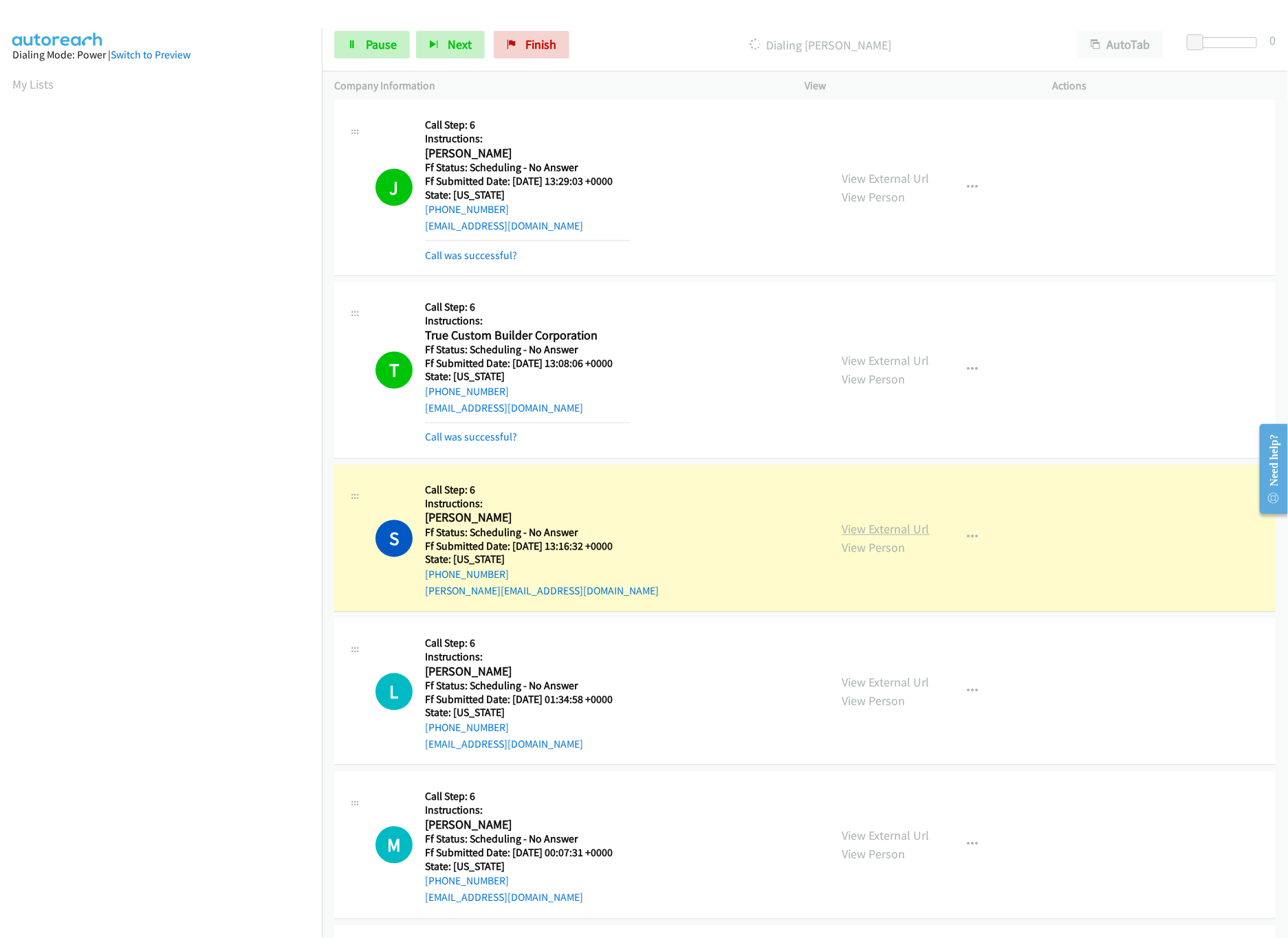
click at [873, 526] on link "View External Url" at bounding box center [886, 530] width 87 height 16
click at [875, 530] on link "View External Url" at bounding box center [886, 530] width 87 height 16
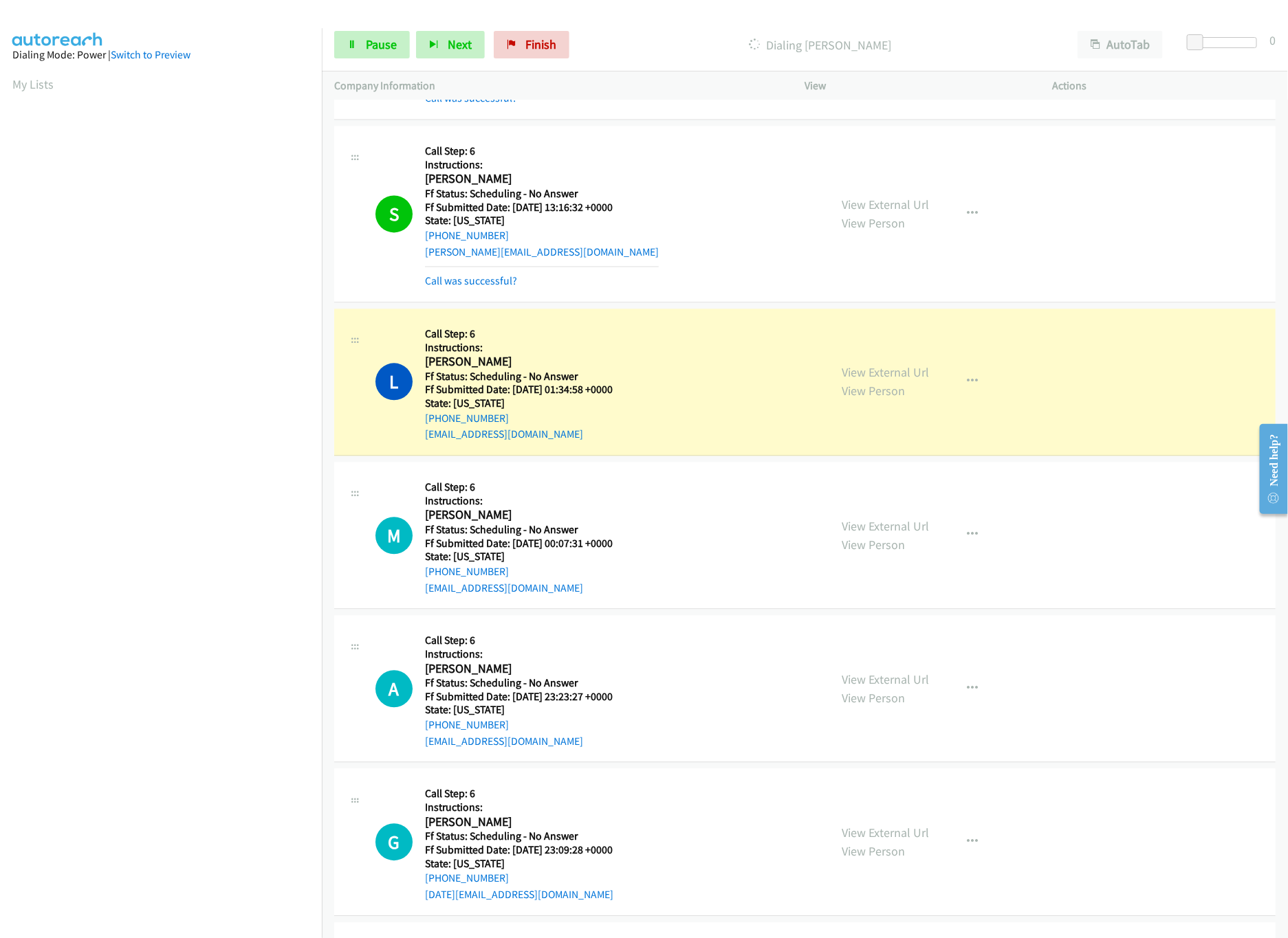
scroll to position [1512, 0]
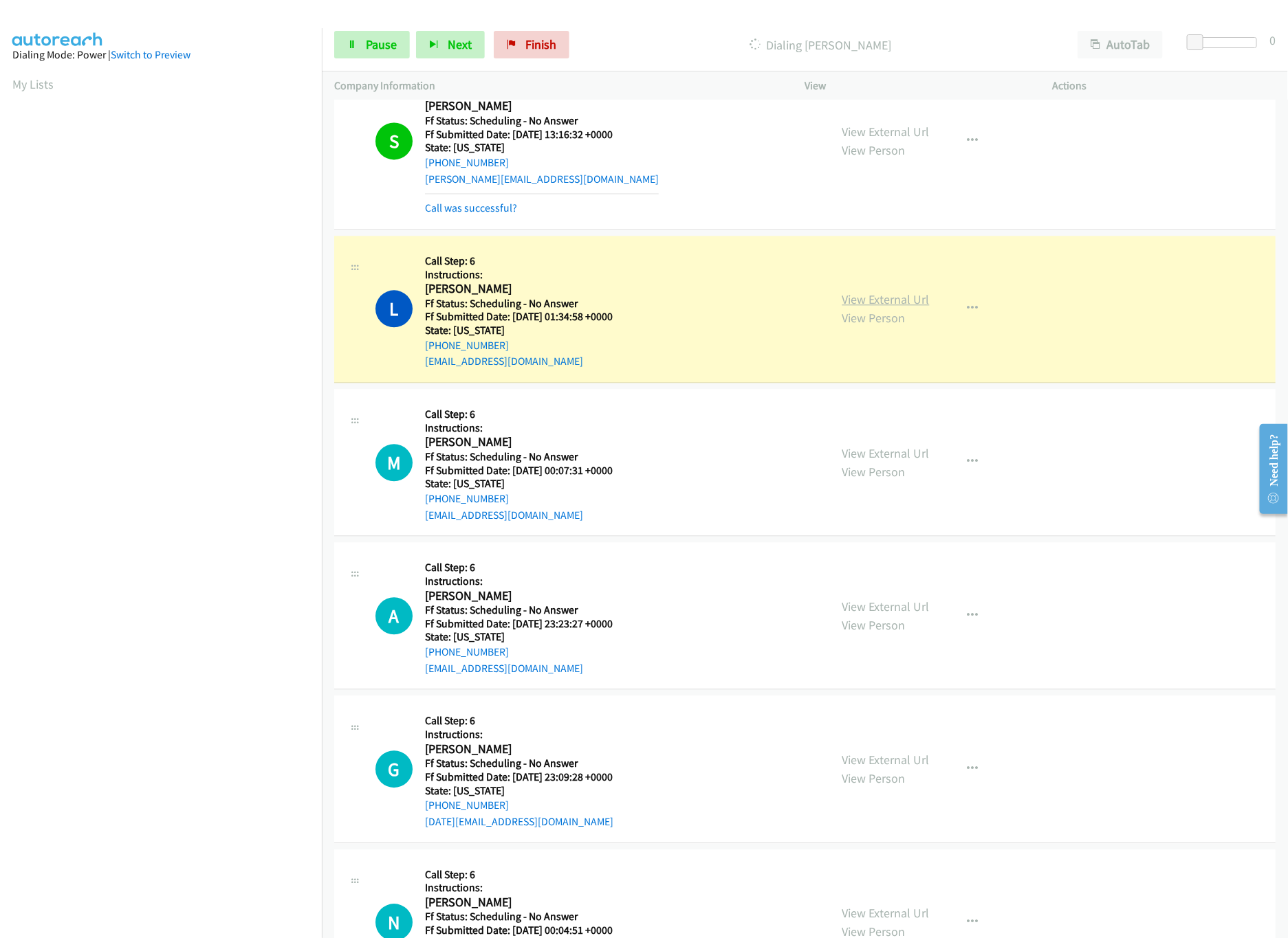
click at [869, 303] on link "View External Url" at bounding box center [886, 299] width 87 height 16
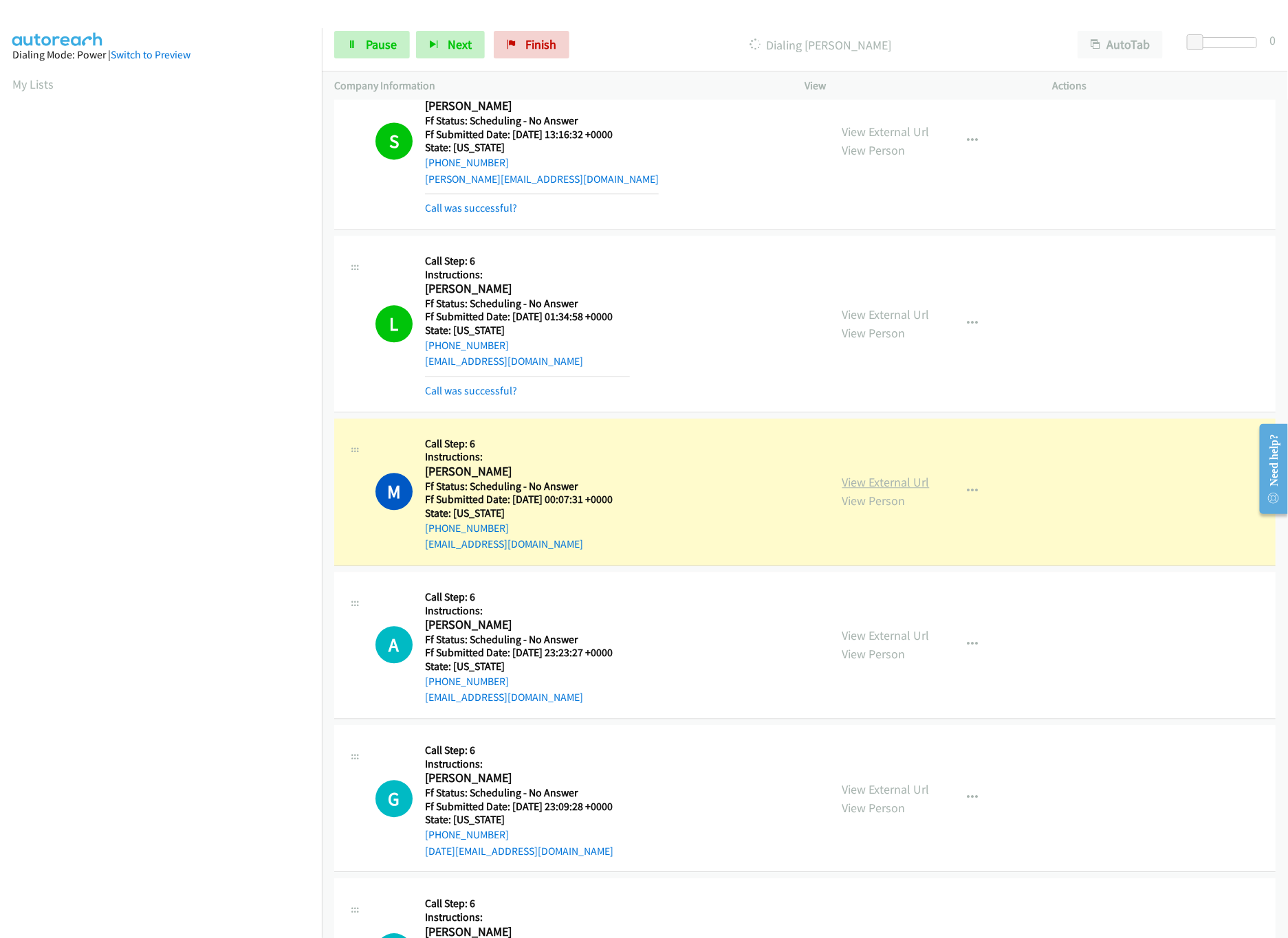
click at [914, 489] on link "View External Url" at bounding box center [886, 482] width 87 height 16
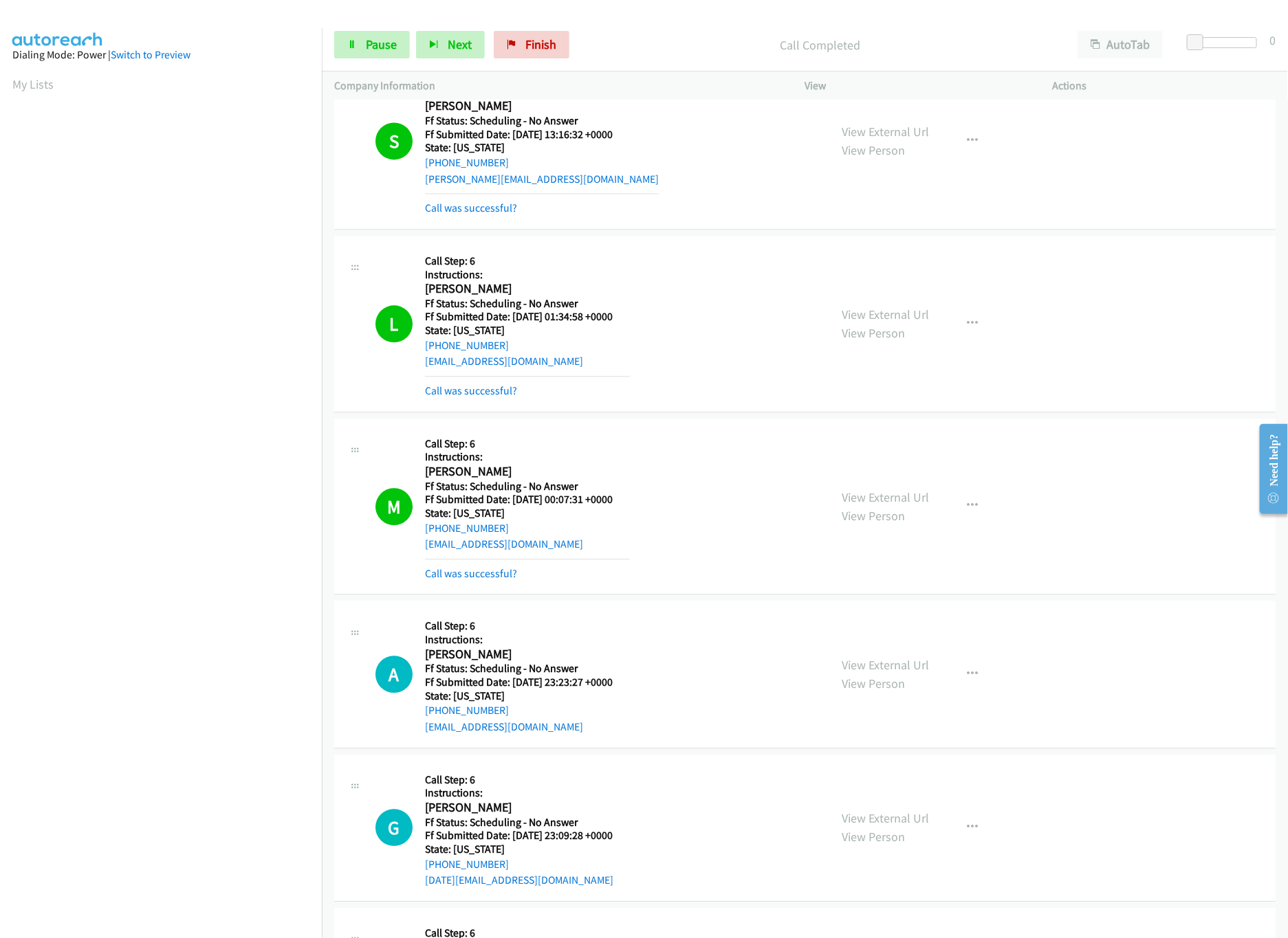
click at [883, 482] on div "View External Url View Person View External Url Email Schedule/Manage Callback …" at bounding box center [960, 506] width 260 height 151
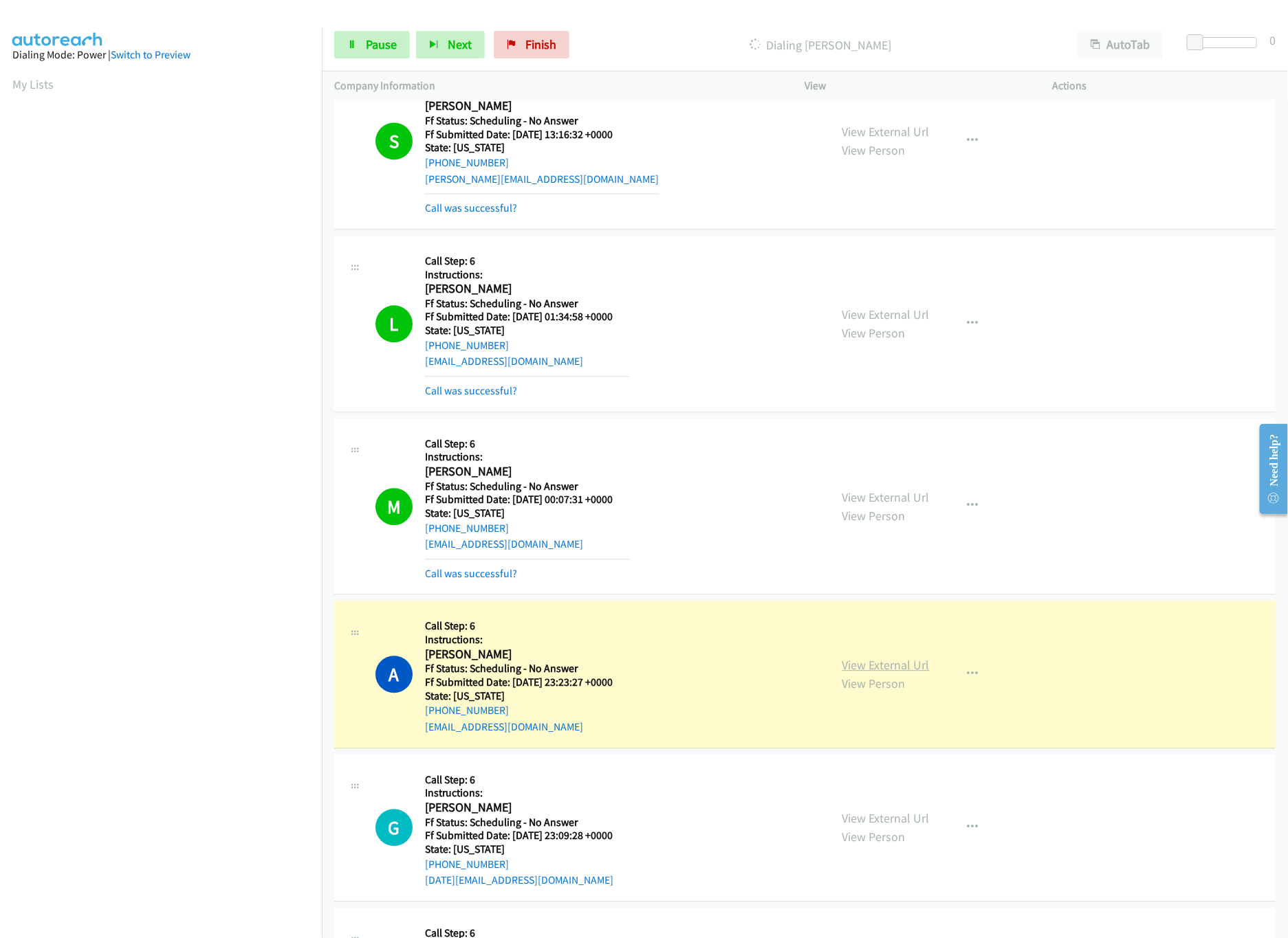
click at [900, 666] on link "View External Url" at bounding box center [886, 665] width 87 height 16
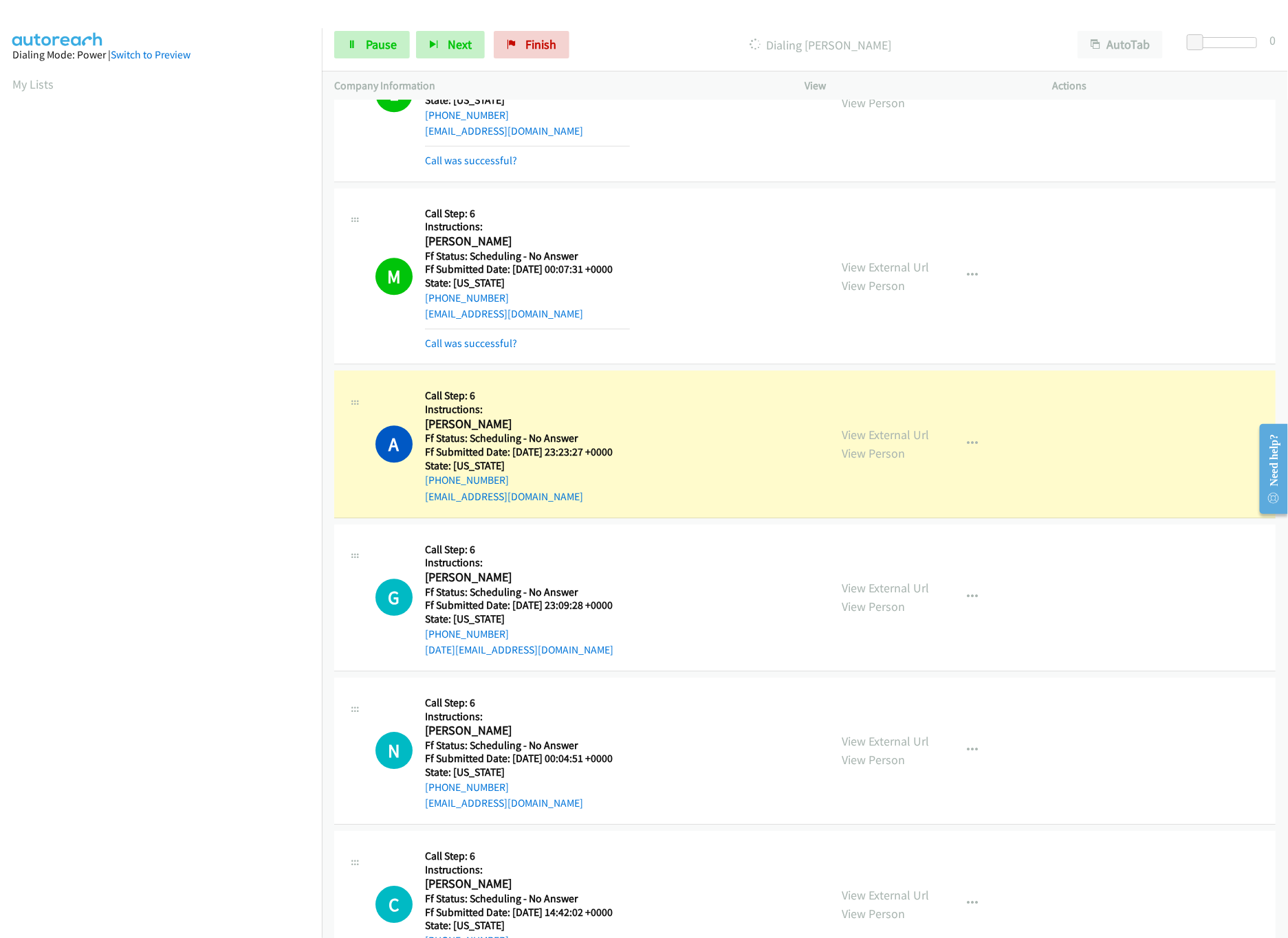
scroll to position [2062, 0]
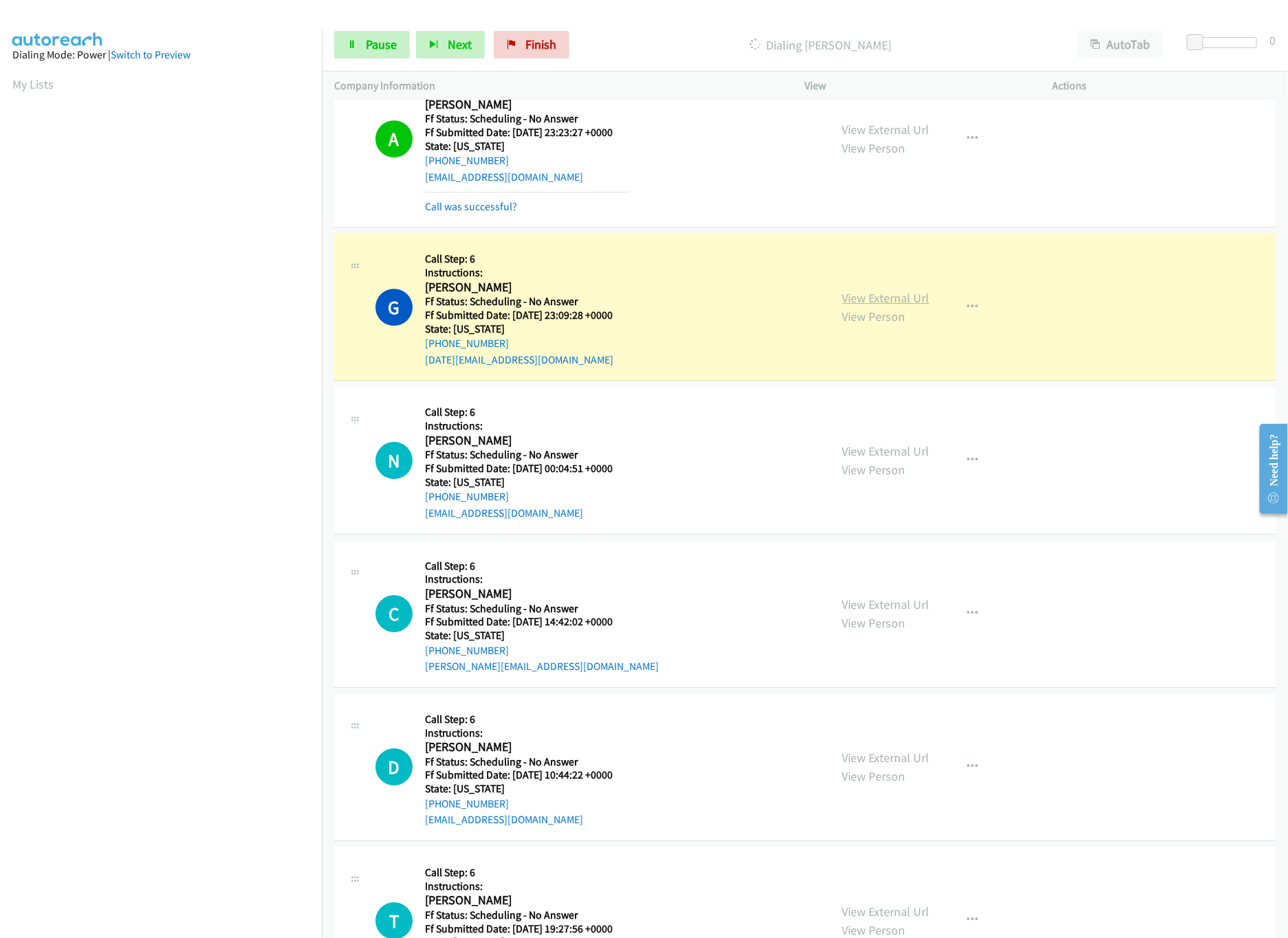
click at [896, 299] on link "View External Url" at bounding box center [886, 298] width 87 height 16
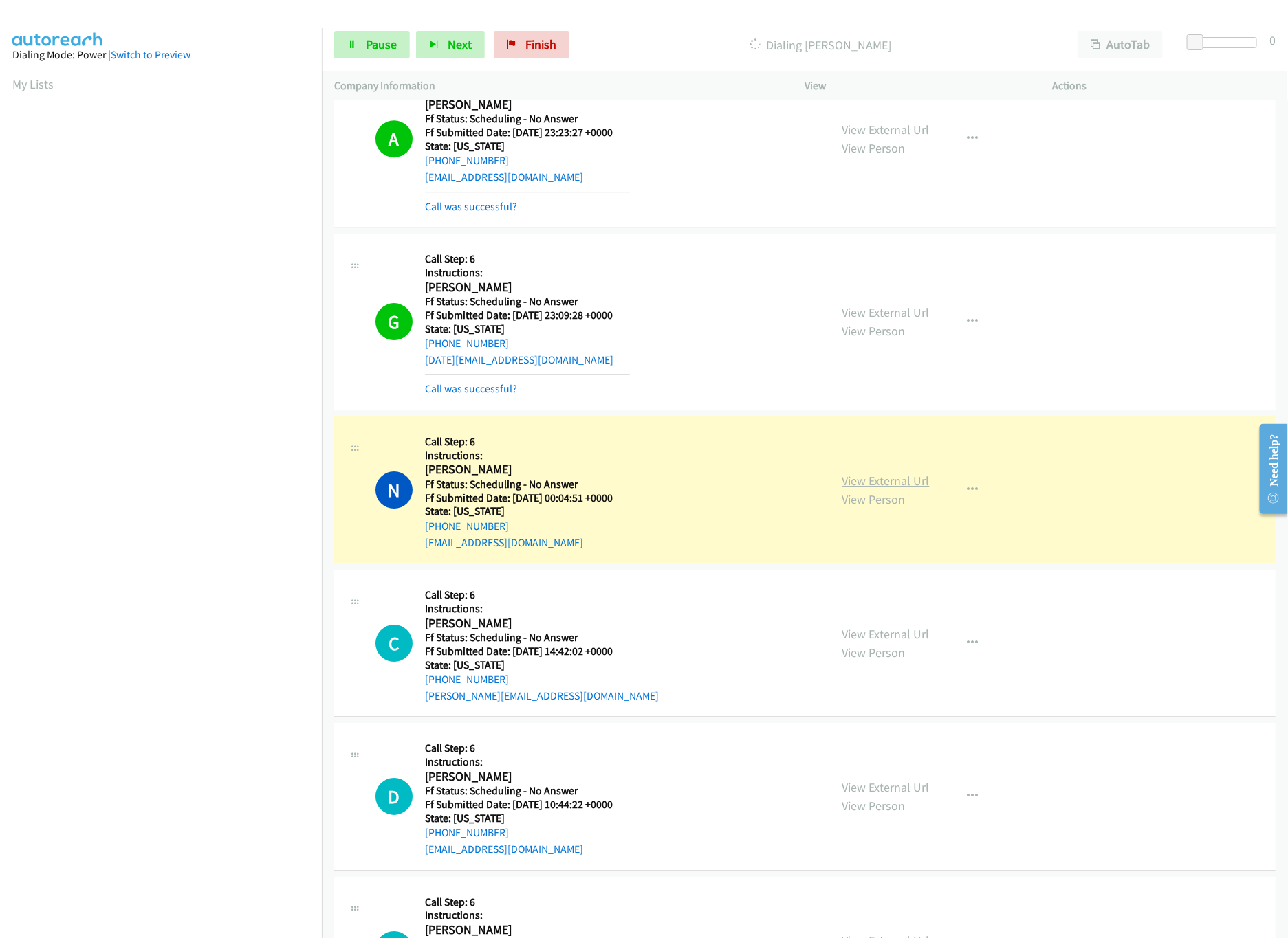
click at [872, 489] on link "View External Url" at bounding box center [886, 481] width 87 height 16
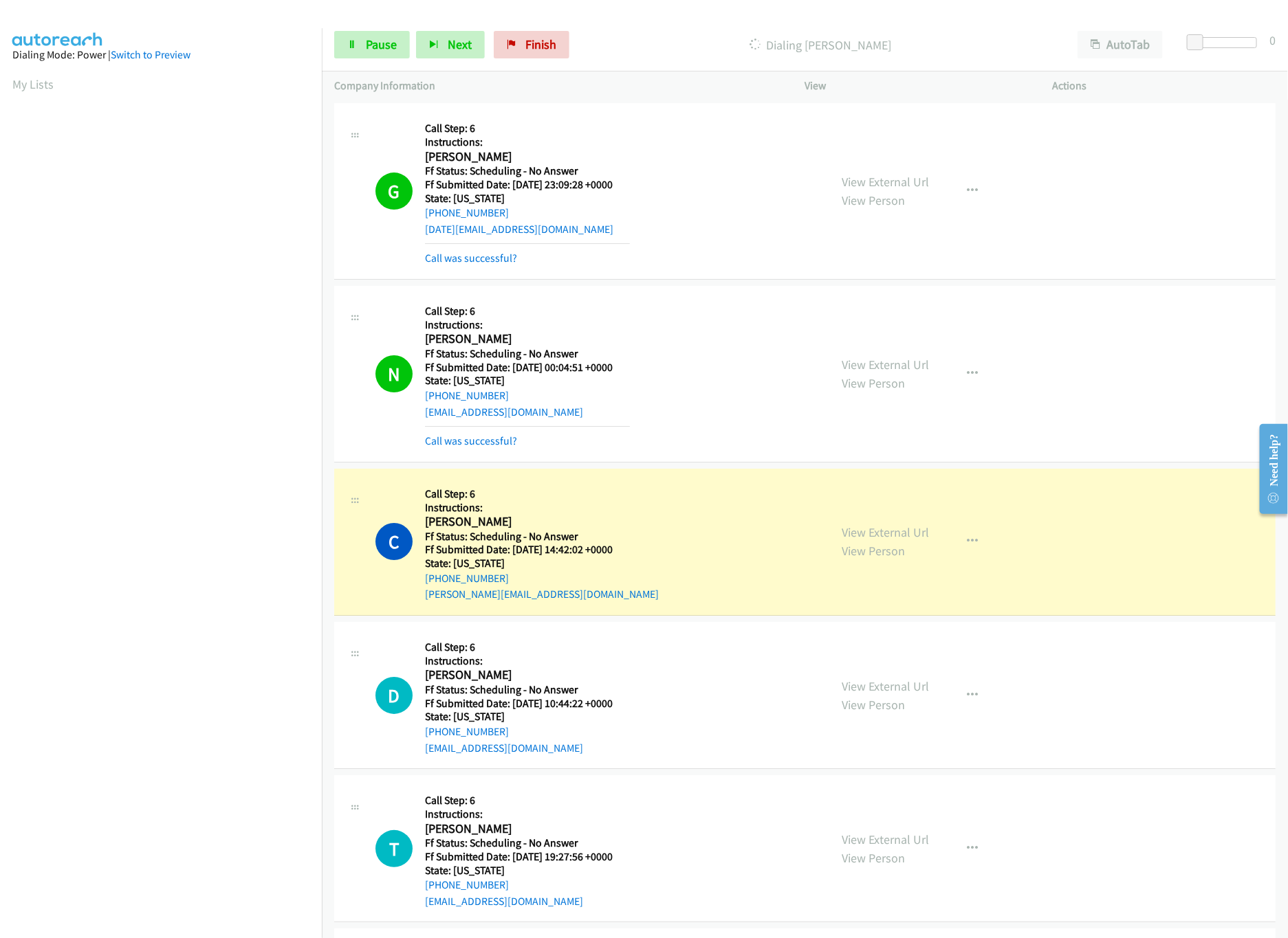
scroll to position [2474, 0]
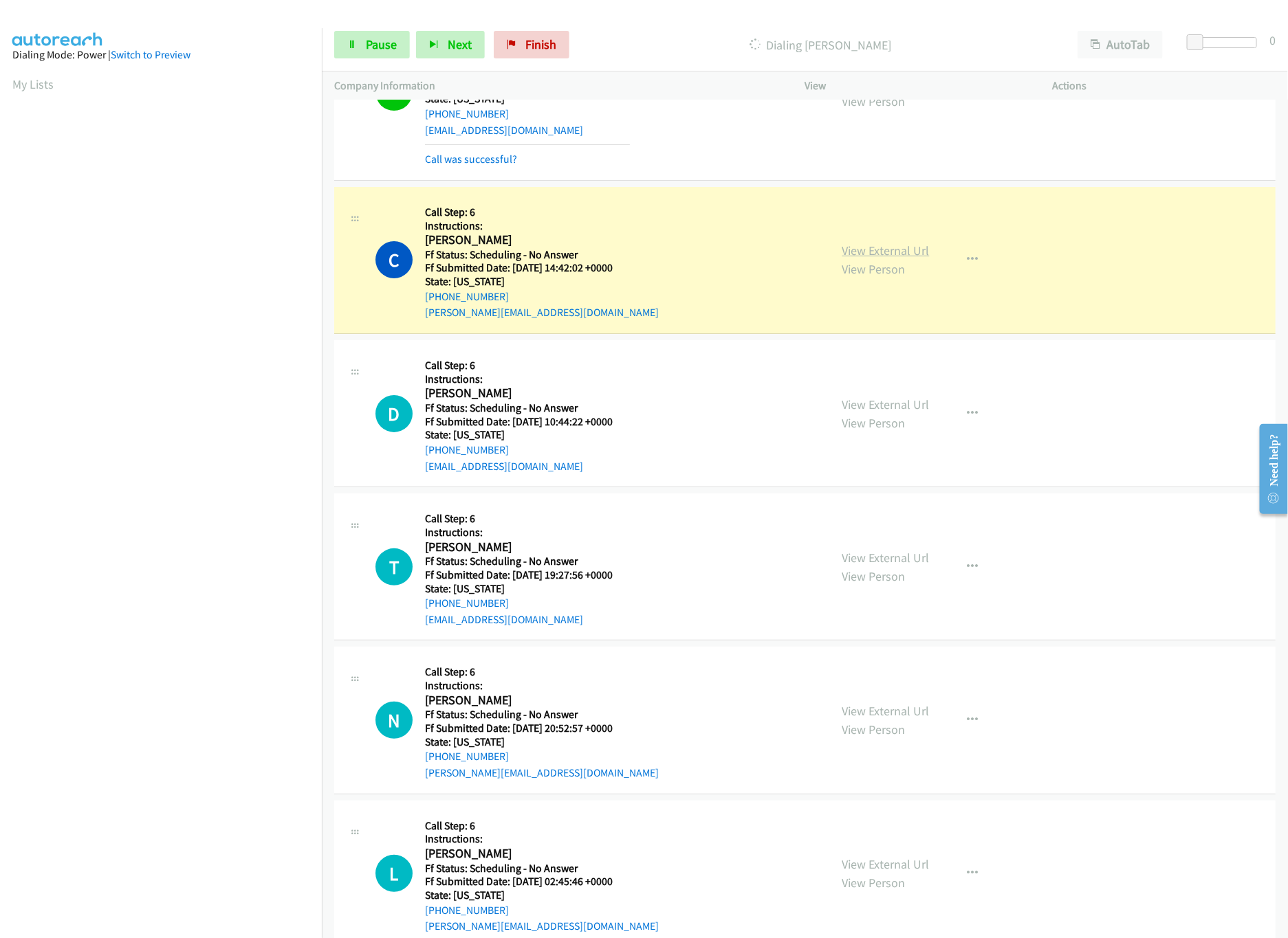
click at [911, 258] on link "View External Url" at bounding box center [886, 251] width 87 height 16
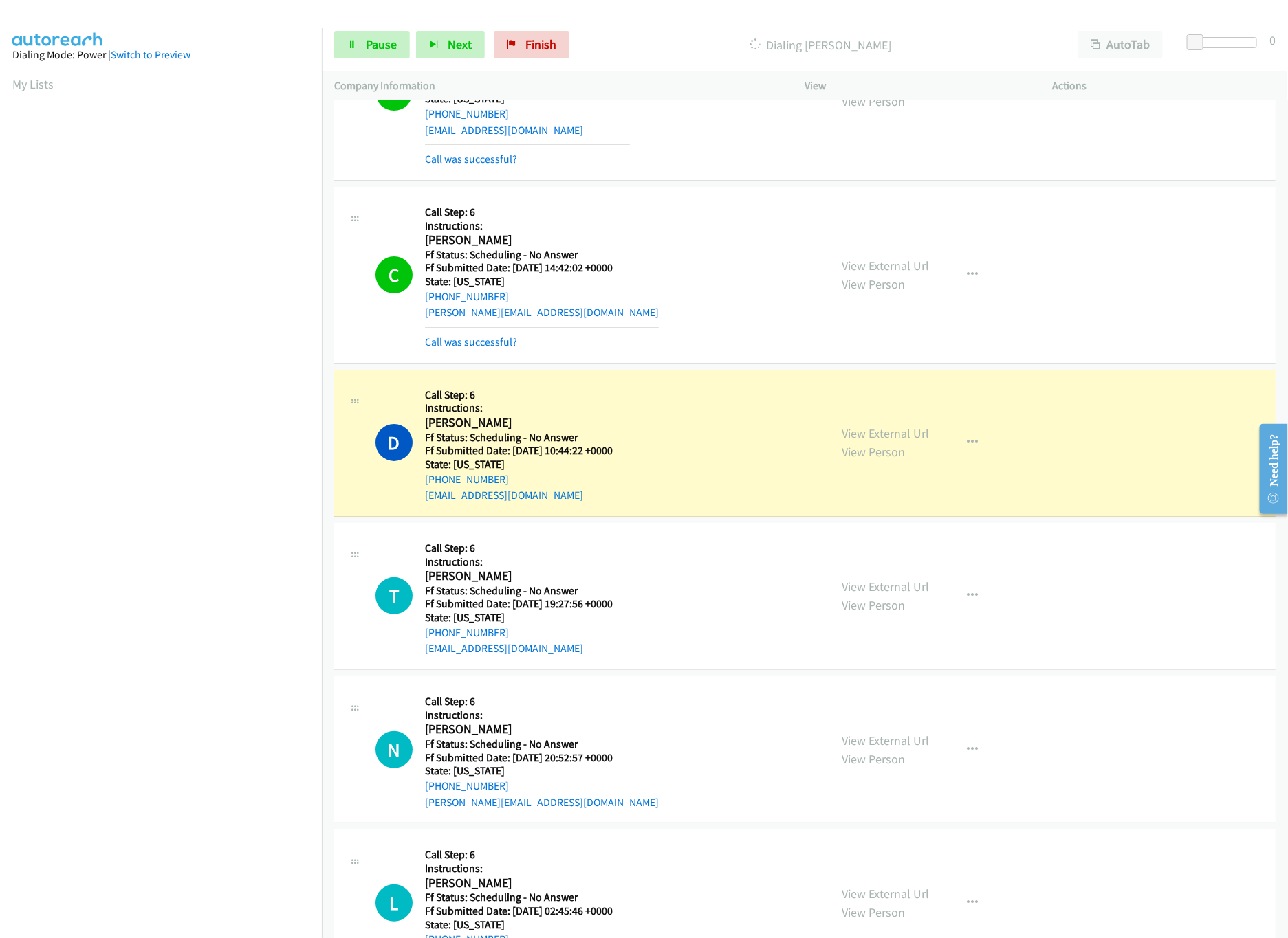
click at [903, 272] on link "View External Url" at bounding box center [886, 266] width 87 height 16
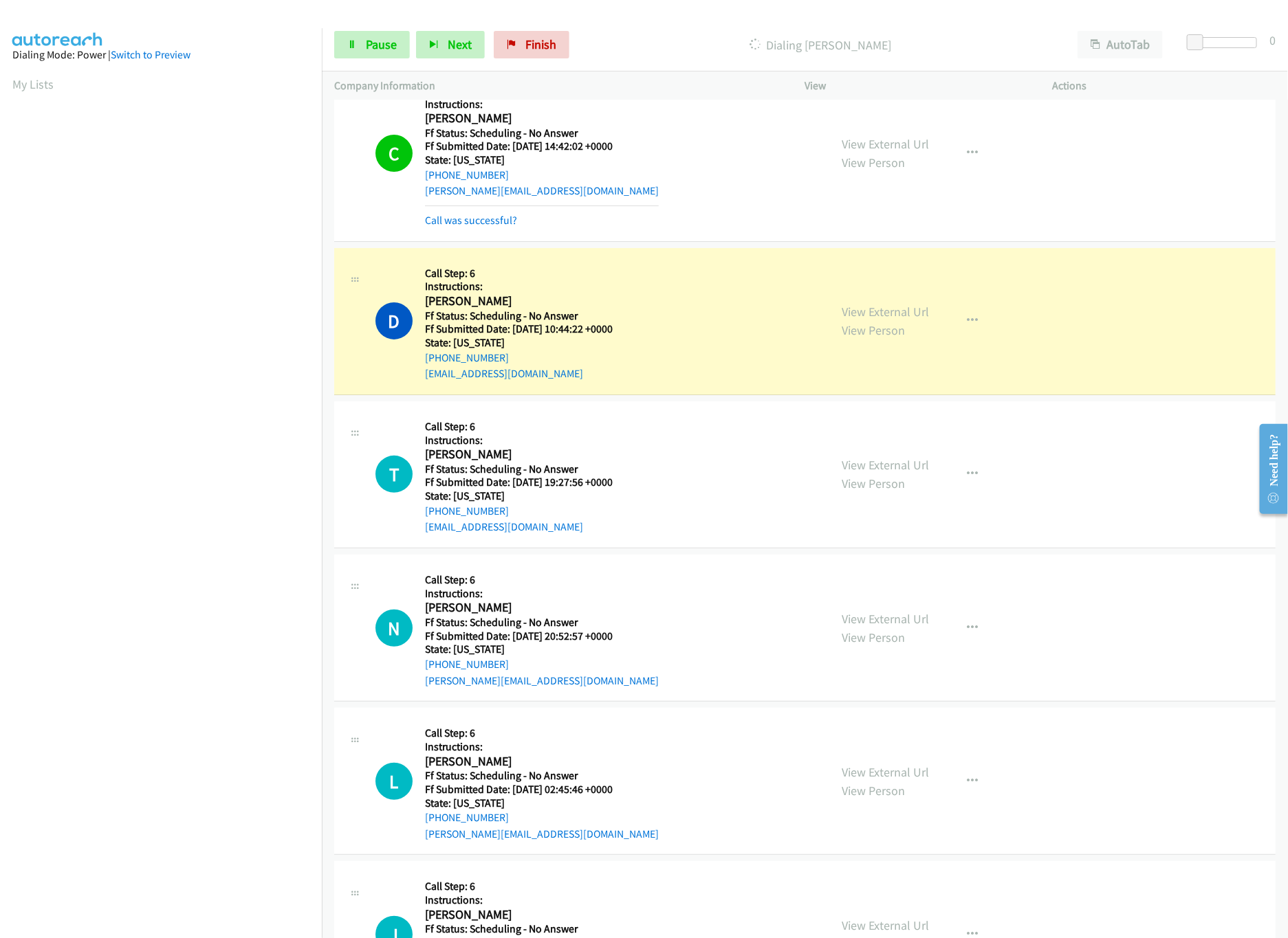
scroll to position [2749, 0]
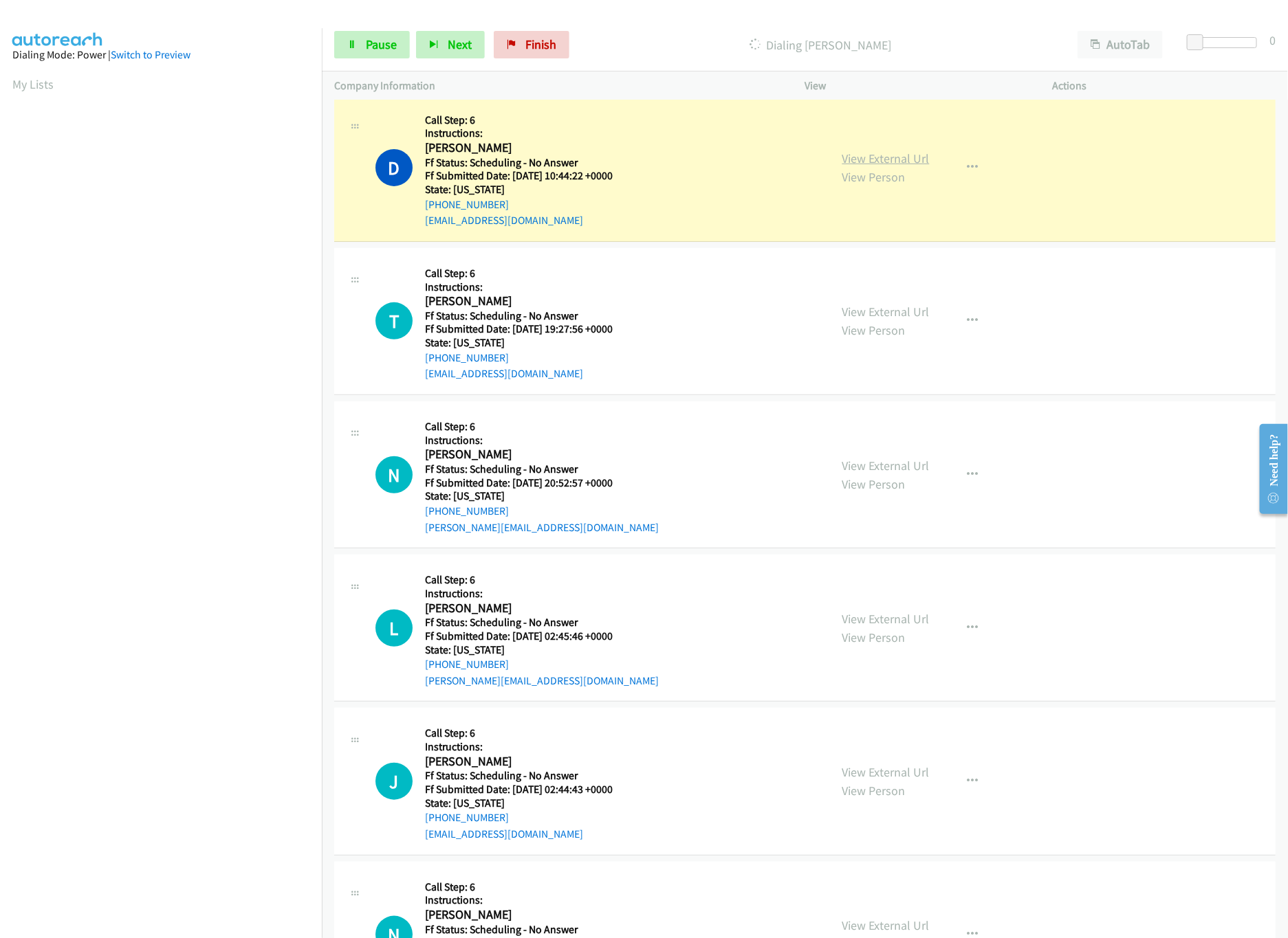
click at [888, 167] on link "View External Url" at bounding box center [886, 159] width 87 height 16
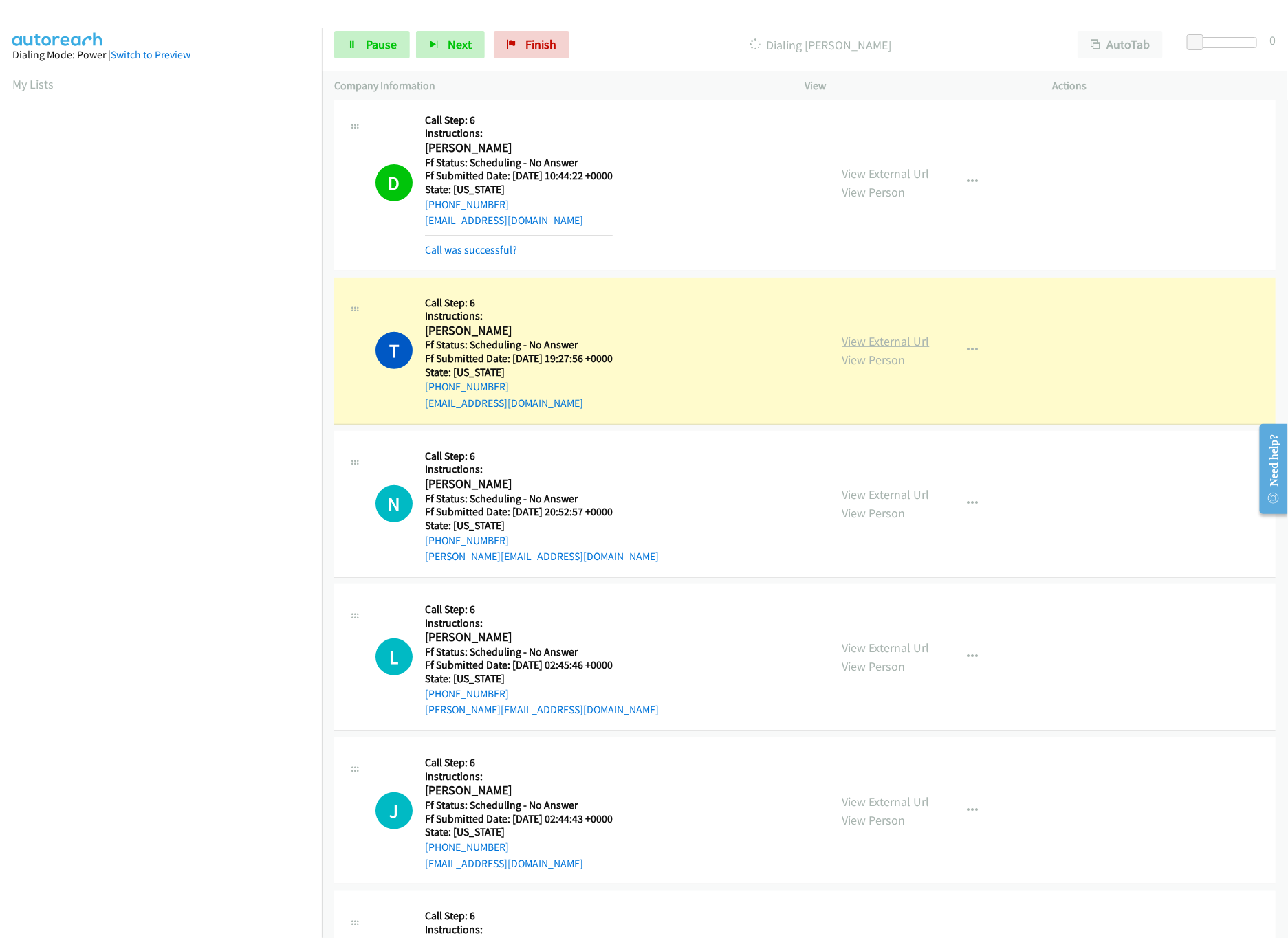
click at [881, 347] on link "View External Url" at bounding box center [886, 341] width 87 height 16
click at [352, 34] on link "Pause" at bounding box center [372, 44] width 76 height 27
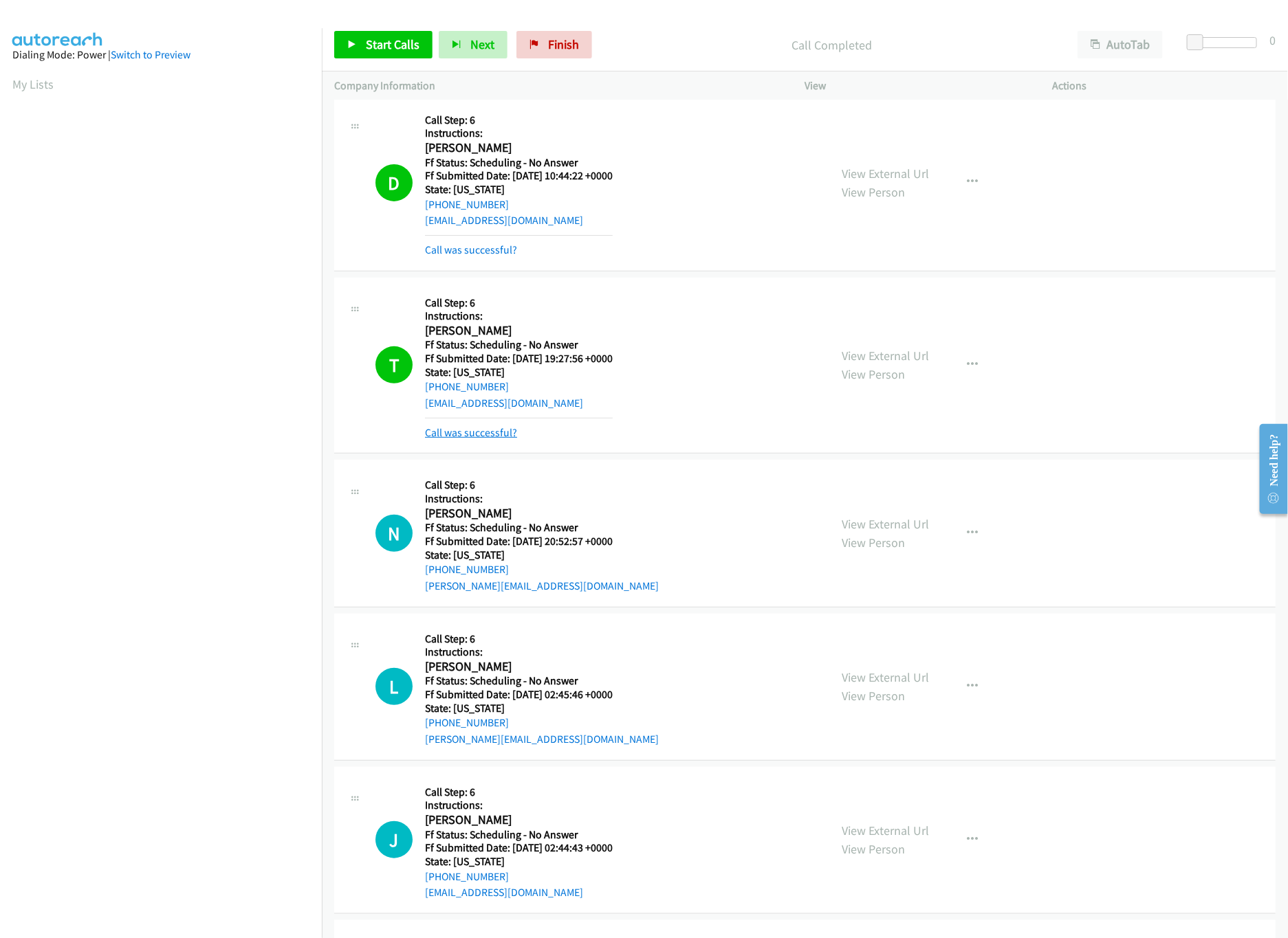
click at [496, 439] on link "Call was successful?" at bounding box center [471, 432] width 92 height 13
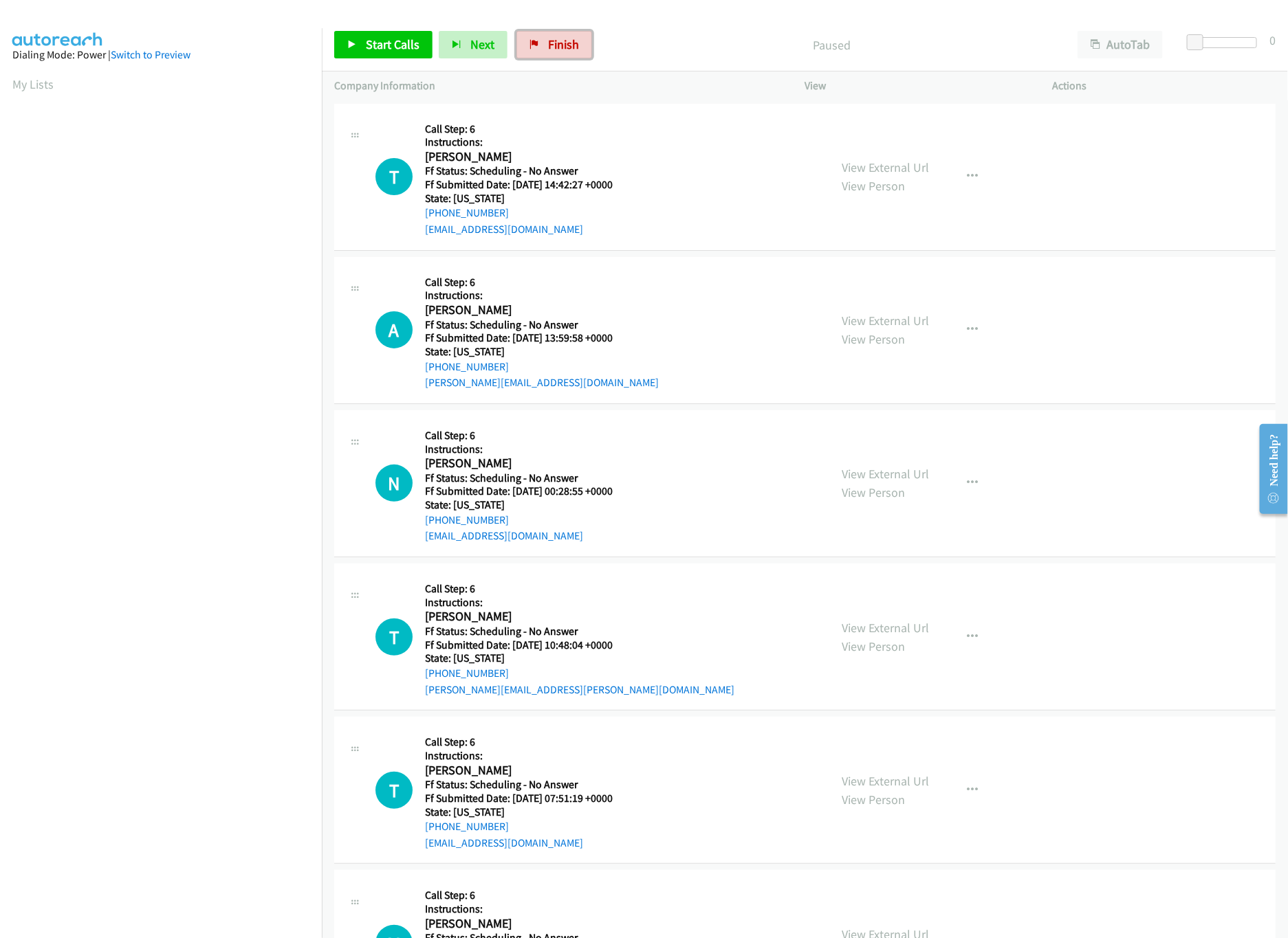
drag, startPoint x: 574, startPoint y: 41, endPoint x: 714, endPoint y: 70, distance: 143.0
click at [574, 41] on span "Finish" at bounding box center [563, 45] width 31 height 16
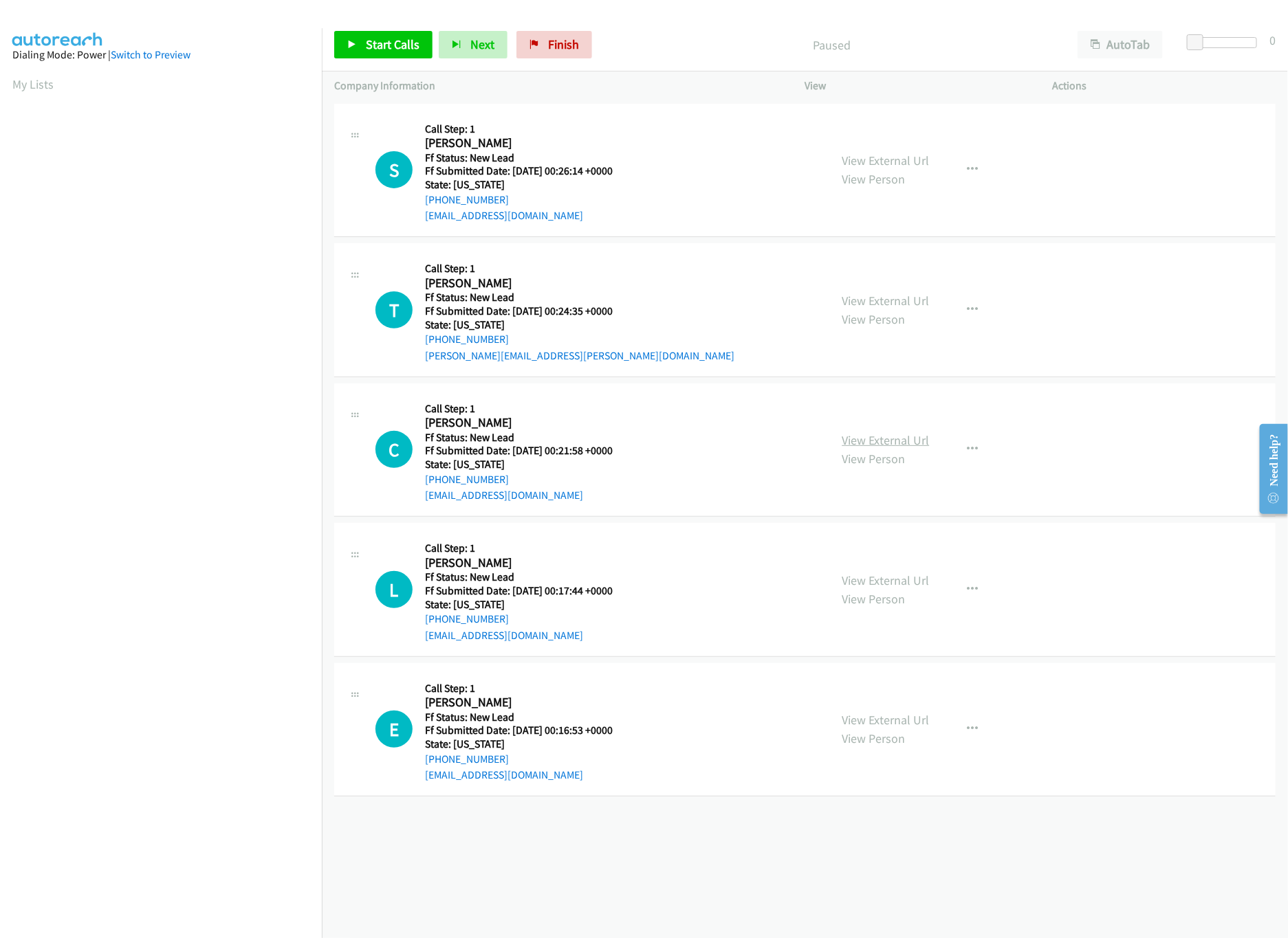
click at [852, 444] on link "View External Url" at bounding box center [886, 440] width 87 height 16
click at [901, 299] on link "View External Url" at bounding box center [886, 301] width 87 height 16
click at [911, 167] on link "View External Url" at bounding box center [886, 161] width 87 height 16
click at [355, 50] on link "Start Calls" at bounding box center [383, 44] width 98 height 27
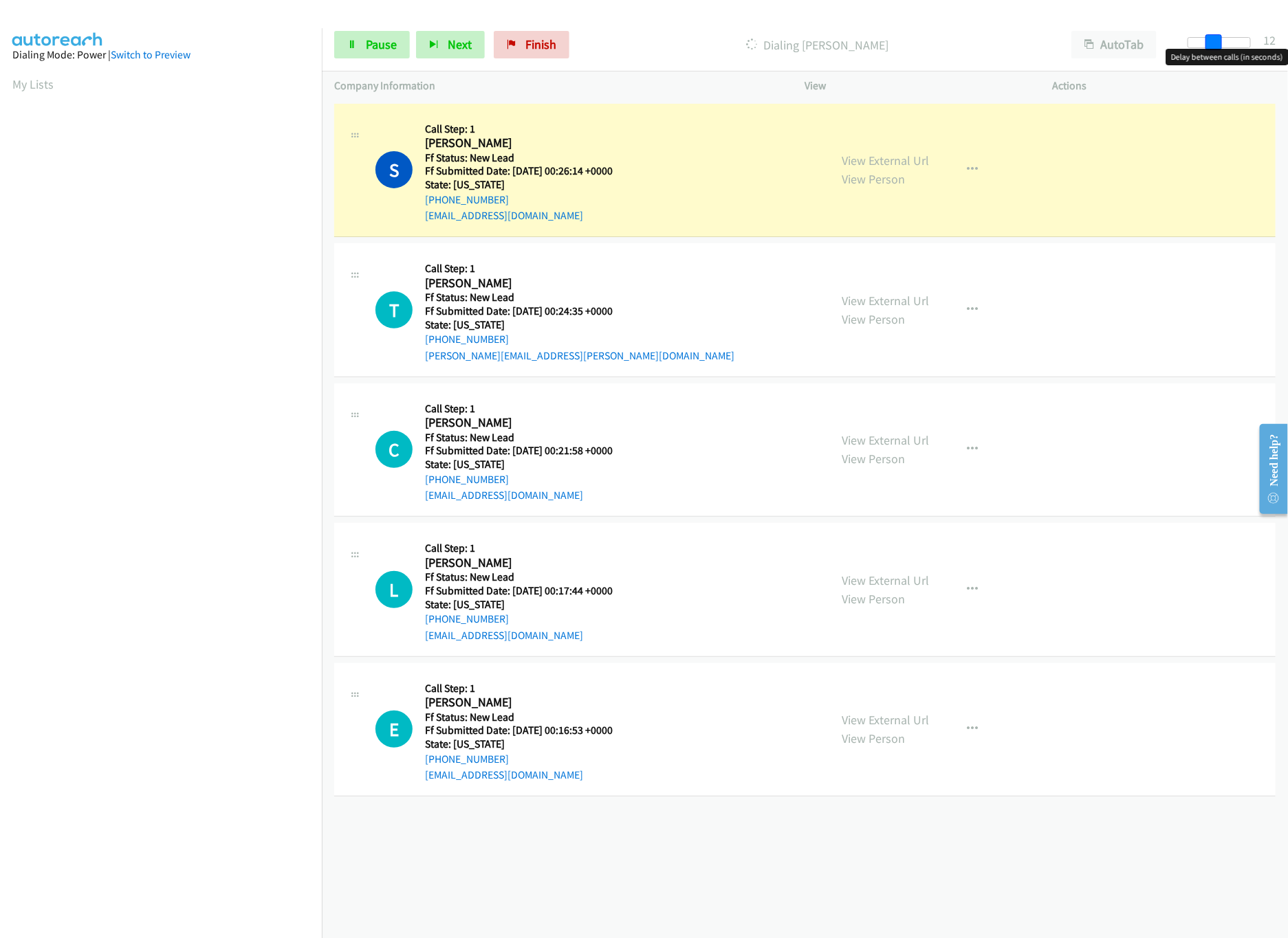
drag, startPoint x: 1196, startPoint y: 40, endPoint x: 1221, endPoint y: 43, distance: 25.2
click at [1221, 43] on span at bounding box center [1213, 43] width 16 height 16
drag, startPoint x: 1217, startPoint y: 40, endPoint x: 1146, endPoint y: 40, distance: 71.0
click at [1146, 40] on div "Start Calls Pause Next Finish Dialing Shelly Black AutoTab AutoTab 0" at bounding box center [804, 45] width 966 height 53
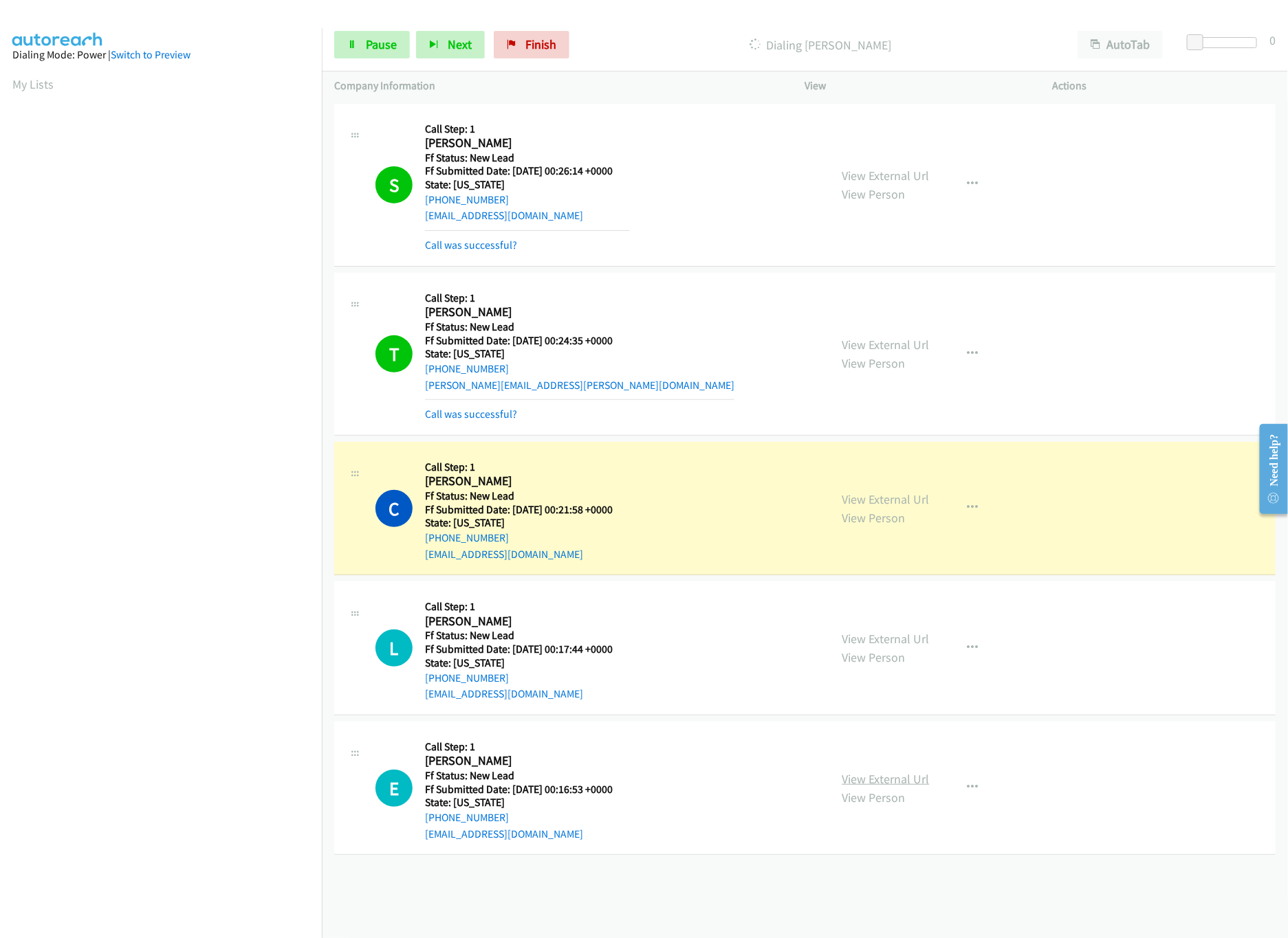
click at [850, 776] on link "View External Url" at bounding box center [886, 779] width 87 height 16
click at [893, 638] on link "View External Url" at bounding box center [886, 639] width 87 height 16
click at [368, 33] on link "Pause" at bounding box center [372, 44] width 76 height 27
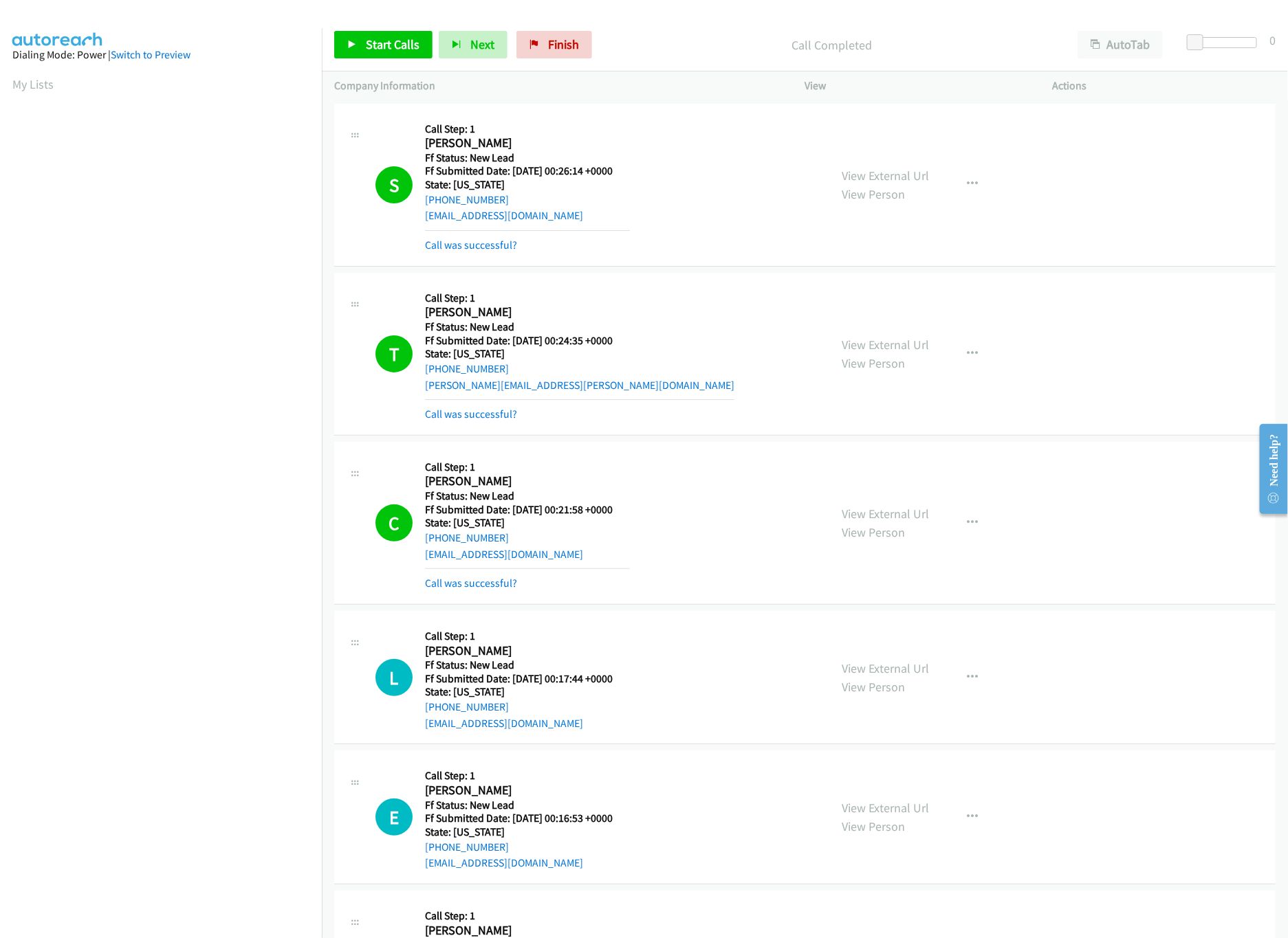
click at [489, 595] on div "C Callback Scheduled Call Step: 1 Cindy Newland America/Los_Angeles Ff Status: …" at bounding box center [805, 523] width 941 height 163
click at [489, 594] on div "C Callback Scheduled Call Step: 1 Cindy Newland America/Los_Angeles Ff Status: …" at bounding box center [805, 523] width 941 height 163
click at [490, 580] on link "Call was successful?" at bounding box center [471, 583] width 92 height 13
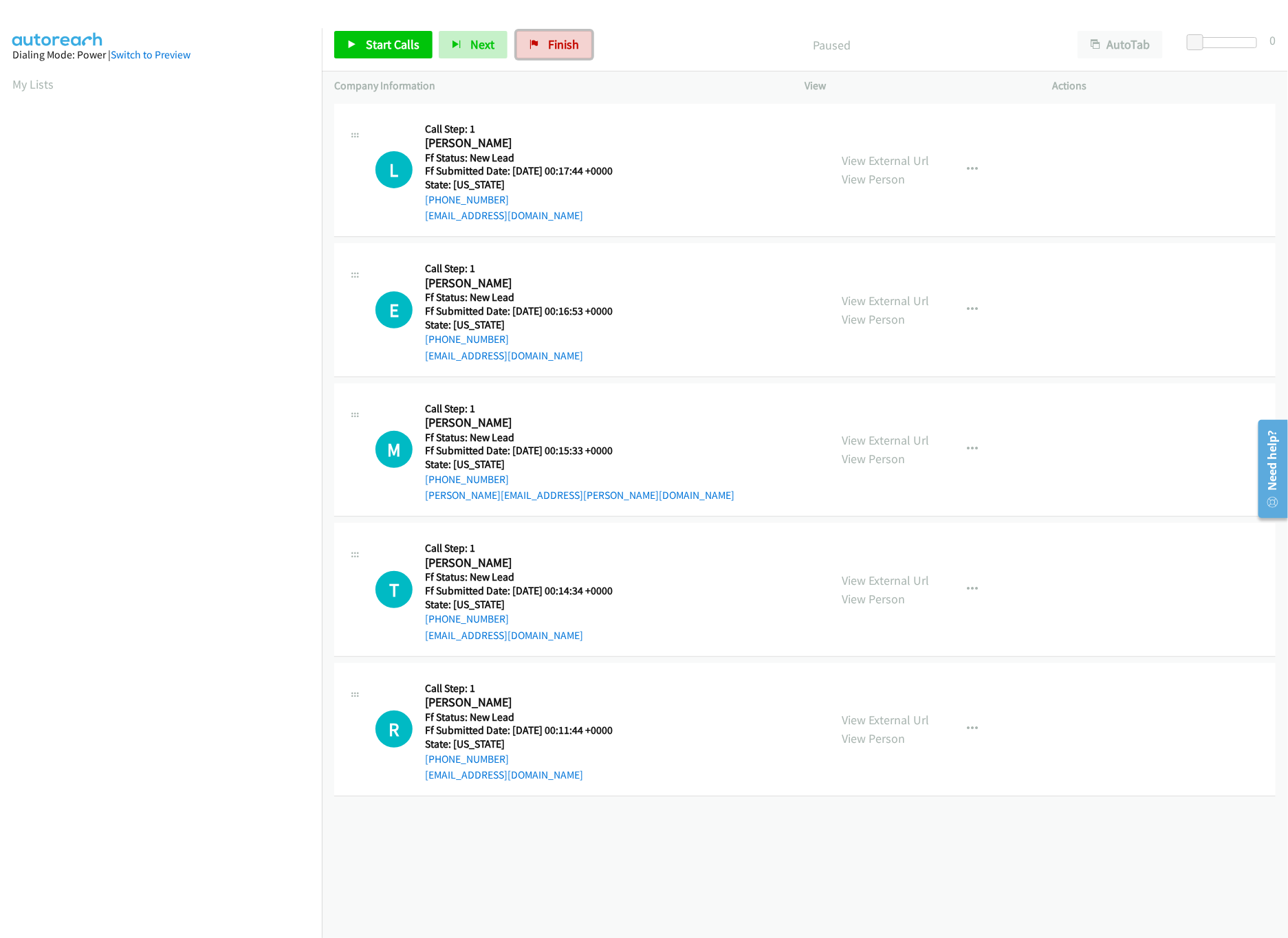
drag, startPoint x: 553, startPoint y: 44, endPoint x: 685, endPoint y: 66, distance: 133.8
click at [553, 44] on span "Finish" at bounding box center [563, 45] width 31 height 16
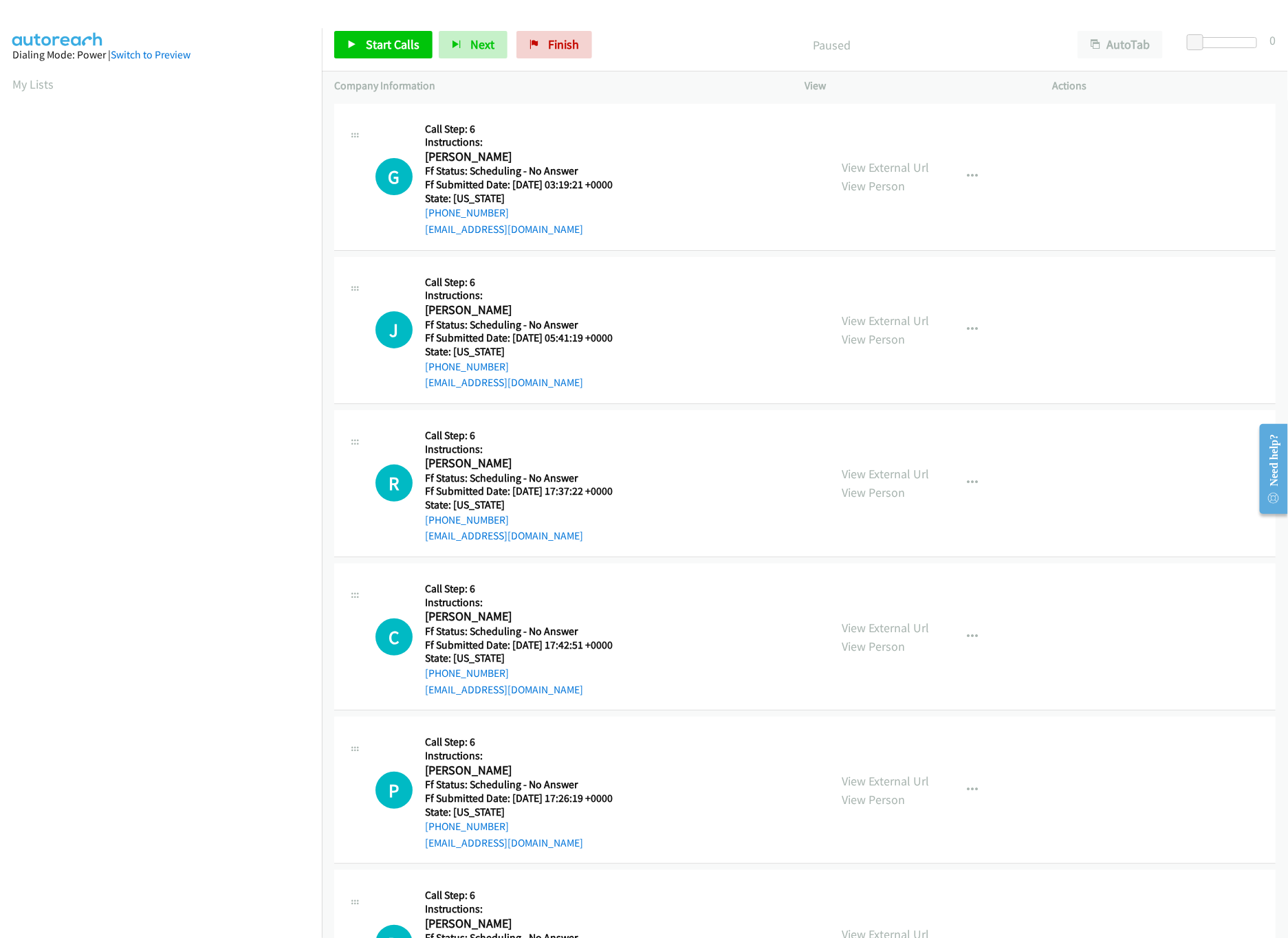
scroll to position [0, 5]
click at [377, 43] on span "Start Calls" at bounding box center [392, 45] width 54 height 16
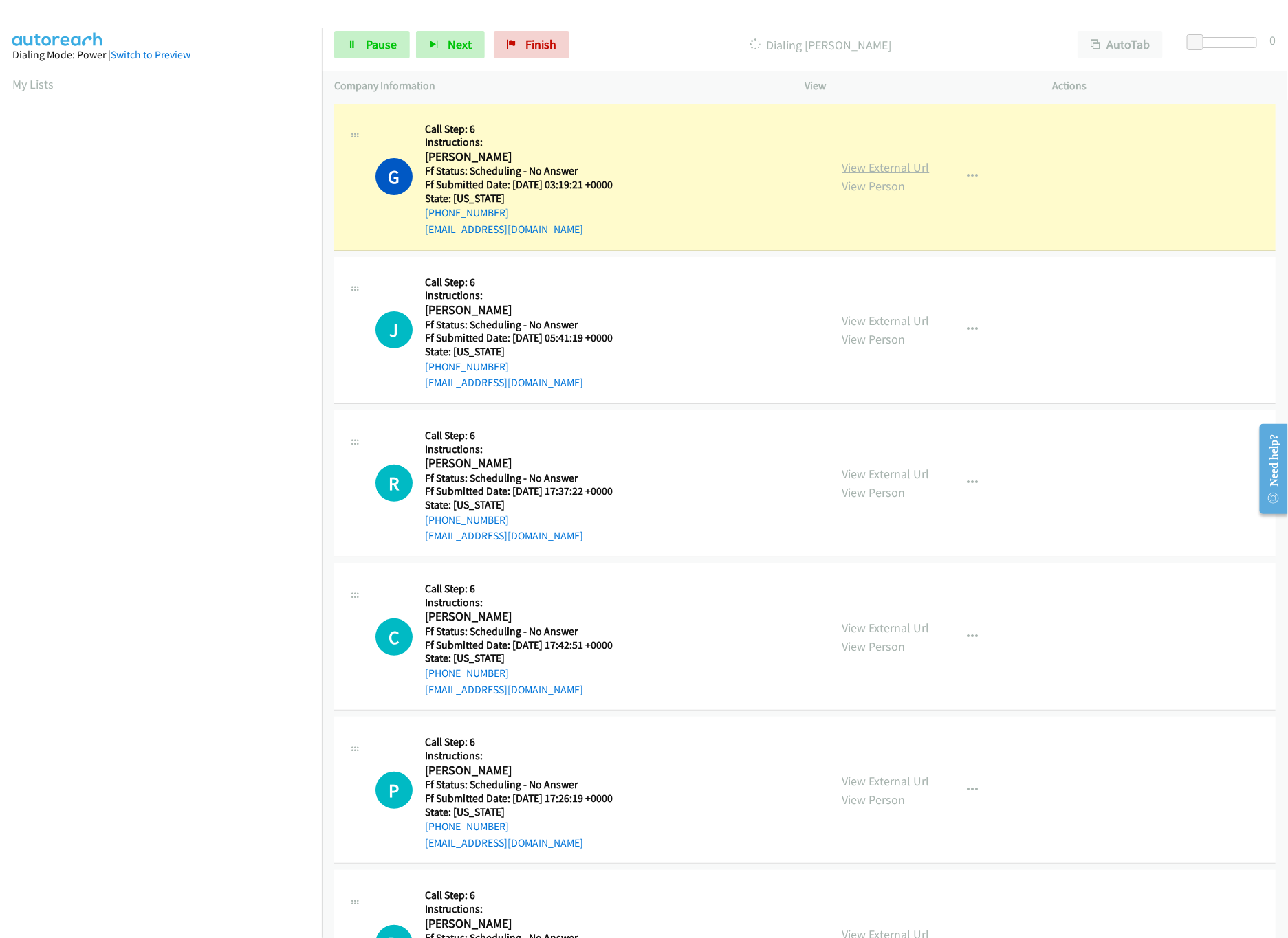
click at [853, 173] on link "View External Url" at bounding box center [886, 167] width 87 height 16
click at [382, 48] on span "Pause" at bounding box center [381, 45] width 31 height 16
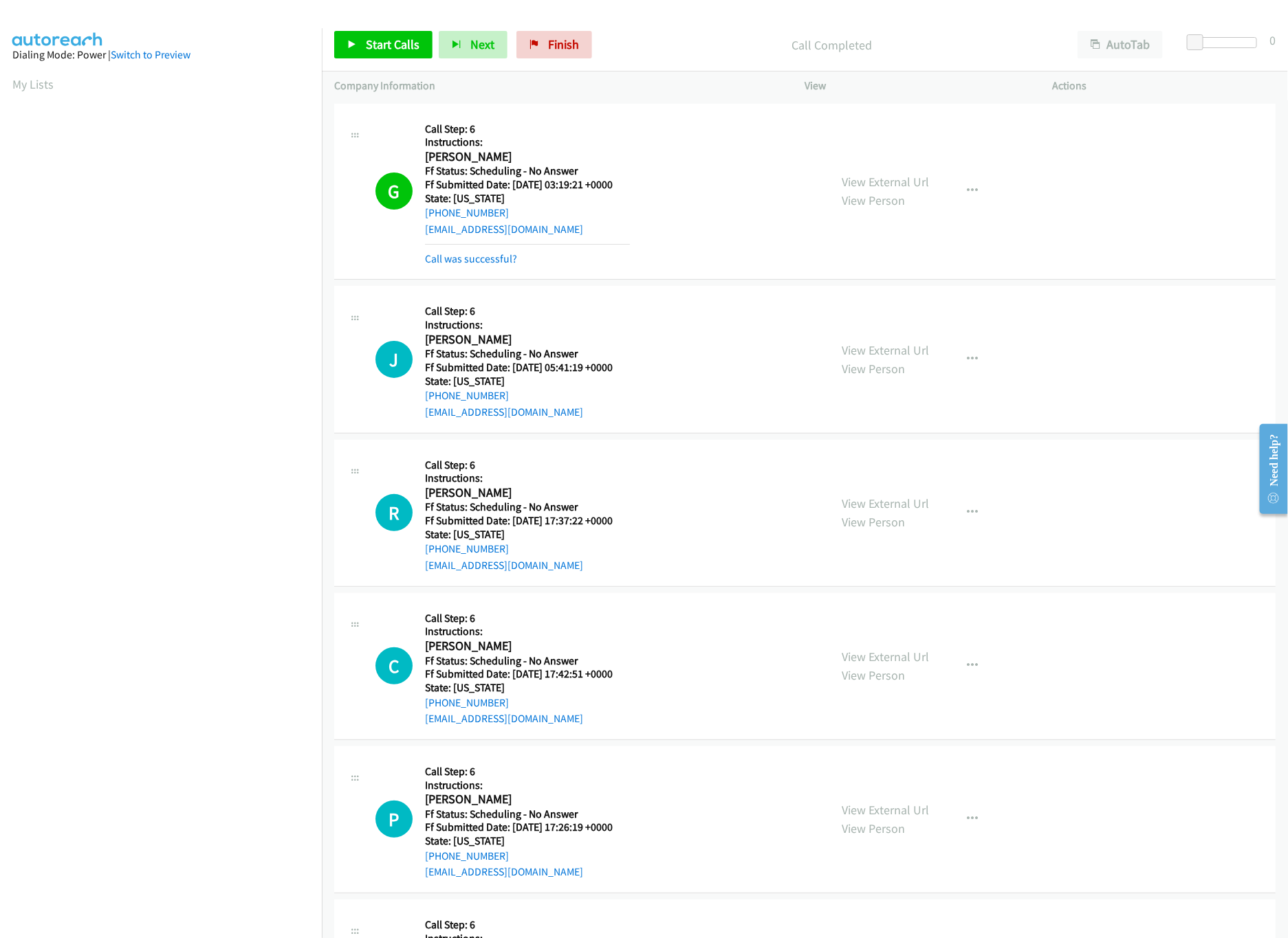
click at [679, 40] on p "Call Completed" at bounding box center [831, 45] width 442 height 18
click at [549, 34] on link "Finish" at bounding box center [554, 44] width 76 height 27
click at [460, 252] on link "Call was successful?" at bounding box center [471, 259] width 92 height 13
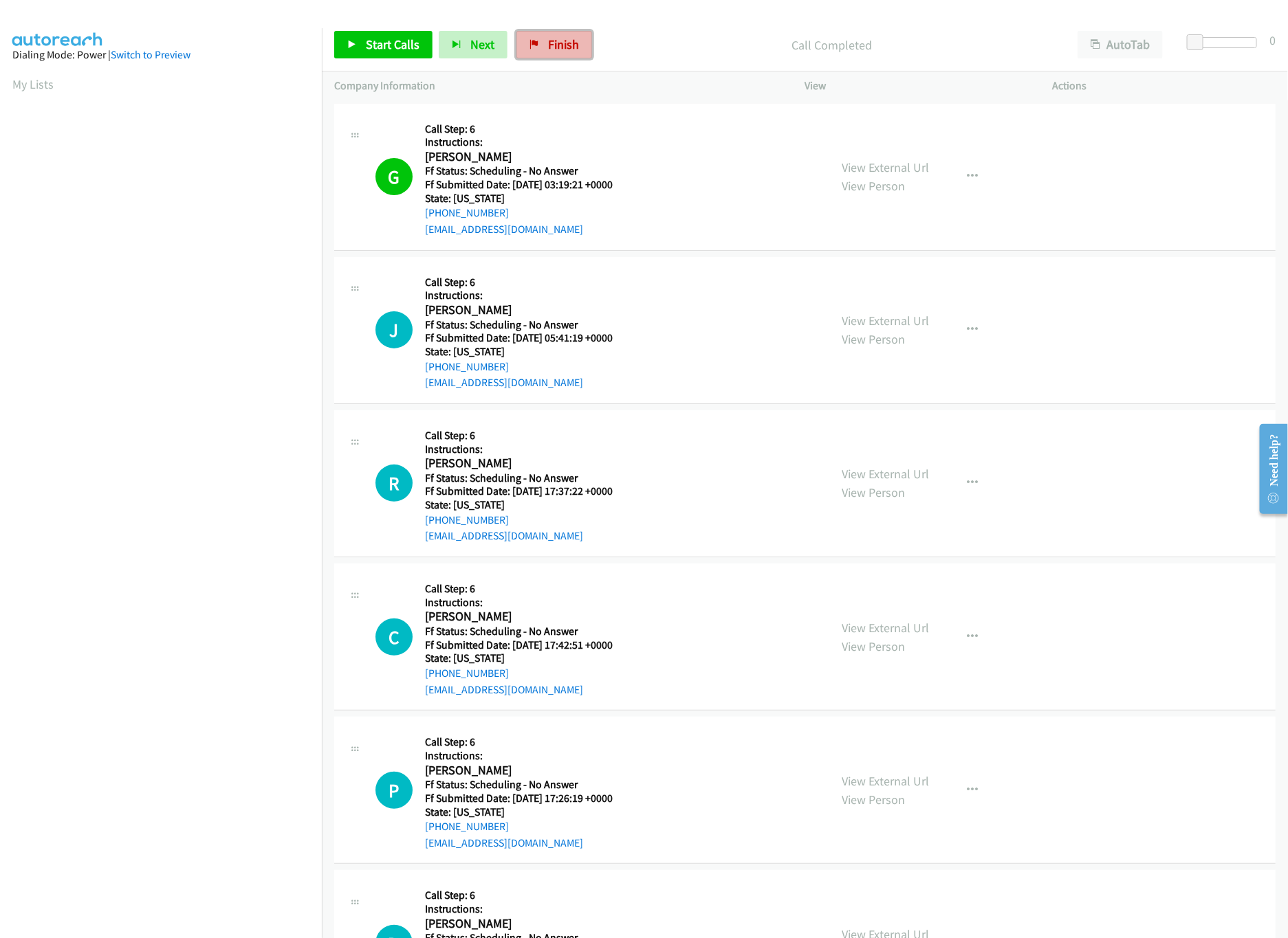
click at [535, 48] on icon at bounding box center [534, 45] width 10 height 10
